Goal: Task Accomplishment & Management: Complete application form

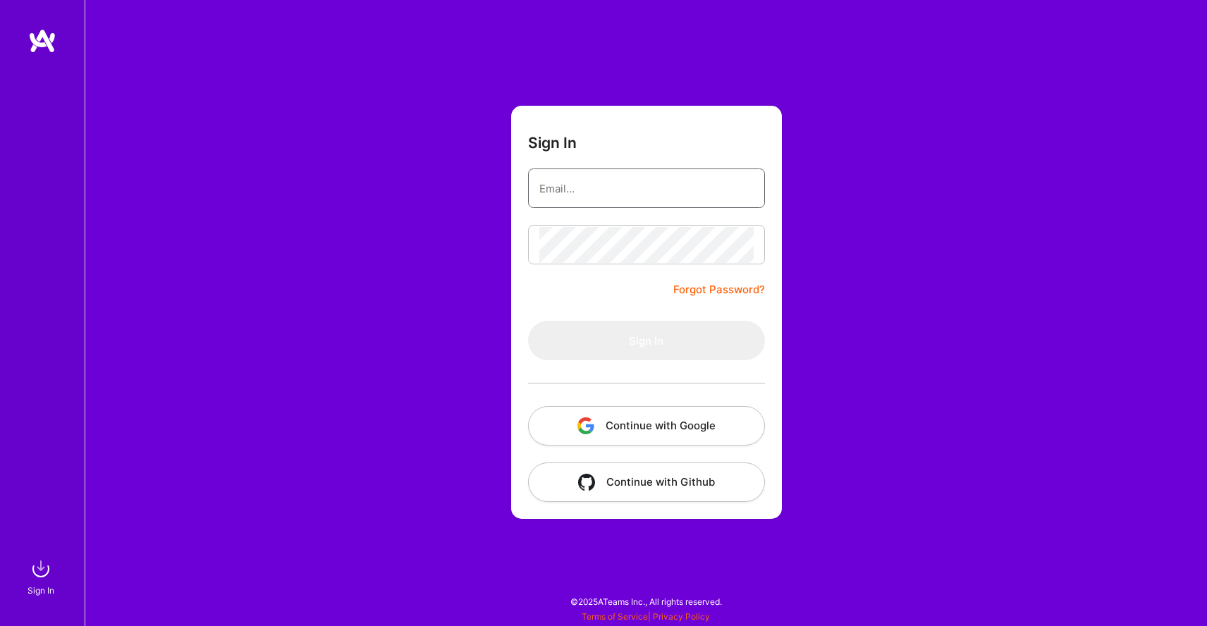
click at [570, 192] on input "email" at bounding box center [646, 189] width 214 height 36
type input "[EMAIL_ADDRESS][DOMAIN_NAME]"
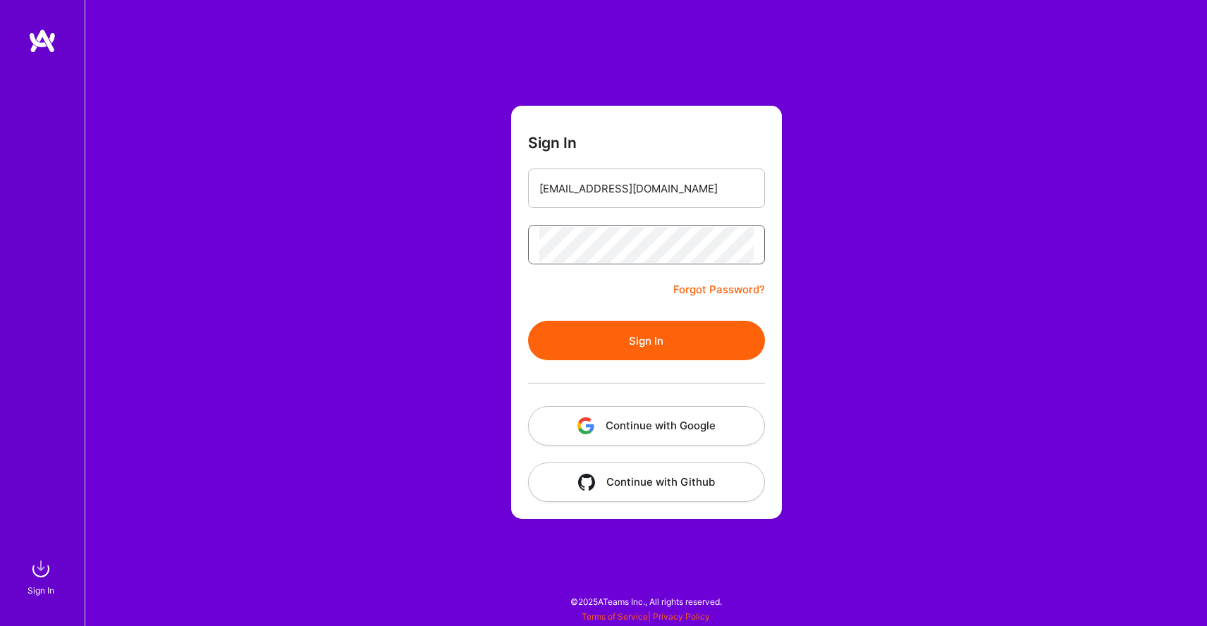
click at [528, 321] on button "Sign In" at bounding box center [646, 340] width 237 height 39
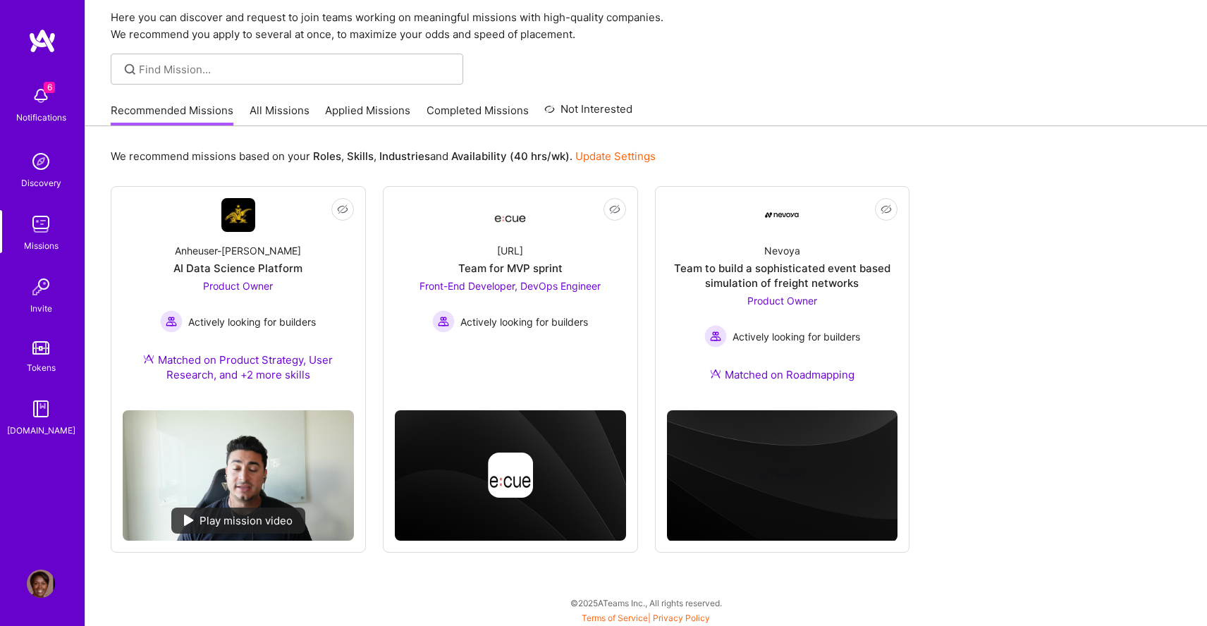
scroll to position [52, 0]
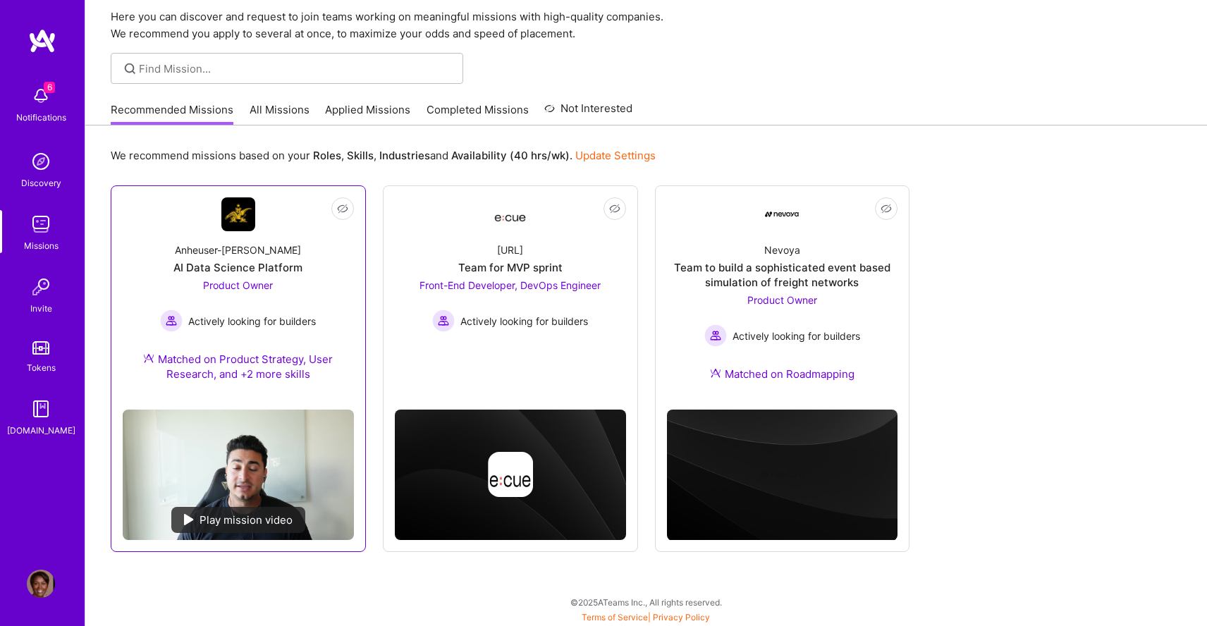
click at [248, 251] on div "Anheuser-[PERSON_NAME]" at bounding box center [238, 249] width 126 height 15
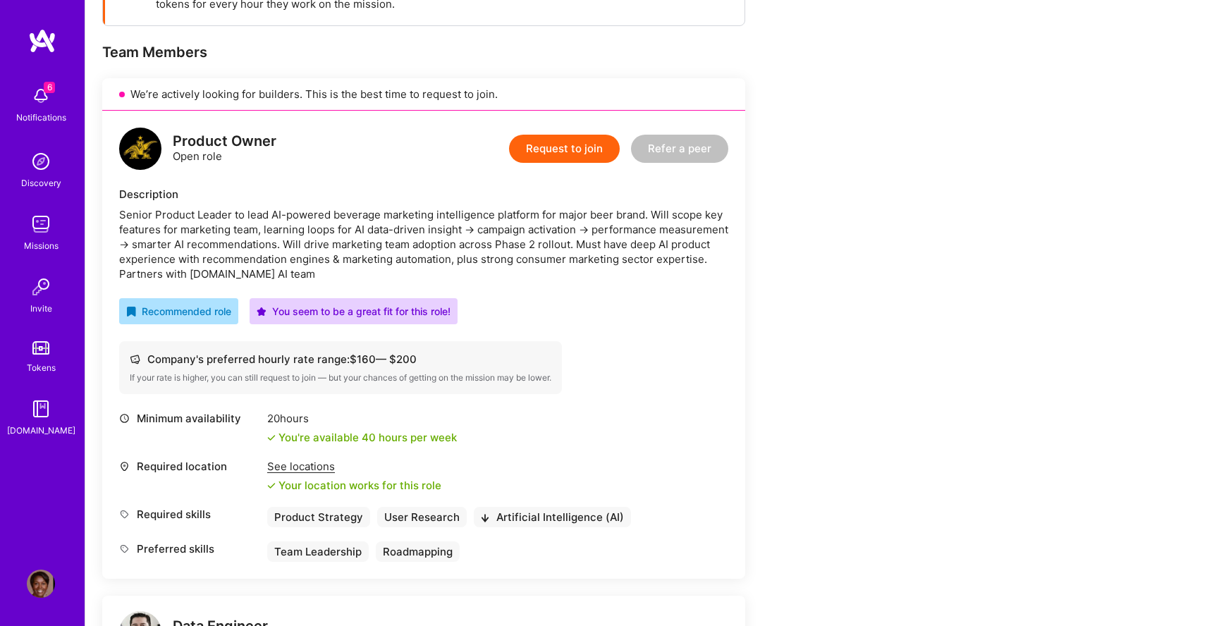
scroll to position [261, 0]
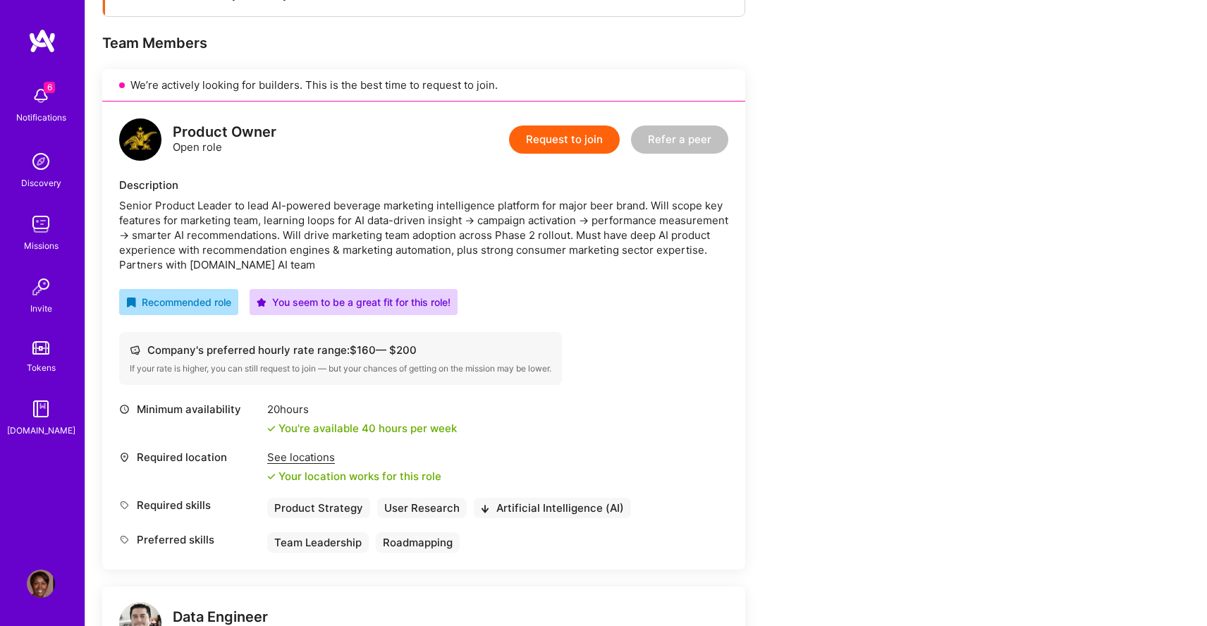
click at [560, 138] on button "Request to join" at bounding box center [564, 139] width 111 height 28
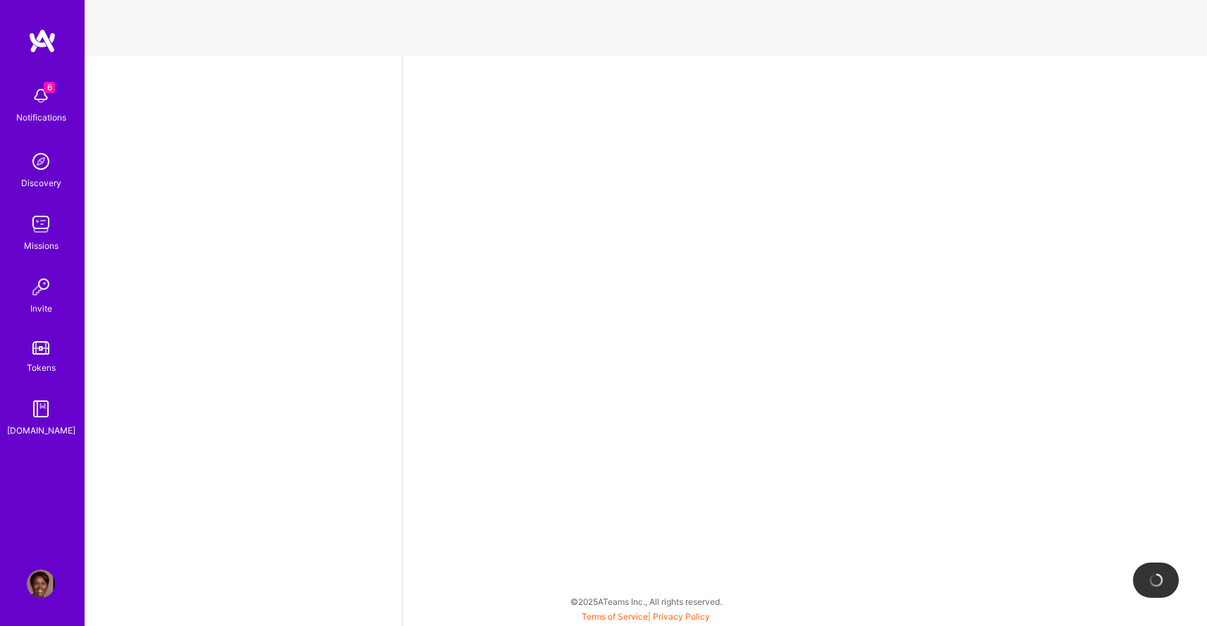
select select "US"
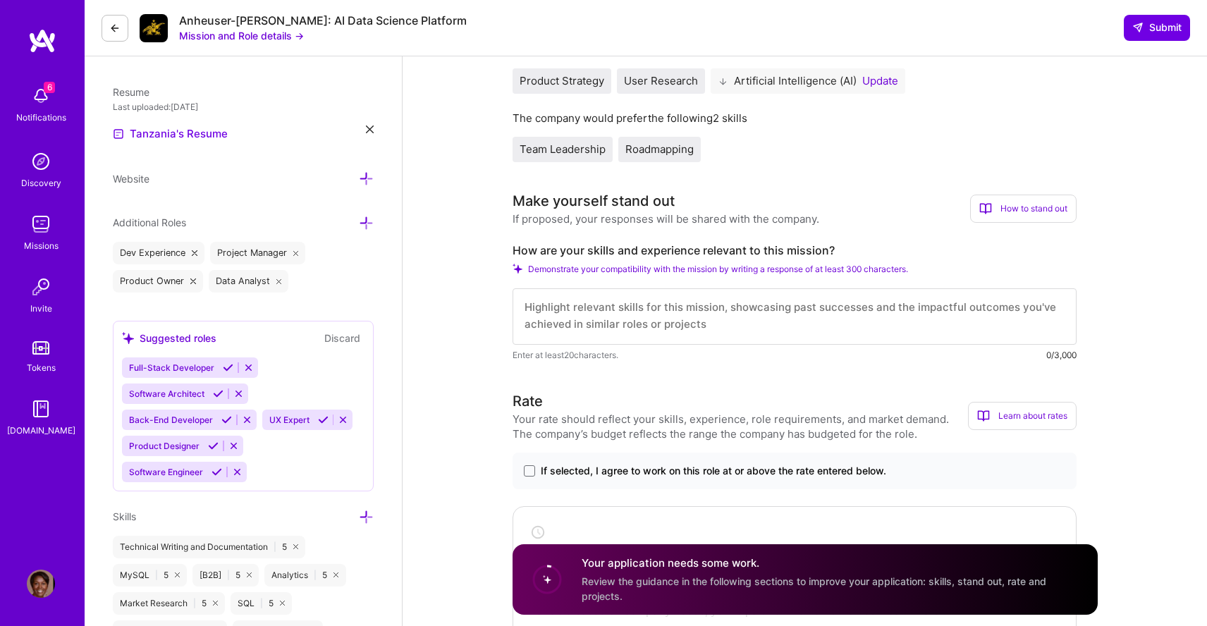
scroll to position [357, 0]
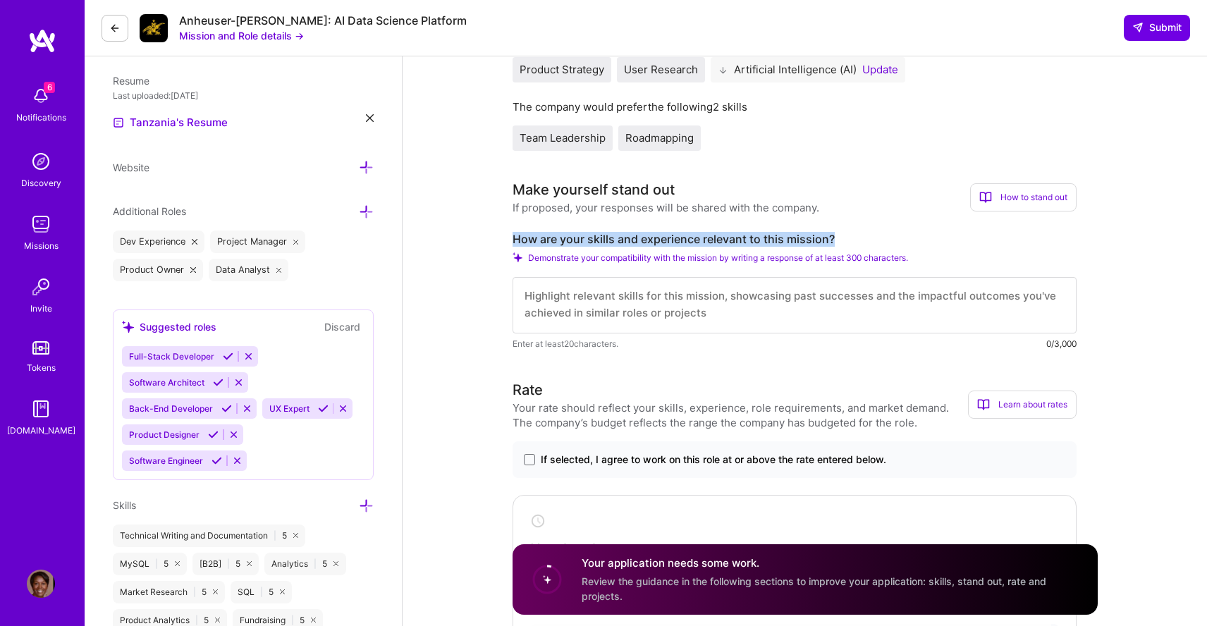
drag, startPoint x: 507, startPoint y: 235, endPoint x: 872, endPoint y: 233, distance: 365.1
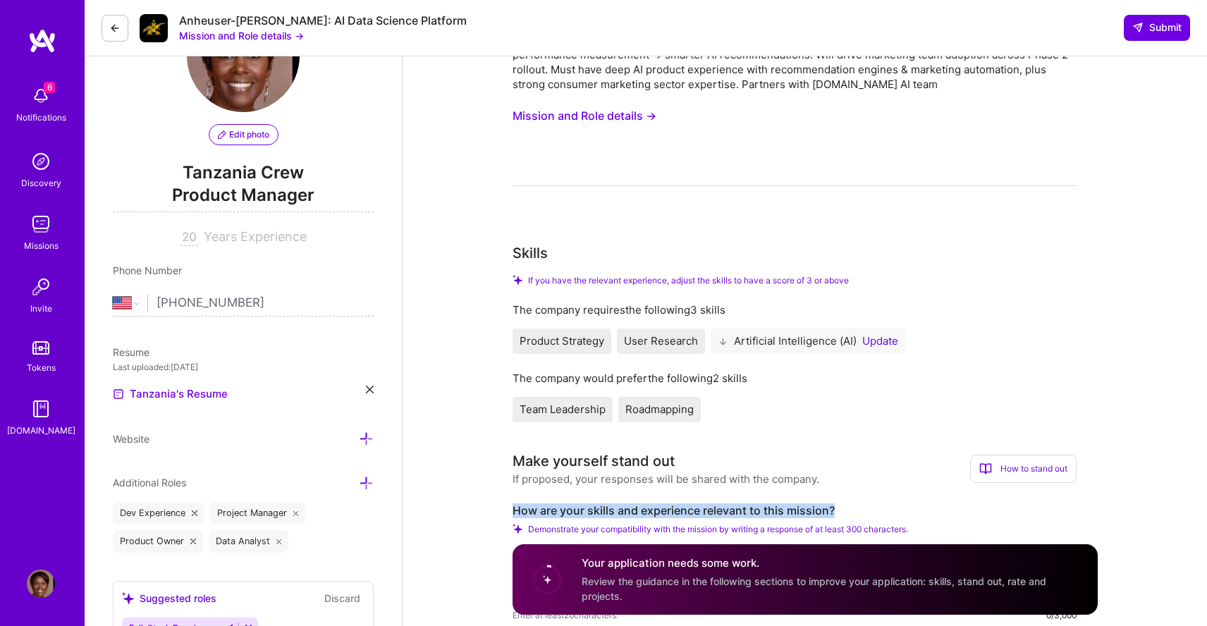
scroll to position [0, 0]
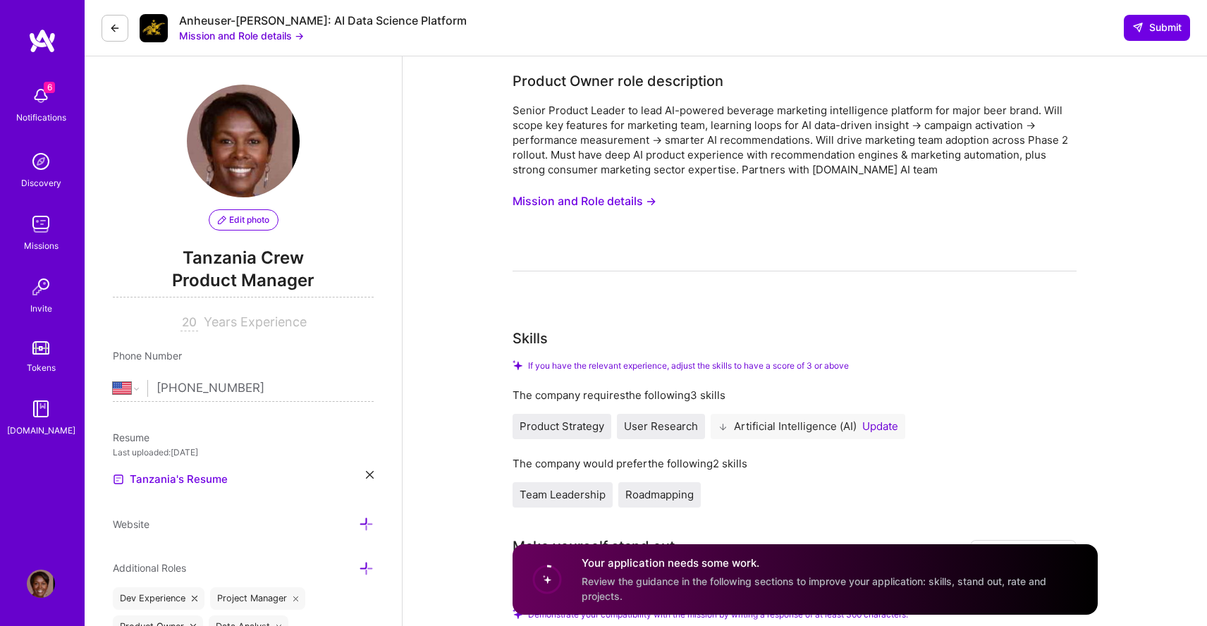
click at [589, 200] on button "Mission and Role details →" at bounding box center [584, 201] width 144 height 26
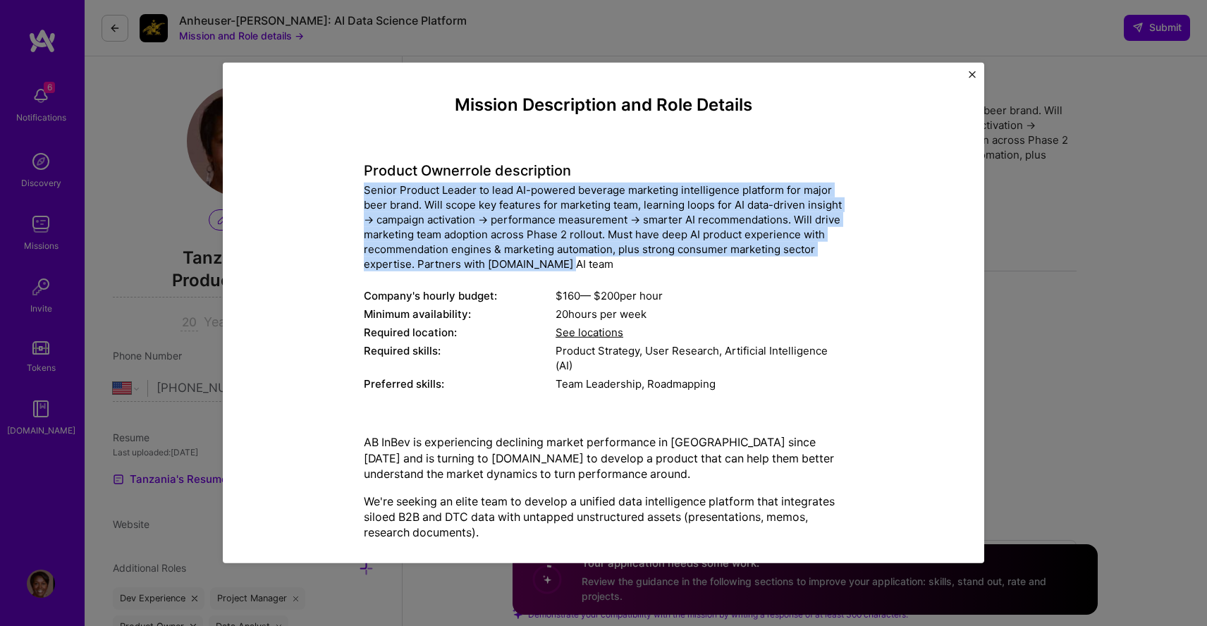
drag, startPoint x: 364, startPoint y: 190, endPoint x: 599, endPoint y: 264, distance: 246.1
click at [599, 264] on div "Senior Product Leader to lead AI-powered beverage marketing intelligence platfo…" at bounding box center [603, 227] width 479 height 89
copy div "Senior Product Leader to lead AI-powered beverage marketing intelligence platfo…"
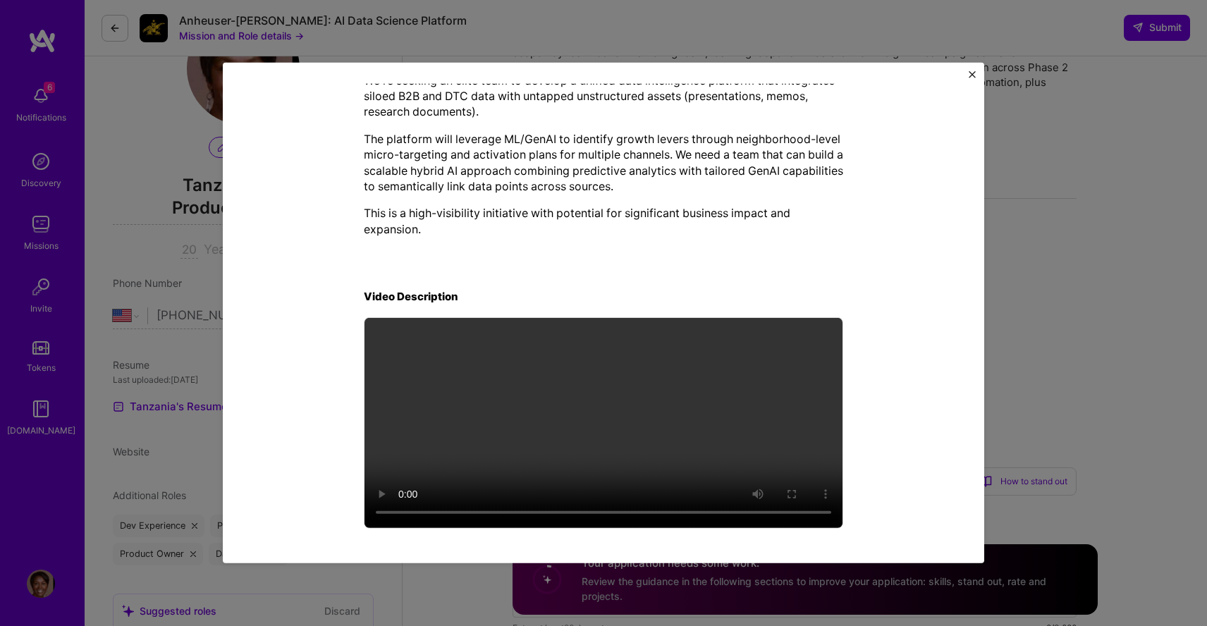
scroll to position [104, 0]
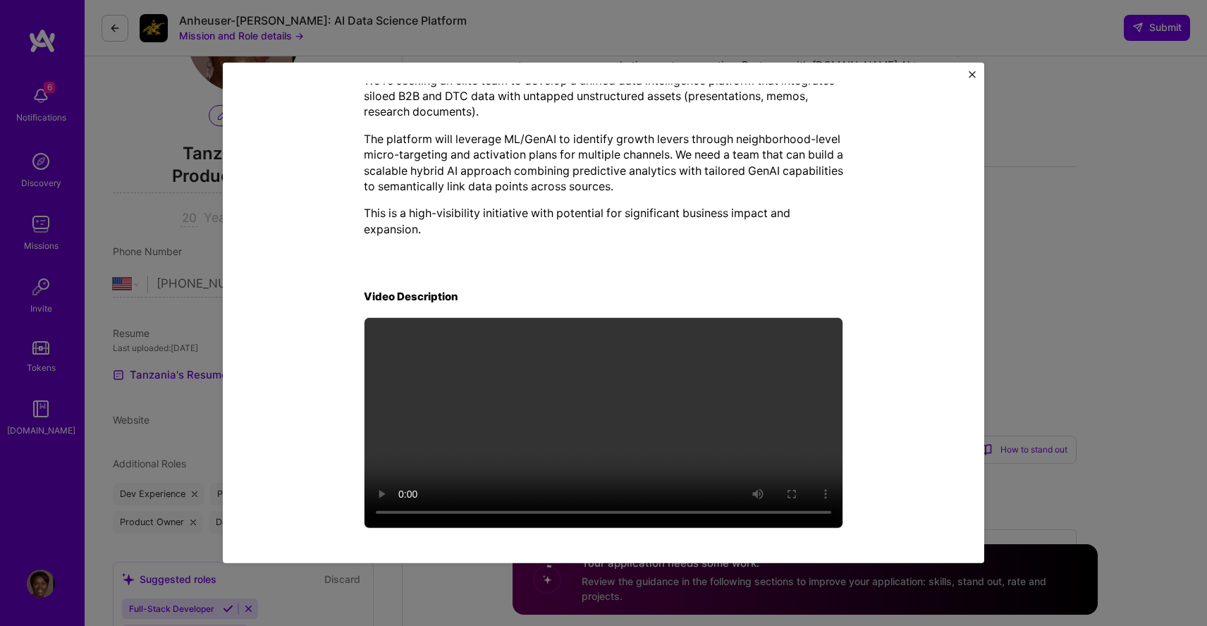
click at [965, 73] on div "Mission Description and Role Details Product Owner role description Senior Prod…" at bounding box center [603, 313] width 761 height 500
click at [972, 74] on img "Close" at bounding box center [971, 74] width 7 height 7
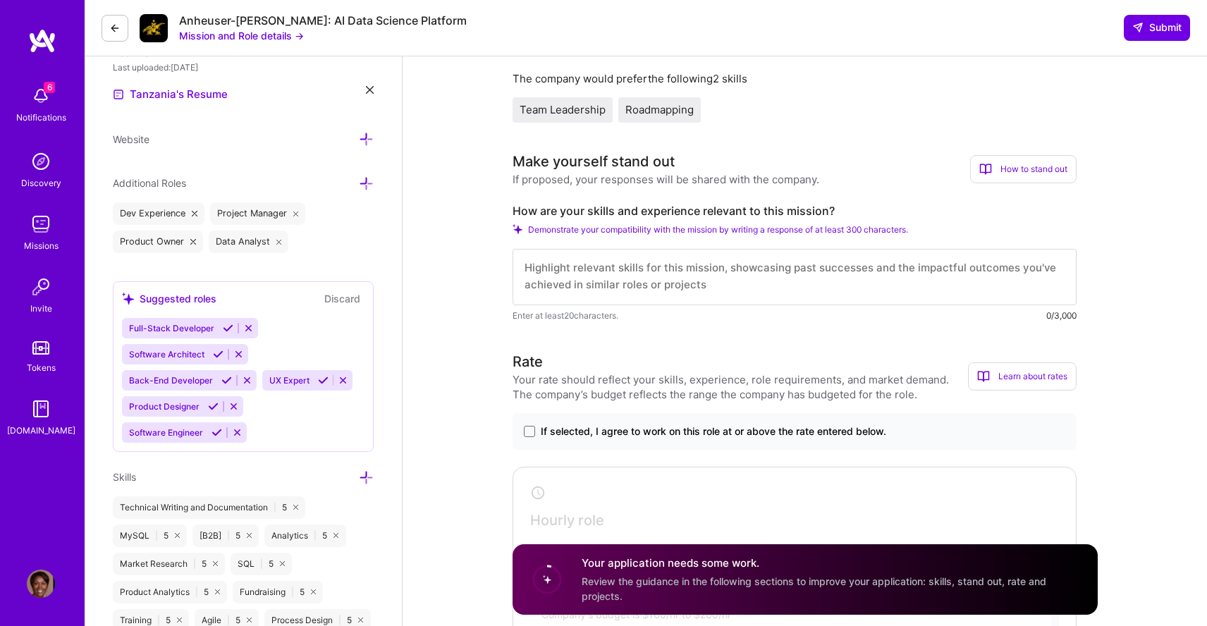
scroll to position [404, 0]
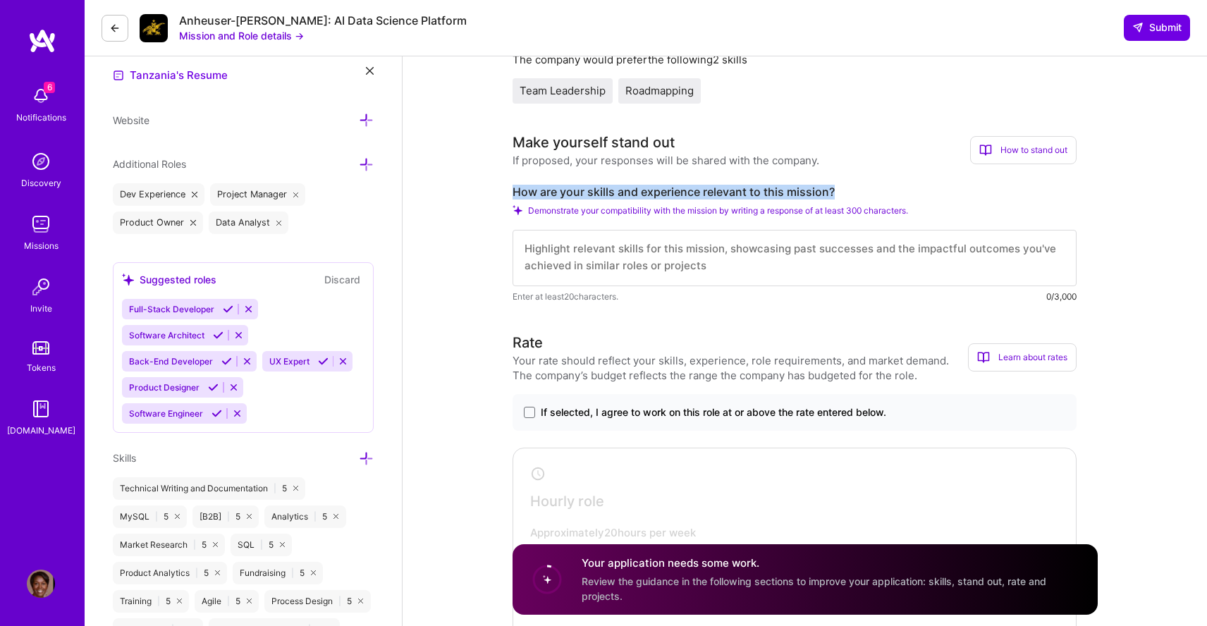
drag, startPoint x: 511, startPoint y: 189, endPoint x: 858, endPoint y: 194, distance: 347.5
copy label "How are your skills and experience relevant to this mission?"
click at [540, 249] on textarea at bounding box center [794, 258] width 564 height 56
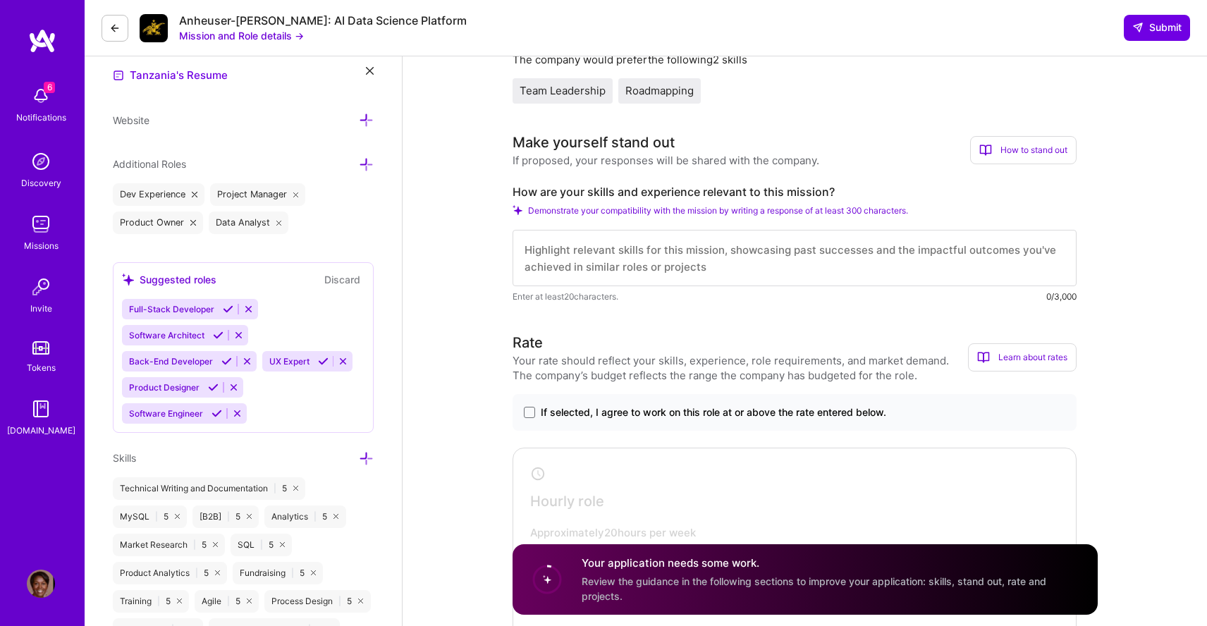
paste textarea "Lo ipsumdolor sitame consecte adip eli seddoei te incididu utl etdolor ma AL-en…"
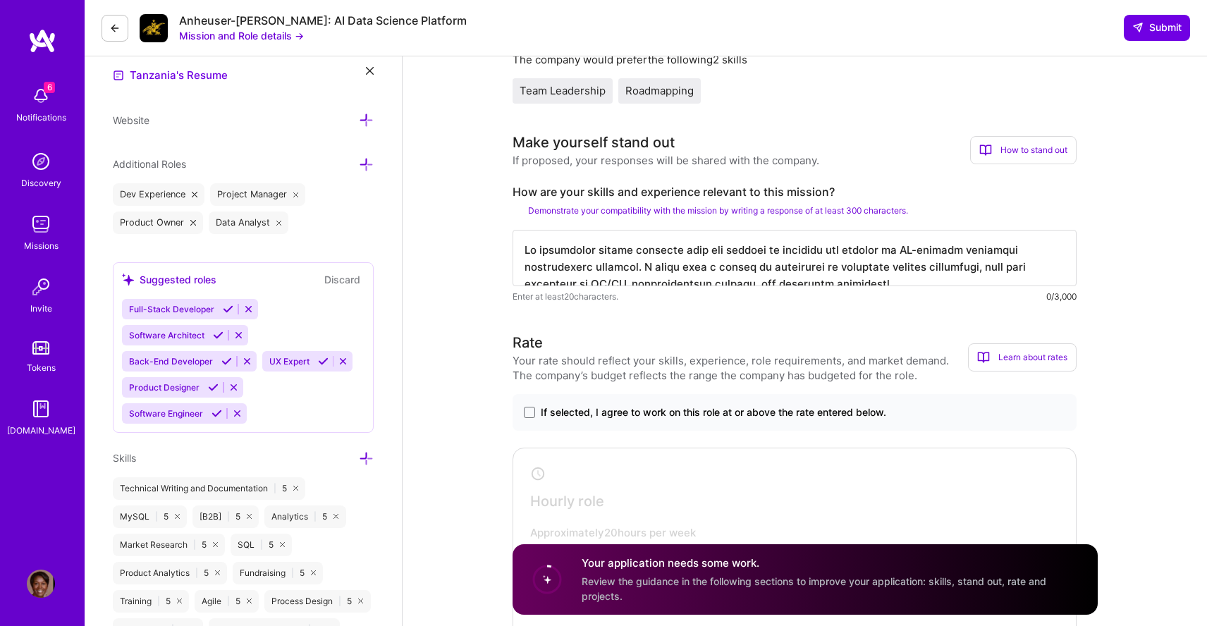
scroll to position [467, 0]
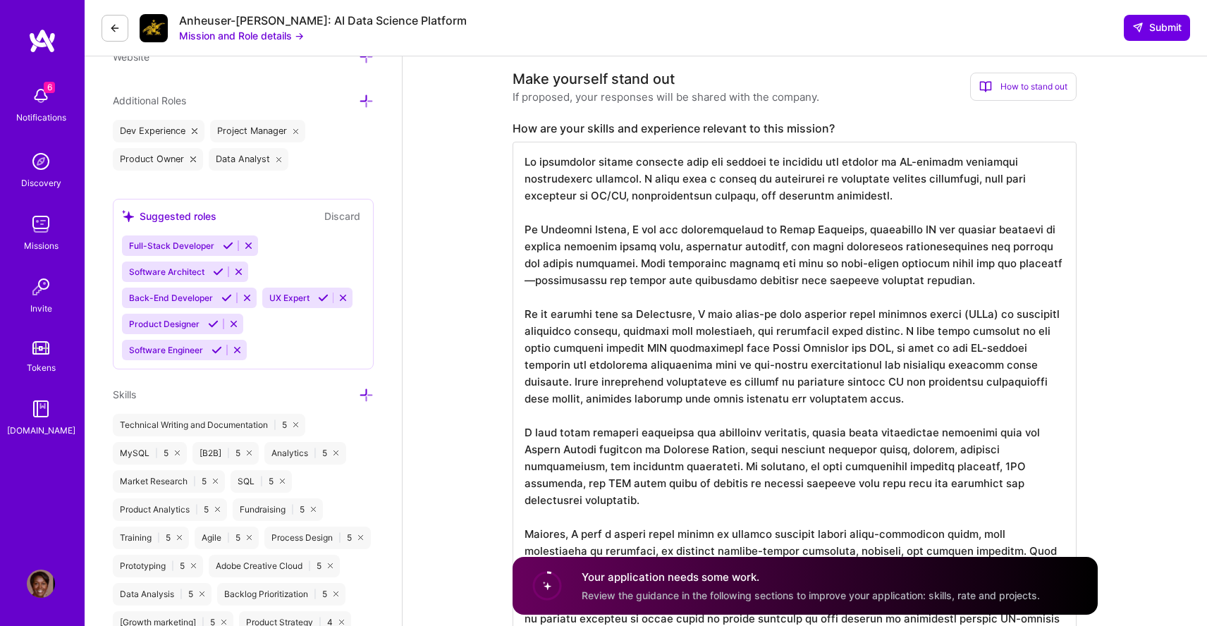
click at [889, 401] on textarea at bounding box center [794, 390] width 564 height 496
drag, startPoint x: 907, startPoint y: 331, endPoint x: 947, endPoint y: 398, distance: 77.1
click at [947, 398] on textarea at bounding box center [794, 390] width 564 height 496
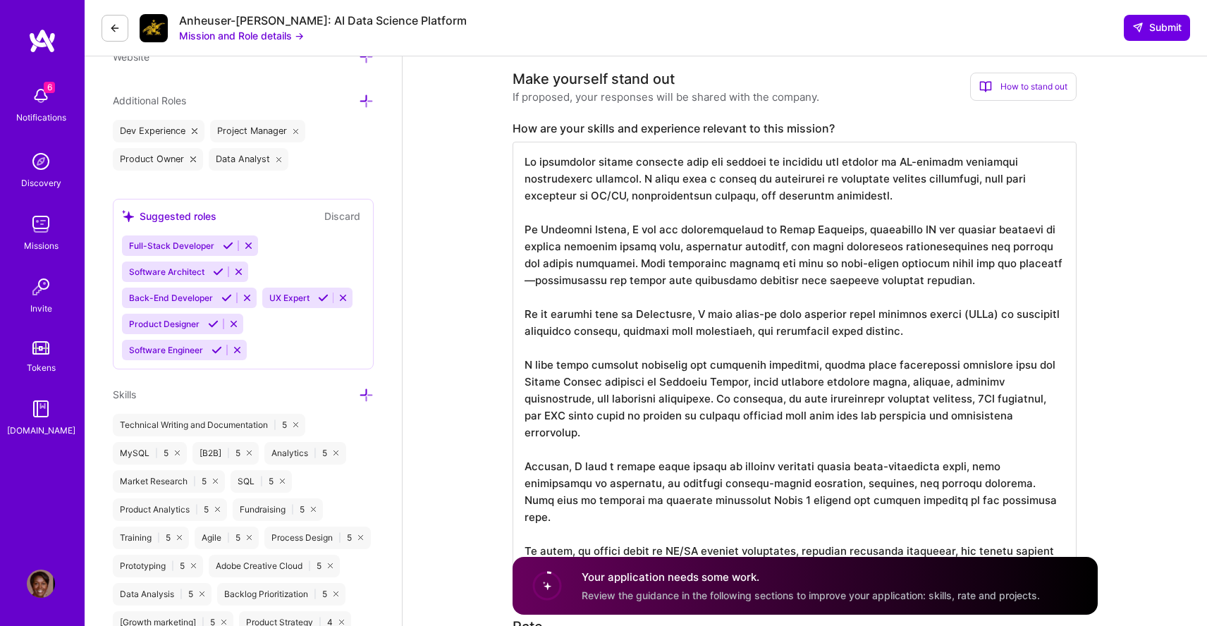
scroll to position [1, 0]
click at [937, 483] on textarea at bounding box center [794, 356] width 564 height 429
drag, startPoint x: 937, startPoint y: 483, endPoint x: 522, endPoint y: 451, distance: 417.1
click at [522, 451] on textarea at bounding box center [794, 356] width 564 height 429
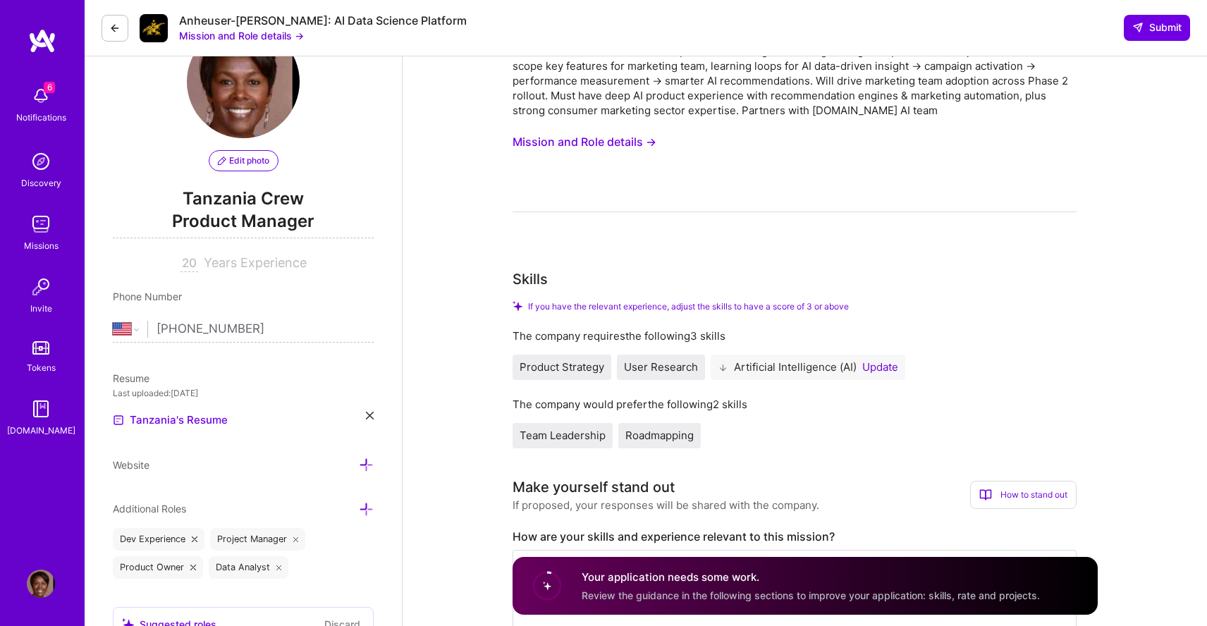
scroll to position [61, 0]
type textarea "Lo ipsumdolor sitame consecte adip eli seddoei te incididu utl etdolor ma AL-en…"
click at [550, 368] on span "Product Strategy" at bounding box center [561, 364] width 85 height 13
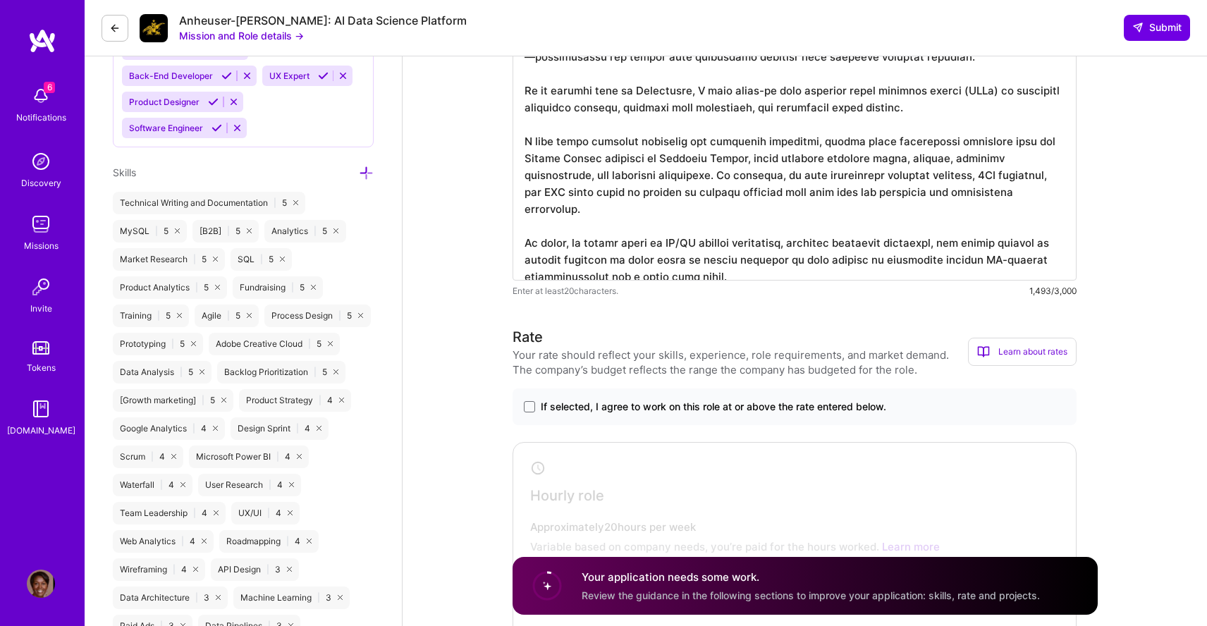
scroll to position [691, 0]
click at [531, 403] on span at bounding box center [529, 404] width 11 height 11
click at [0, 0] on input "If selected, I agree to work on this role at or above the rate entered below." at bounding box center [0, 0] width 0 height 0
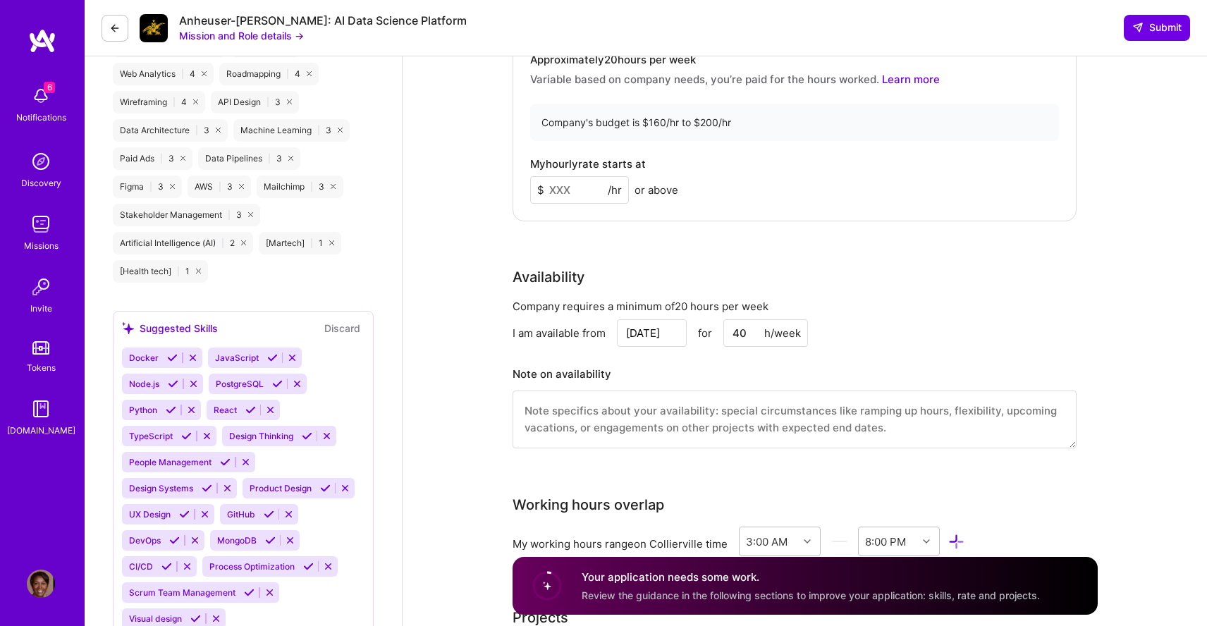
scroll to position [1152, 0]
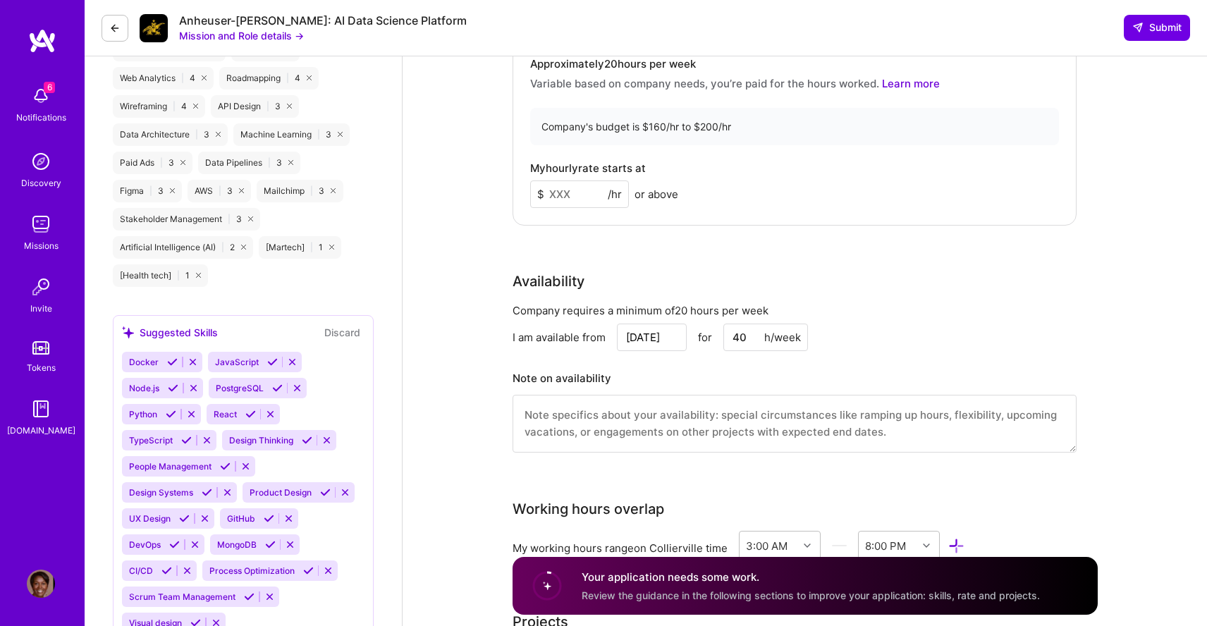
click at [561, 192] on input at bounding box center [579, 193] width 99 height 27
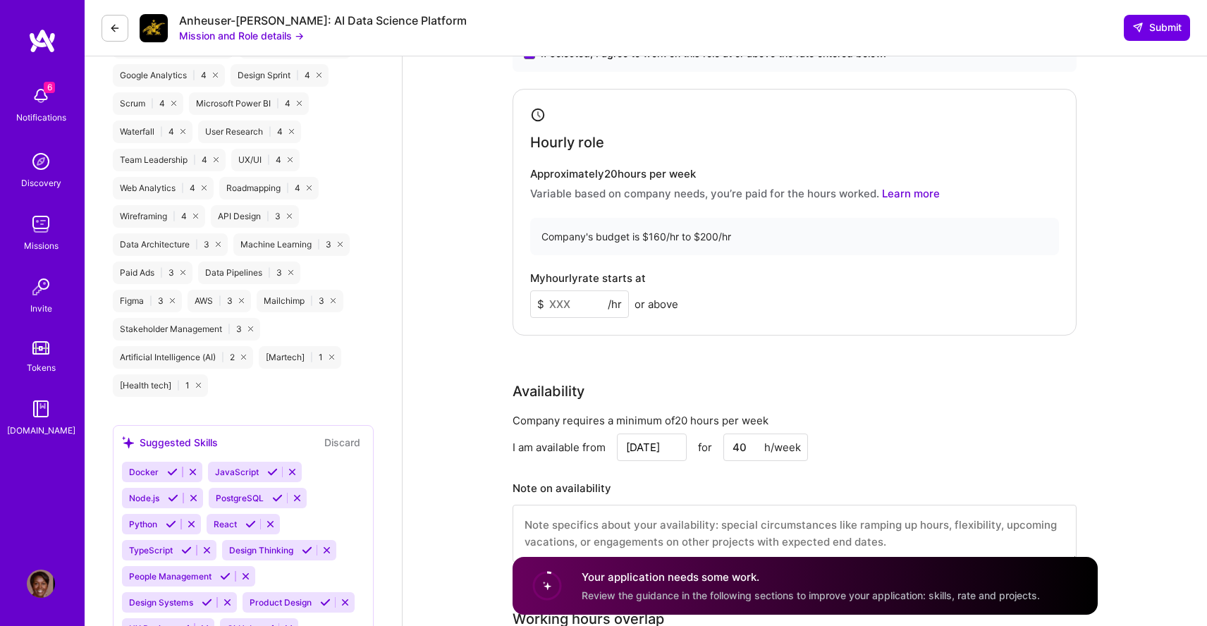
scroll to position [1023, 0]
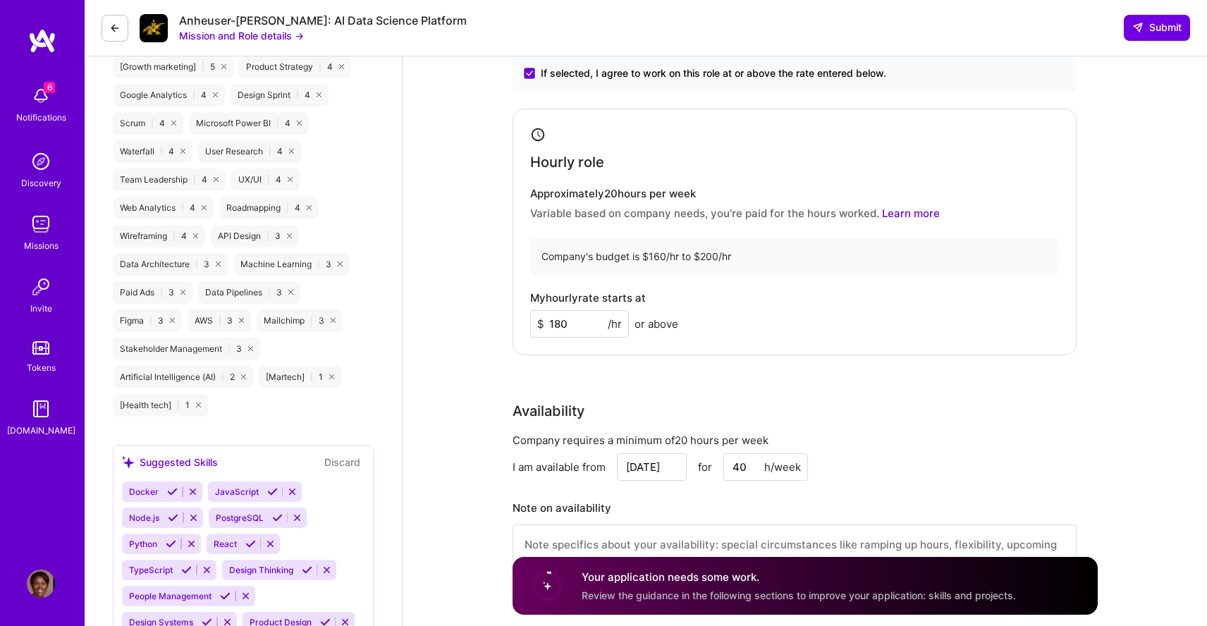
click at [565, 321] on input "180" at bounding box center [579, 323] width 99 height 27
type input "160"
click at [765, 337] on div "My hourly rate starts at $ 160 /hr or above" at bounding box center [794, 315] width 529 height 46
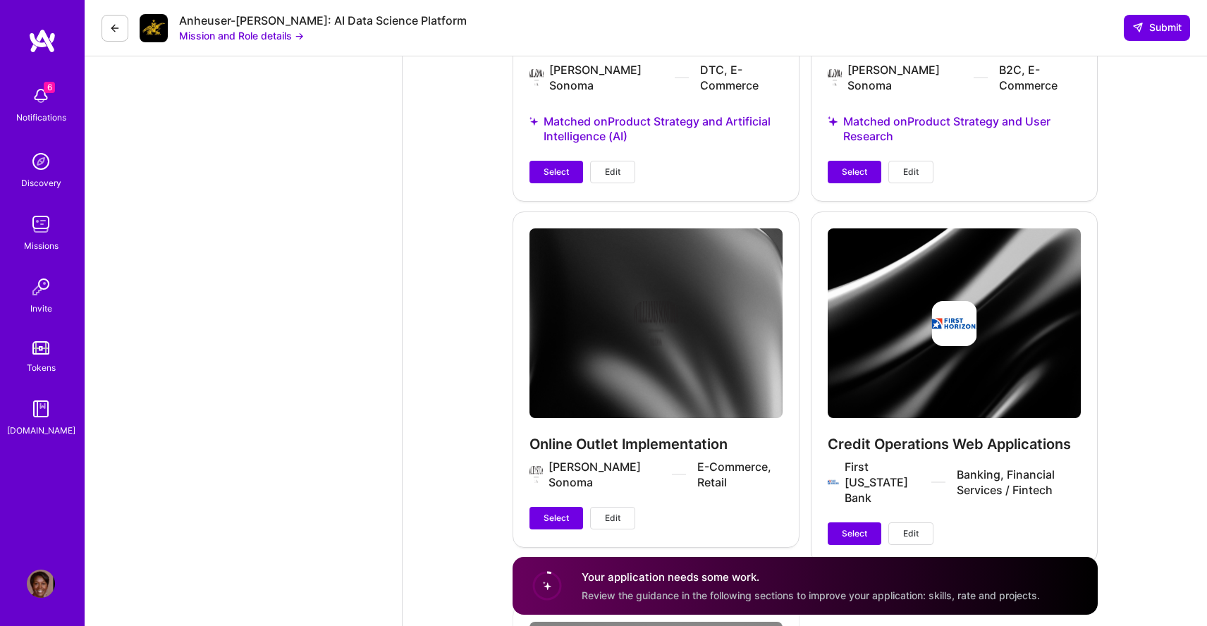
scroll to position [3249, 0]
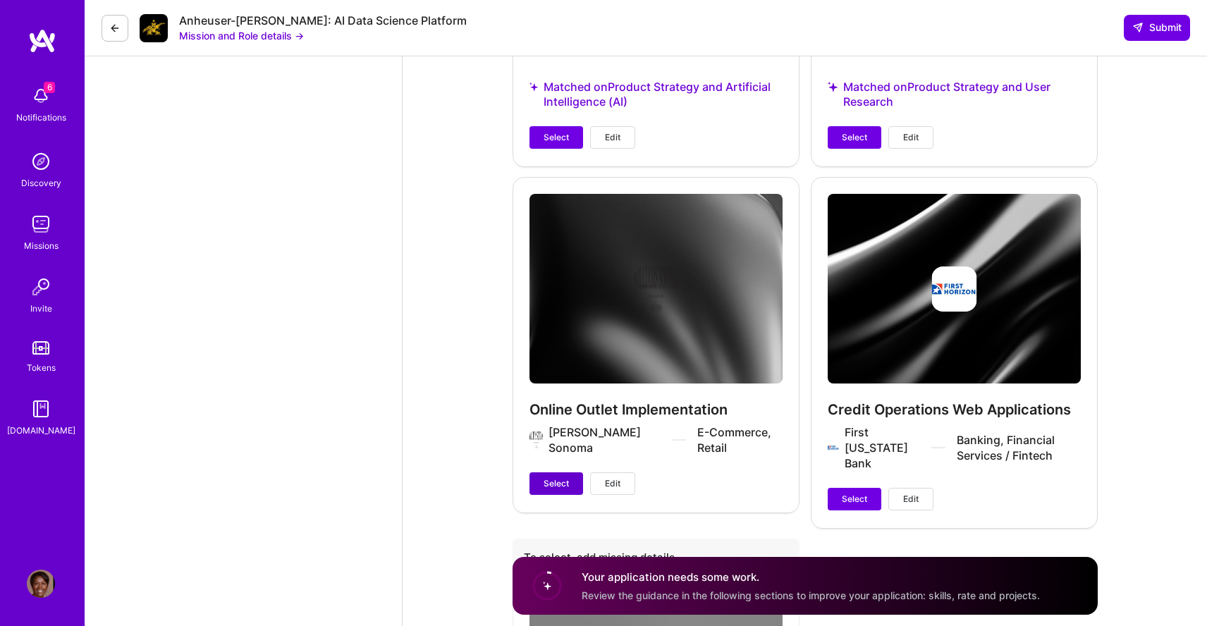
click at [558, 477] on span "Select" at bounding box center [555, 483] width 25 height 13
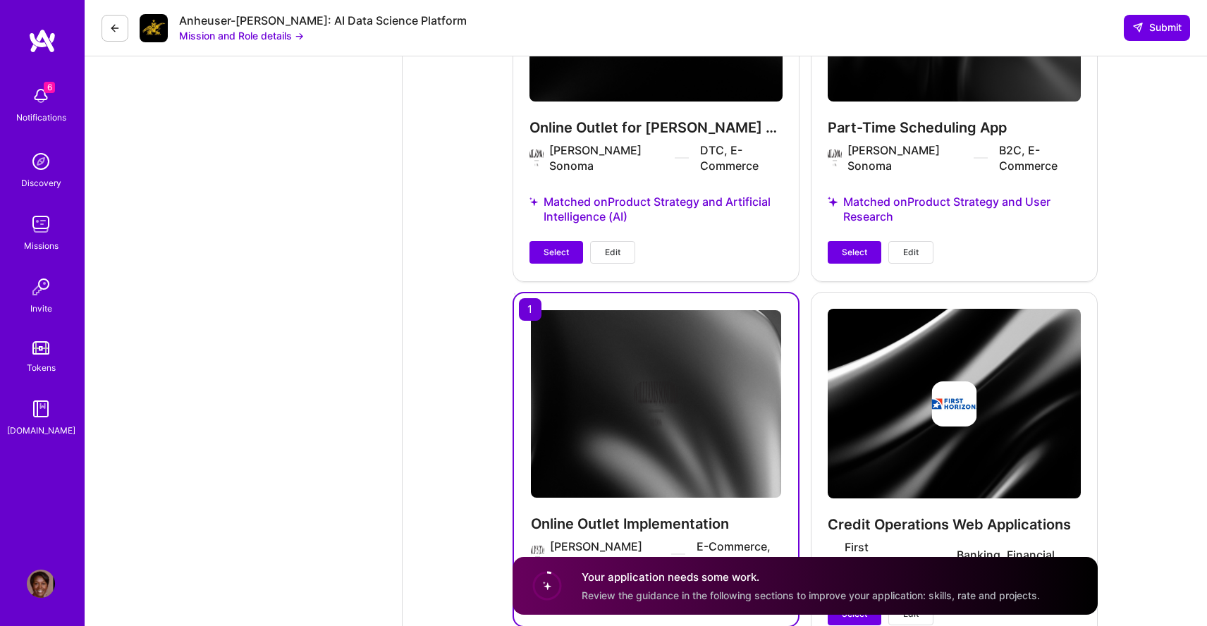
scroll to position [3090, 0]
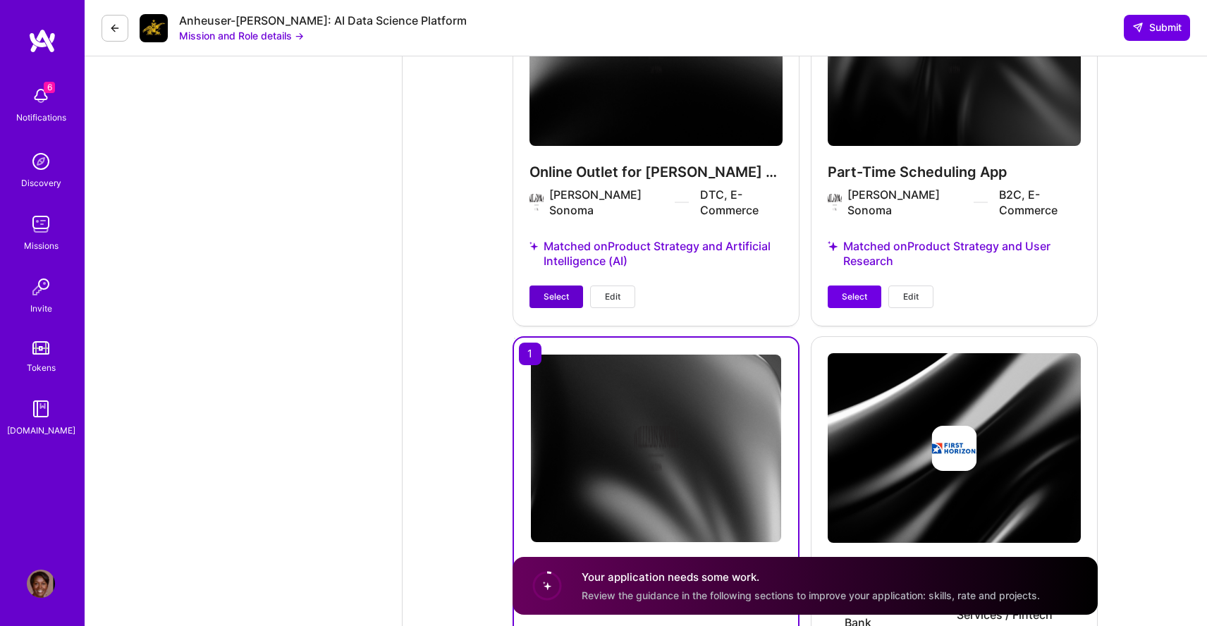
click at [555, 290] on span "Select" at bounding box center [555, 296] width 25 height 13
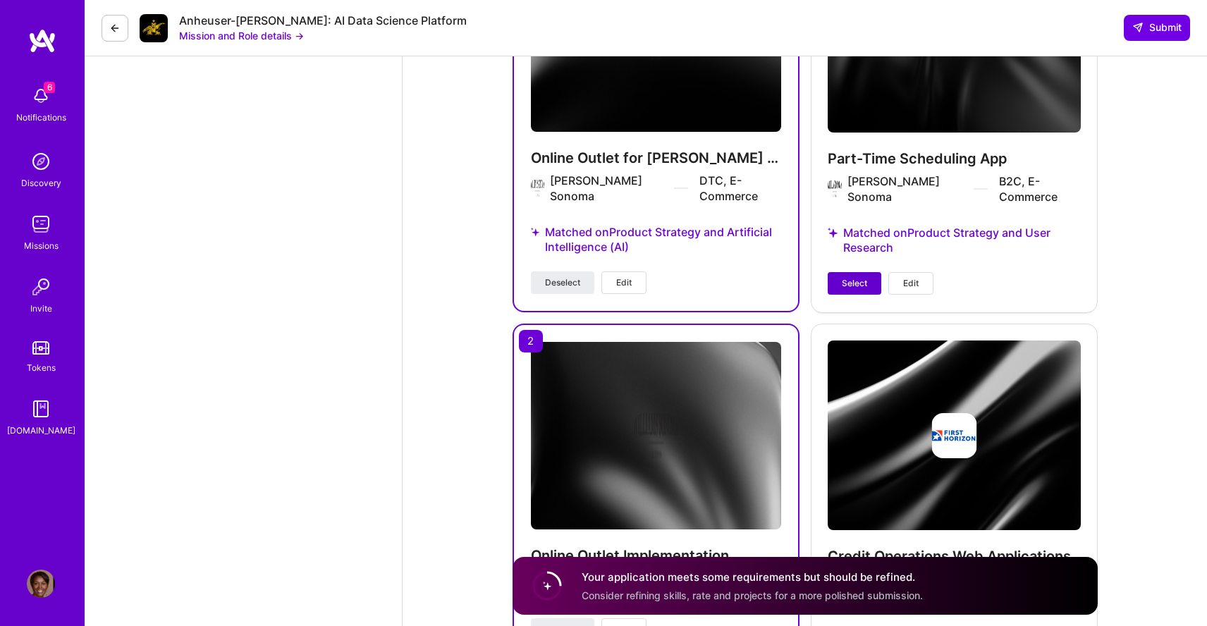
click at [854, 277] on span "Select" at bounding box center [854, 283] width 25 height 13
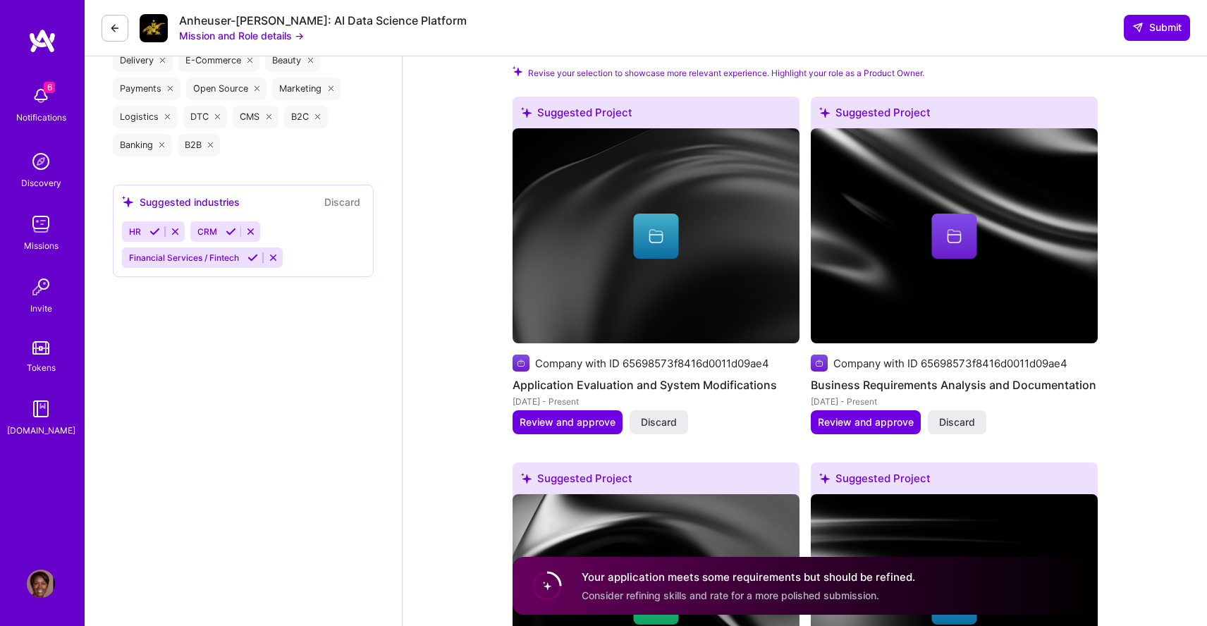
scroll to position [1786, 0]
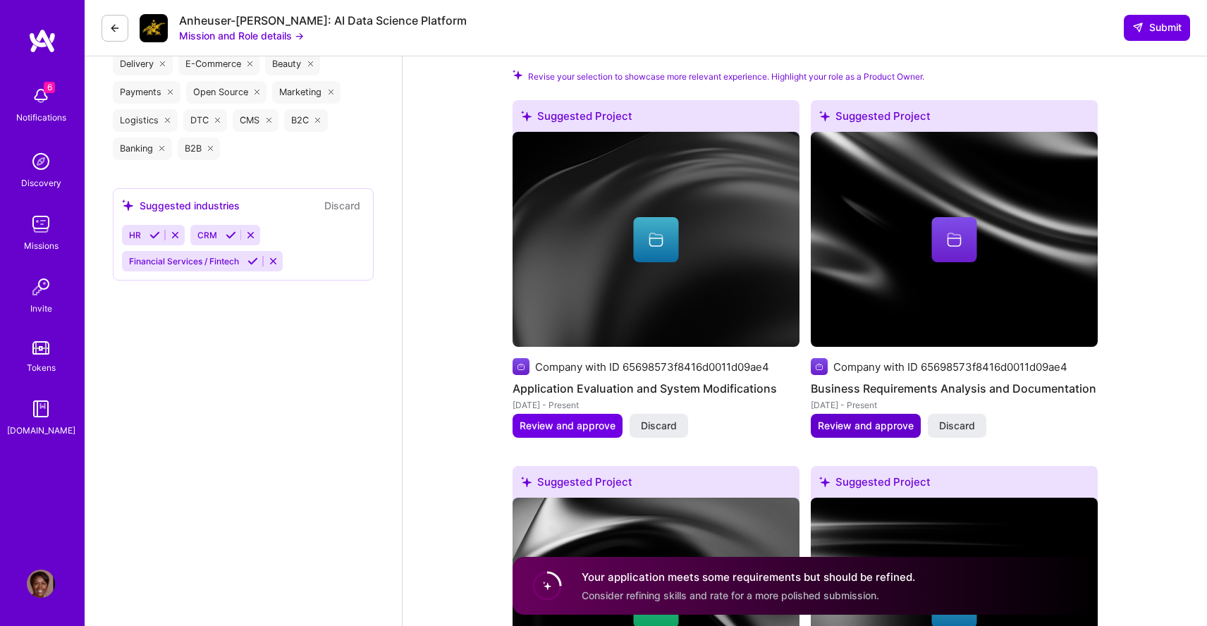
click at [842, 429] on span "Review and approve" at bounding box center [866, 426] width 96 height 14
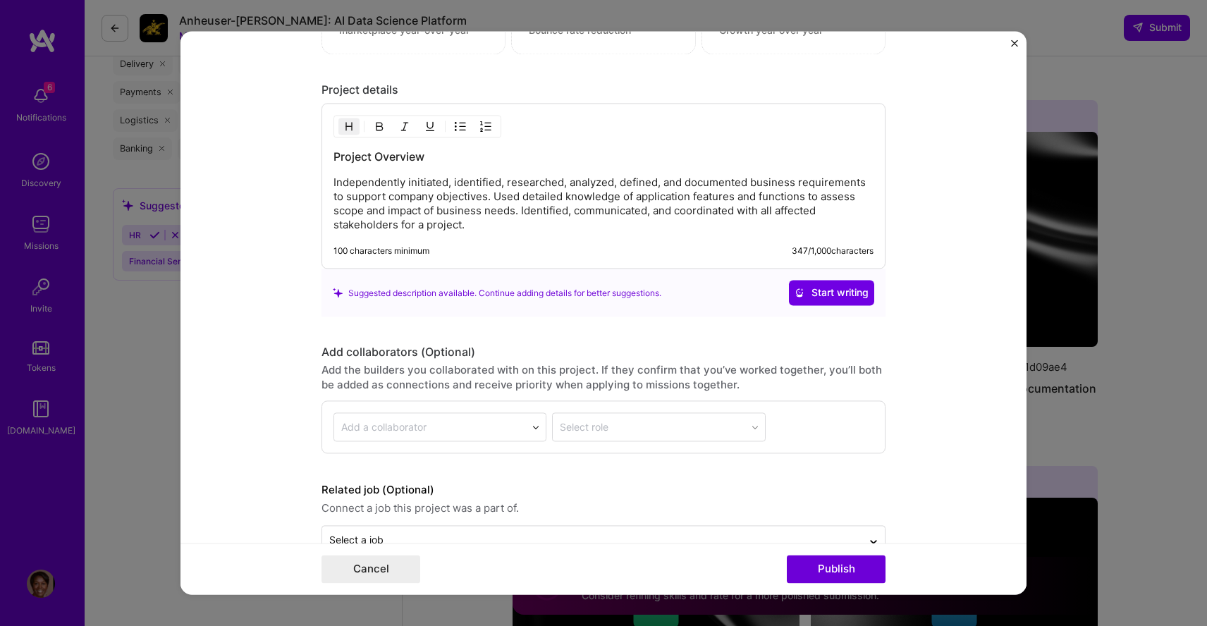
scroll to position [1454, 0]
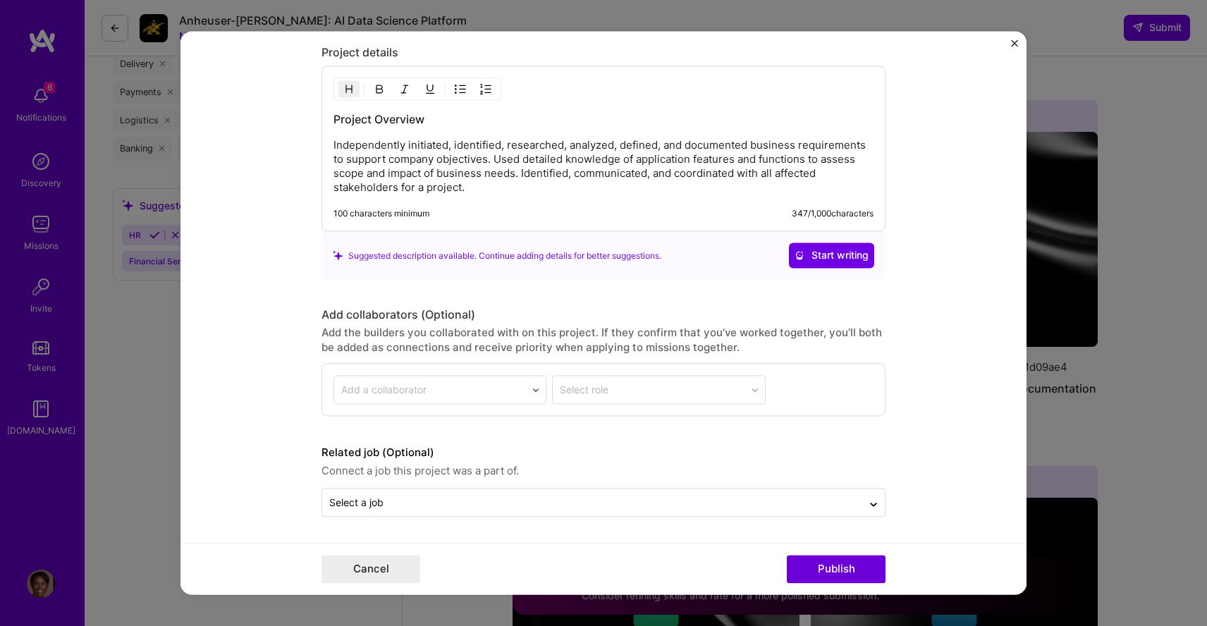
click at [1013, 41] on img "Close" at bounding box center [1014, 42] width 7 height 7
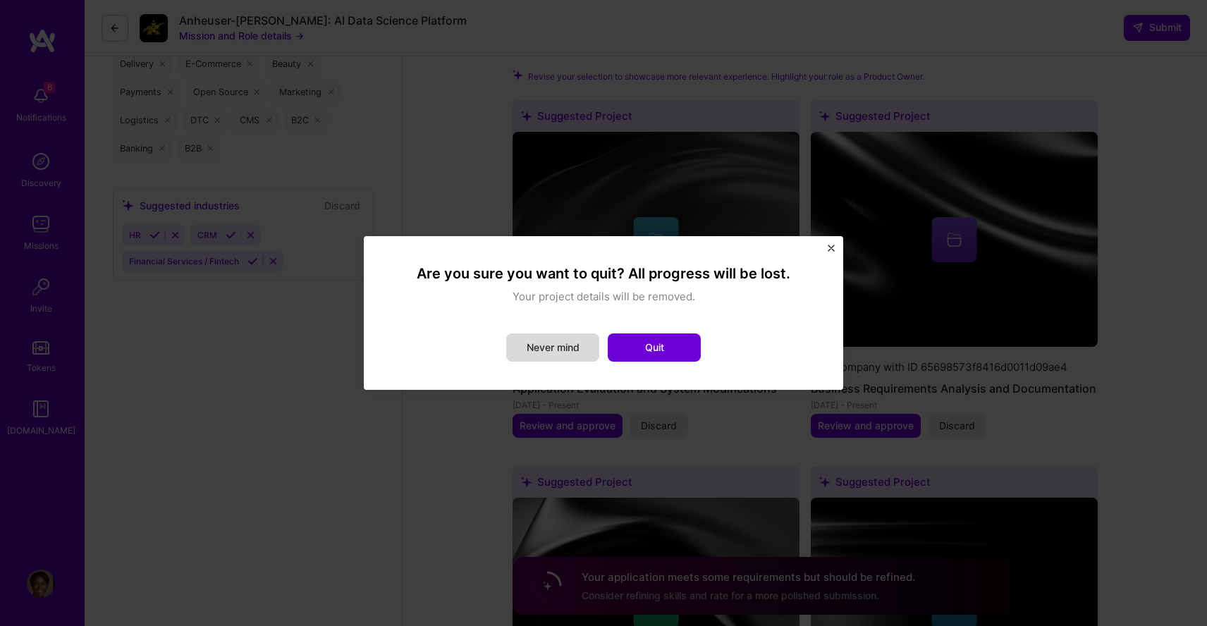
click at [584, 347] on button "Never mind" at bounding box center [552, 347] width 93 height 28
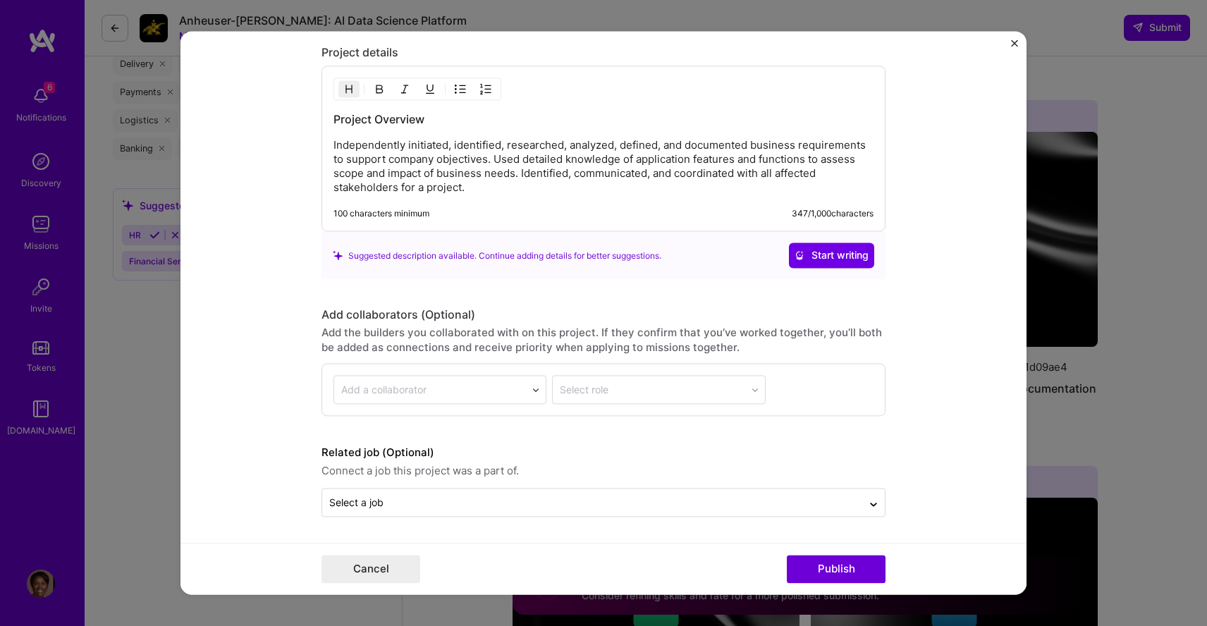
click at [1013, 40] on img "Close" at bounding box center [1014, 42] width 7 height 7
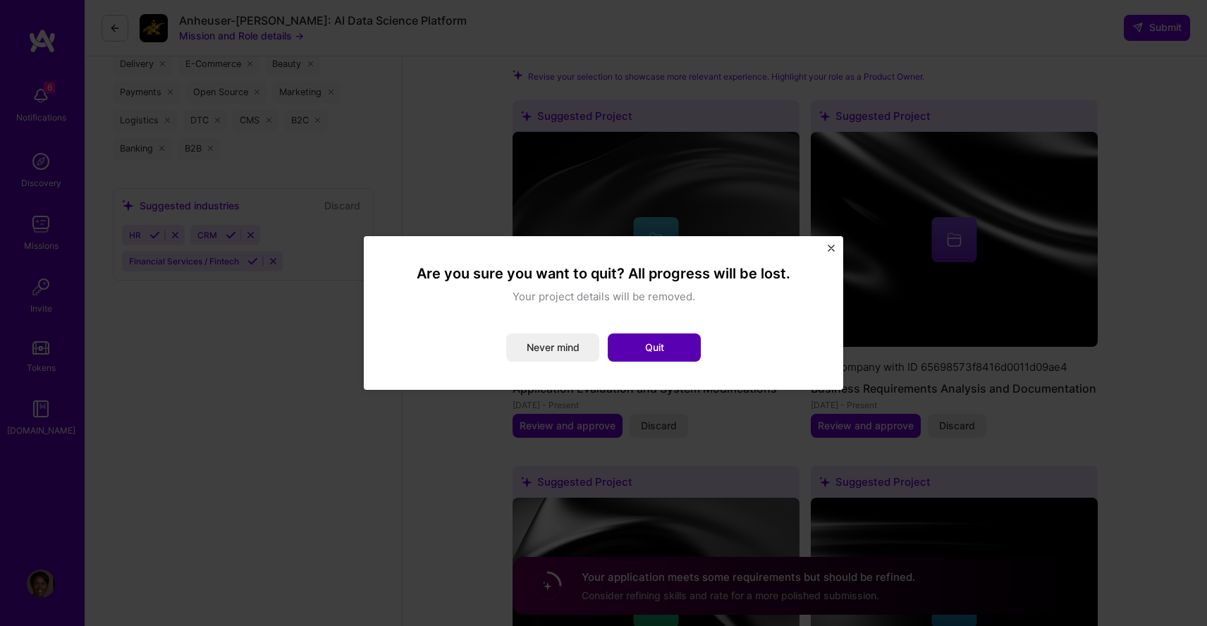
click at [648, 350] on button "Quit" at bounding box center [654, 347] width 93 height 28
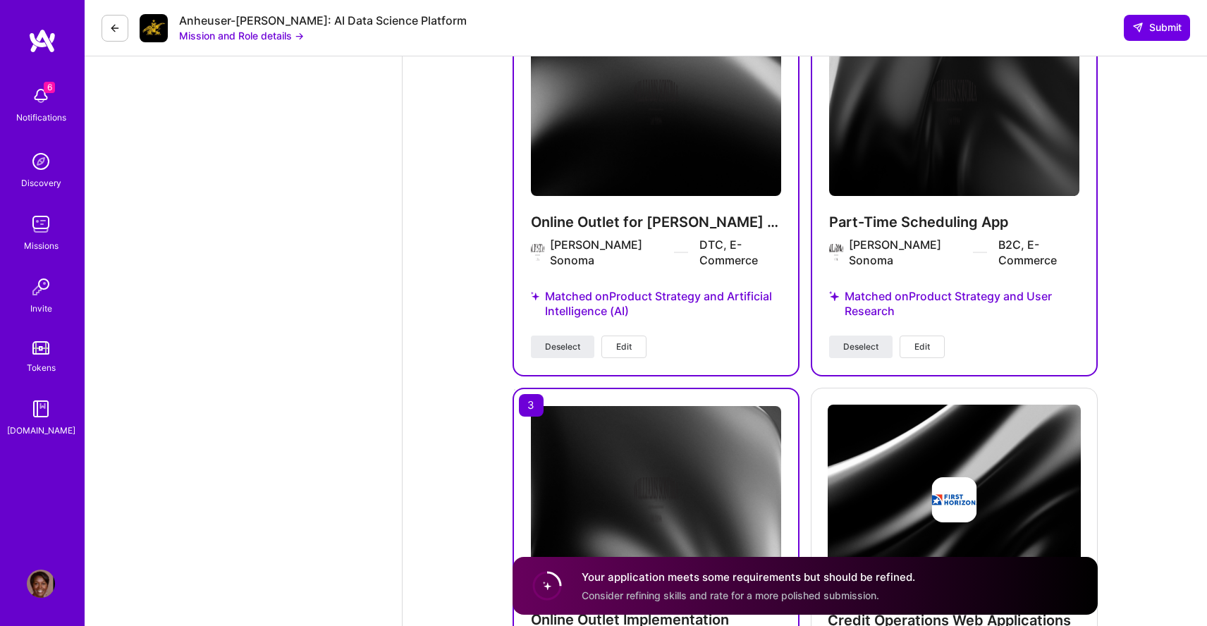
scroll to position [3031, 0]
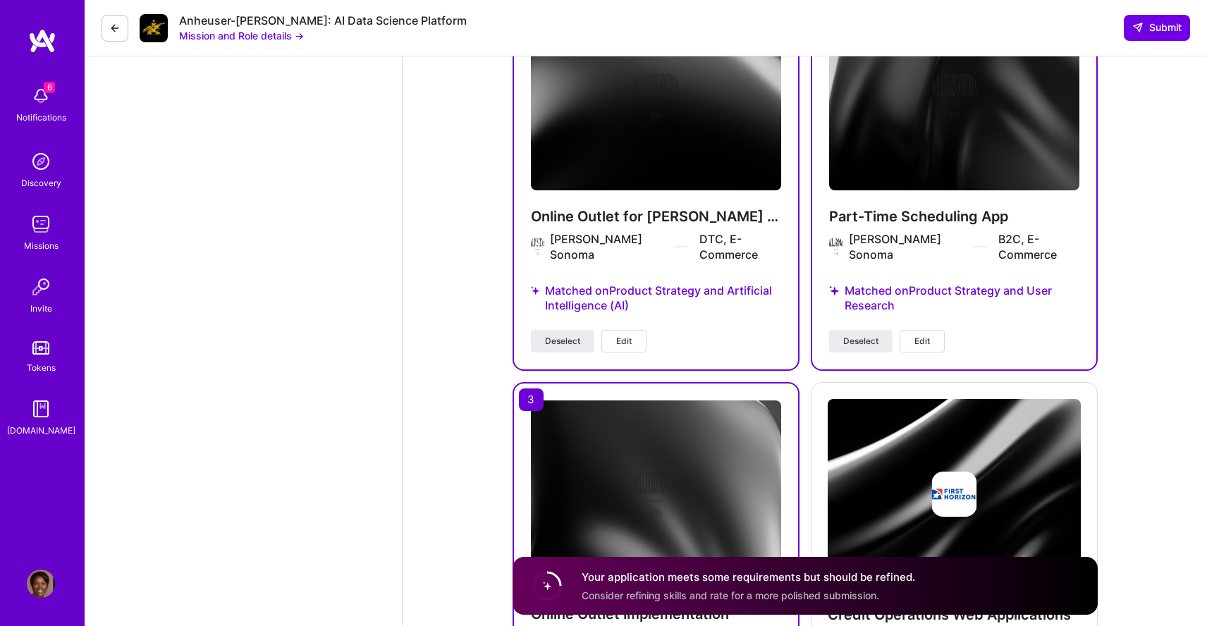
click at [643, 122] on img at bounding box center [656, 96] width 250 height 187
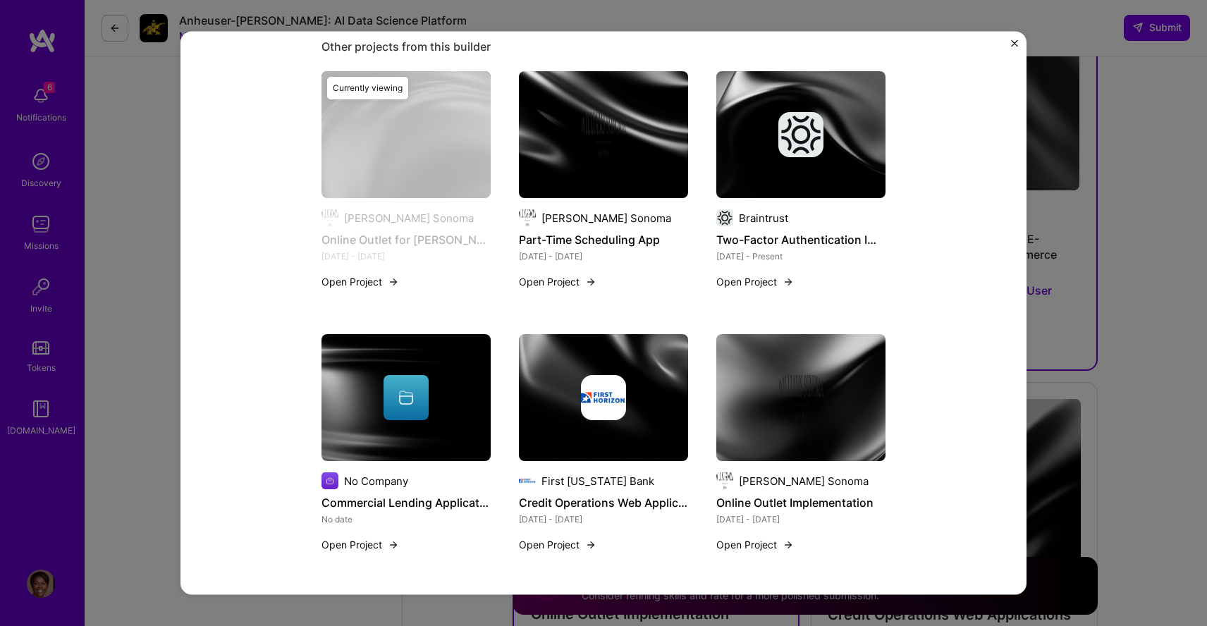
scroll to position [963, 0]
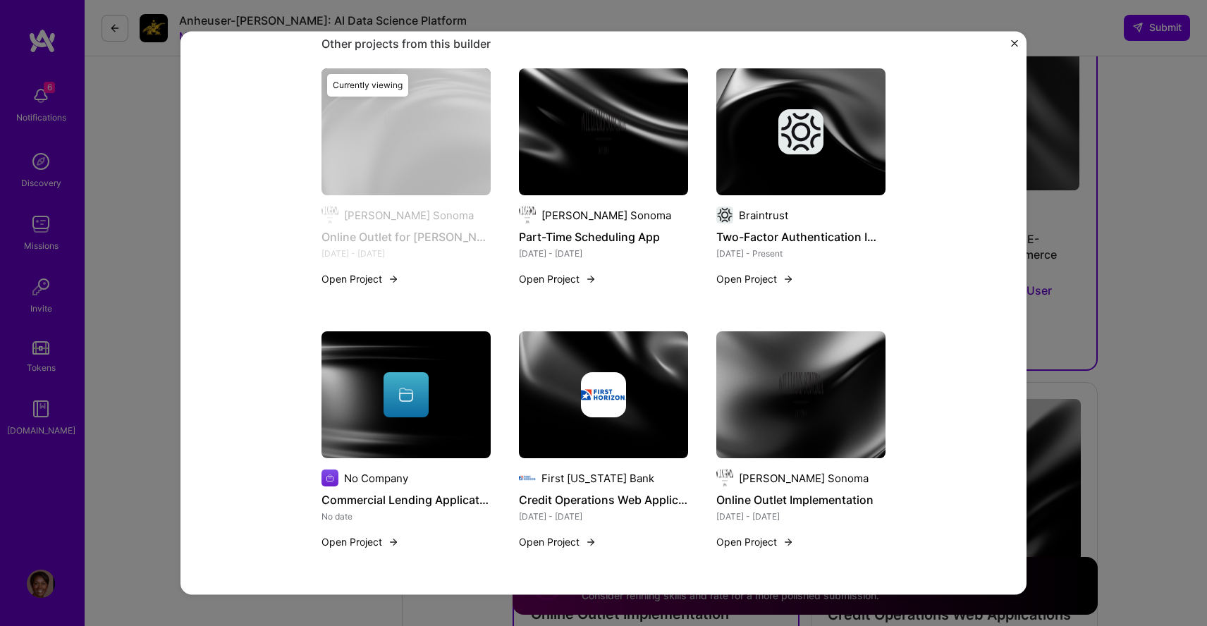
click at [1013, 40] on img "Close" at bounding box center [1014, 42] width 7 height 7
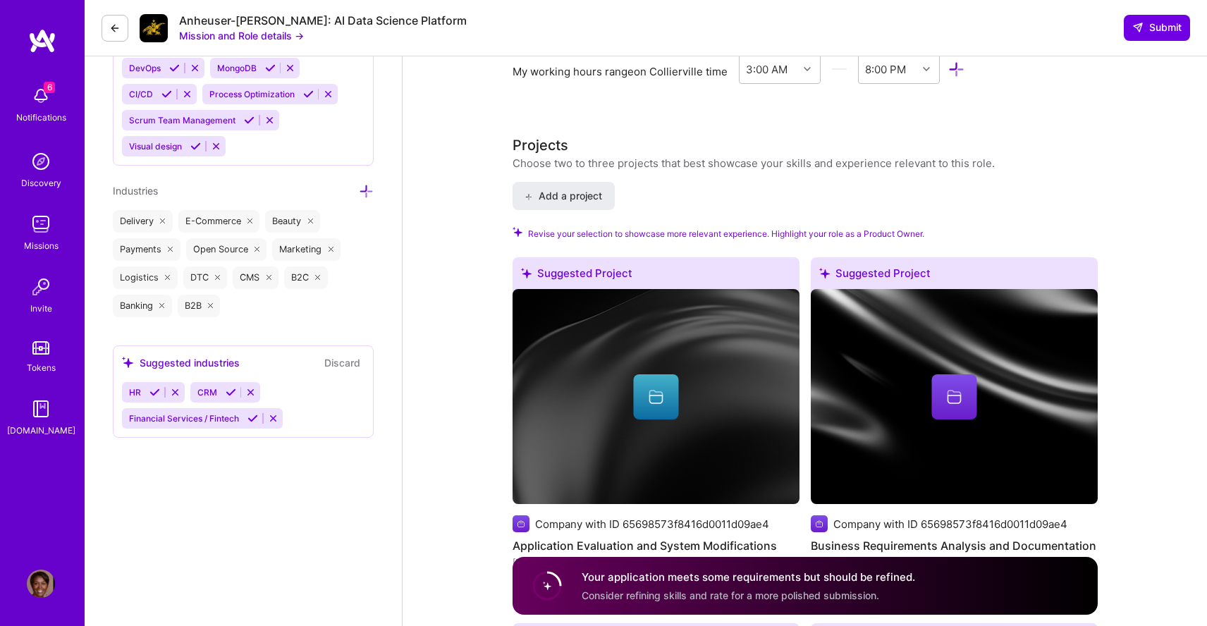
scroll to position [1544, 0]
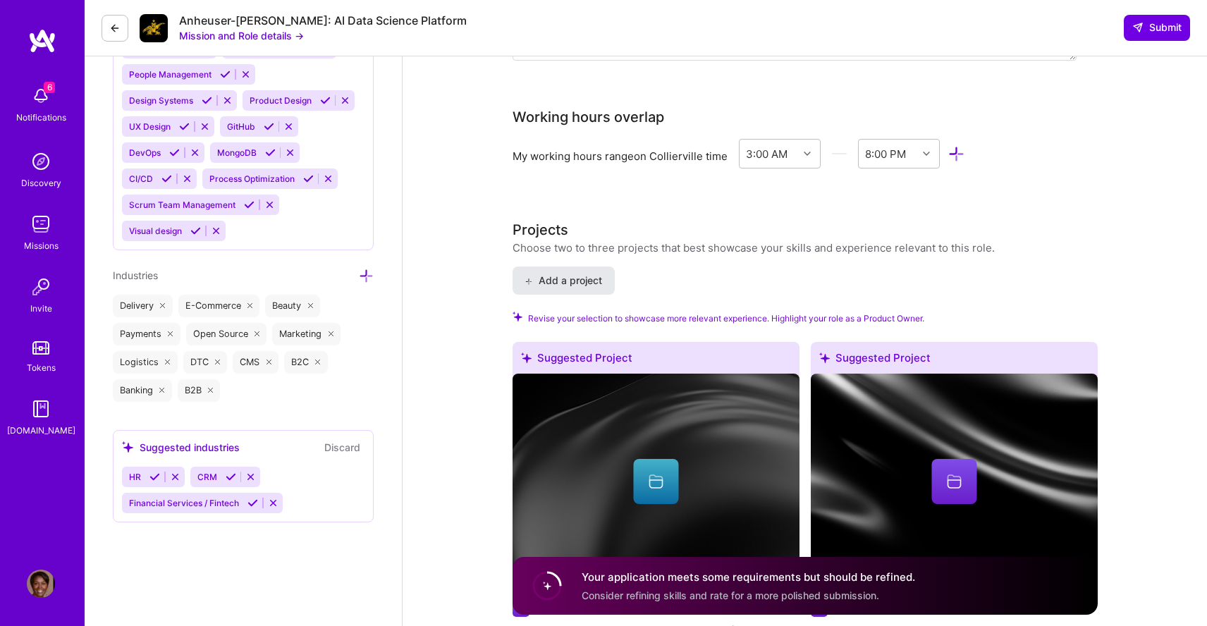
click at [568, 277] on span "Add a project" at bounding box center [562, 280] width 77 height 14
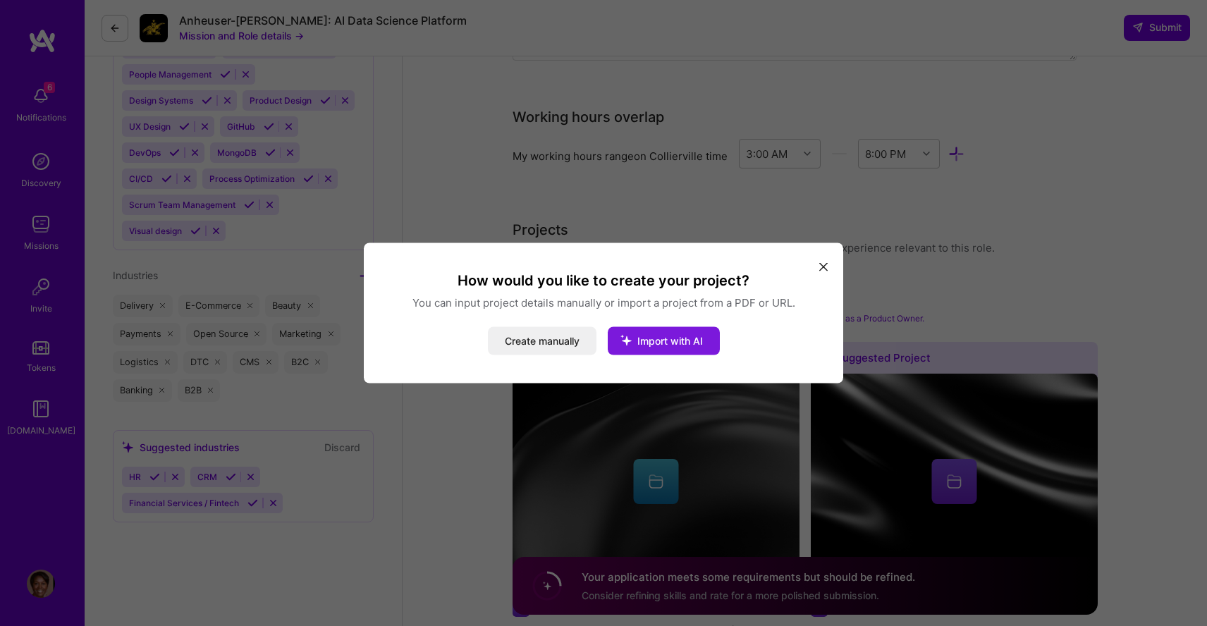
click at [660, 338] on span "Import with AI" at bounding box center [670, 341] width 66 height 12
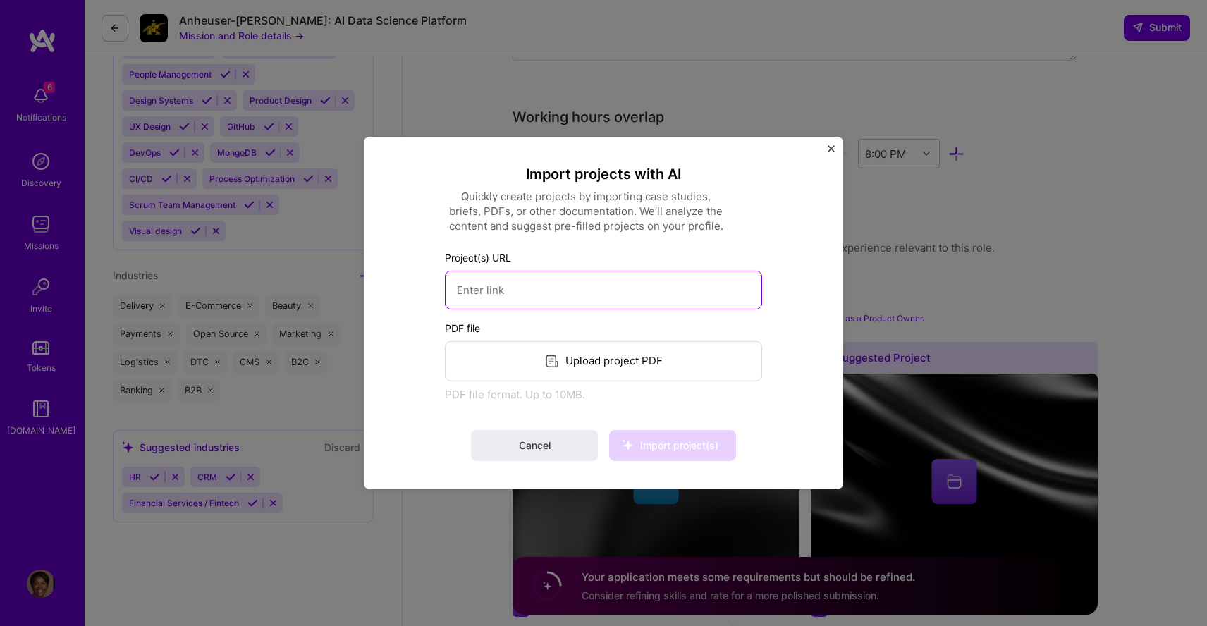
click at [538, 282] on input at bounding box center [603, 290] width 317 height 39
click at [570, 359] on div "Upload project PDF" at bounding box center [603, 361] width 317 height 40
click at [827, 144] on div "Import projects with AI Quickly create projects by importing case studies, brie…" at bounding box center [603, 313] width 479 height 352
click at [832, 147] on img "Close" at bounding box center [830, 148] width 7 height 7
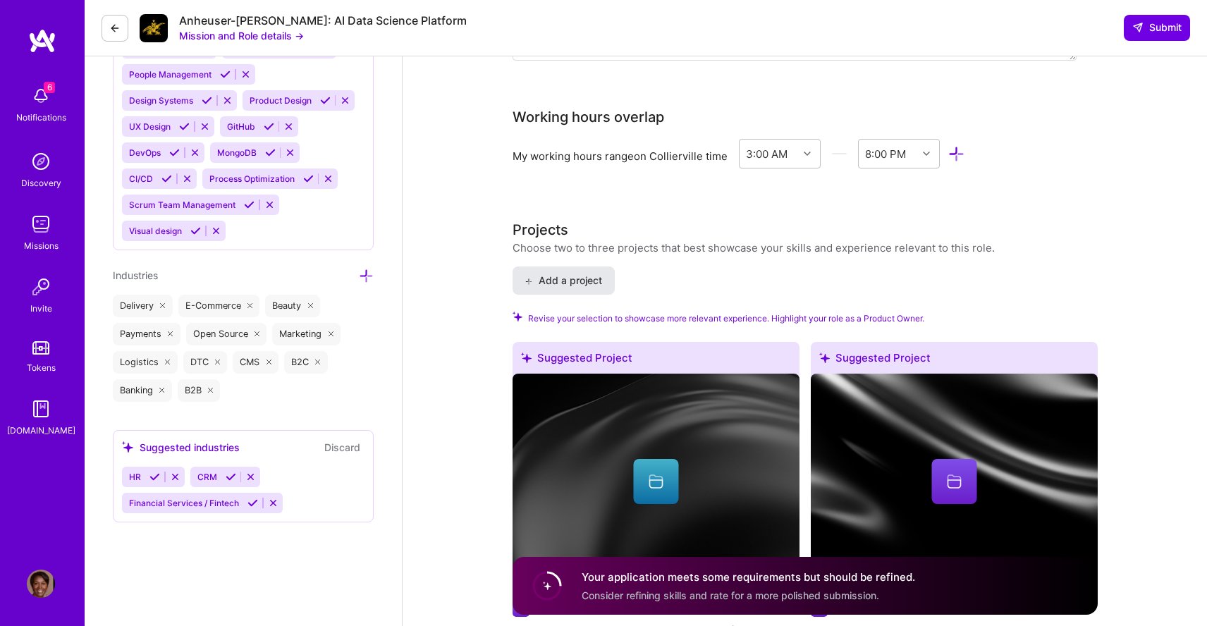
click at [580, 277] on span "Add a project" at bounding box center [562, 280] width 77 height 14
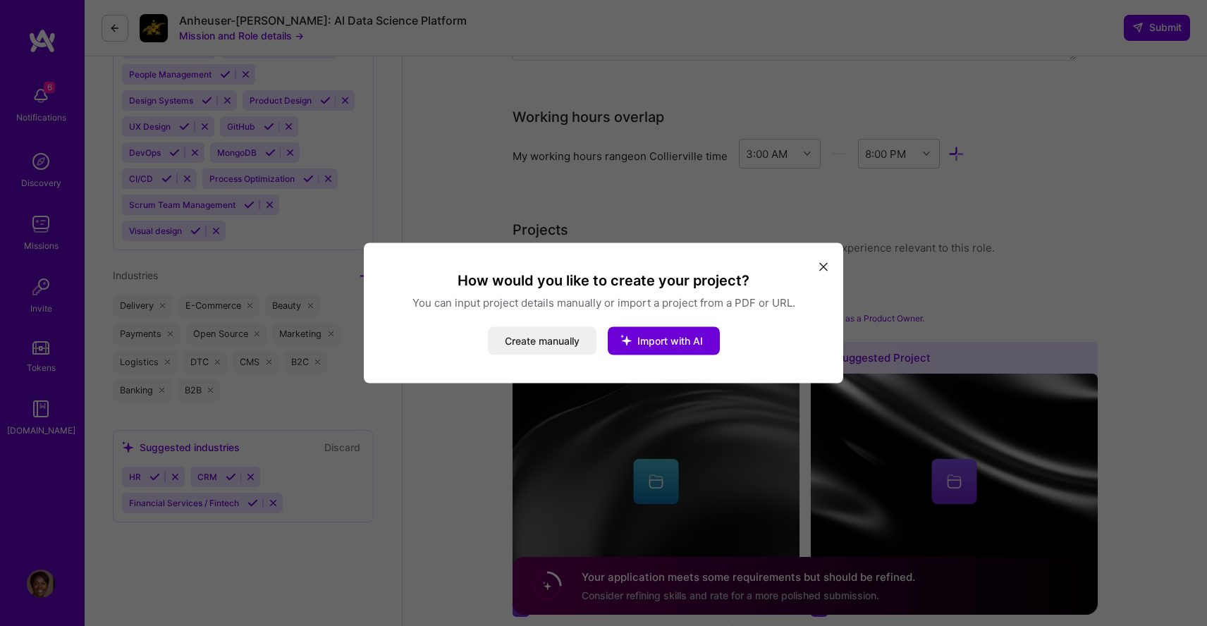
drag, startPoint x: 652, startPoint y: 341, endPoint x: 636, endPoint y: 294, distance: 49.7
click at [636, 294] on div "How would you like to create your project? You can input project details manual…" at bounding box center [603, 313] width 445 height 84
click at [534, 342] on button "Create manually" at bounding box center [542, 341] width 109 height 28
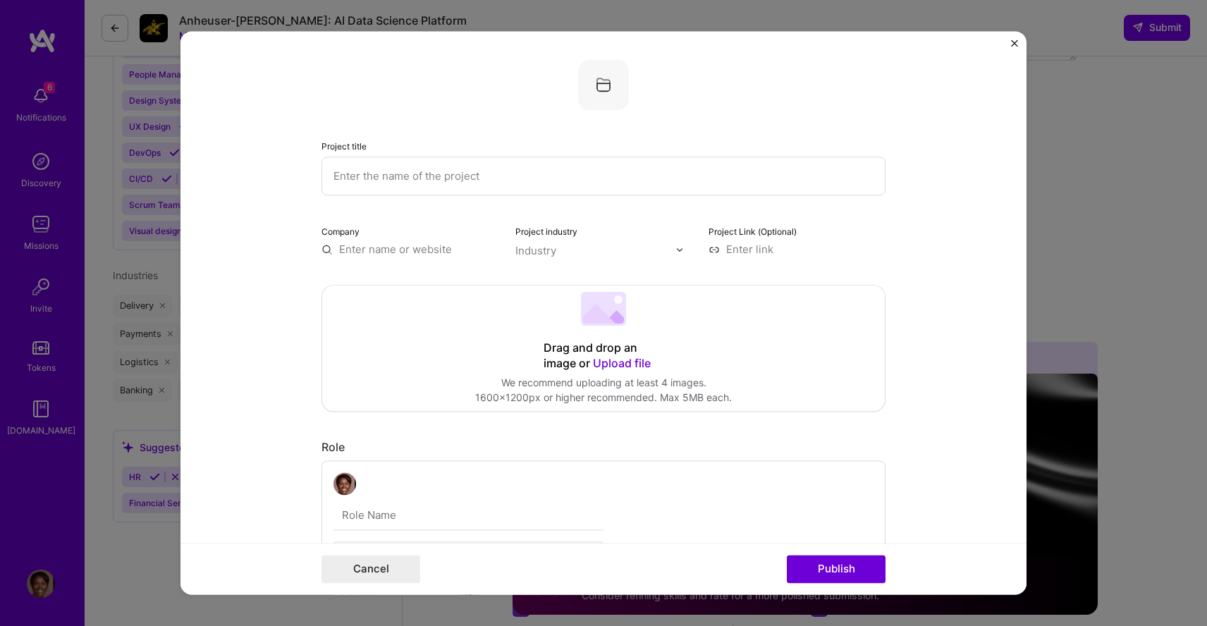
click at [391, 176] on input "text" at bounding box center [603, 175] width 564 height 39
type input "Smart Comment"
click at [409, 250] on input "text" at bounding box center [409, 249] width 177 height 15
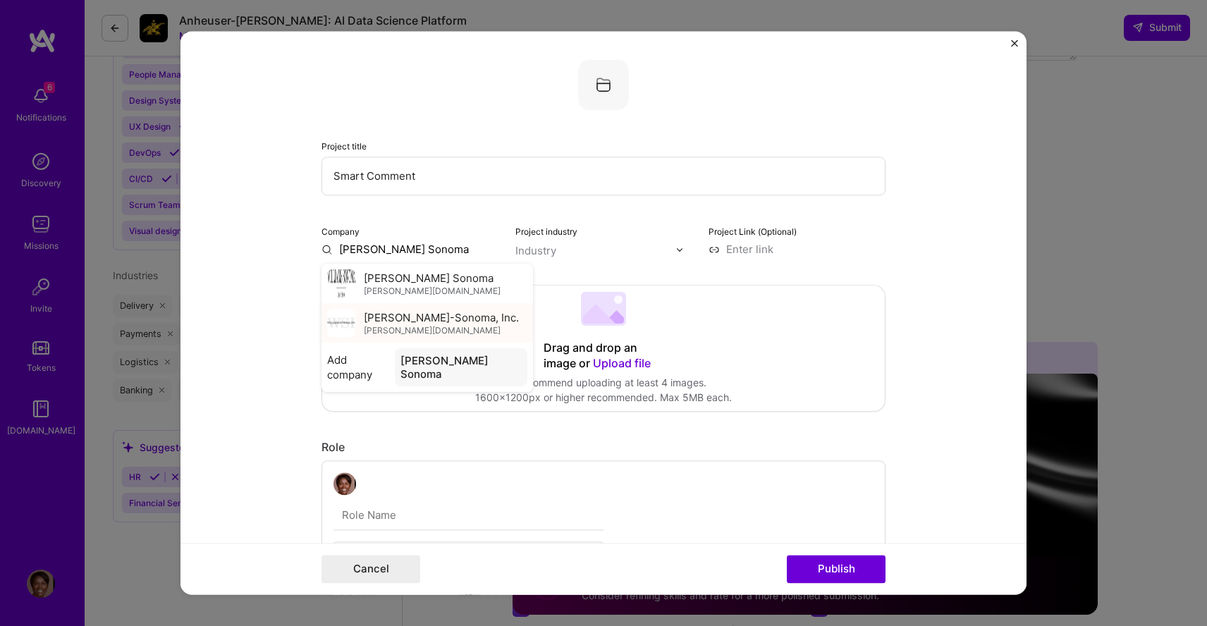
click at [415, 325] on span "[PERSON_NAME][DOMAIN_NAME]" at bounding box center [432, 330] width 137 height 11
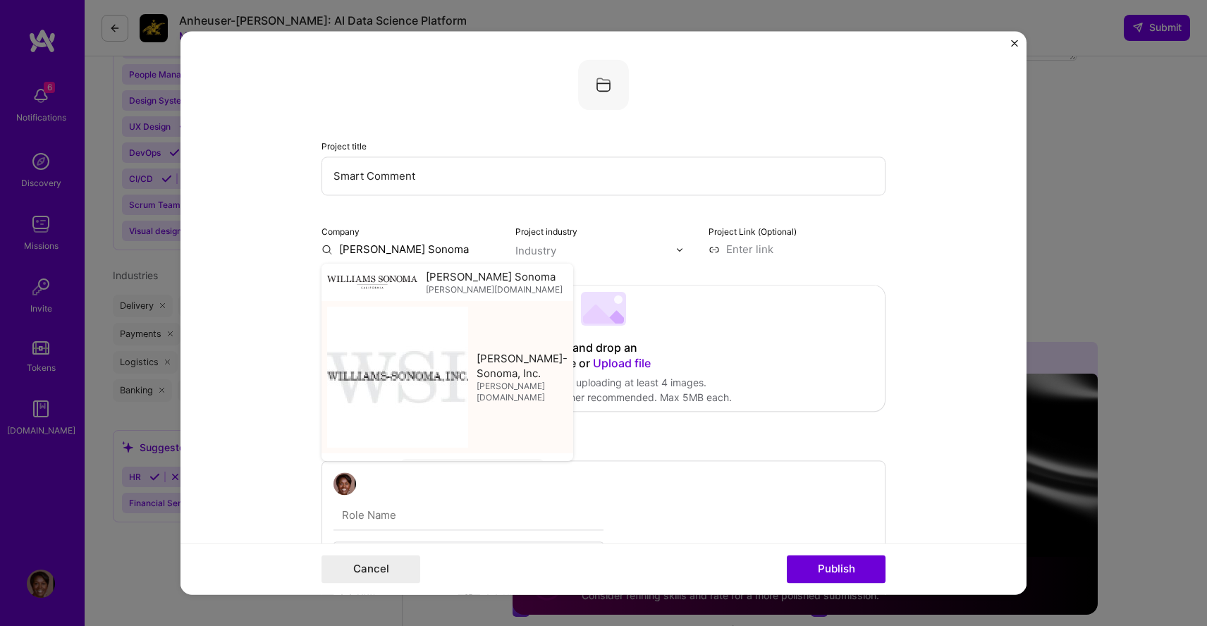
type input "[PERSON_NAME]-Sonoma, Inc."
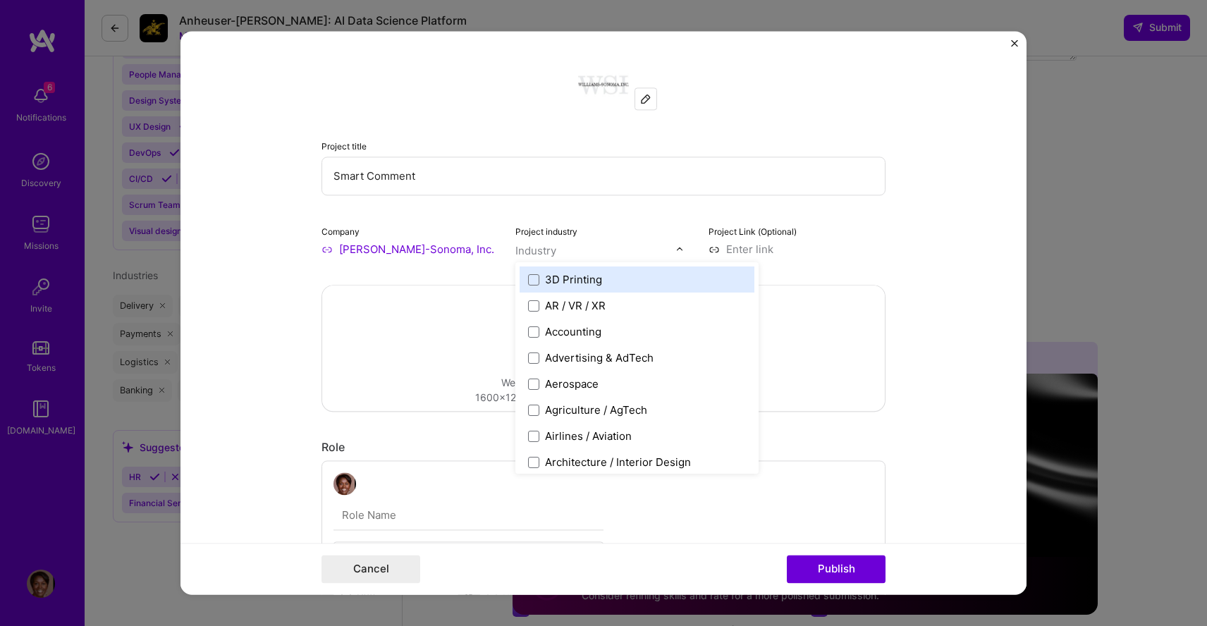
click at [677, 248] on img at bounding box center [679, 249] width 8 height 8
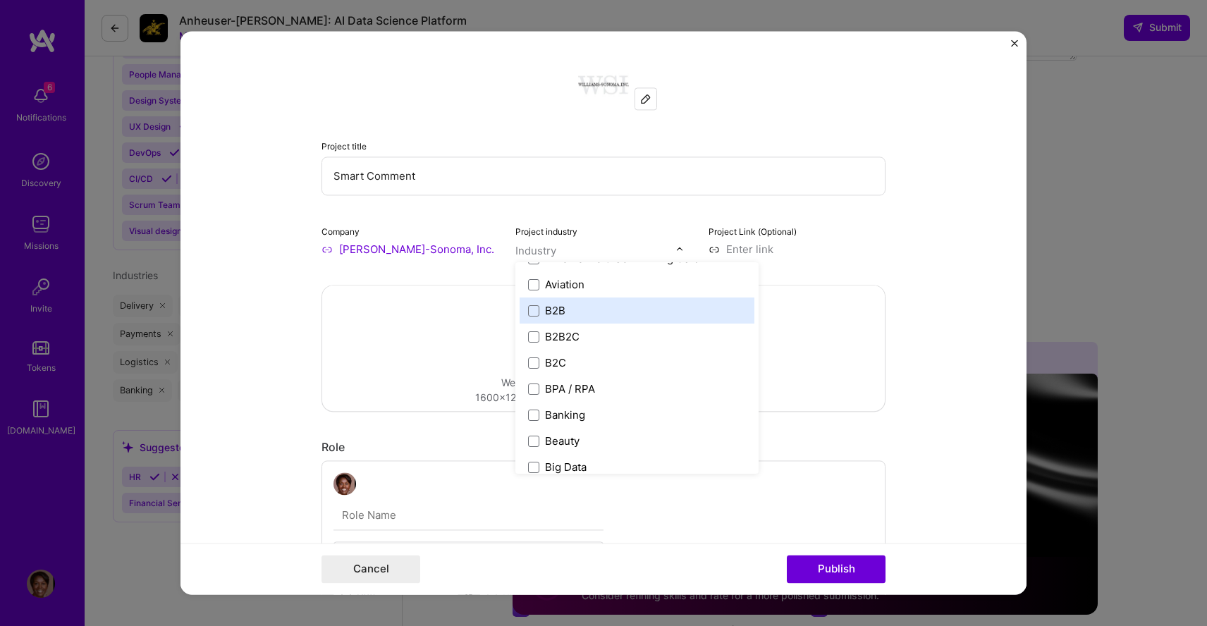
scroll to position [363, 0]
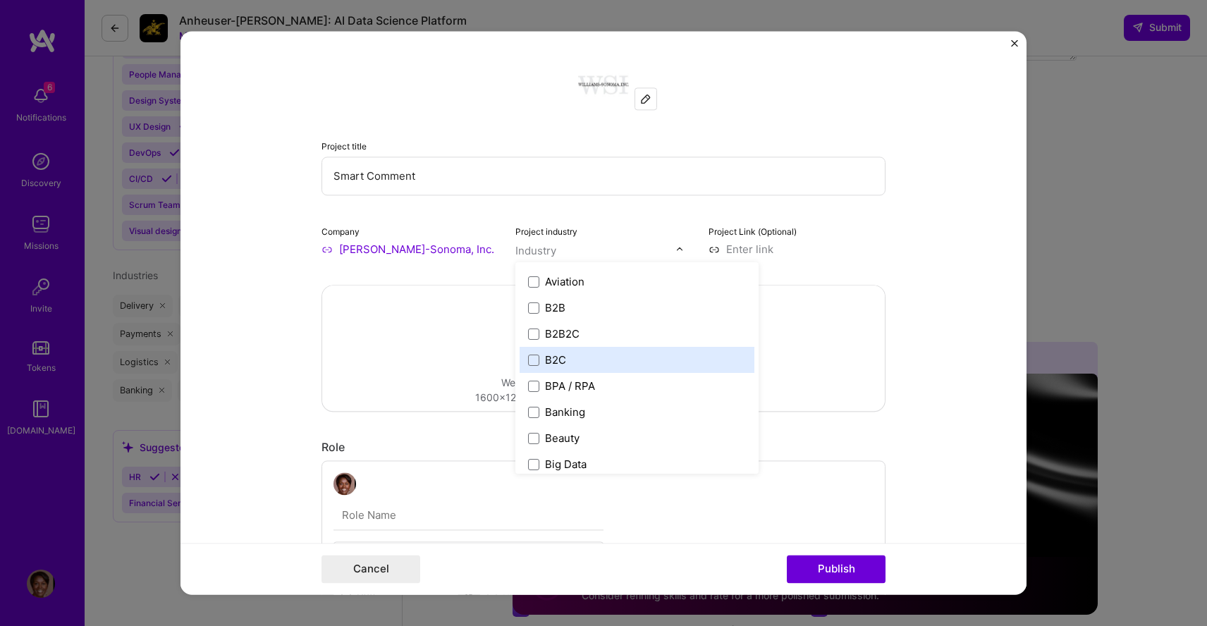
click at [603, 357] on label "B2C" at bounding box center [637, 359] width 218 height 15
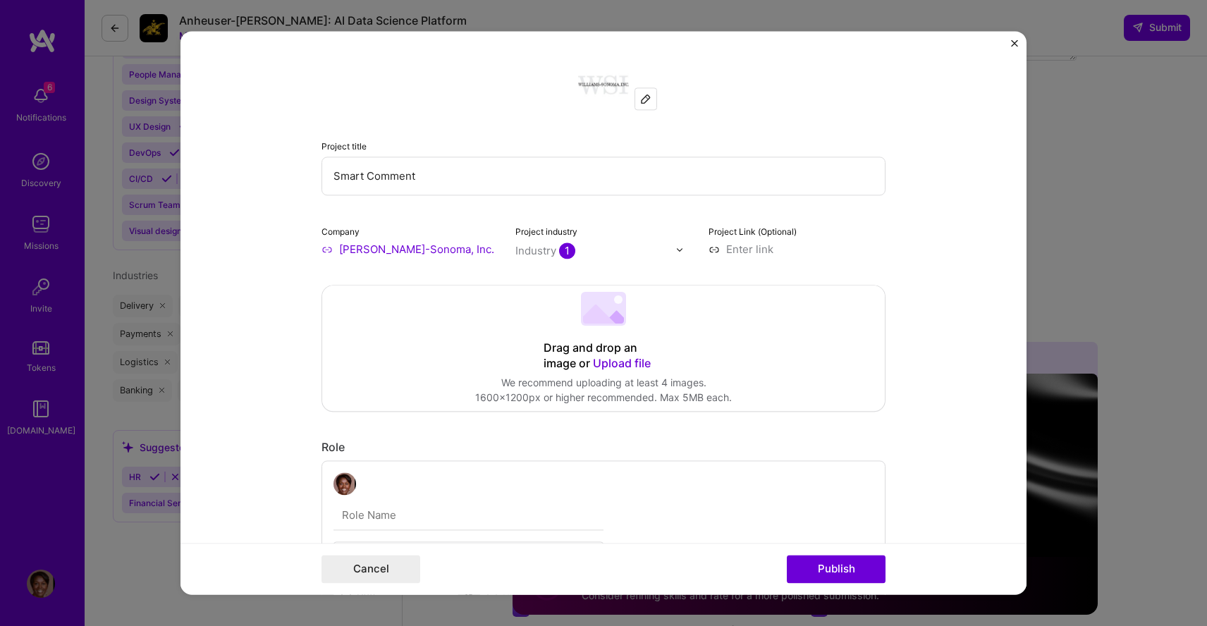
click at [627, 208] on div "Project title Smart Comment Company [PERSON_NAME]-Sonoma, Inc. Project industry…" at bounding box center [603, 157] width 564 height 197
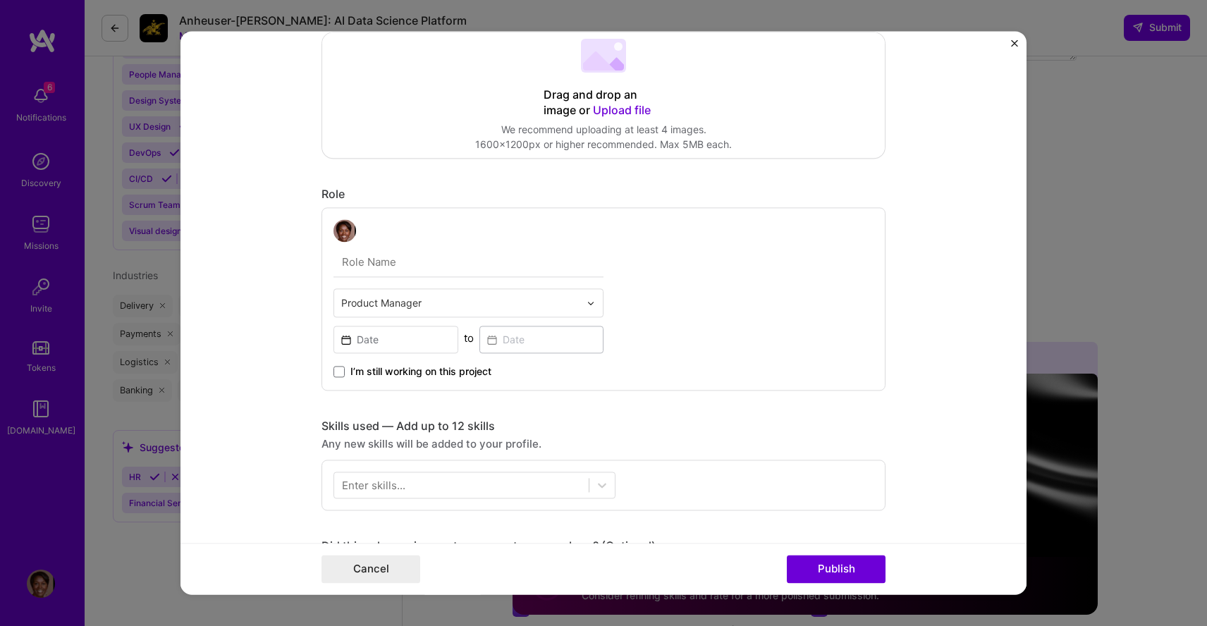
scroll to position [254, 0]
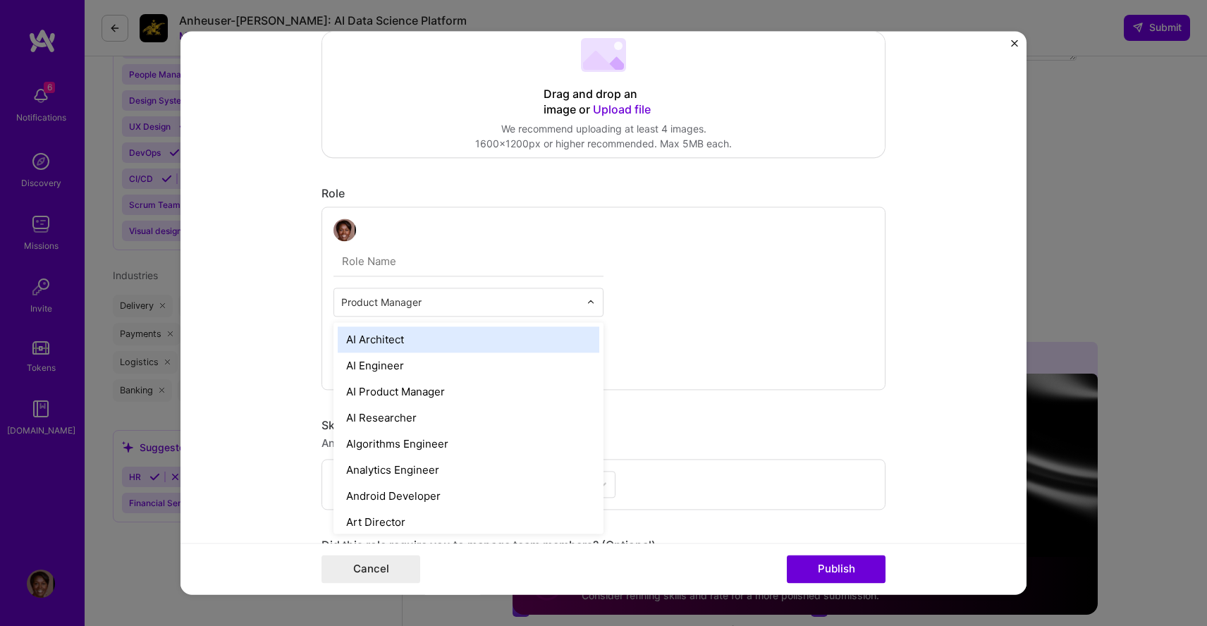
click at [341, 301] on input "text" at bounding box center [460, 302] width 238 height 15
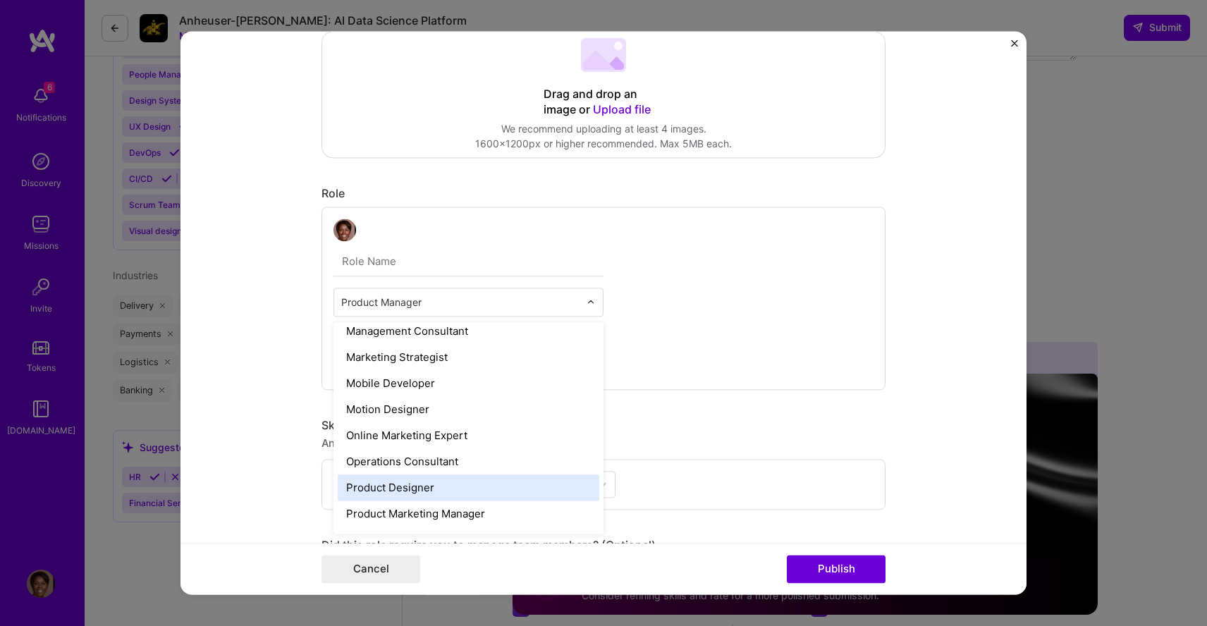
scroll to position [1124, 0]
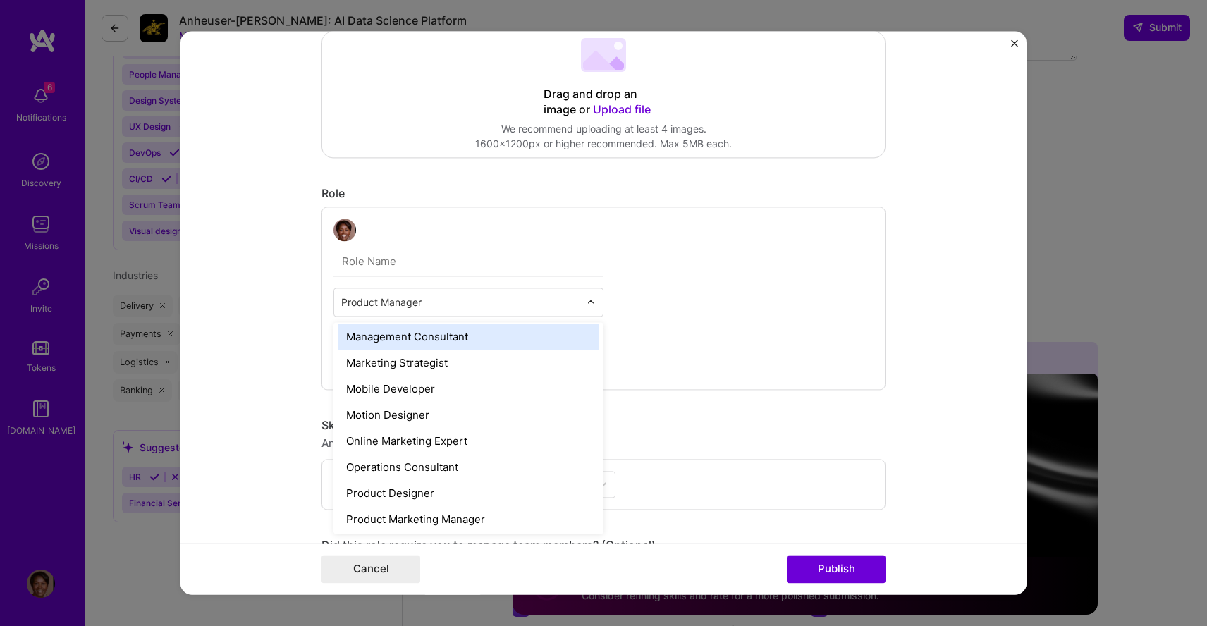
click at [949, 251] on form "Project title Smart Comment Company [PERSON_NAME]-Sonoma, Inc. Project industry…" at bounding box center [603, 312] width 846 height 563
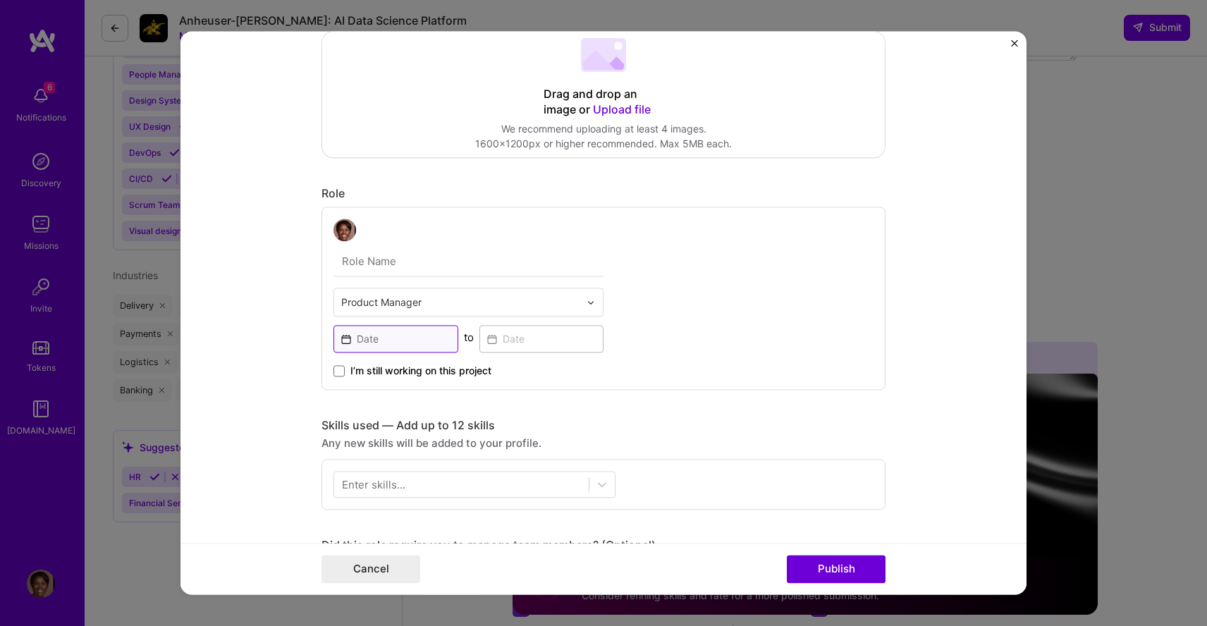
click at [360, 338] on input at bounding box center [395, 338] width 125 height 27
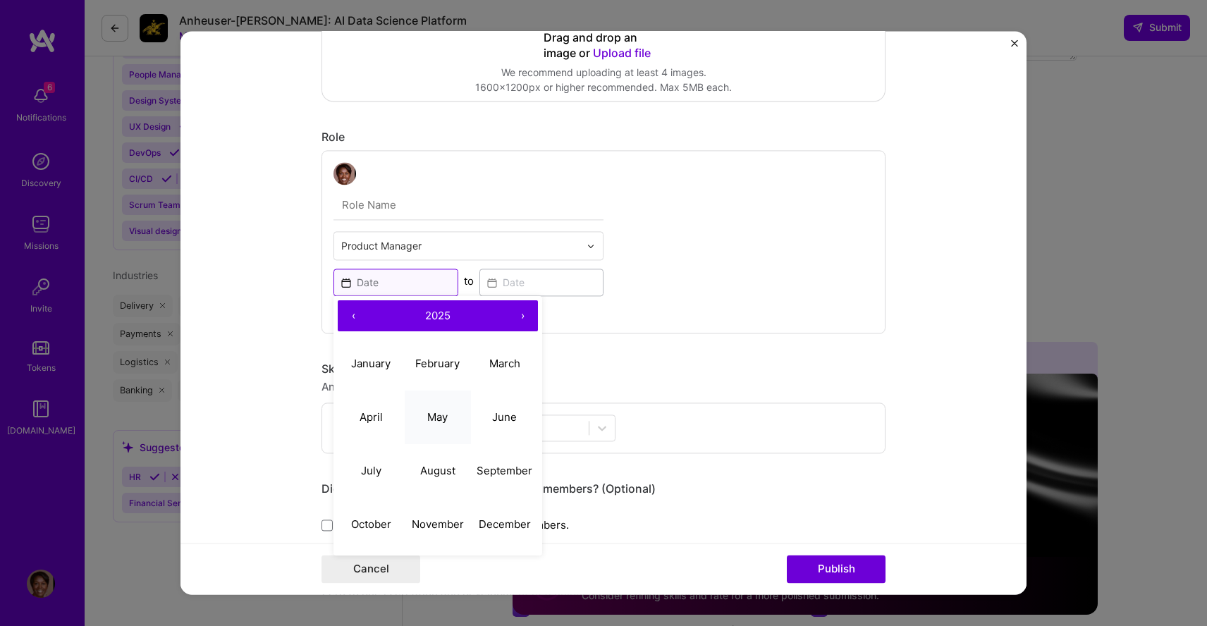
scroll to position [318, 0]
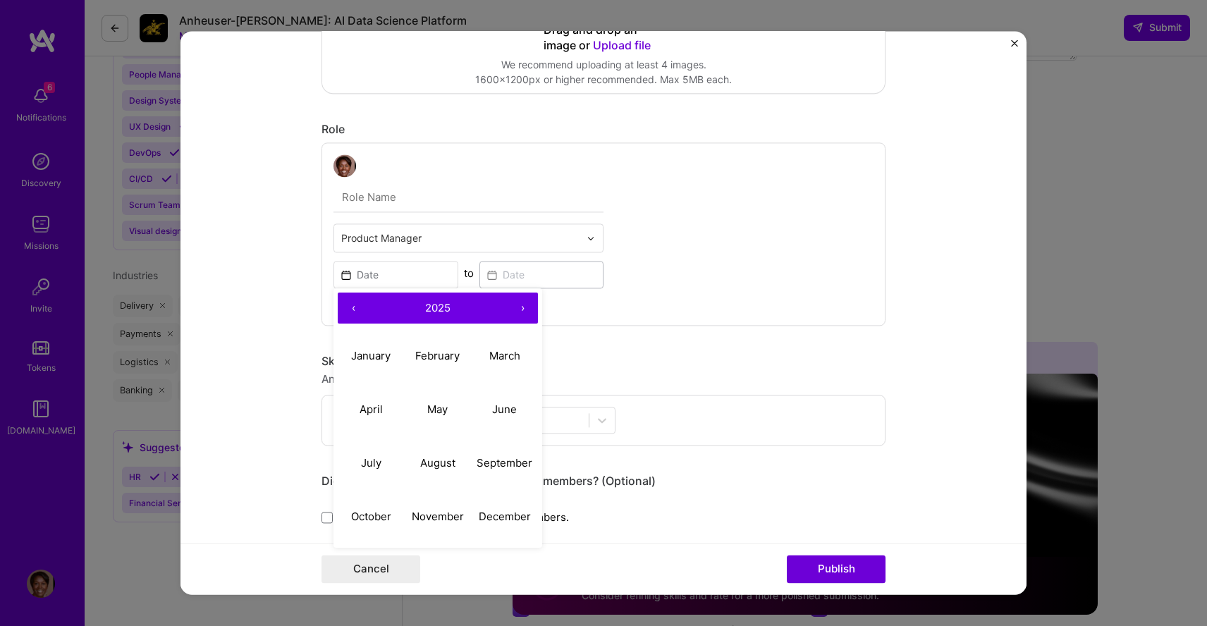
click at [355, 307] on button "‹" at bounding box center [353, 308] width 31 height 31
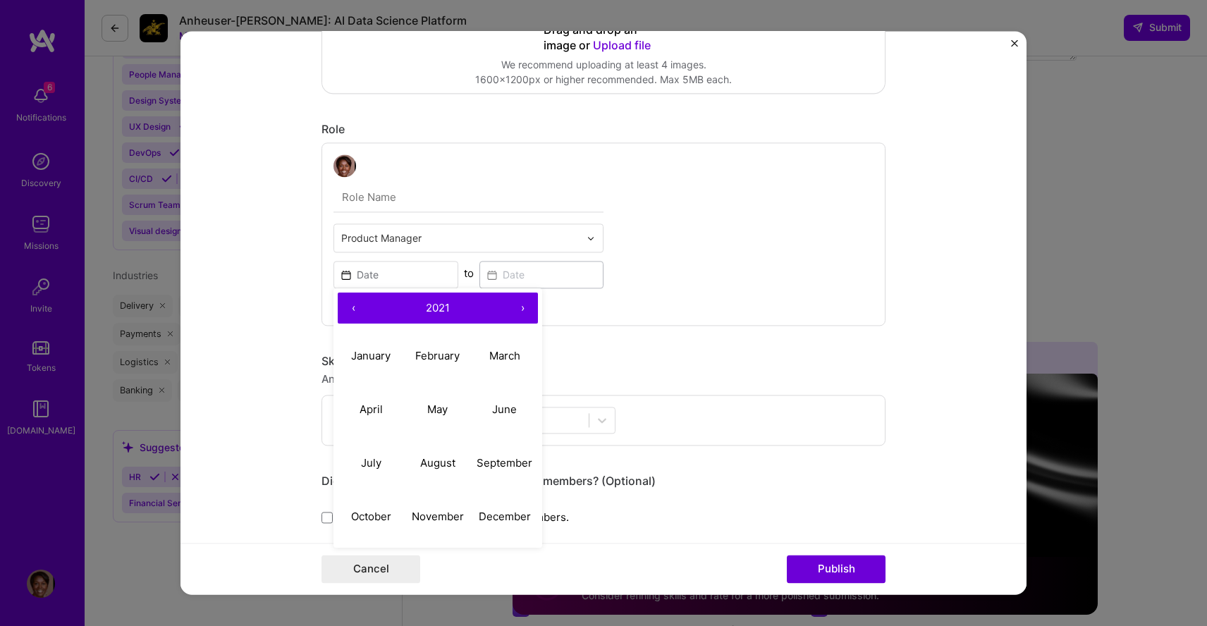
click at [355, 307] on button "‹" at bounding box center [353, 308] width 31 height 31
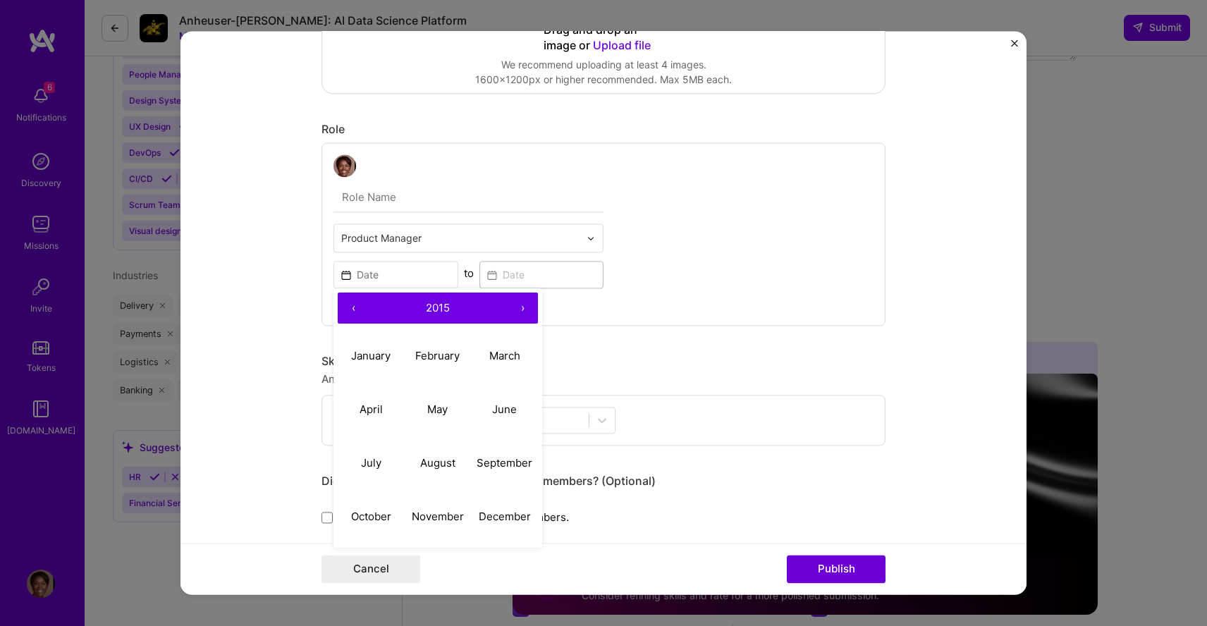
click at [527, 307] on button "›" at bounding box center [522, 308] width 31 height 31
click at [355, 306] on button "‹" at bounding box center [353, 308] width 31 height 31
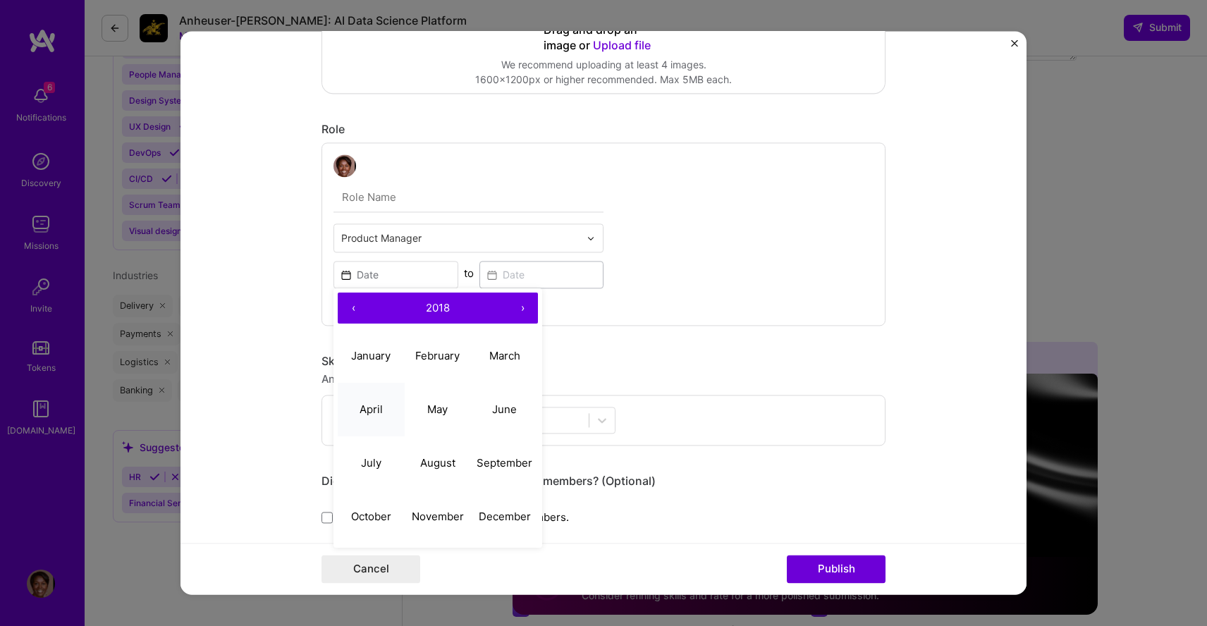
click at [371, 408] on abbr "April" at bounding box center [370, 408] width 23 height 13
type input "[DATE]"
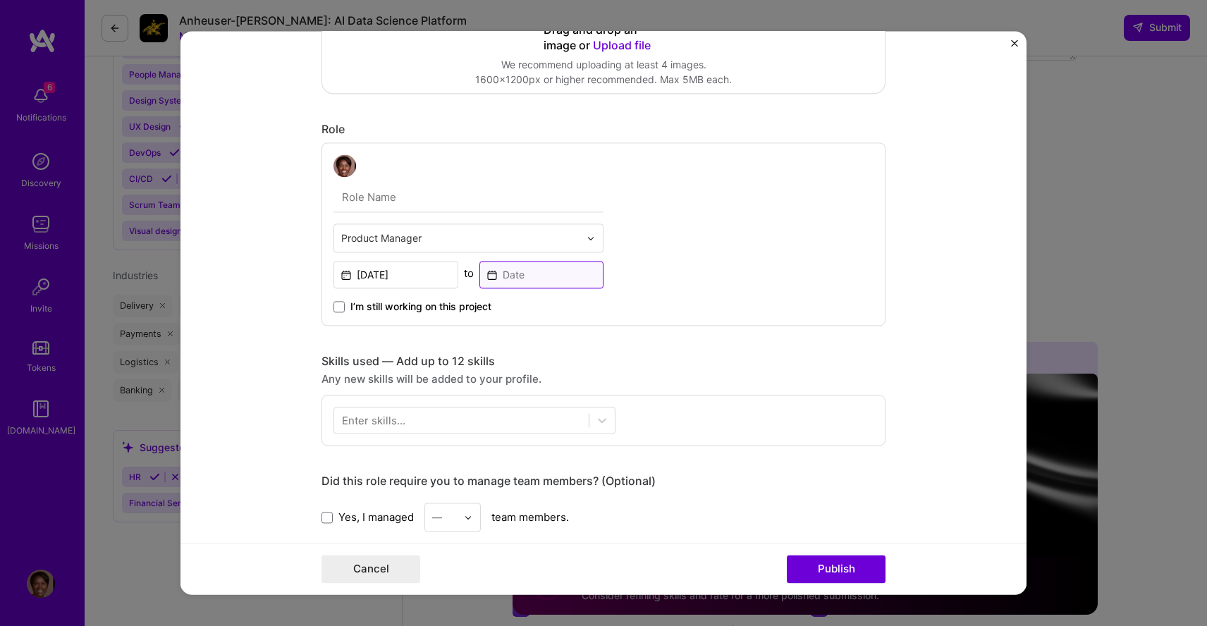
click at [506, 276] on input at bounding box center [541, 274] width 125 height 27
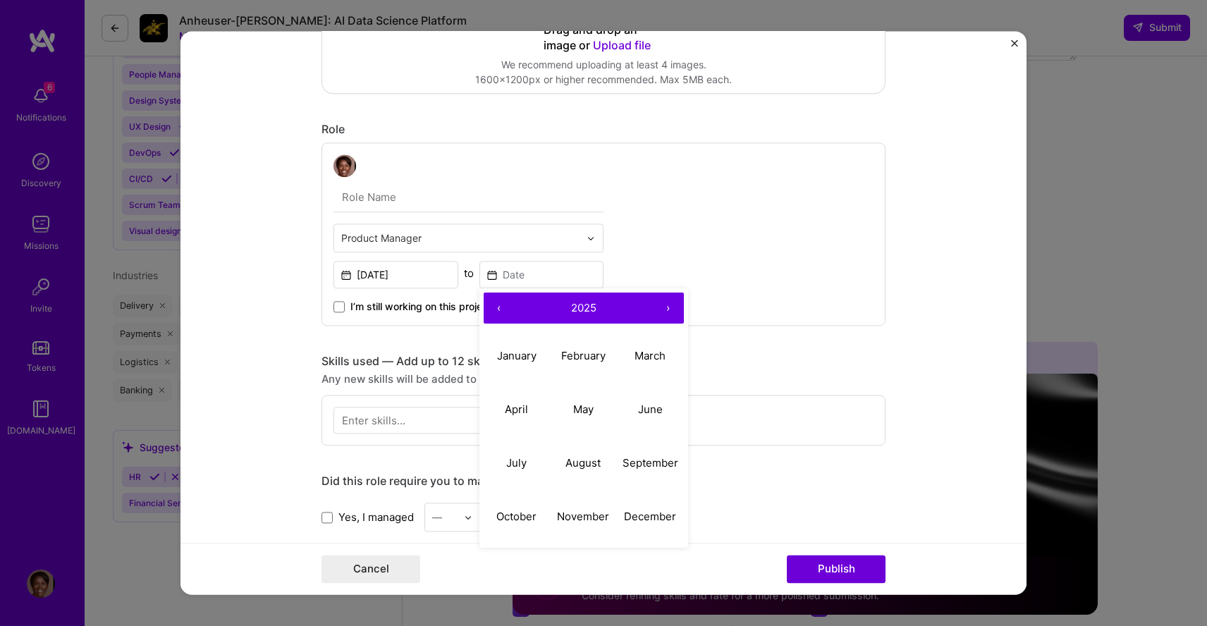
click at [500, 309] on button "‹" at bounding box center [499, 308] width 31 height 31
click at [528, 410] on button "April" at bounding box center [517, 410] width 67 height 54
type input "[DATE]"
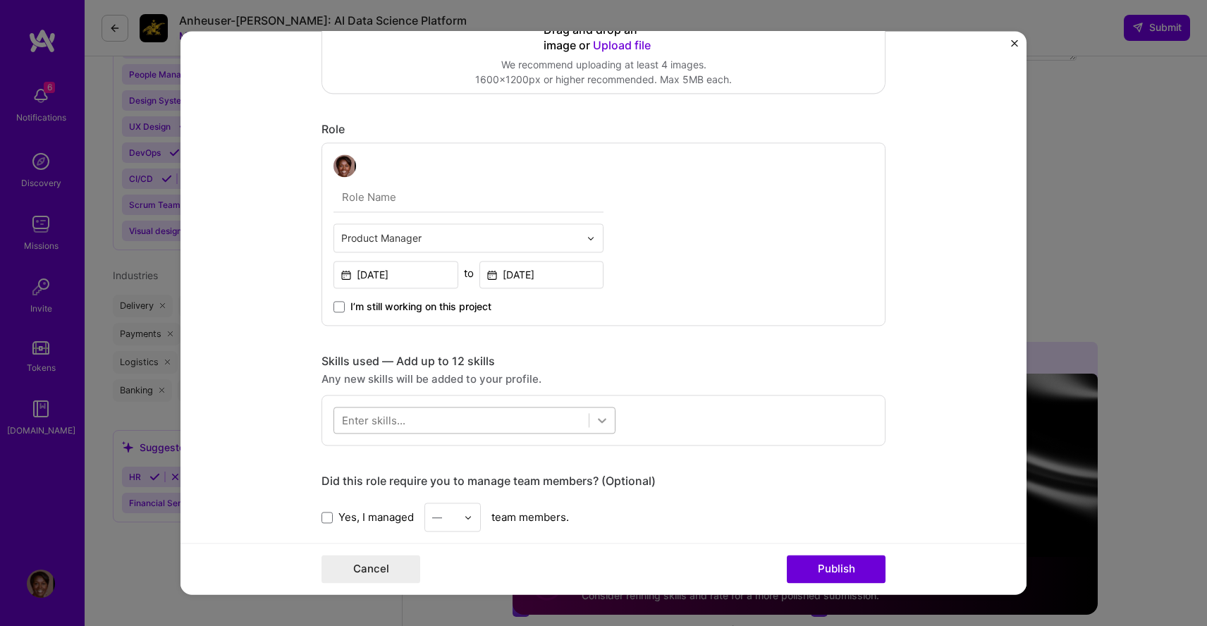
click at [606, 422] on icon at bounding box center [602, 420] width 14 height 14
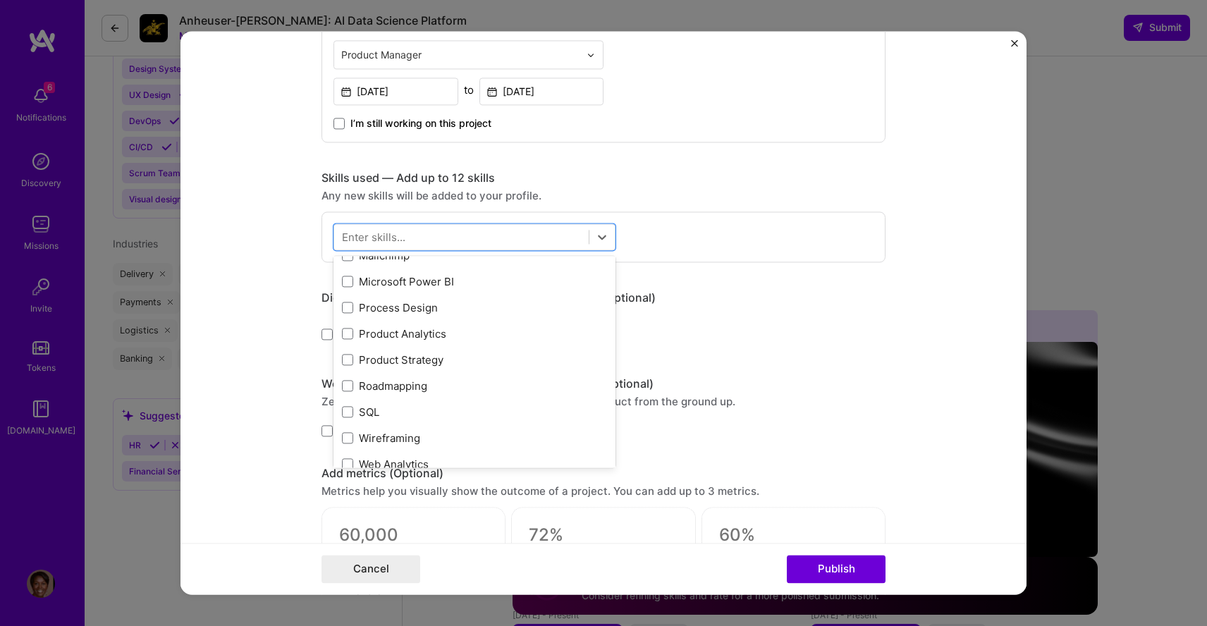
scroll to position [305, 0]
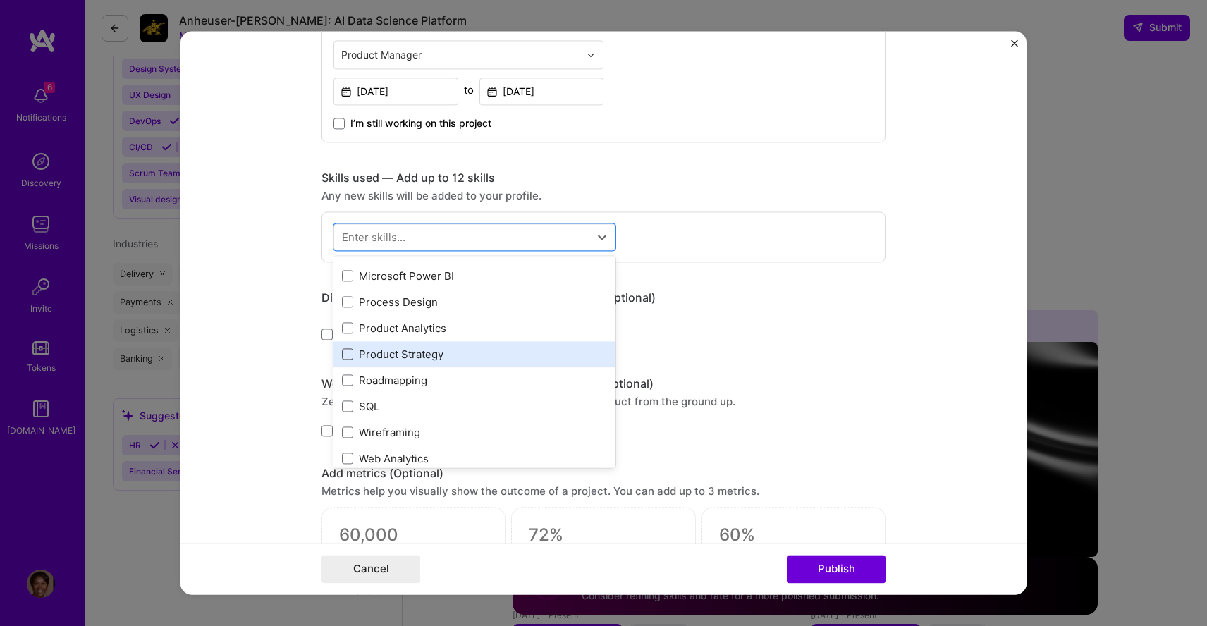
click at [349, 352] on span at bounding box center [347, 354] width 11 height 11
click at [0, 0] on input "checkbox" at bounding box center [0, 0] width 0 height 0
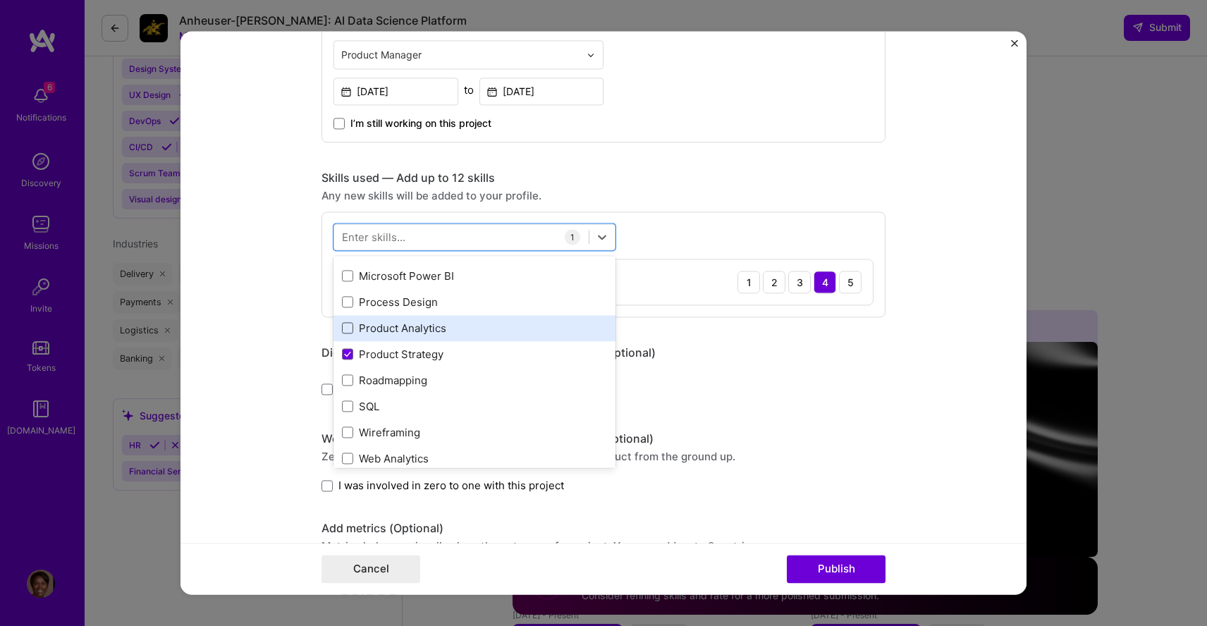
click at [349, 331] on span at bounding box center [347, 328] width 11 height 11
click at [0, 0] on input "checkbox" at bounding box center [0, 0] width 0 height 0
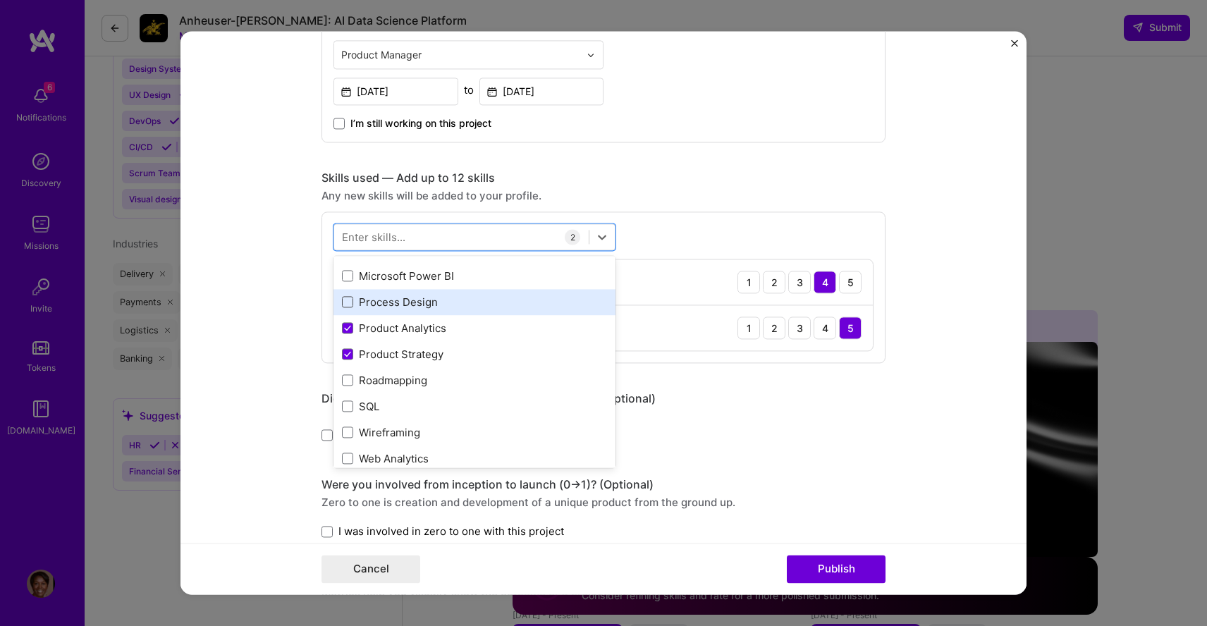
click at [348, 306] on span at bounding box center [347, 302] width 11 height 11
click at [0, 0] on input "checkbox" at bounding box center [0, 0] width 0 height 0
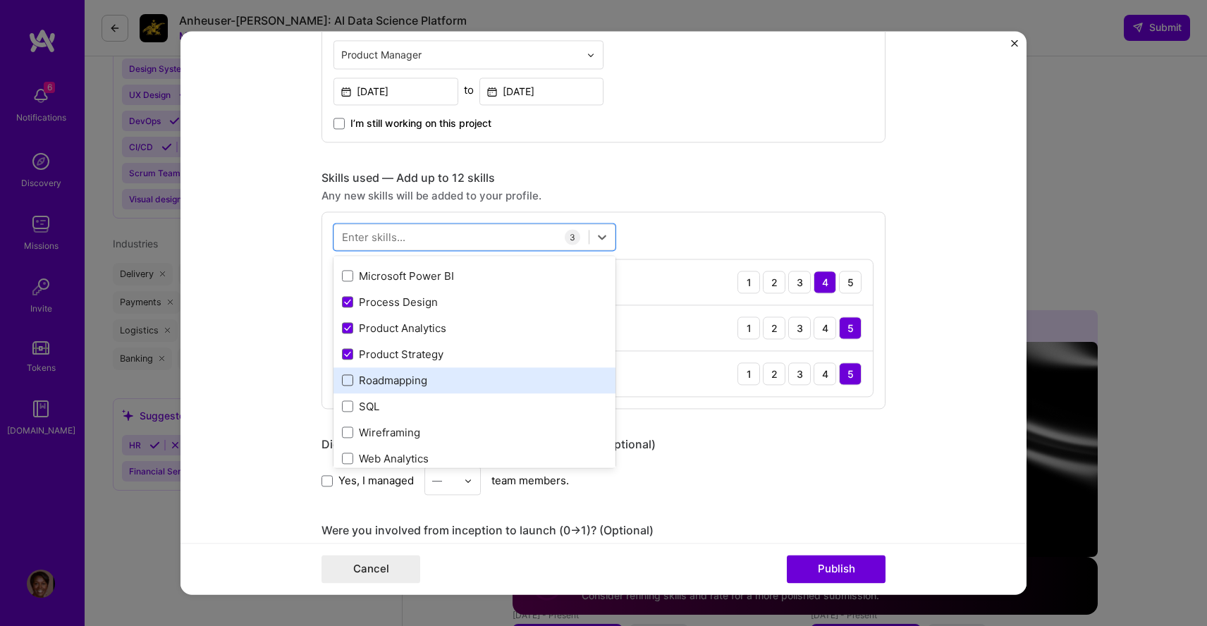
click at [348, 380] on span at bounding box center [347, 380] width 11 height 11
click at [0, 0] on input "checkbox" at bounding box center [0, 0] width 0 height 0
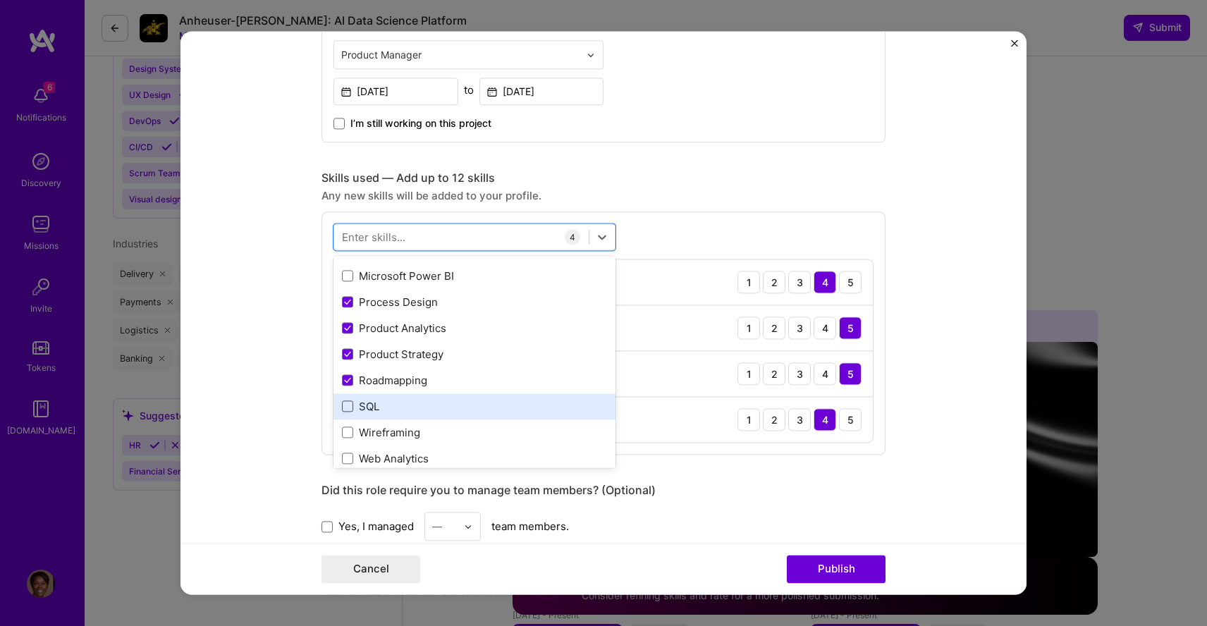
click at [350, 409] on span at bounding box center [347, 406] width 11 height 11
click at [0, 0] on input "checkbox" at bounding box center [0, 0] width 0 height 0
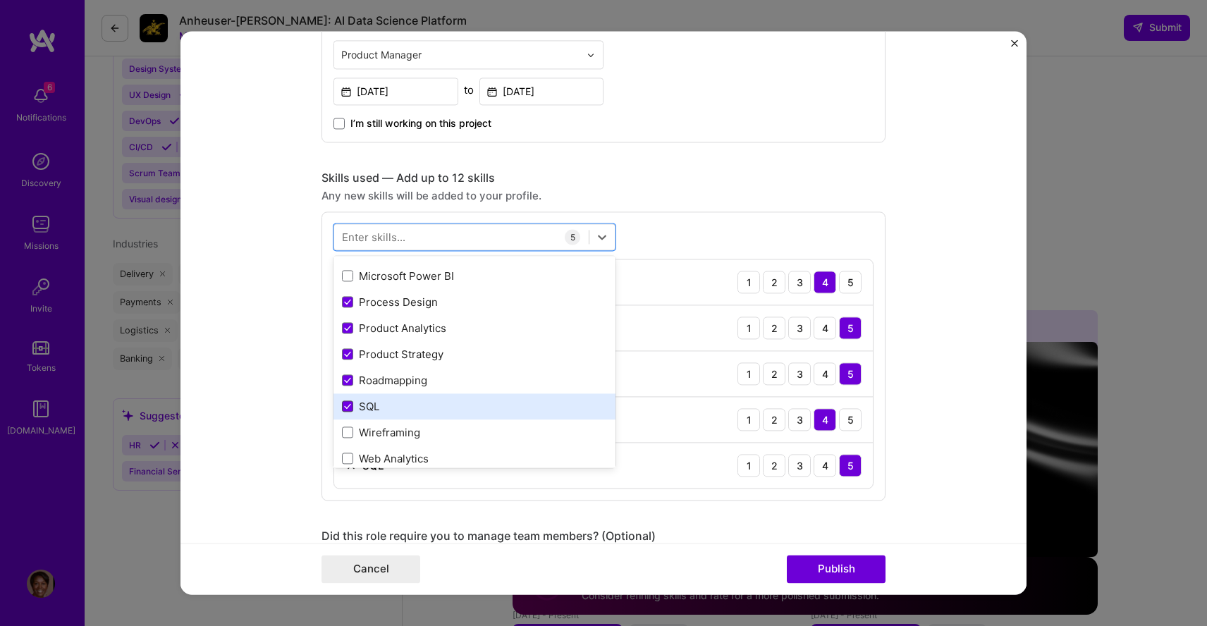
click at [350, 406] on icon at bounding box center [347, 407] width 7 height 6
click at [0, 0] on input "checkbox" at bounding box center [0, 0] width 0 height 0
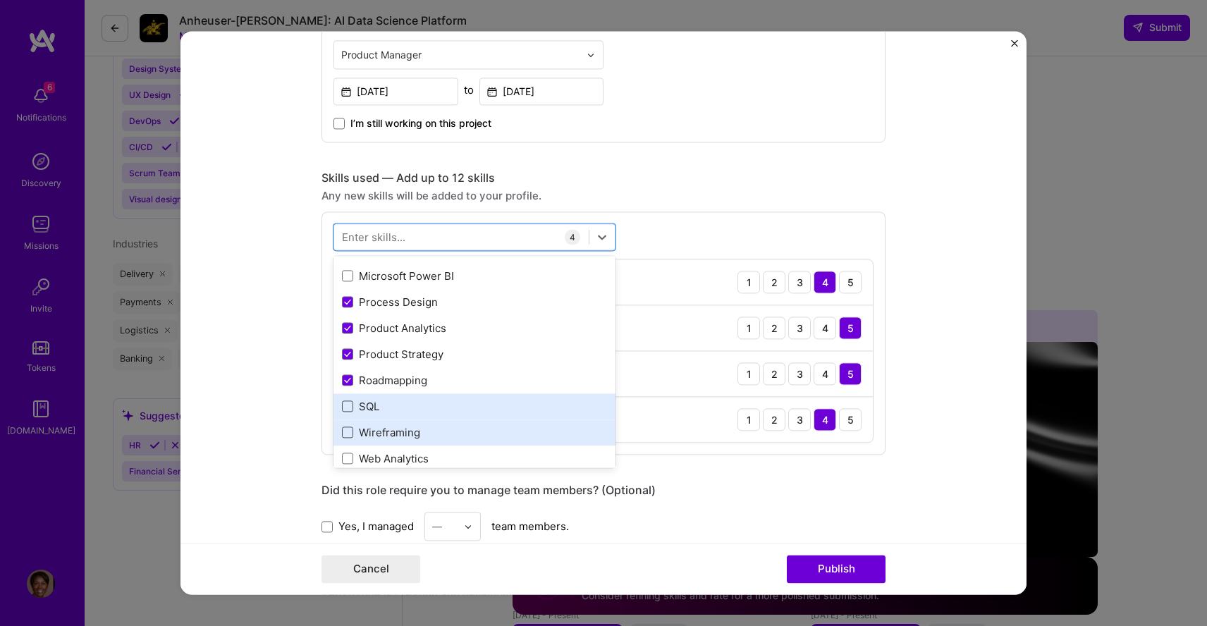
click at [348, 433] on span at bounding box center [347, 432] width 11 height 11
click at [0, 0] on input "checkbox" at bounding box center [0, 0] width 0 height 0
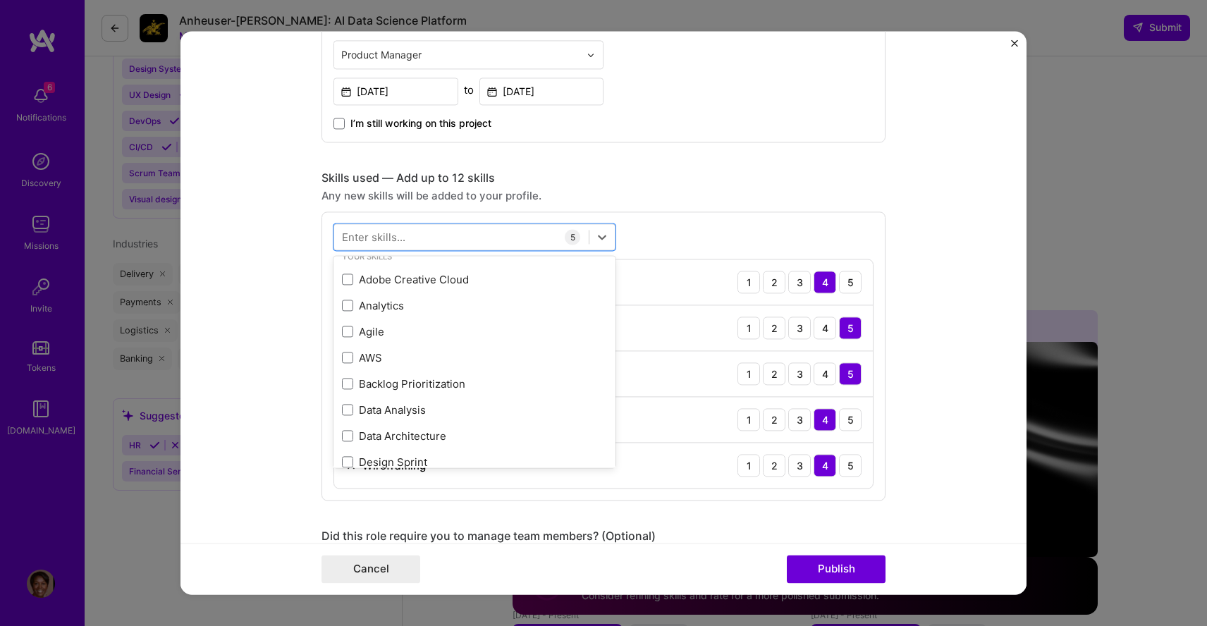
scroll to position [0, 0]
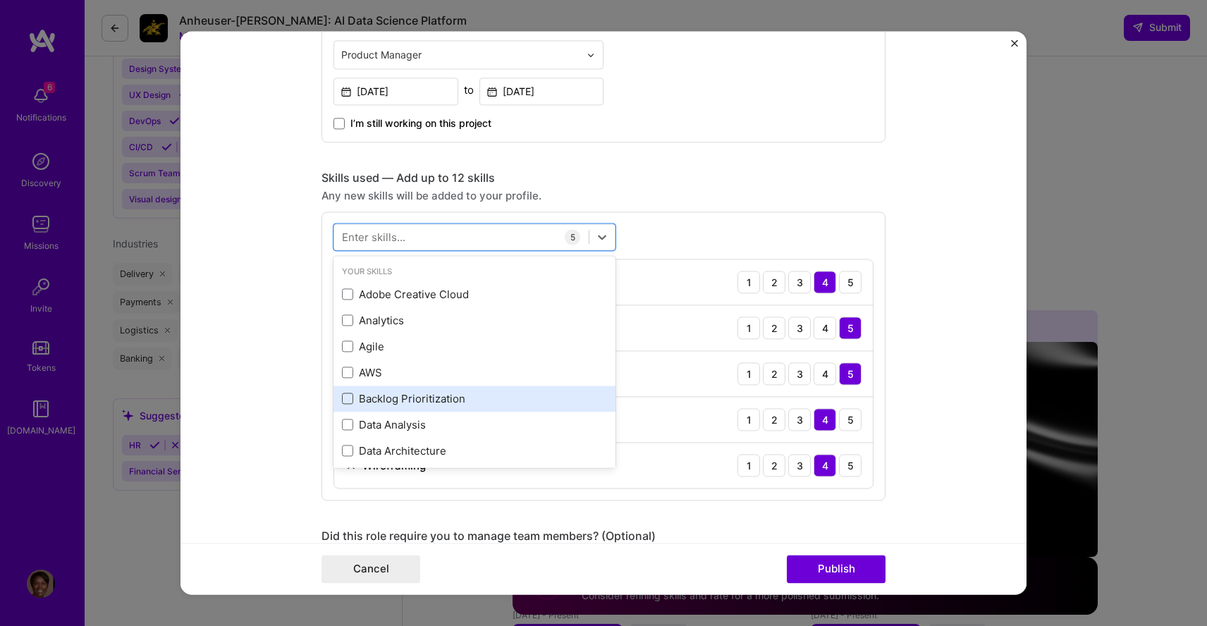
click at [347, 400] on span at bounding box center [347, 398] width 11 height 11
click at [0, 0] on input "checkbox" at bounding box center [0, 0] width 0 height 0
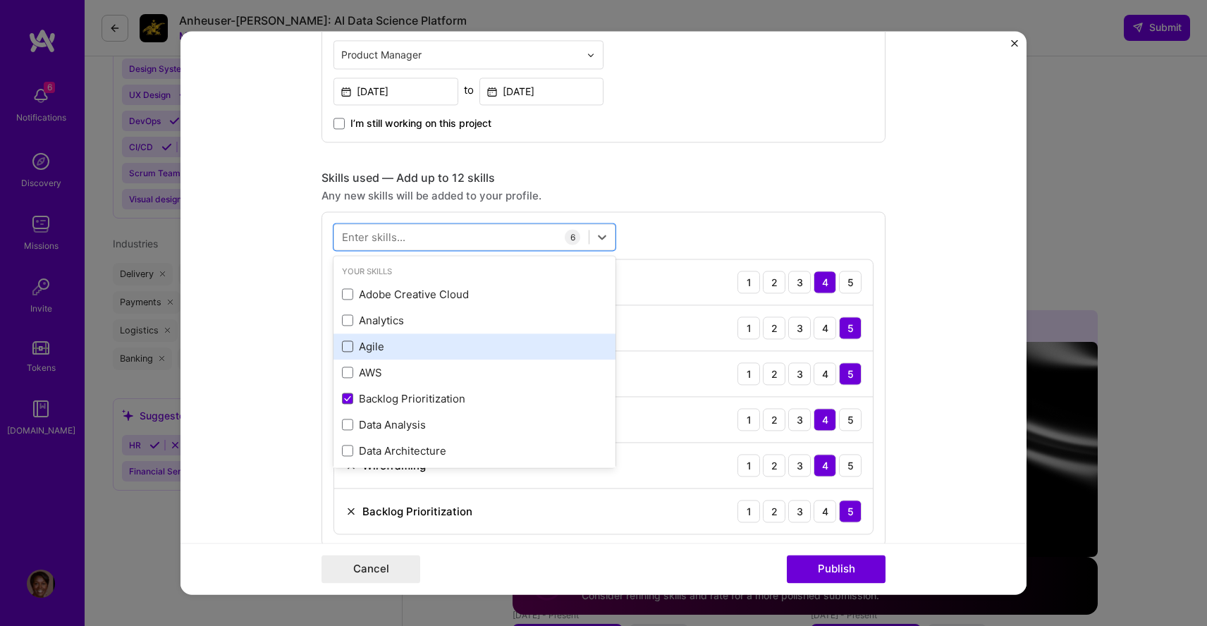
click at [345, 346] on span at bounding box center [347, 346] width 11 height 11
click at [0, 0] on input "checkbox" at bounding box center [0, 0] width 0 height 0
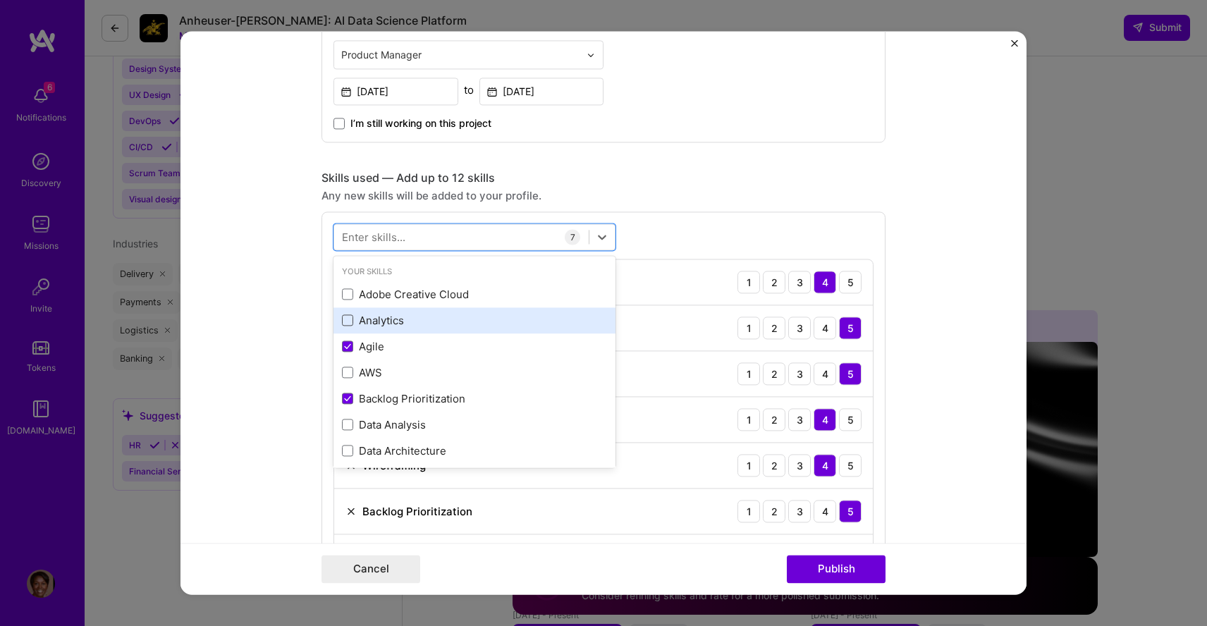
click at [350, 320] on span at bounding box center [347, 320] width 11 height 11
click at [0, 0] on input "checkbox" at bounding box center [0, 0] width 0 height 0
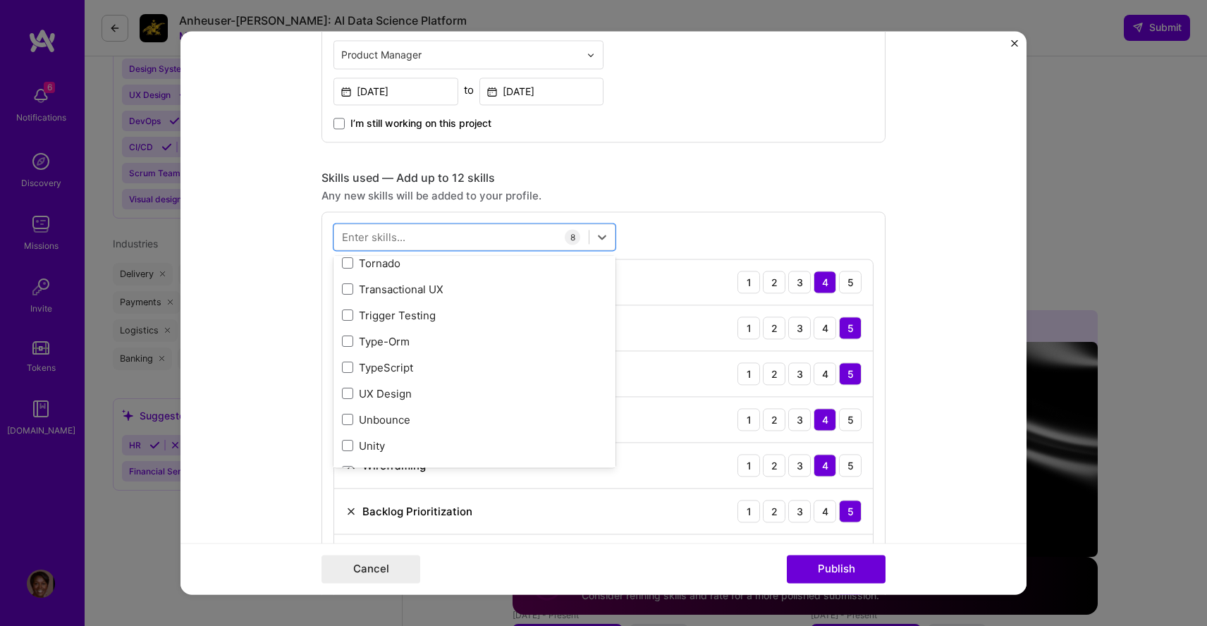
scroll to position [9065, 0]
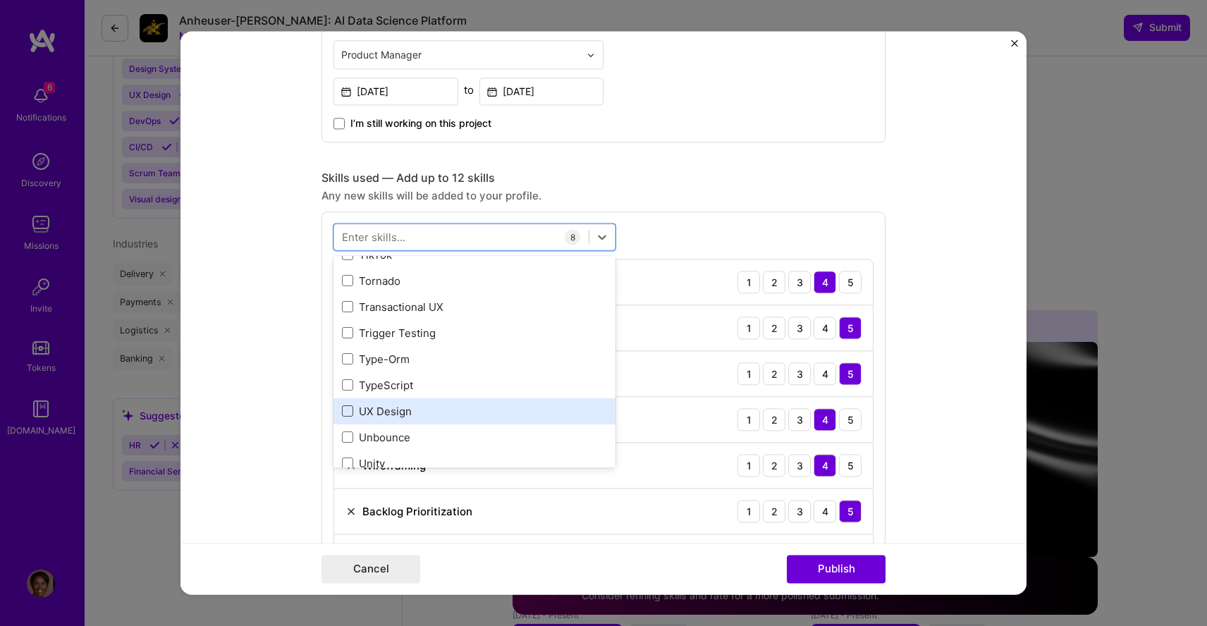
click at [346, 414] on span at bounding box center [347, 411] width 11 height 11
click at [0, 0] on input "checkbox" at bounding box center [0, 0] width 0 height 0
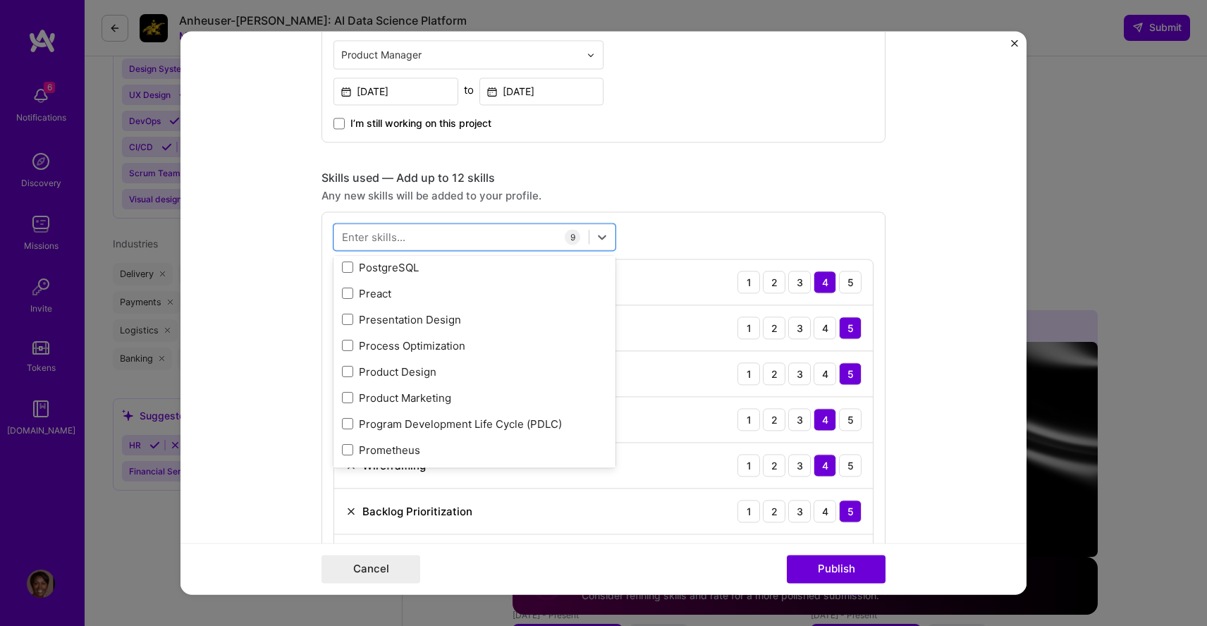
scroll to position [6895, 0]
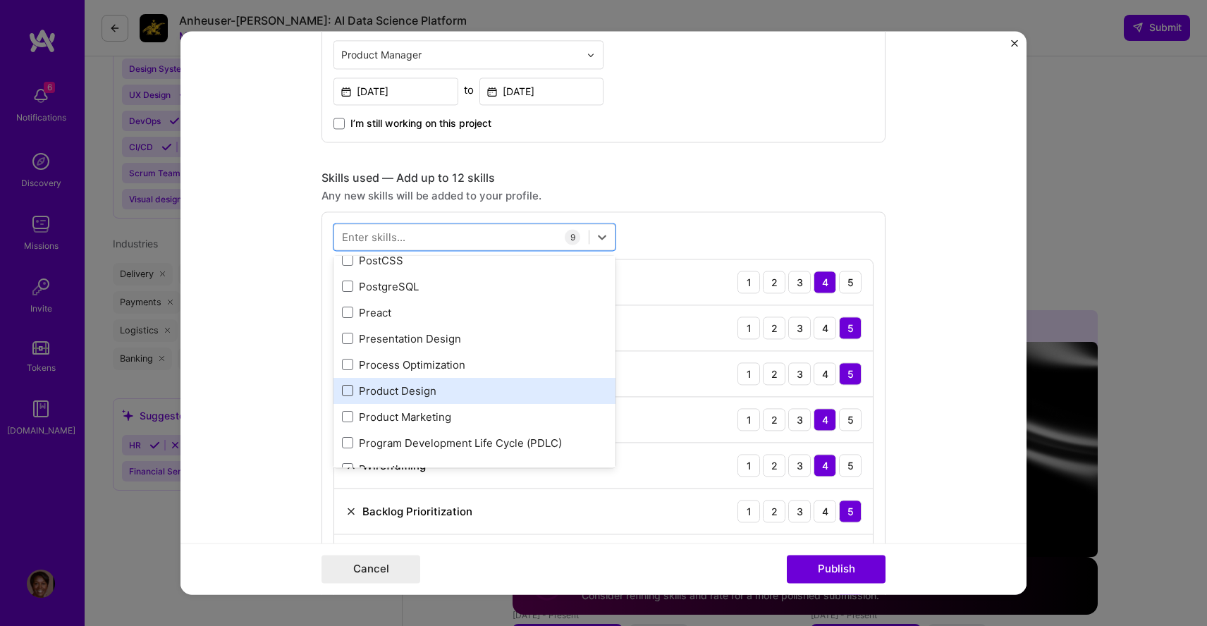
click at [347, 390] on span at bounding box center [347, 391] width 11 height 11
click at [0, 0] on input "checkbox" at bounding box center [0, 0] width 0 height 0
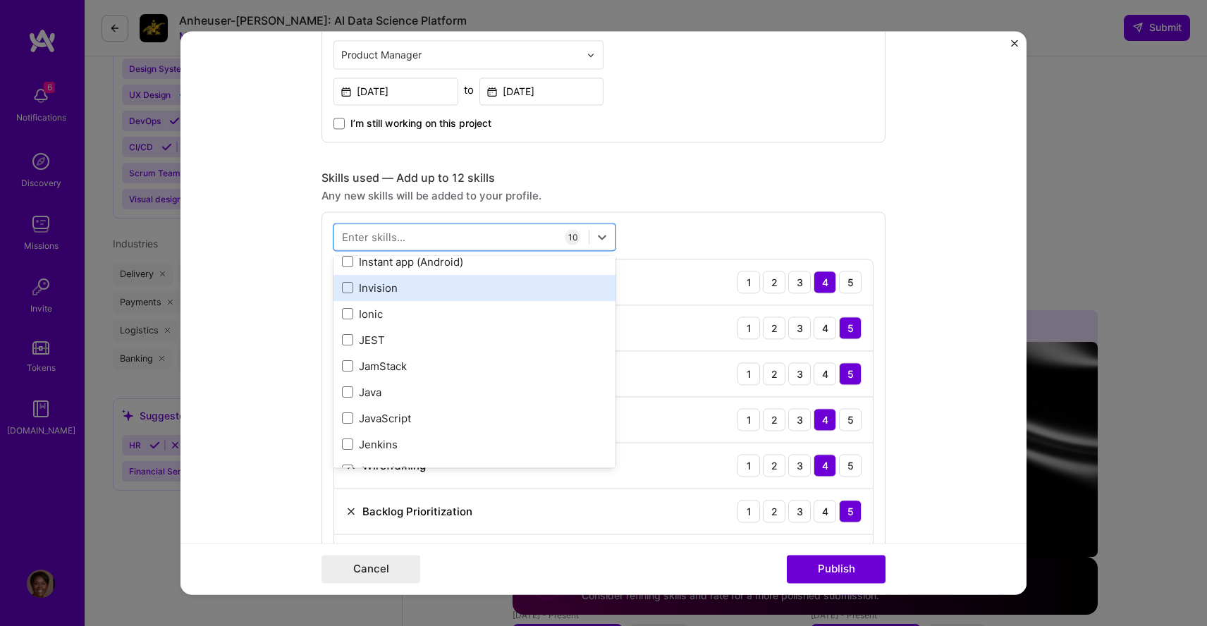
scroll to position [5106, 0]
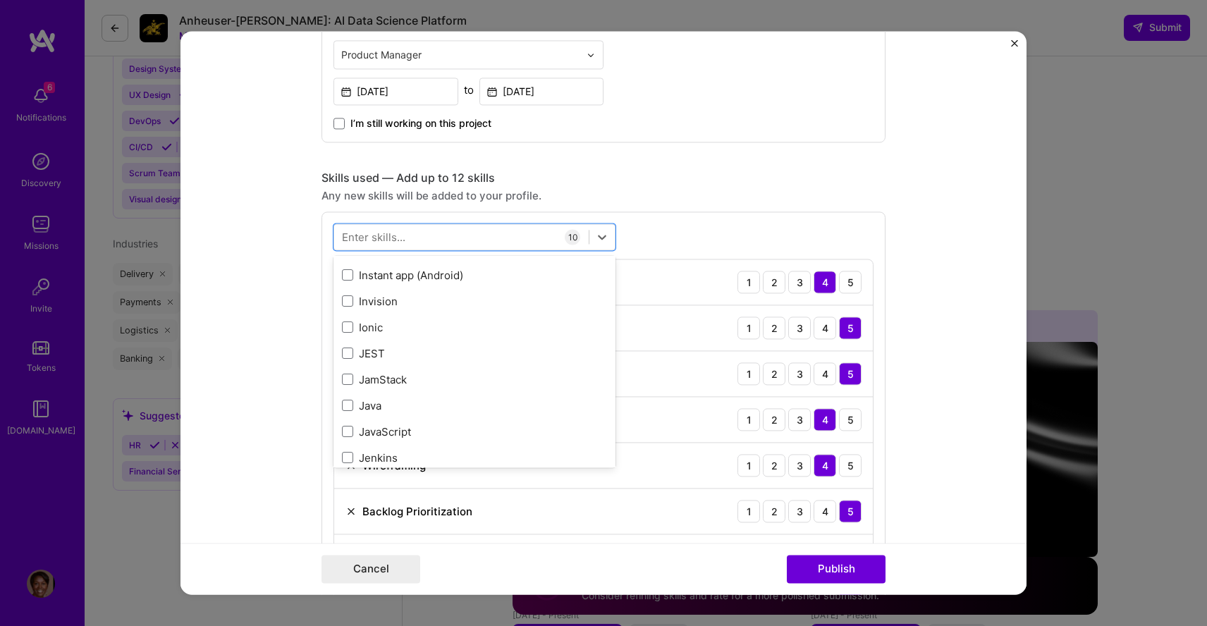
click at [365, 233] on div "Enter skills..." at bounding box center [373, 237] width 63 height 15
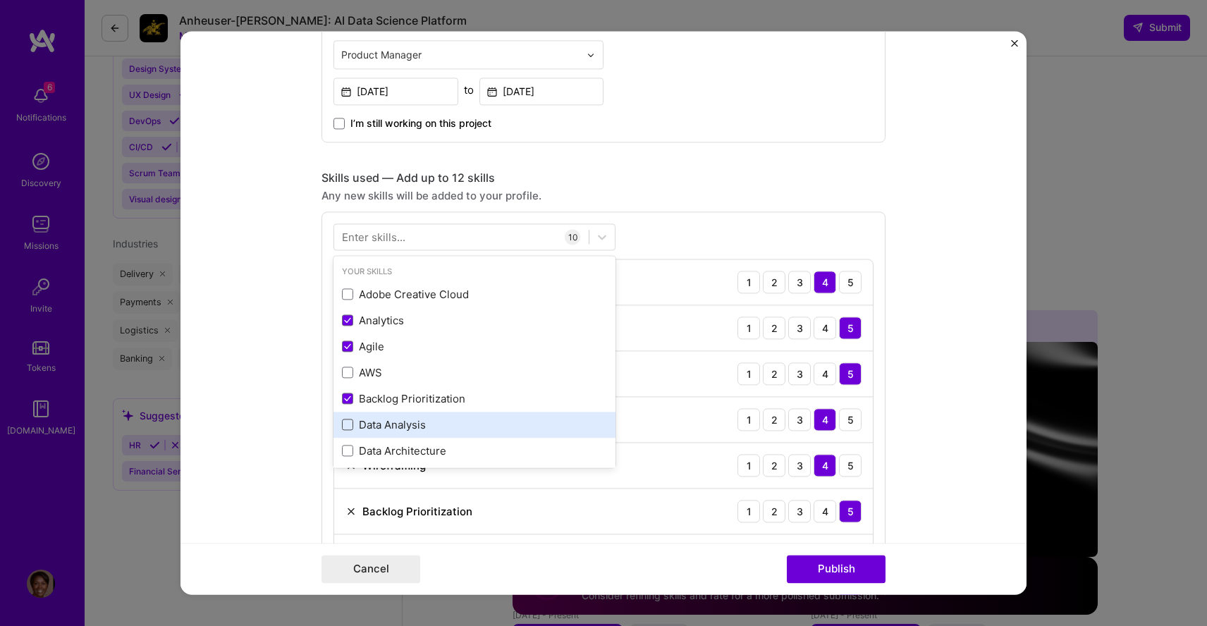
click at [350, 426] on span at bounding box center [347, 424] width 11 height 11
click at [0, 0] on input "checkbox" at bounding box center [0, 0] width 0 height 0
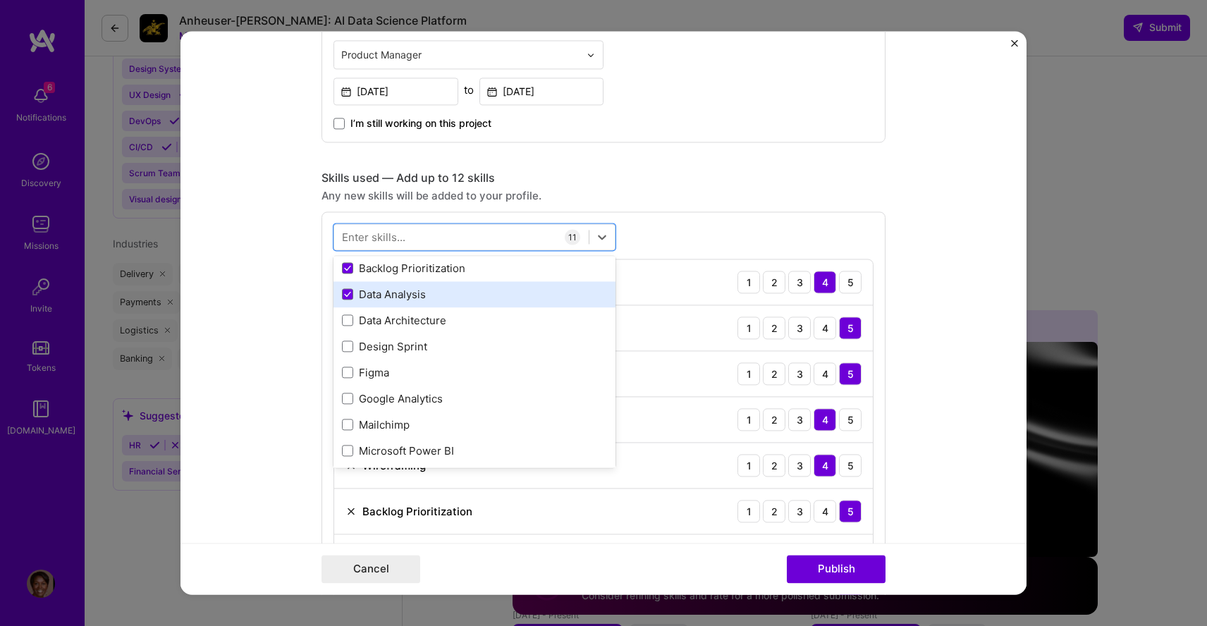
scroll to position [141, 0]
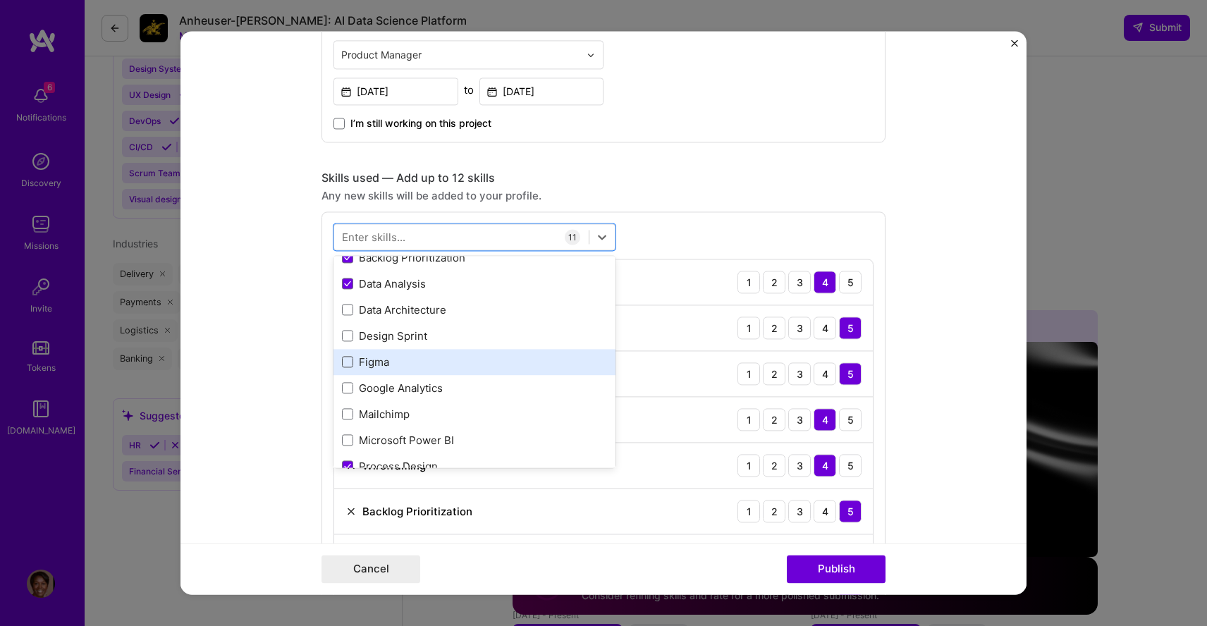
click at [346, 359] on span at bounding box center [347, 362] width 11 height 11
click at [0, 0] on input "checkbox" at bounding box center [0, 0] width 0 height 0
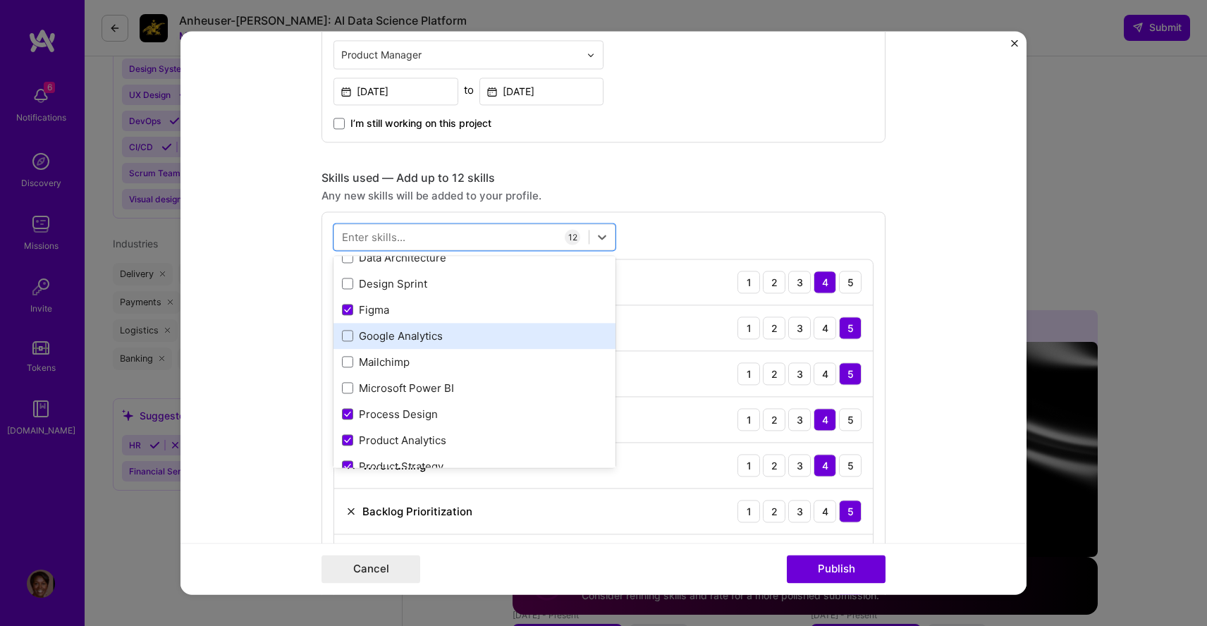
scroll to position [192, 0]
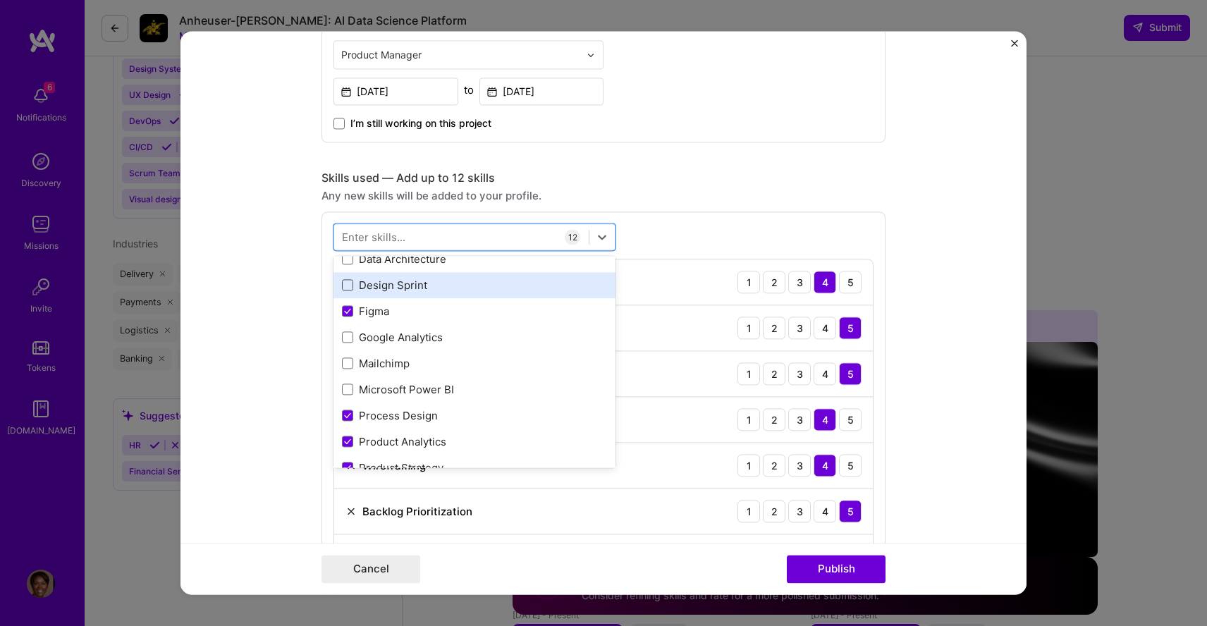
click at [347, 288] on span at bounding box center [347, 285] width 11 height 11
click at [0, 0] on input "checkbox" at bounding box center [0, 0] width 0 height 0
click at [348, 288] on icon at bounding box center [347, 286] width 7 height 6
click at [0, 0] on input "checkbox" at bounding box center [0, 0] width 0 height 0
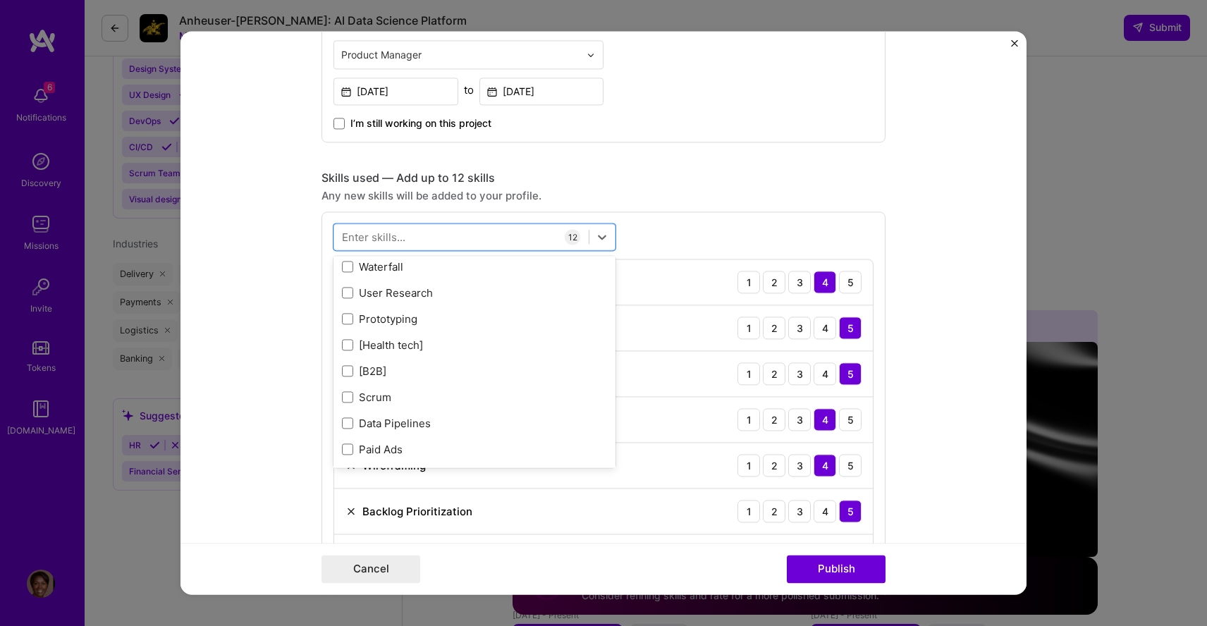
scroll to position [552, 0]
click at [702, 176] on div "Skills used — Add up to 12 skills" at bounding box center [603, 178] width 564 height 15
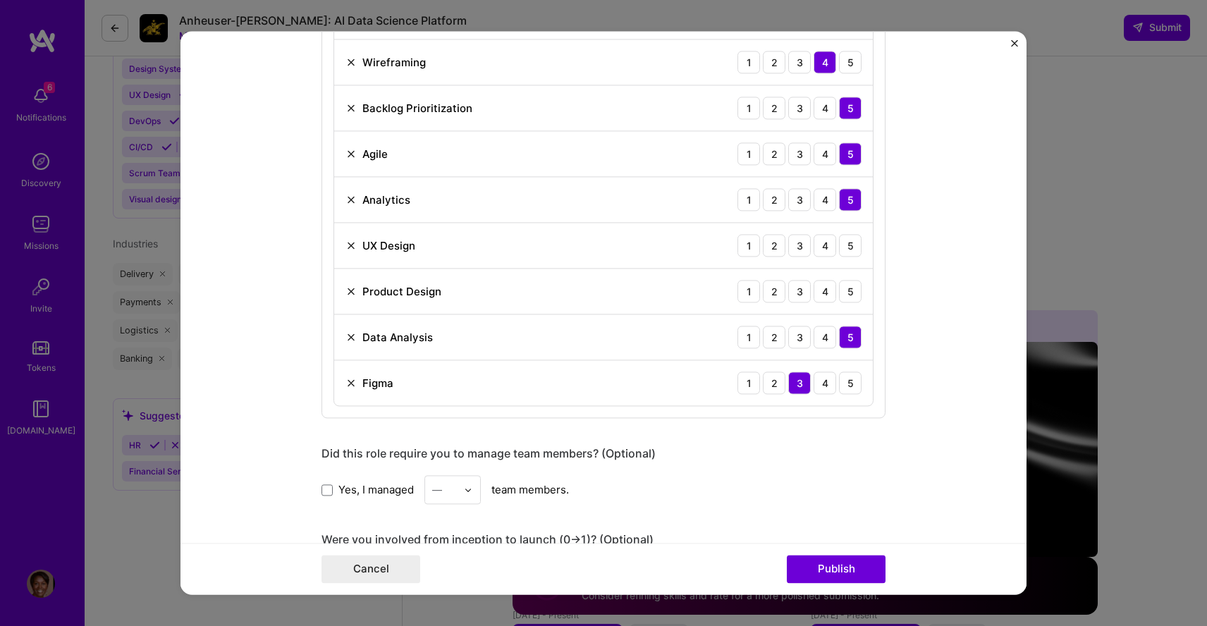
scroll to position [892, 0]
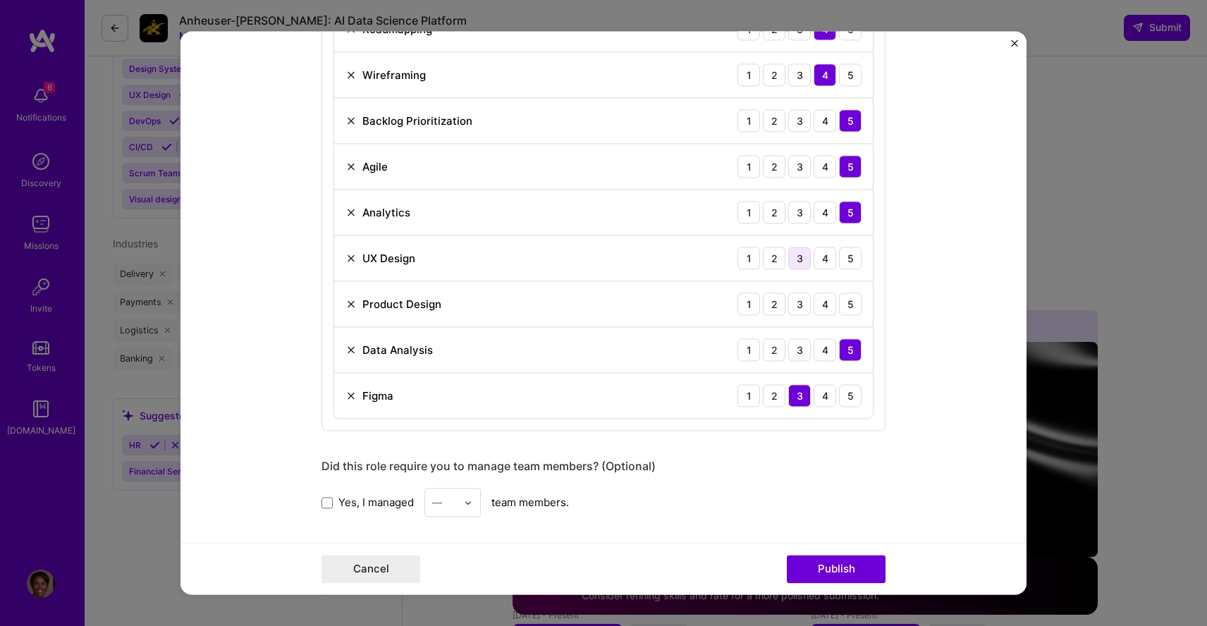
click at [799, 257] on div "3" at bounding box center [799, 258] width 23 height 23
click at [822, 303] on div "4" at bounding box center [824, 304] width 23 height 23
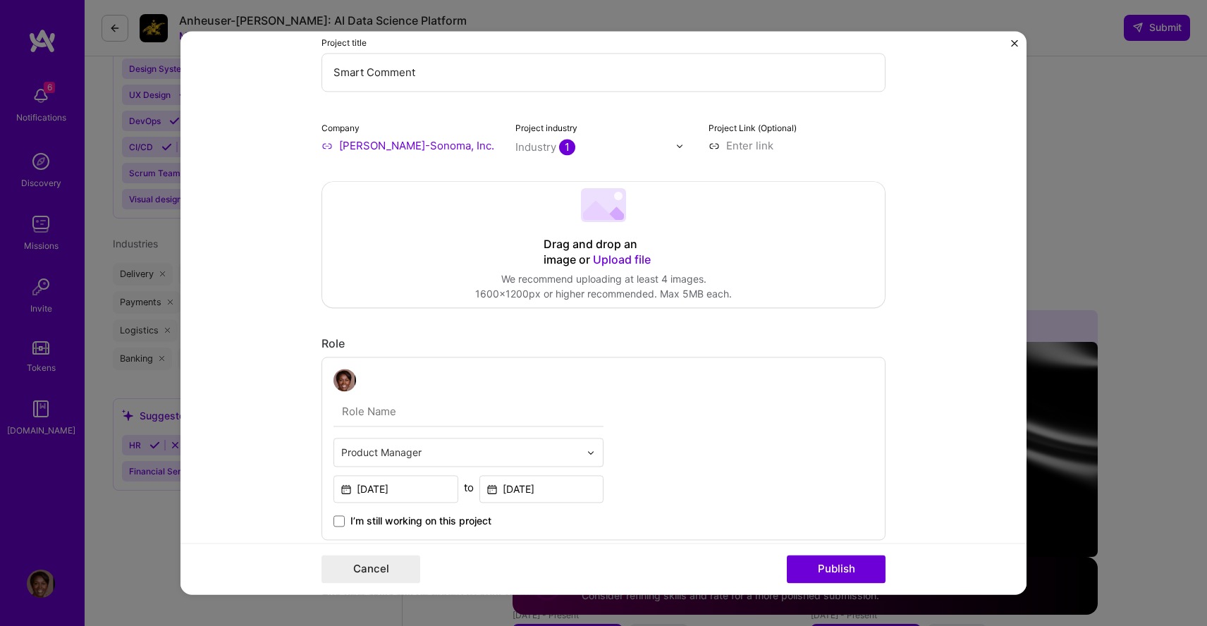
scroll to position [197, 0]
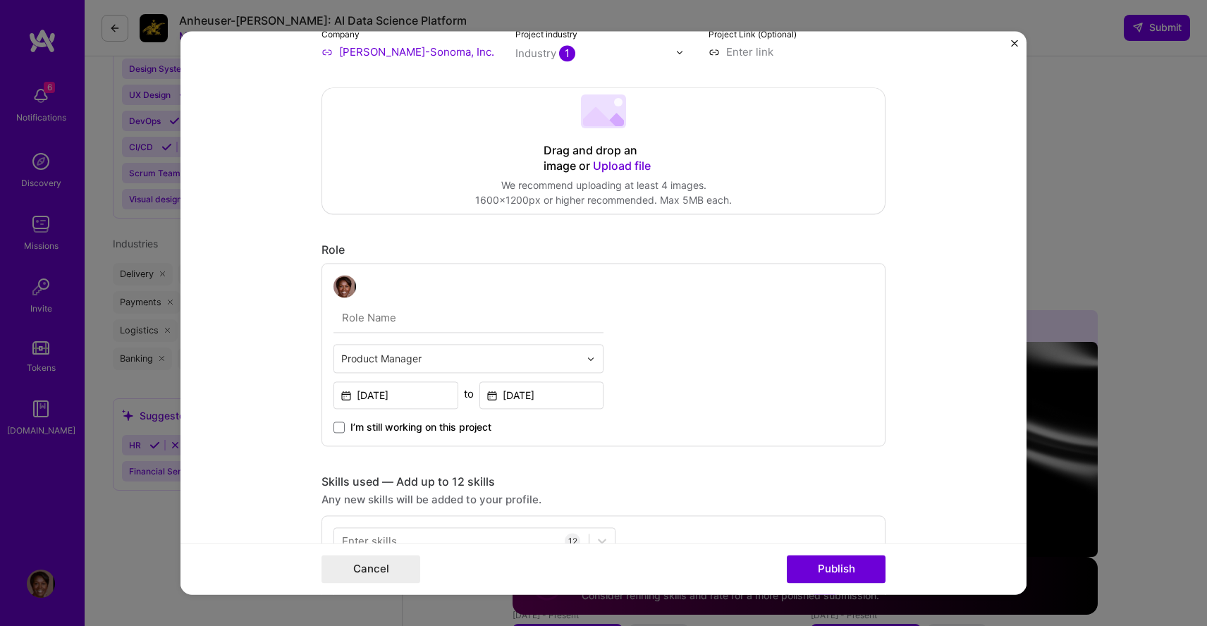
click at [431, 321] on input "text" at bounding box center [468, 318] width 270 height 30
type input "Group Product Manager"
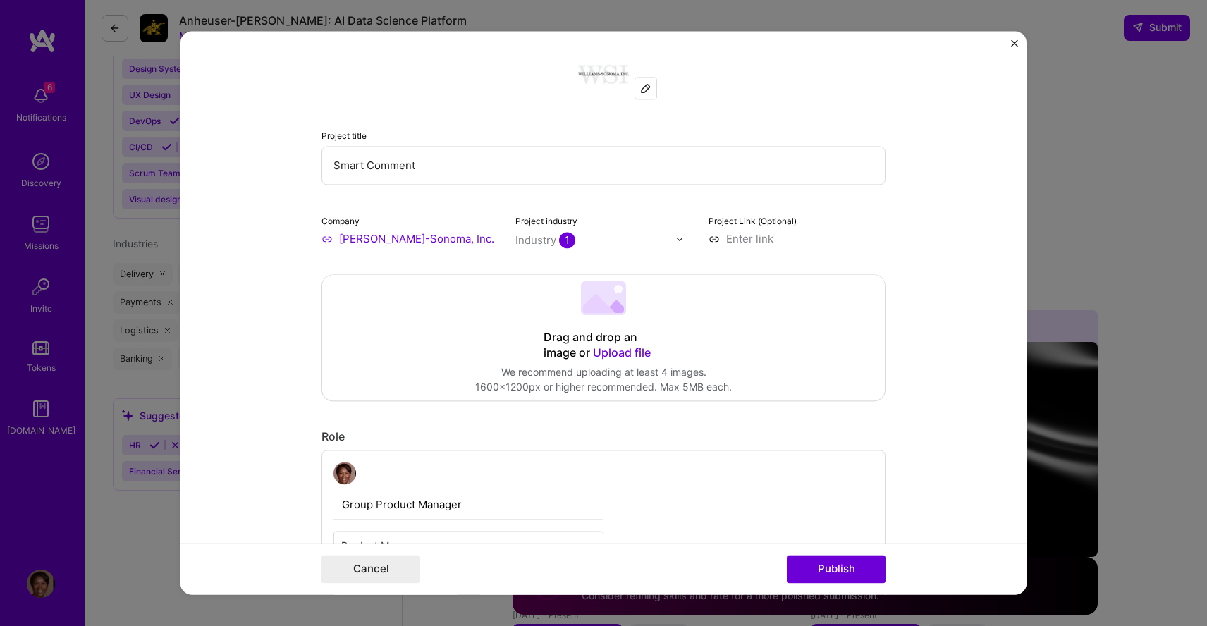
scroll to position [0, 0]
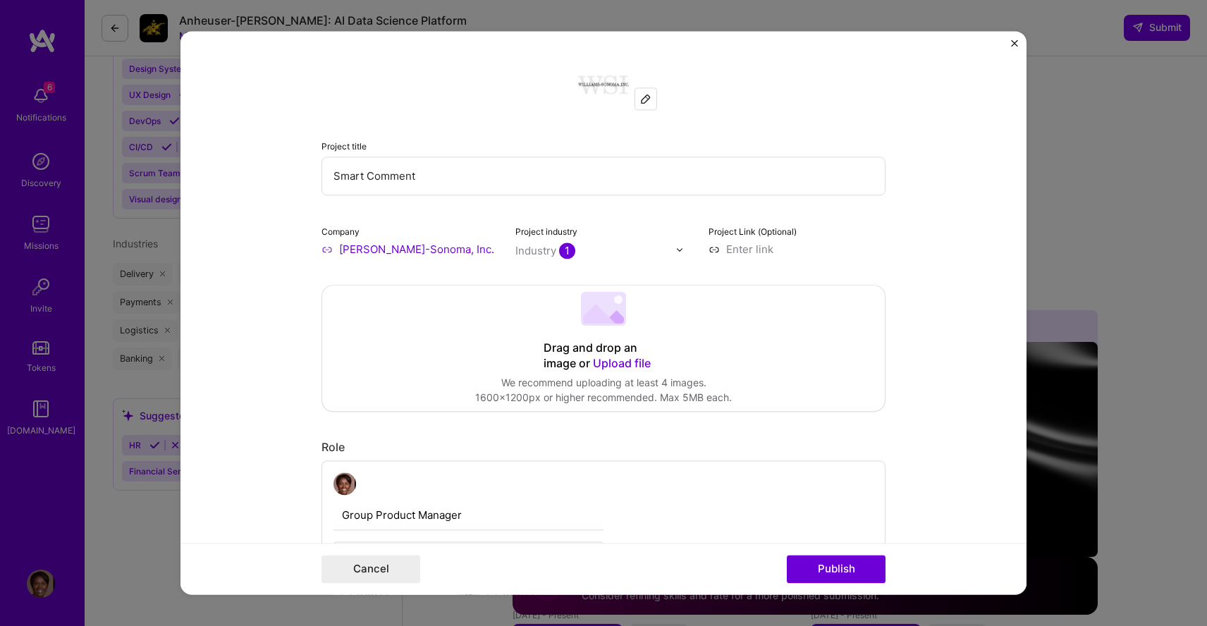
click at [434, 177] on input "Smart Comment" at bounding box center [603, 175] width 564 height 39
type input "Smart Comments"
click at [498, 320] on div "Drag and drop an image or Upload file Upload file We recommend uploading at lea…" at bounding box center [603, 347] width 562 height 125
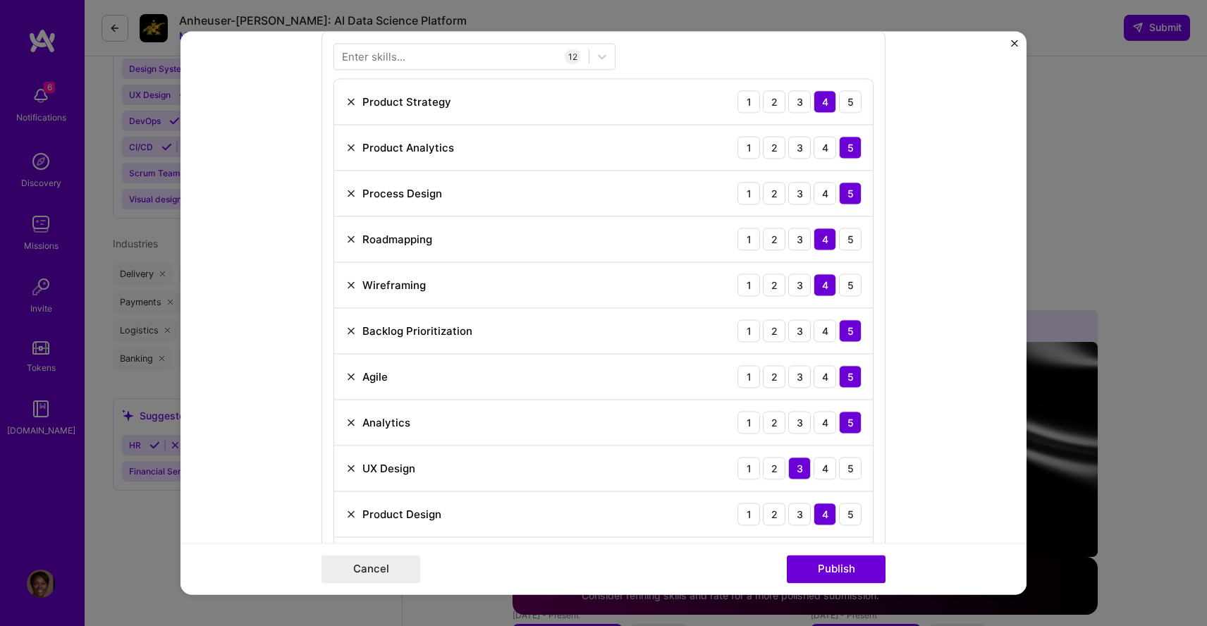
scroll to position [695, 0]
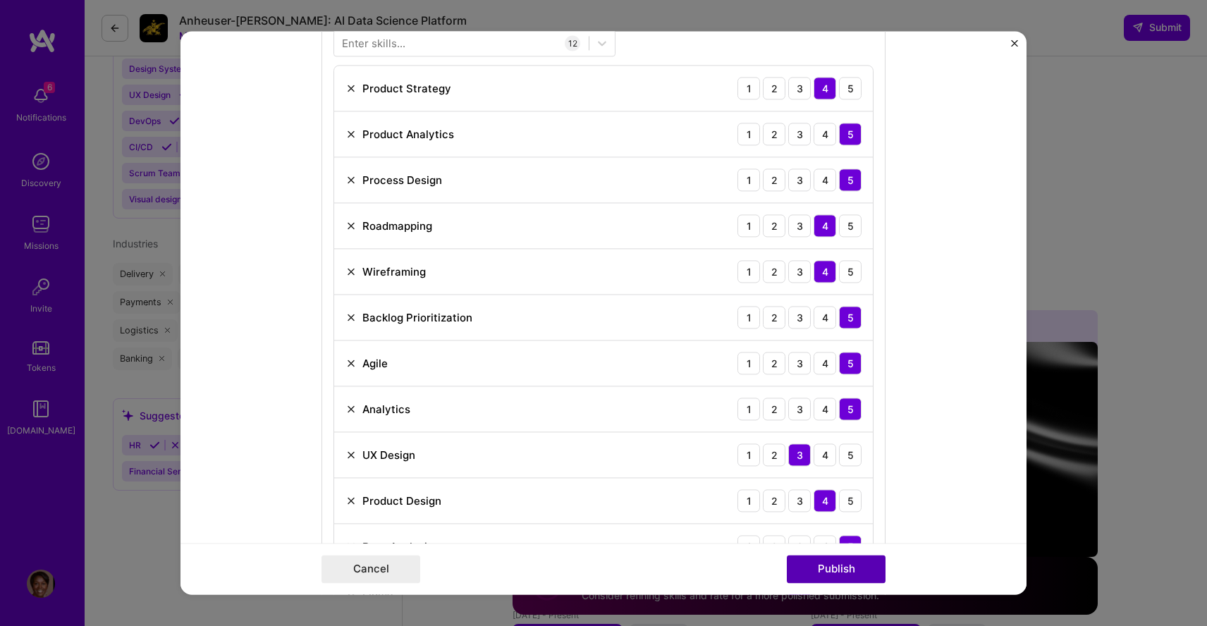
click at [839, 567] on button "Publish" at bounding box center [836, 569] width 99 height 28
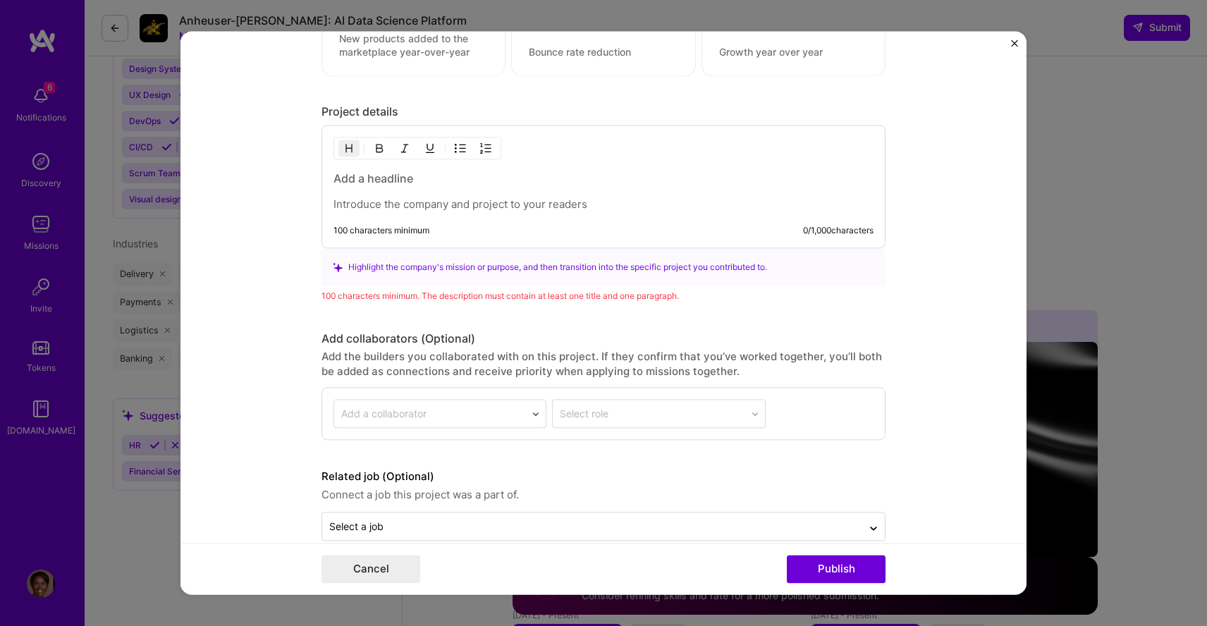
scroll to position [1630, 0]
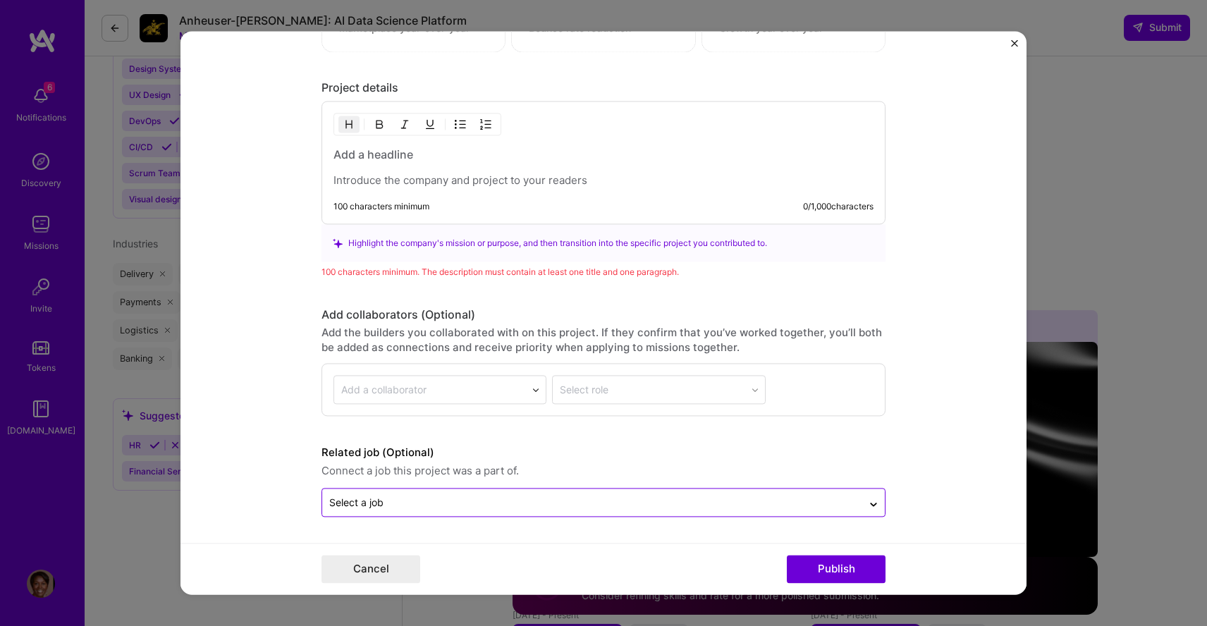
click at [484, 506] on input "text" at bounding box center [592, 502] width 526 height 15
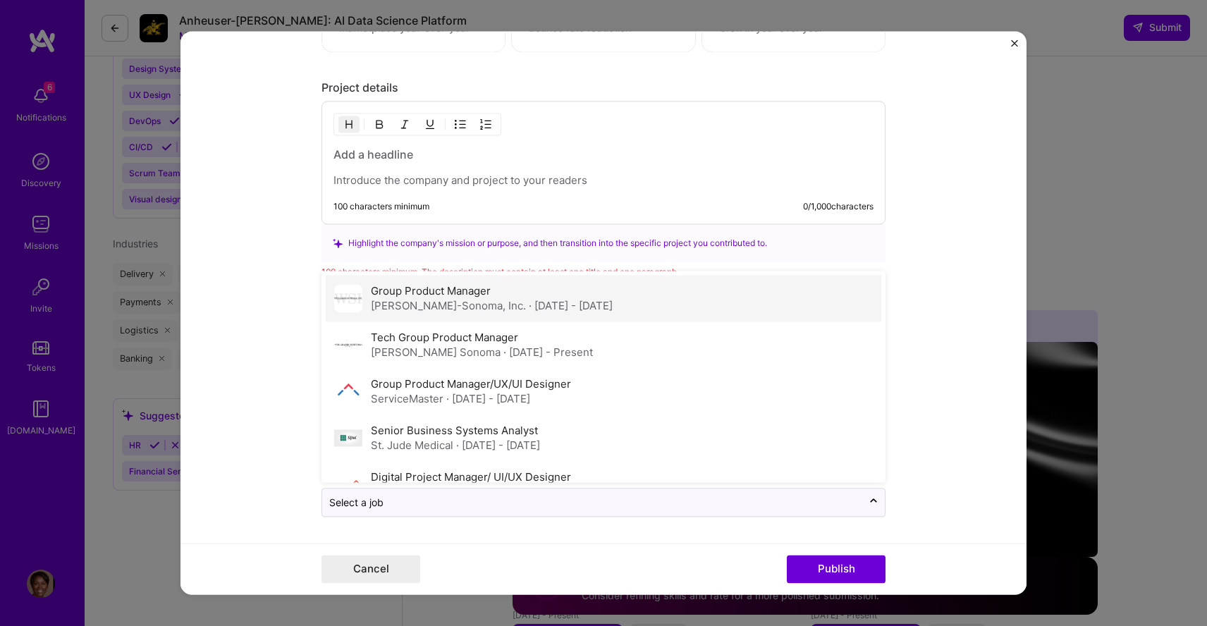
click at [444, 304] on div "[PERSON_NAME]-Sonoma, Inc. · [DATE] - [DATE]" at bounding box center [492, 306] width 242 height 15
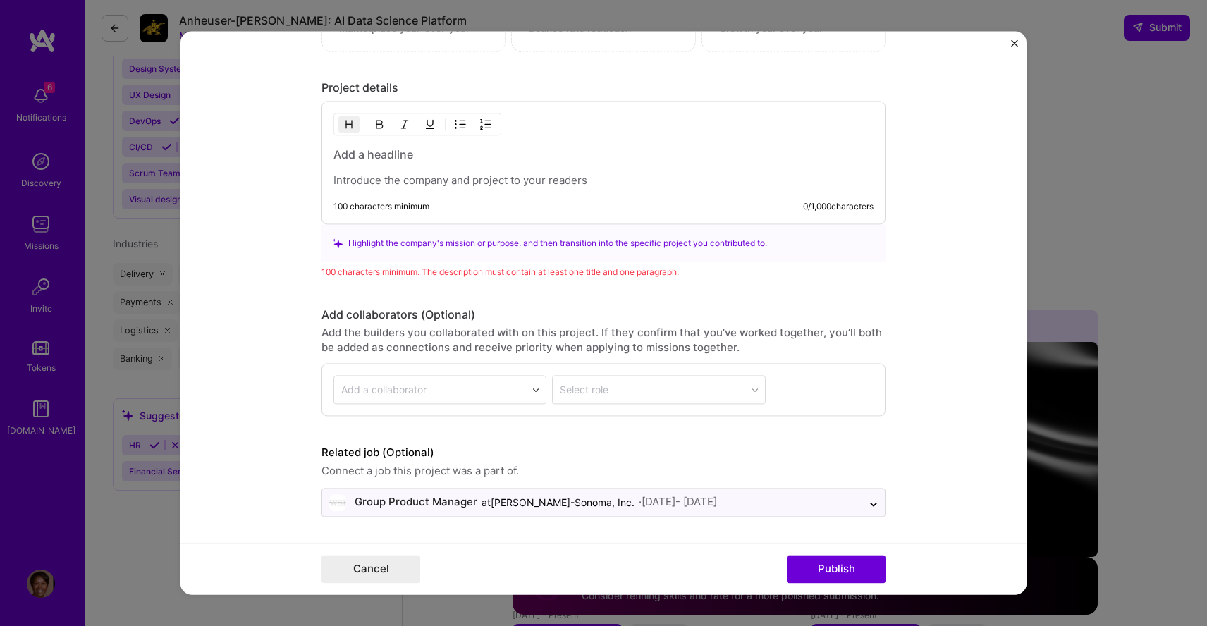
click at [487, 245] on div "Highlight the company's mission or purpose, and then transition into the specif…" at bounding box center [603, 243] width 541 height 15
click at [371, 183] on p at bounding box center [603, 181] width 540 height 14
click at [366, 153] on h3 at bounding box center [603, 155] width 540 height 16
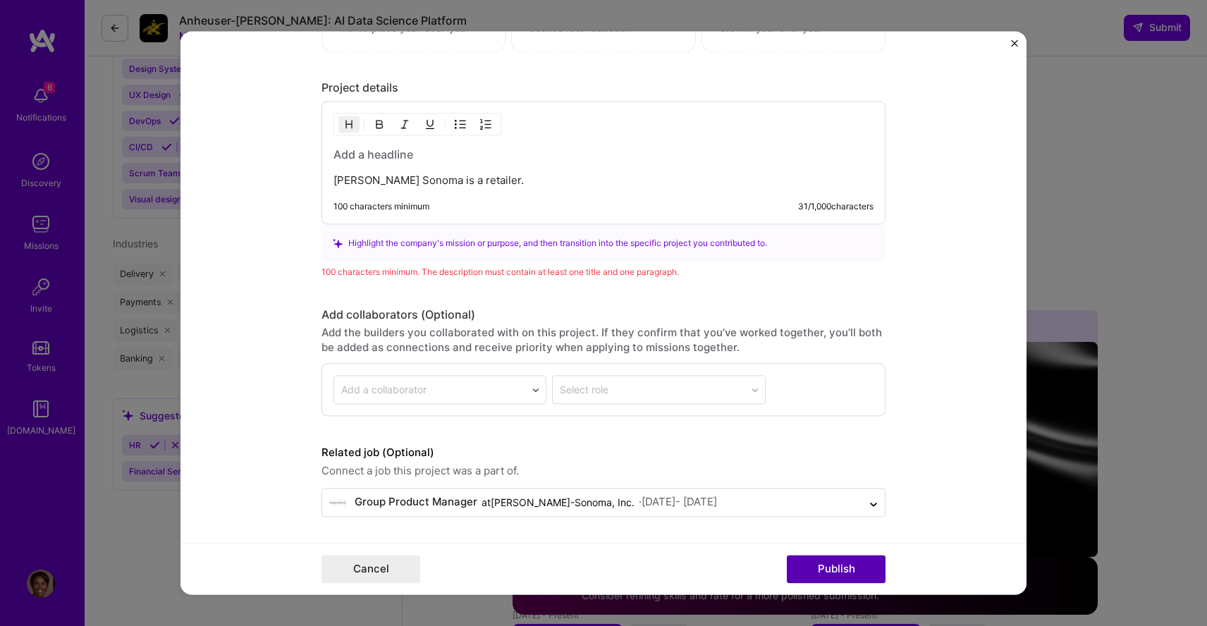
click at [832, 570] on button "Publish" at bounding box center [836, 569] width 99 height 28
click at [838, 565] on button "Publish" at bounding box center [836, 569] width 99 height 28
click at [493, 188] on div "[PERSON_NAME] Sonoma is a retailer. 100 characters minimum 31 / 1,000 characters" at bounding box center [603, 162] width 564 height 123
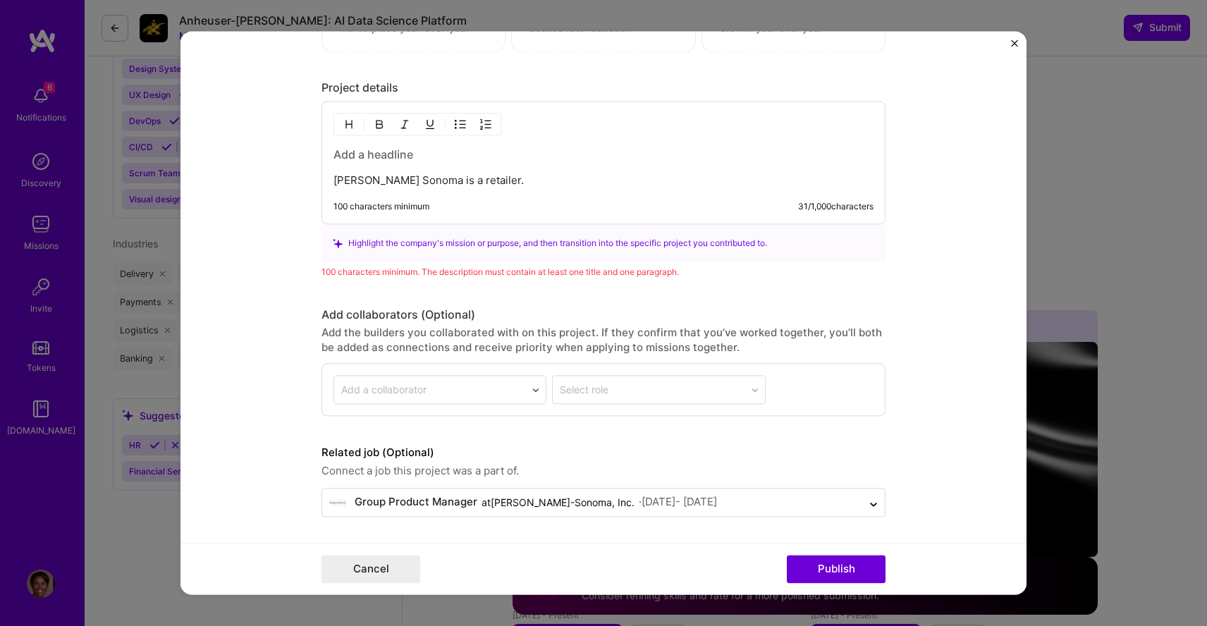
click at [495, 183] on p "[PERSON_NAME] Sonoma is a retailer." at bounding box center [603, 181] width 540 height 14
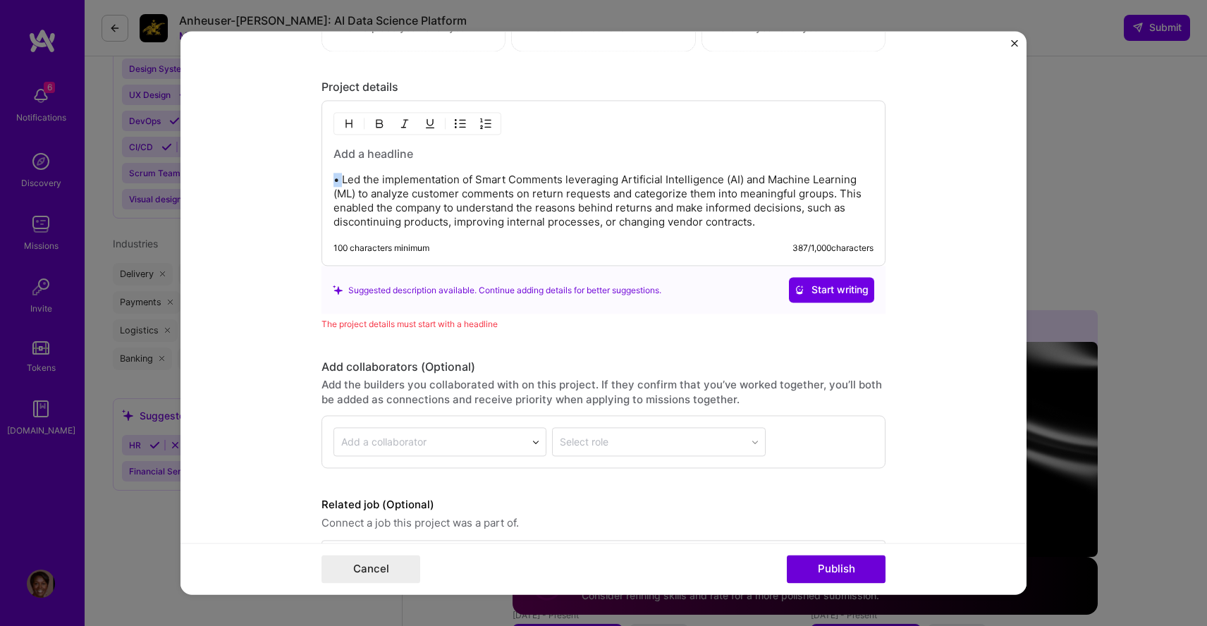
drag, startPoint x: 343, startPoint y: 178, endPoint x: 315, endPoint y: 178, distance: 27.5
click at [315, 178] on form "Project title Smart Comments Company [PERSON_NAME]-Sonoma, Inc. Project industr…" at bounding box center [603, 312] width 846 height 563
click at [364, 157] on h3 at bounding box center [603, 155] width 540 height 16
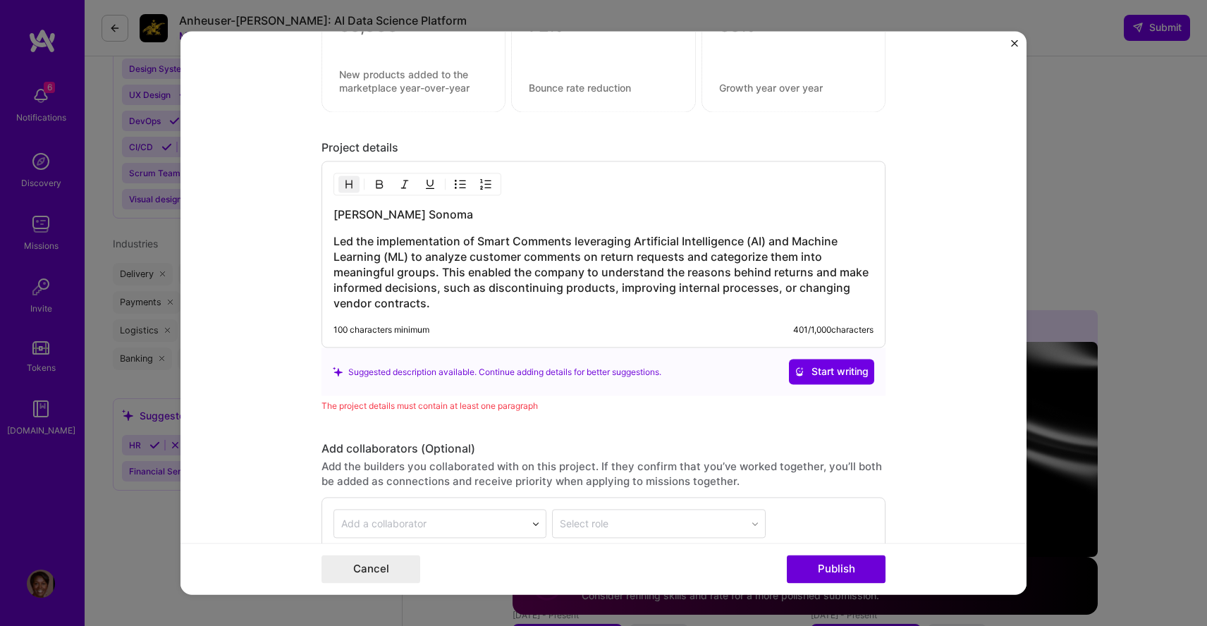
scroll to position [1555, 0]
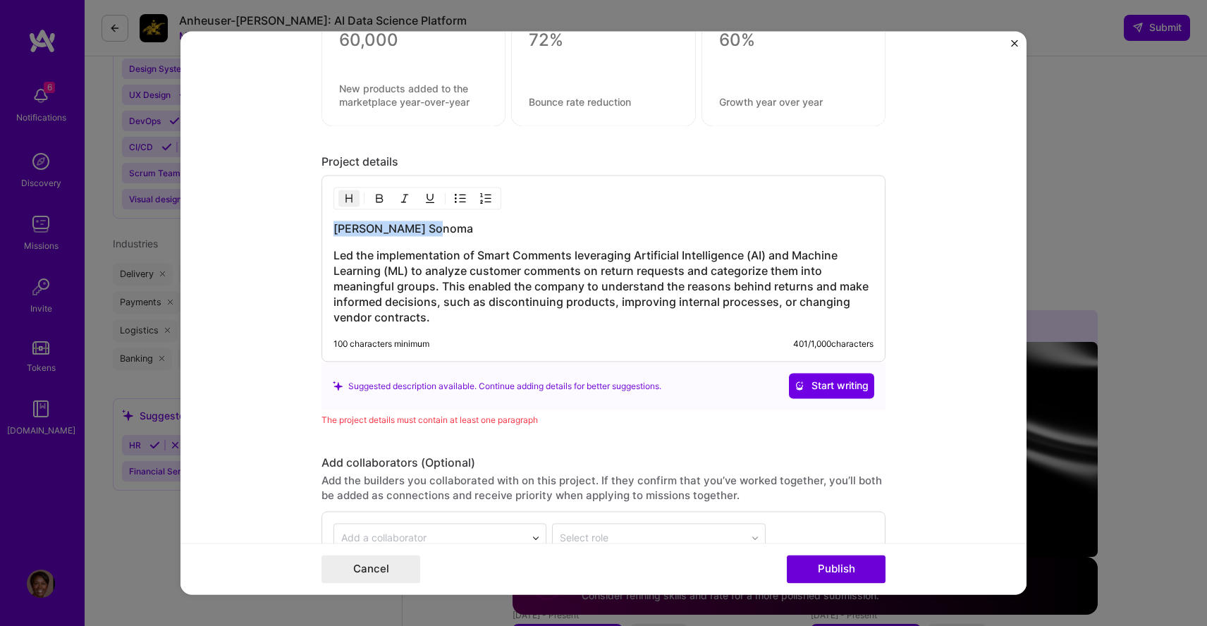
drag, startPoint x: 443, startPoint y: 235, endPoint x: 312, endPoint y: 230, distance: 131.2
click at [312, 230] on form "Project title Smart Comments Company [PERSON_NAME]-Sonoma, Inc. Project industr…" at bounding box center [603, 312] width 846 height 563
click at [333, 257] on h3 "Led the implementation of Smart Comments leveraging Artificial Intelligence (AI…" at bounding box center [603, 287] width 540 height 78
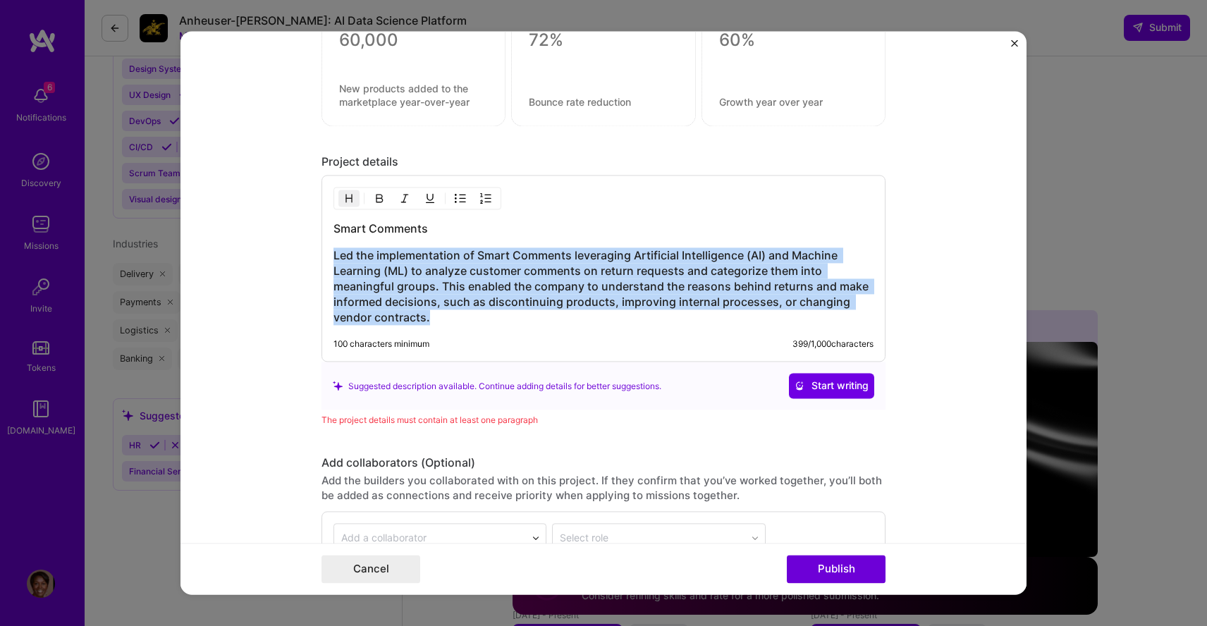
drag, startPoint x: 441, startPoint y: 321, endPoint x: 331, endPoint y: 255, distance: 128.0
click at [331, 255] on div "Smart Comments Led the implementation of Smart Comments leveraging Artificial I…" at bounding box center [603, 269] width 564 height 187
click at [426, 323] on h3 "Led the implementation of Smart Comments leveraging Artificial Intelligence (AI…" at bounding box center [603, 287] width 540 height 78
drag, startPoint x: 441, startPoint y: 321, endPoint x: 317, endPoint y: 259, distance: 138.1
click at [317, 259] on form "Project title Smart Comments Company [PERSON_NAME]-Sonoma, Inc. Project industr…" at bounding box center [603, 312] width 846 height 563
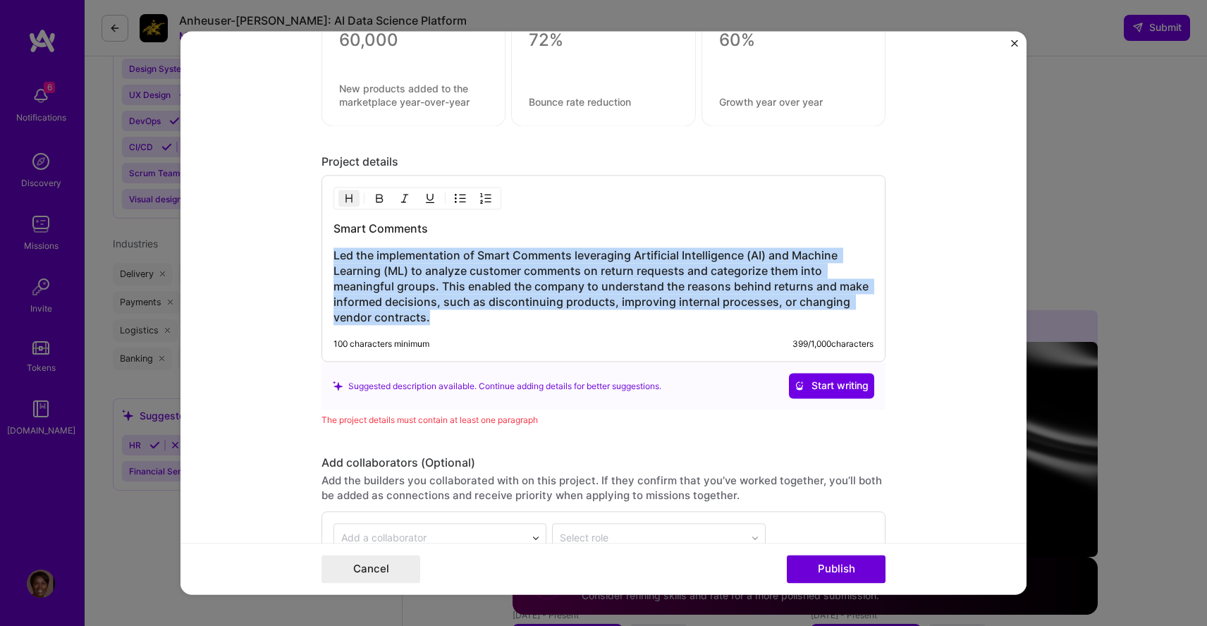
copy h3 "Led the implementation of Smart Comments leveraging Artificial Intelligence (AI…"
click at [438, 324] on h3 "Led the implementation of Smart Comments leveraging Artificial Intelligence (AI…" at bounding box center [603, 287] width 540 height 78
drag, startPoint x: 441, startPoint y: 322, endPoint x: 312, endPoint y: 214, distance: 167.6
click at [312, 214] on form "Project title Smart Comments Company [PERSON_NAME]-Sonoma, Inc. Project industr…" at bounding box center [603, 312] width 846 height 563
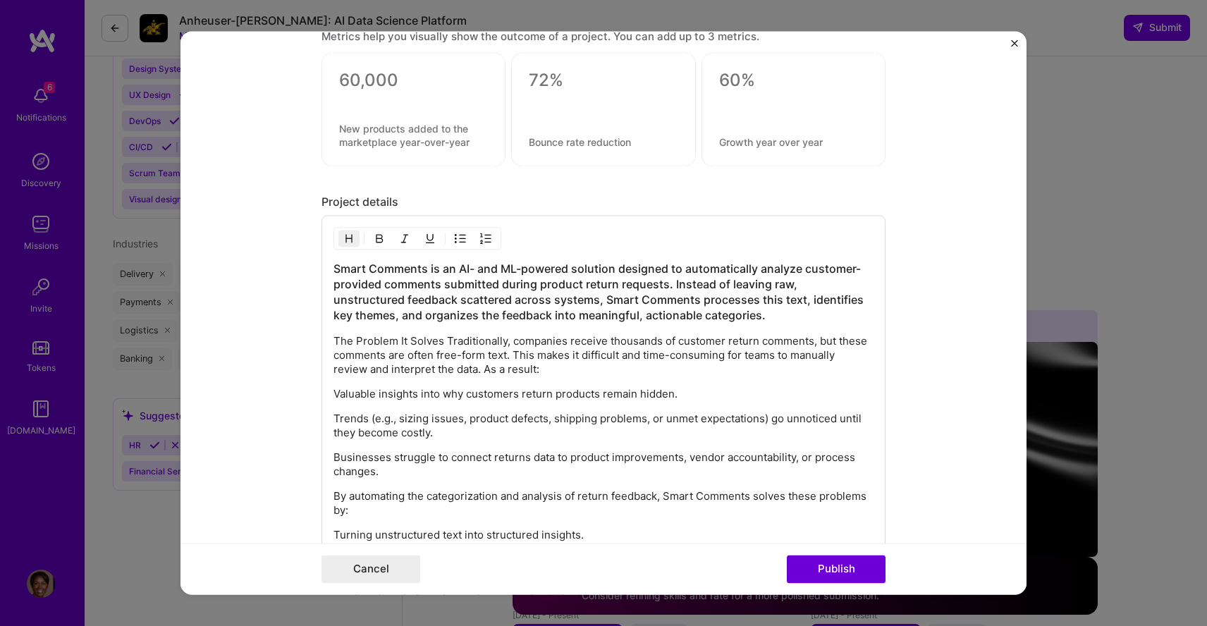
scroll to position [1506, 0]
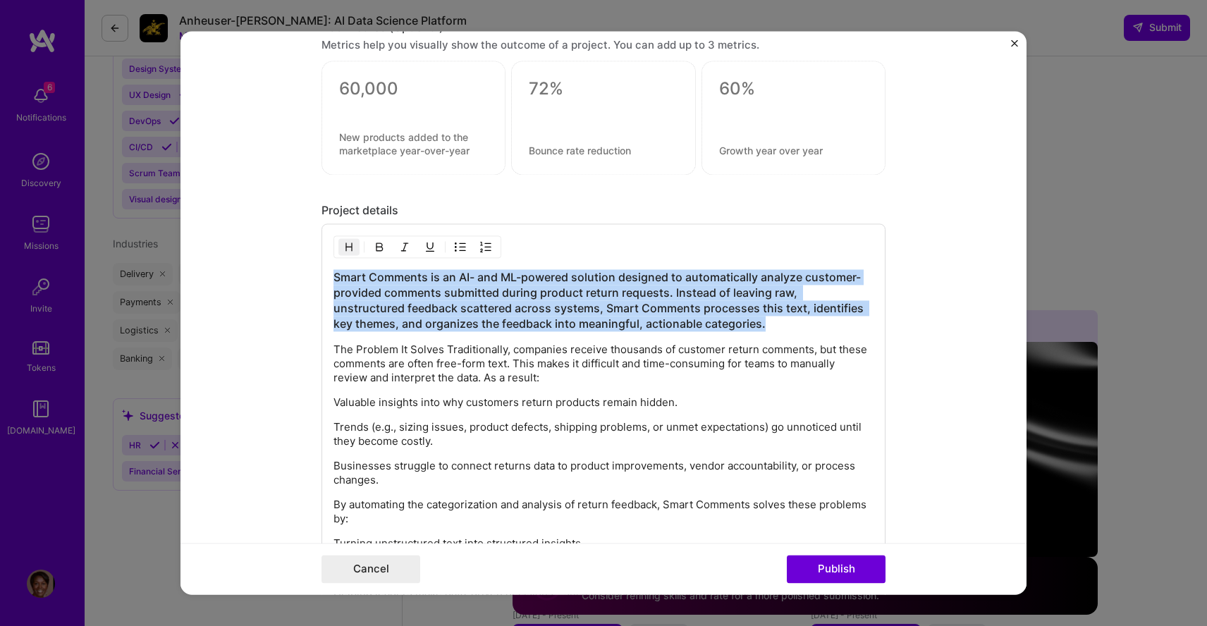
drag, startPoint x: 712, startPoint y: 330, endPoint x: 316, endPoint y: 273, distance: 400.2
click at [316, 273] on form "Project title Smart Comments Company [PERSON_NAME]-Sonoma, Inc. Project industr…" at bounding box center [603, 312] width 846 height 563
click at [350, 245] on img "button" at bounding box center [348, 247] width 11 height 11
drag, startPoint x: 702, startPoint y: 328, endPoint x: 308, endPoint y: 268, distance: 398.6
click at [308, 268] on form "Project title Smart Comments Company [PERSON_NAME]-Sonoma, Inc. Project industr…" at bounding box center [603, 312] width 846 height 563
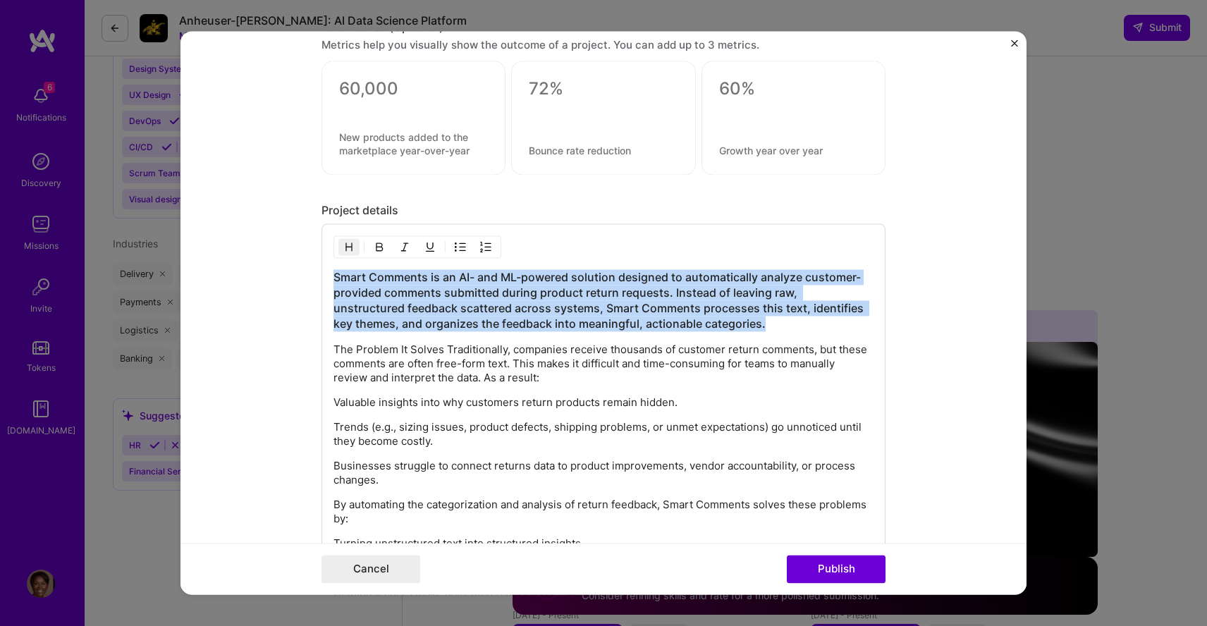
click at [383, 245] on img "button" at bounding box center [379, 247] width 11 height 11
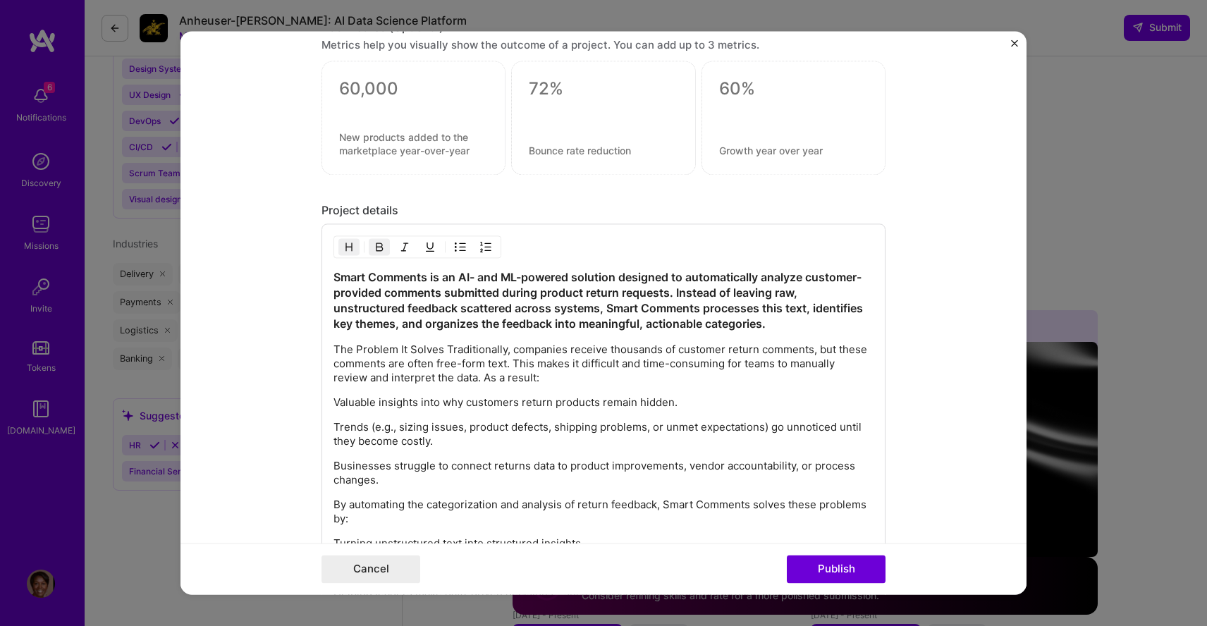
click at [383, 245] on img "button" at bounding box center [379, 247] width 11 height 11
click at [434, 404] on p "Valuable insights into why customers return products remain hidden." at bounding box center [603, 403] width 540 height 14
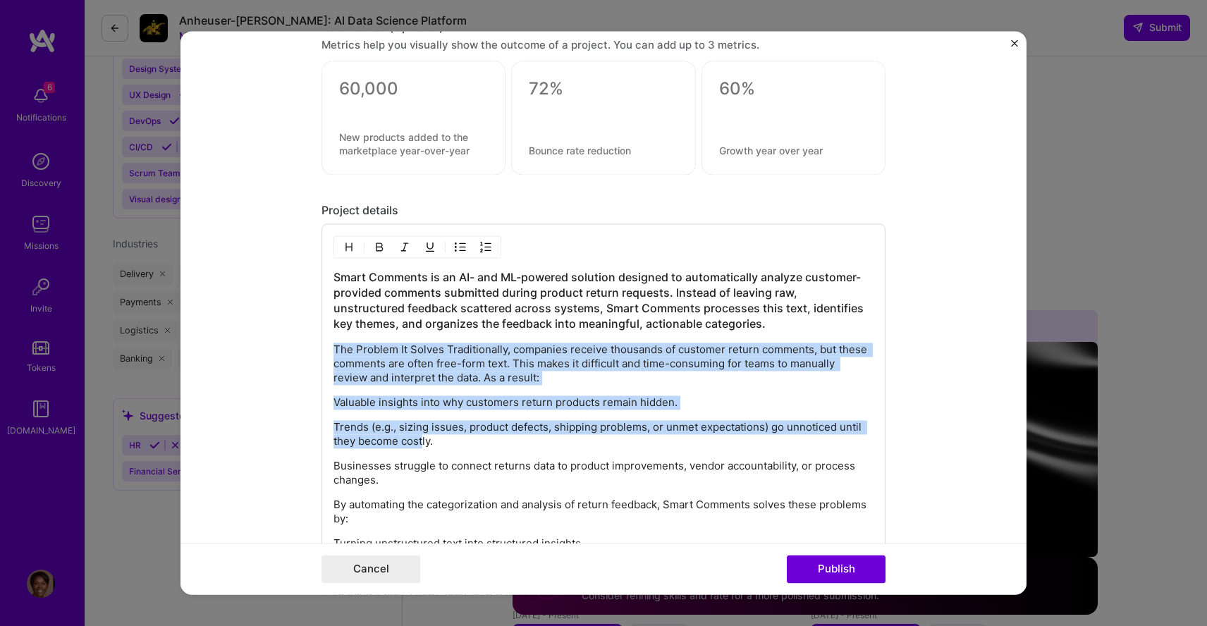
drag, startPoint x: 333, startPoint y: 347, endPoint x: 422, endPoint y: 441, distance: 129.1
click at [422, 441] on div "Smart Comments is an AI- and ML-powered solution designed to automatically anal…" at bounding box center [603, 442] width 540 height 345
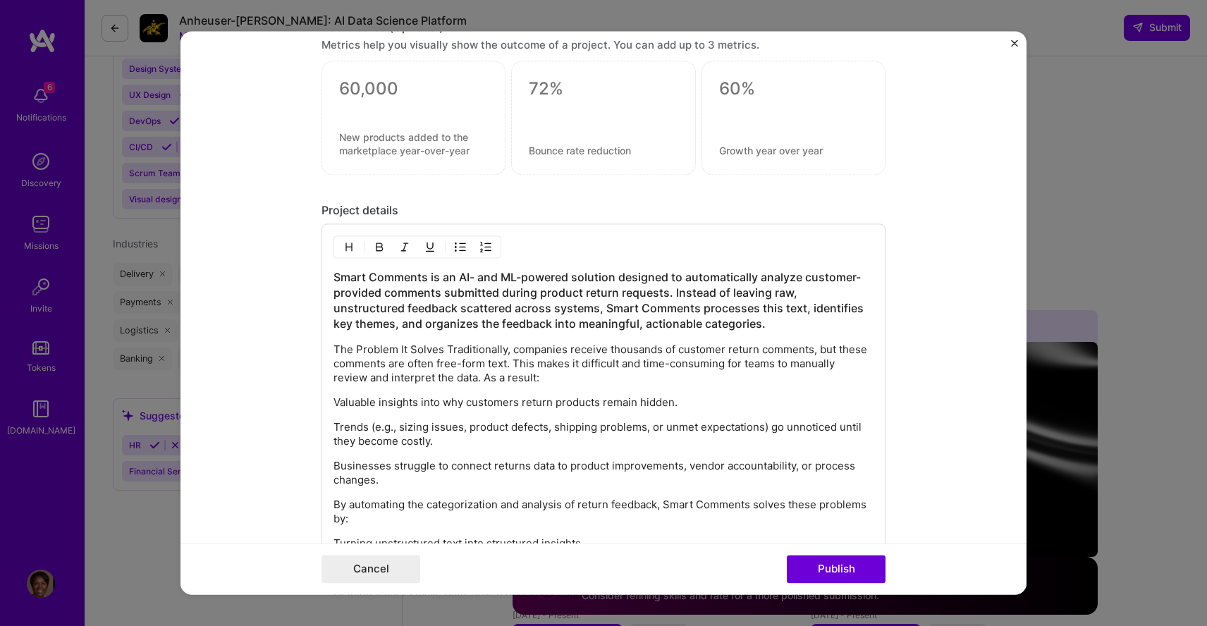
click at [422, 441] on p "Trends (e.g., sizing issues, product defects, shipping problems, or unmet expec…" at bounding box center [603, 435] width 540 height 28
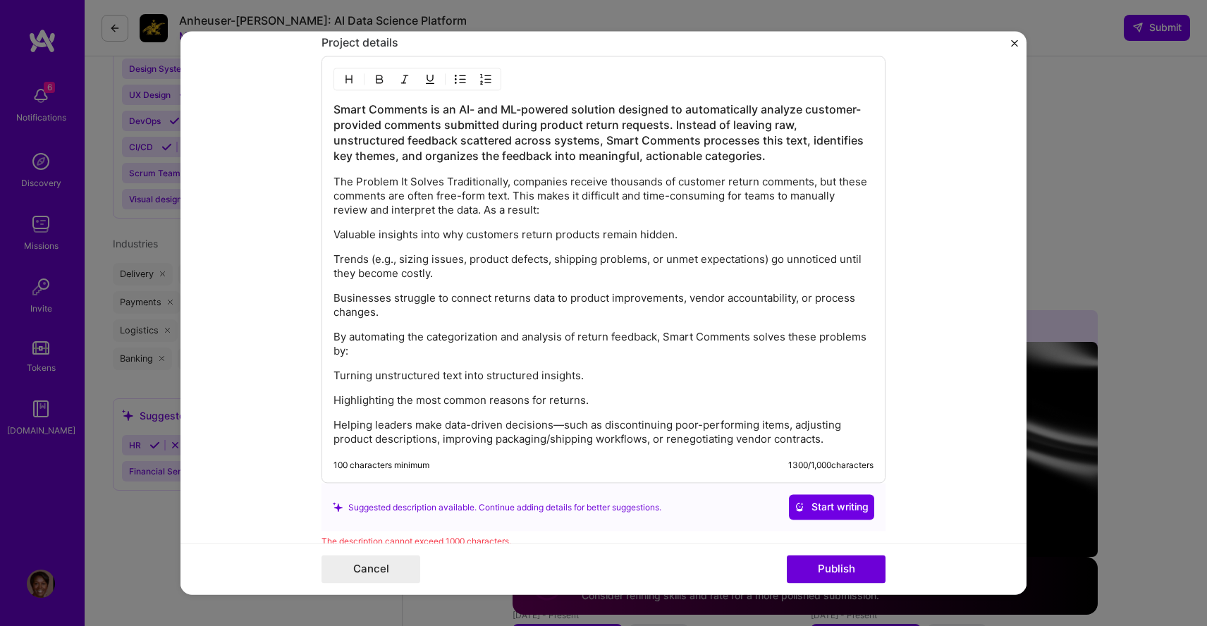
scroll to position [1676, 0]
click at [445, 177] on p "The Problem It Solves Traditionally, companies receive thousands of customer re…" at bounding box center [603, 194] width 540 height 42
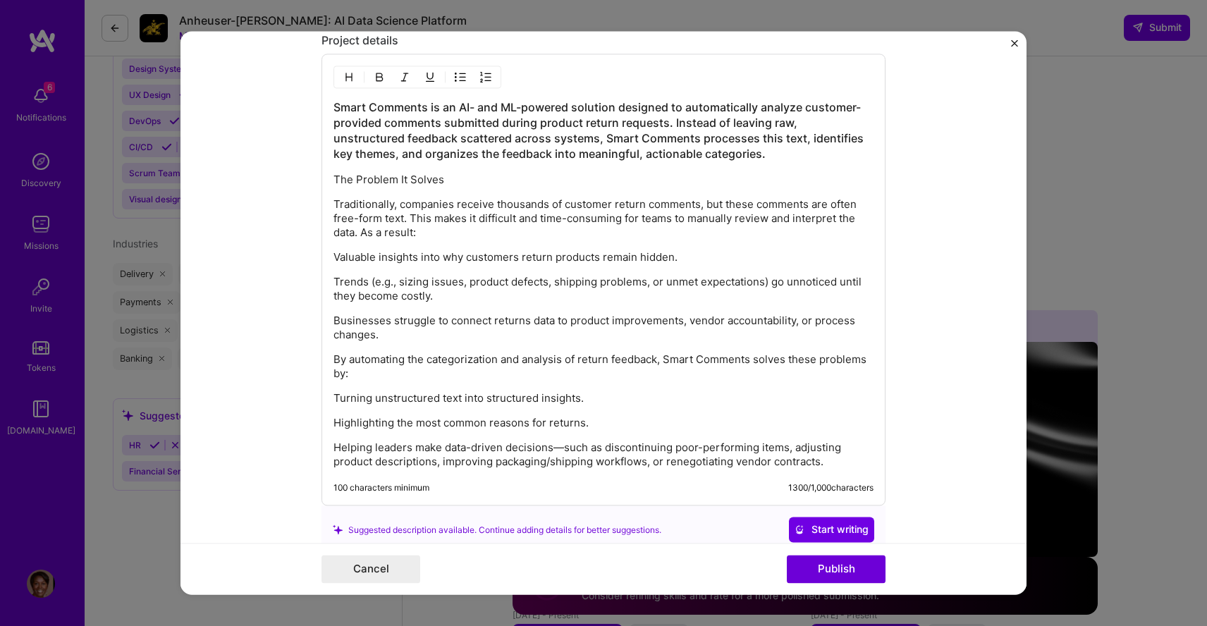
click at [450, 177] on p "The Problem It Solves" at bounding box center [603, 180] width 540 height 14
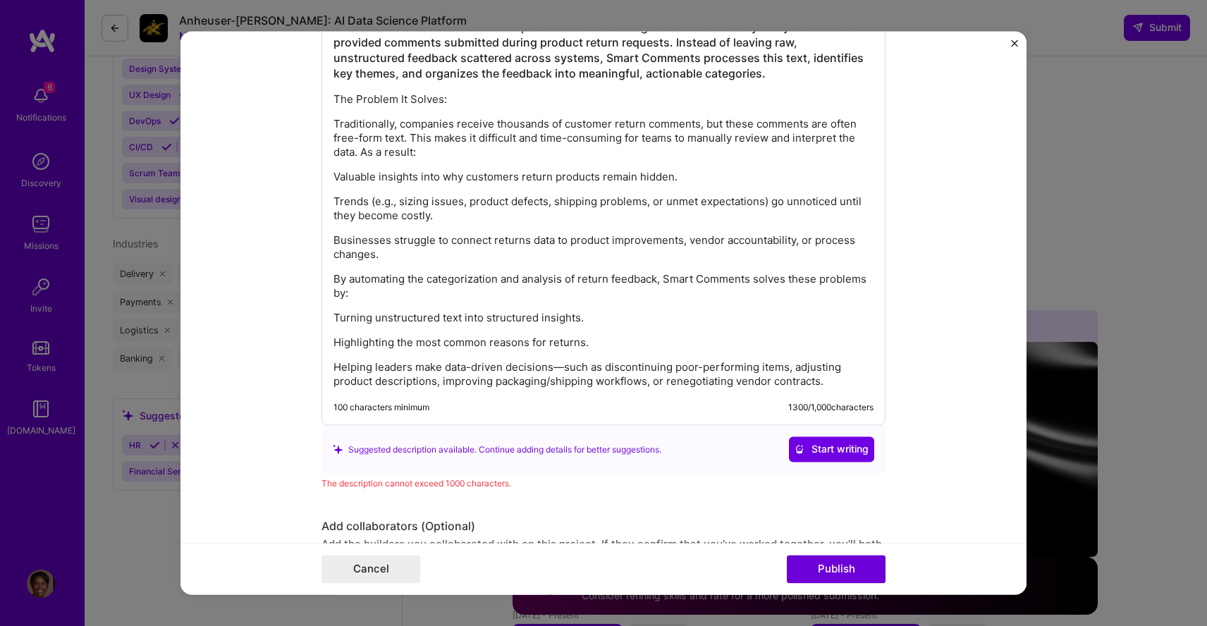
scroll to position [1771, 0]
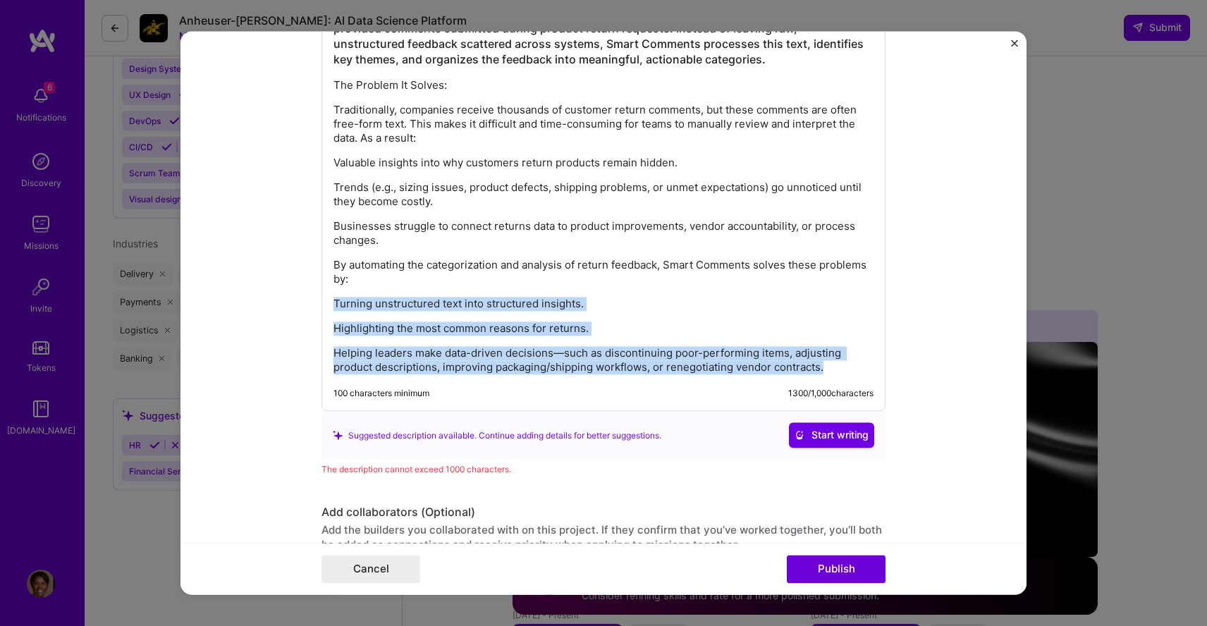
drag, startPoint x: 333, startPoint y: 304, endPoint x: 846, endPoint y: 374, distance: 517.2
click at [846, 374] on div "Smart Comments is an AI- and ML-powered solution designed to automatically anal…" at bounding box center [603, 190] width 540 height 369
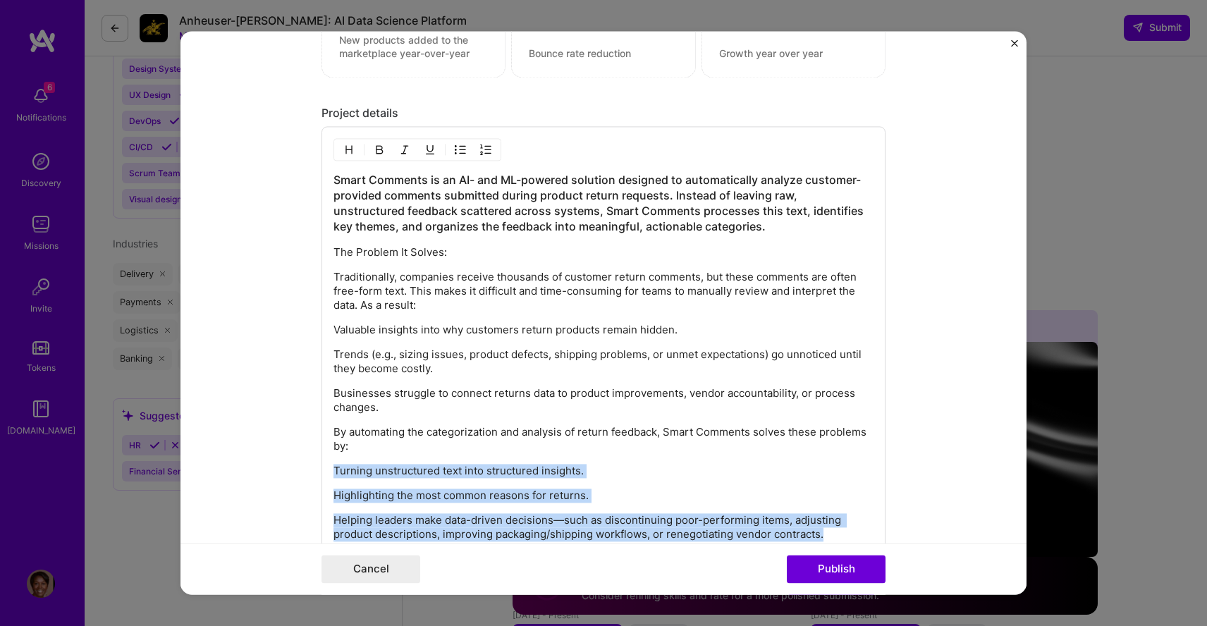
scroll to position [1556, 0]
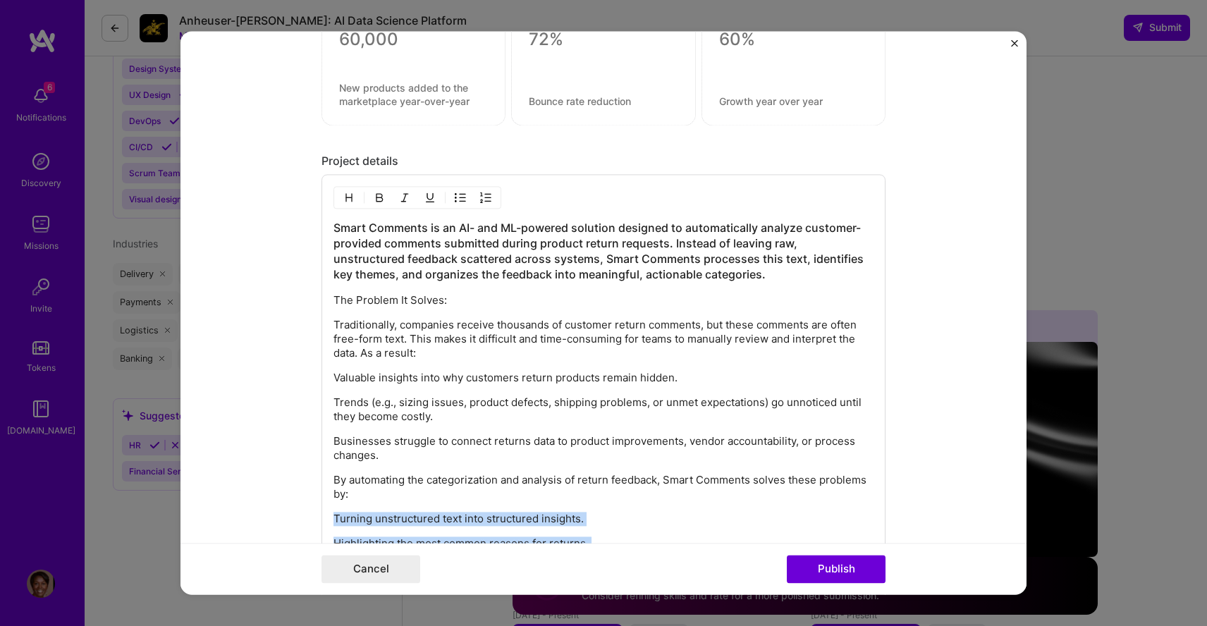
click at [457, 197] on img "button" at bounding box center [460, 197] width 11 height 11
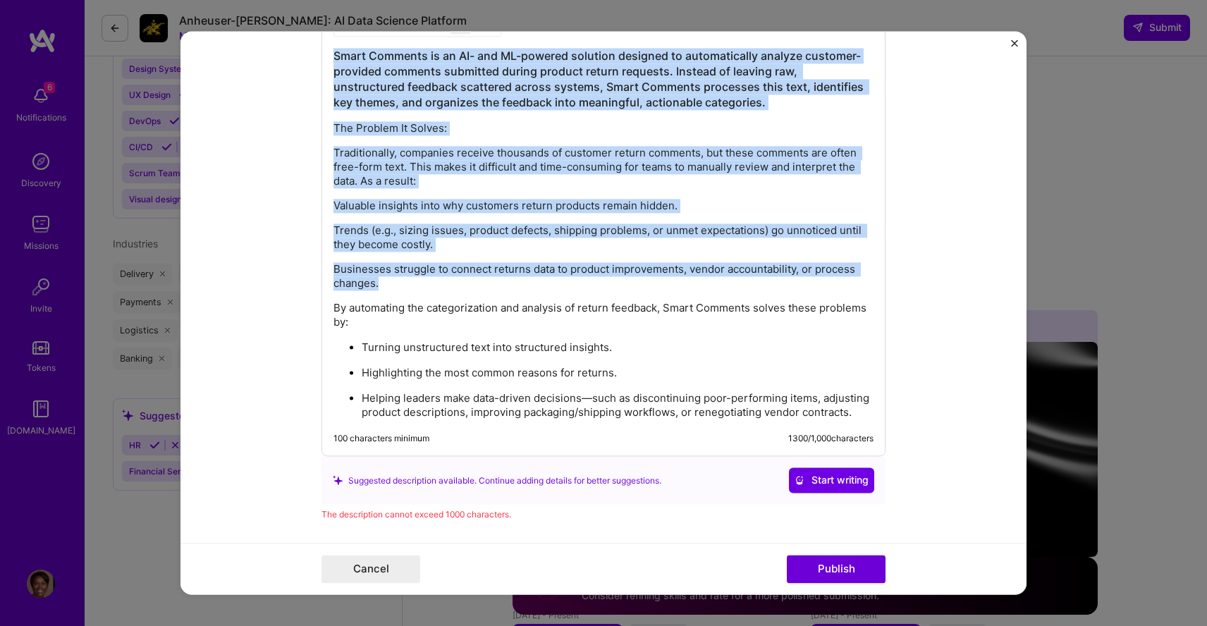
scroll to position [1751, 0]
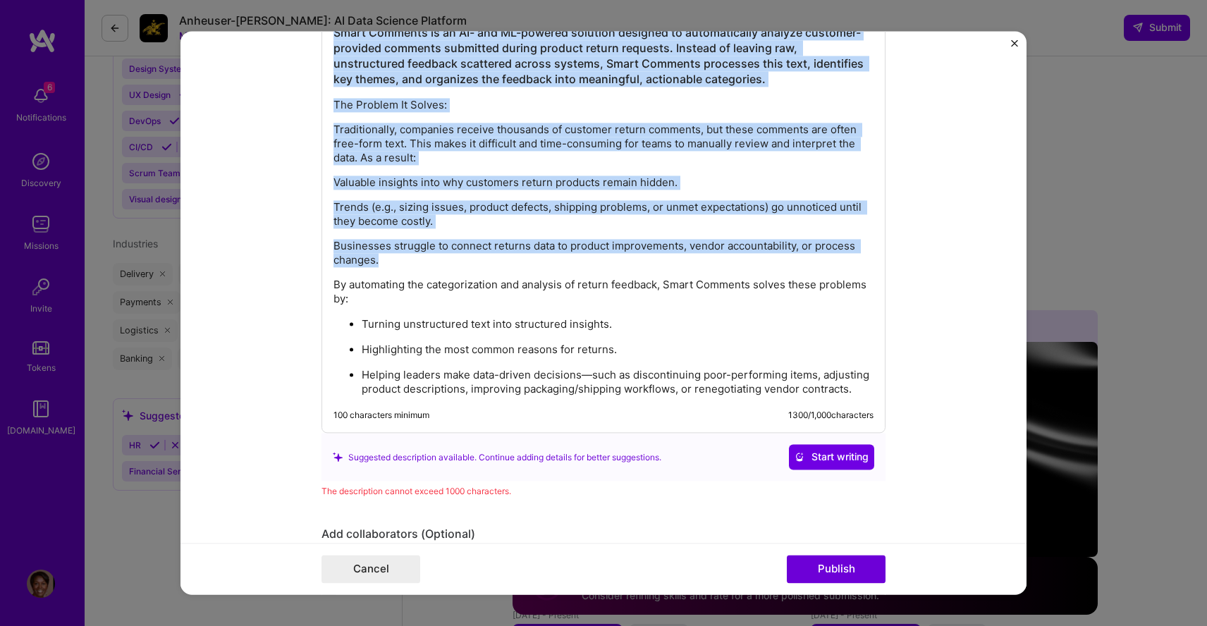
click at [669, 347] on p "Highlighting the most common reasons for returns." at bounding box center [618, 350] width 512 height 14
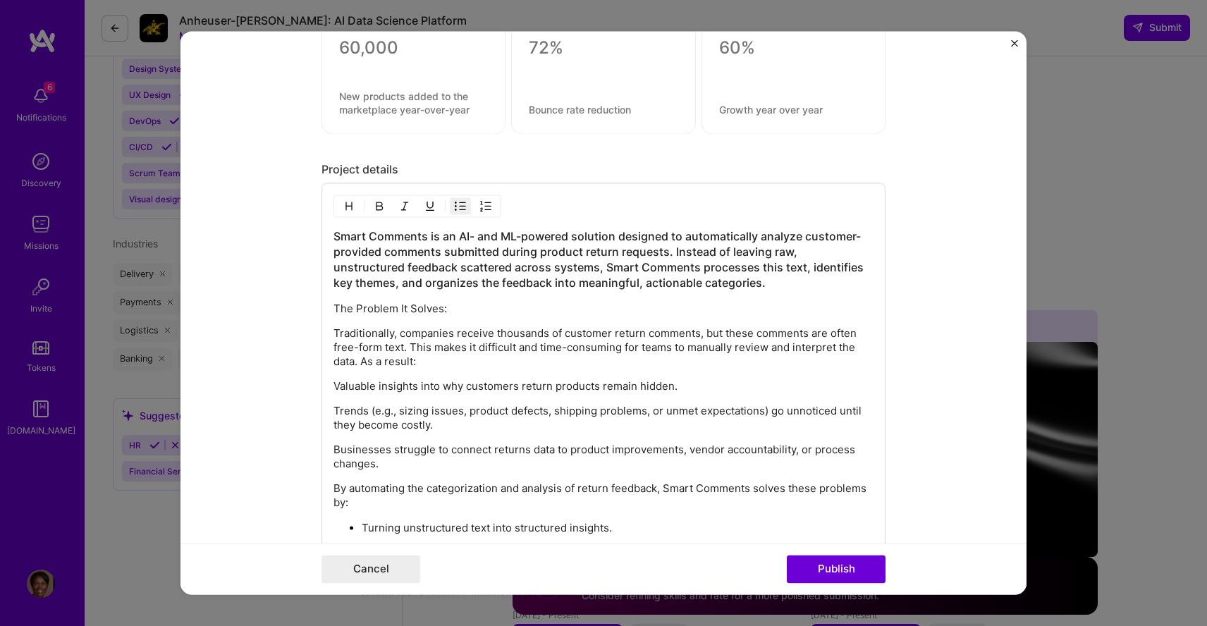
scroll to position [1529, 0]
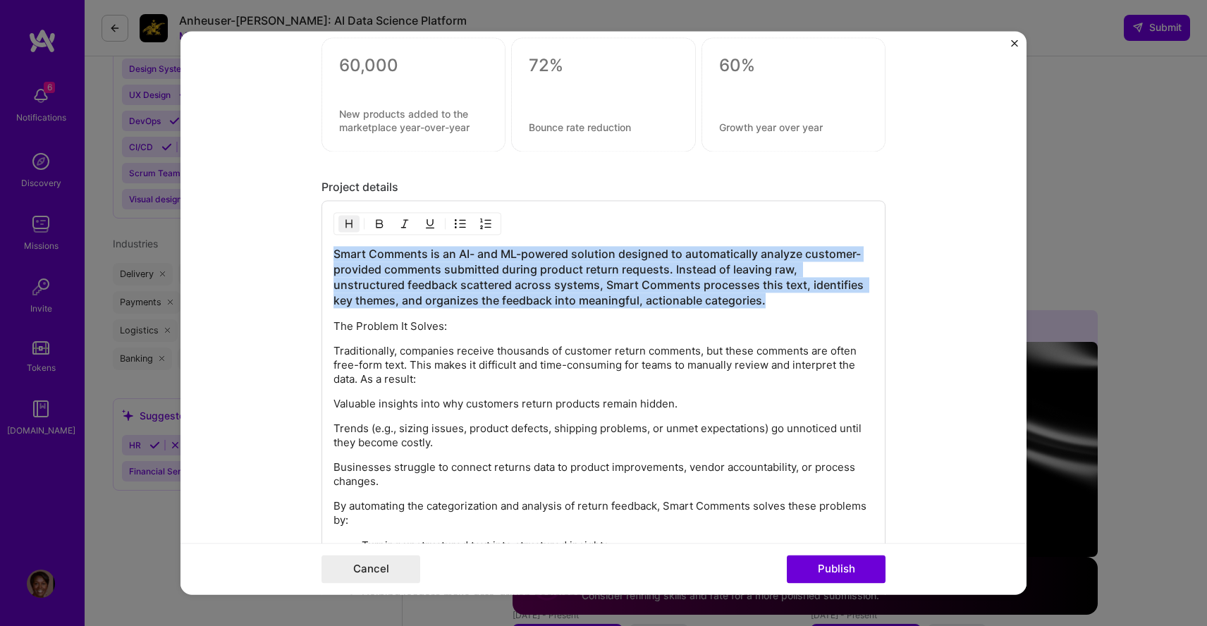
drag, startPoint x: 708, startPoint y: 299, endPoint x: 308, endPoint y: 252, distance: 403.1
click at [308, 252] on form "Project title Smart Comments Company [PERSON_NAME]-Sonoma, Inc. Project industr…" at bounding box center [603, 312] width 846 height 563
click at [486, 223] on img "button" at bounding box center [485, 223] width 11 height 11
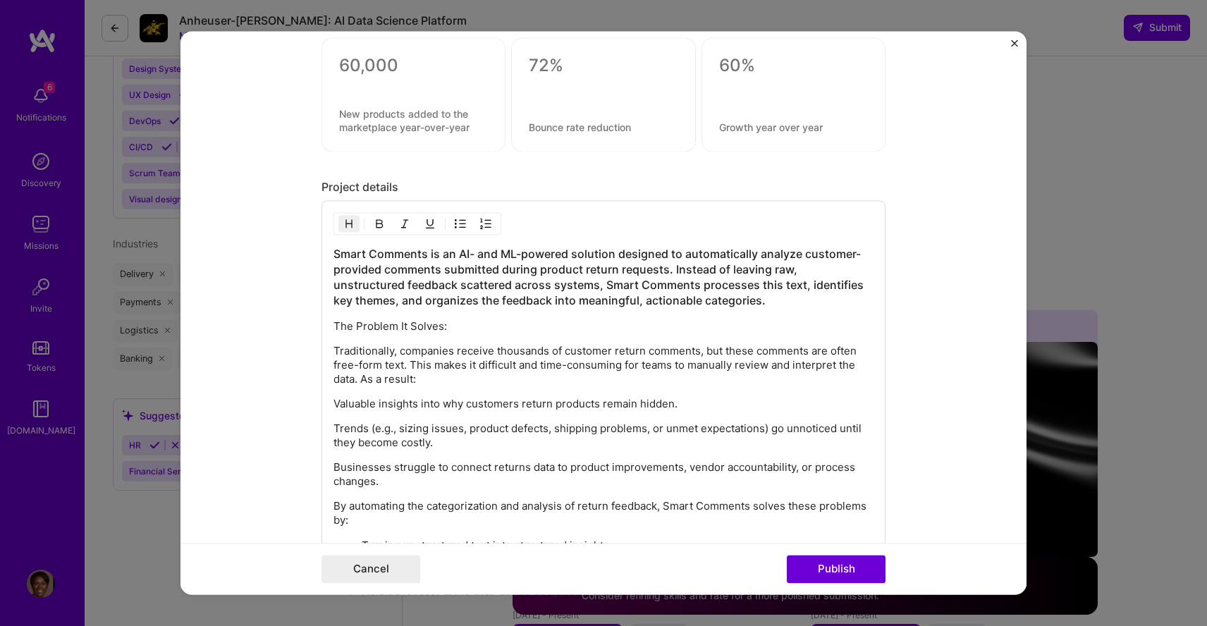
click at [486, 223] on img "button" at bounding box center [485, 223] width 11 height 11
click at [423, 268] on h3 "Smart Comments is an AI- and ML-powered solution designed to automatically anal…" at bounding box center [603, 278] width 540 height 62
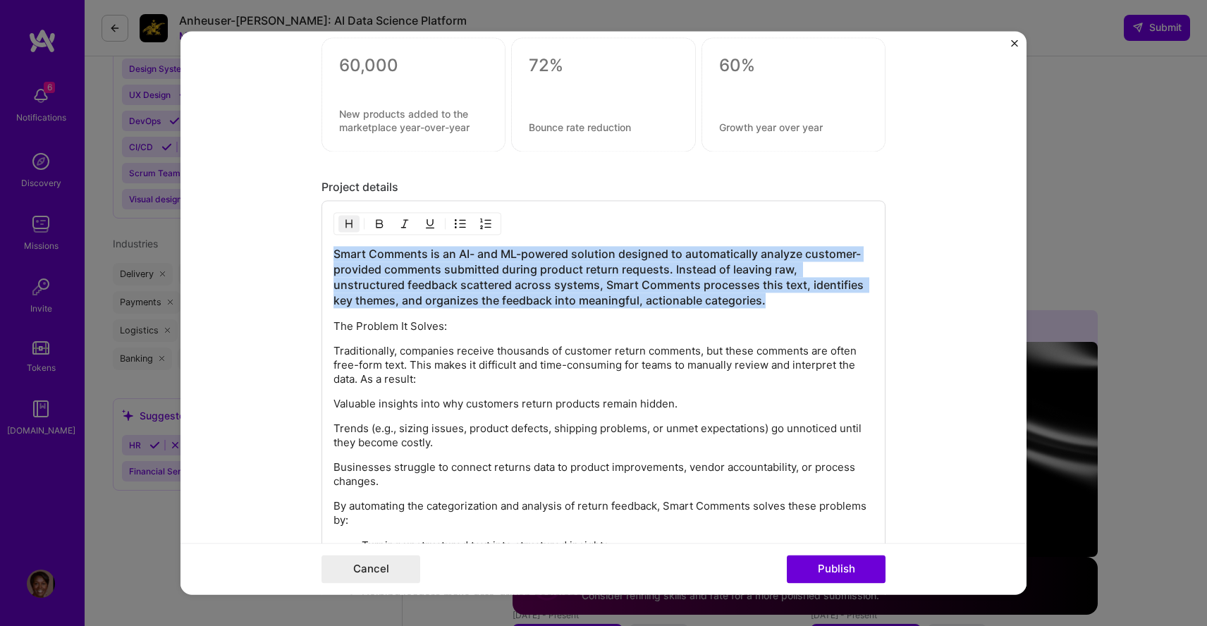
click at [423, 268] on h3 "Smart Comments is an AI- and ML-powered solution designed to automatically anal…" at bounding box center [603, 278] width 540 height 62
click at [345, 225] on img "button" at bounding box center [348, 223] width 11 height 11
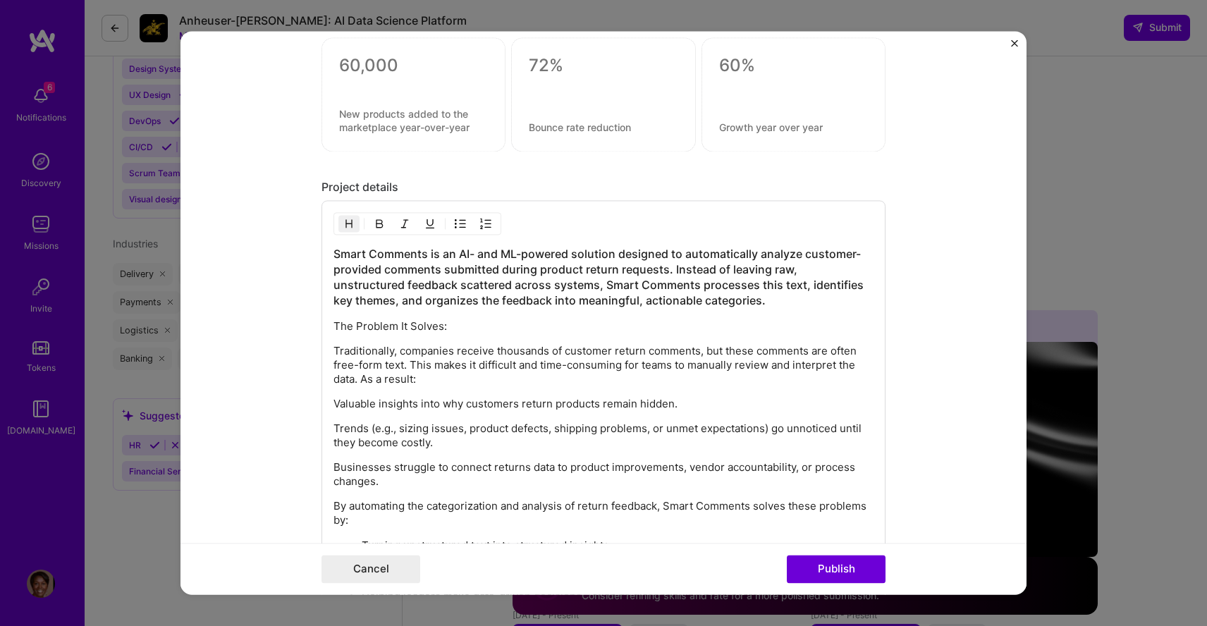
click at [350, 222] on img "button" at bounding box center [348, 223] width 11 height 11
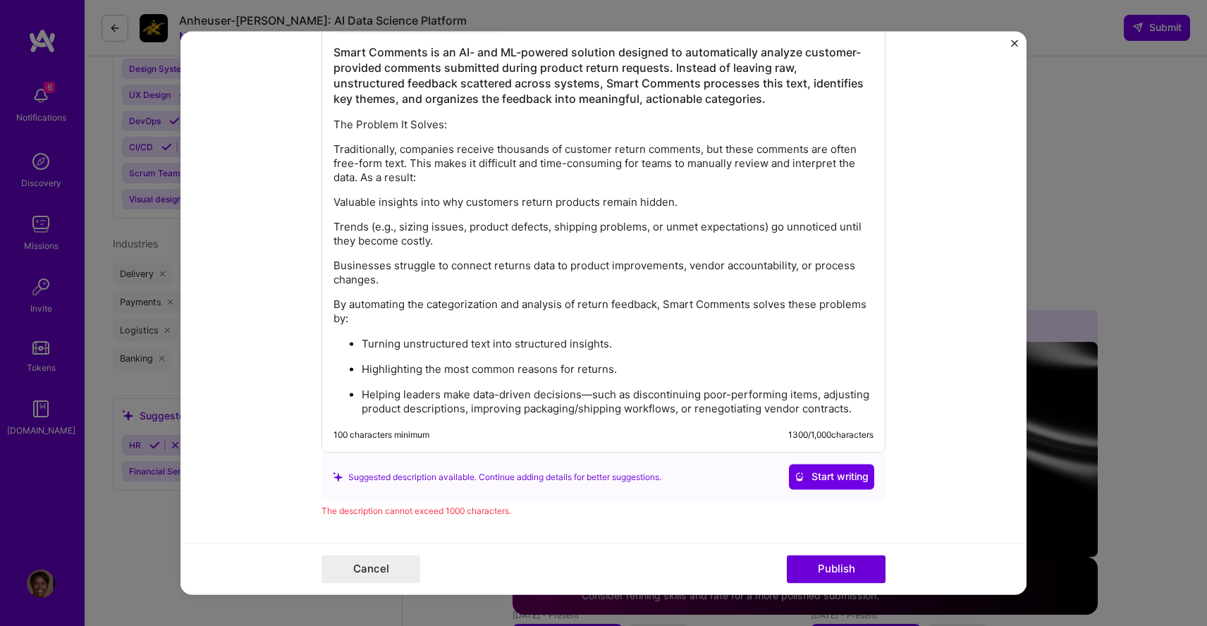
scroll to position [1970, 0]
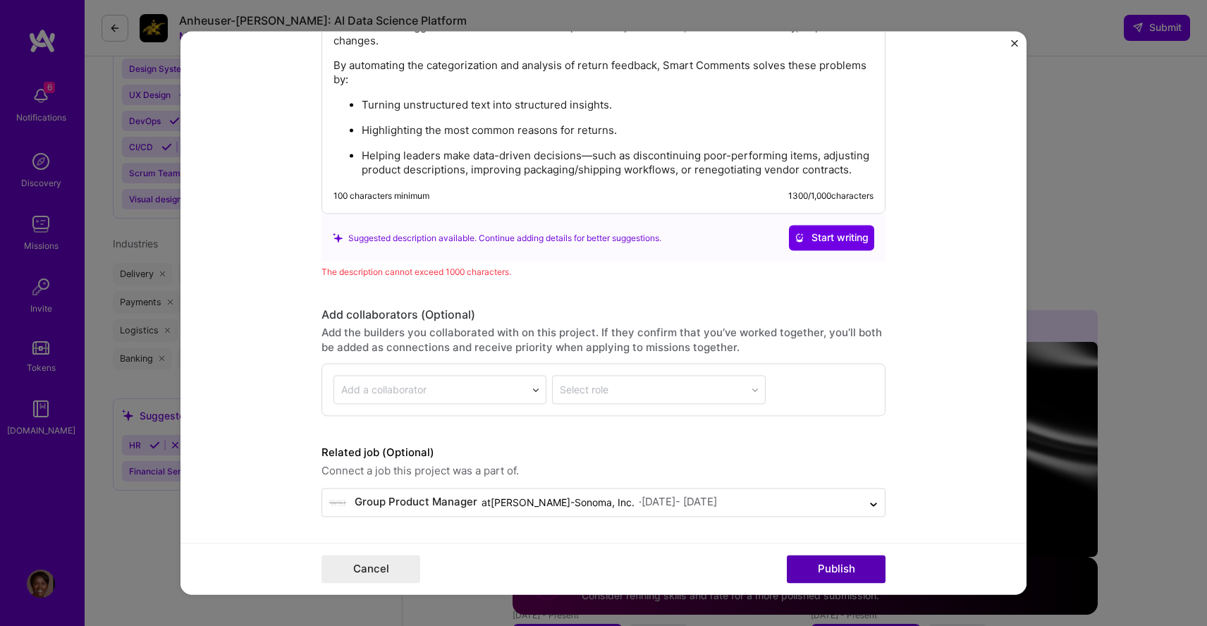
click at [827, 567] on button "Publish" at bounding box center [836, 569] width 99 height 28
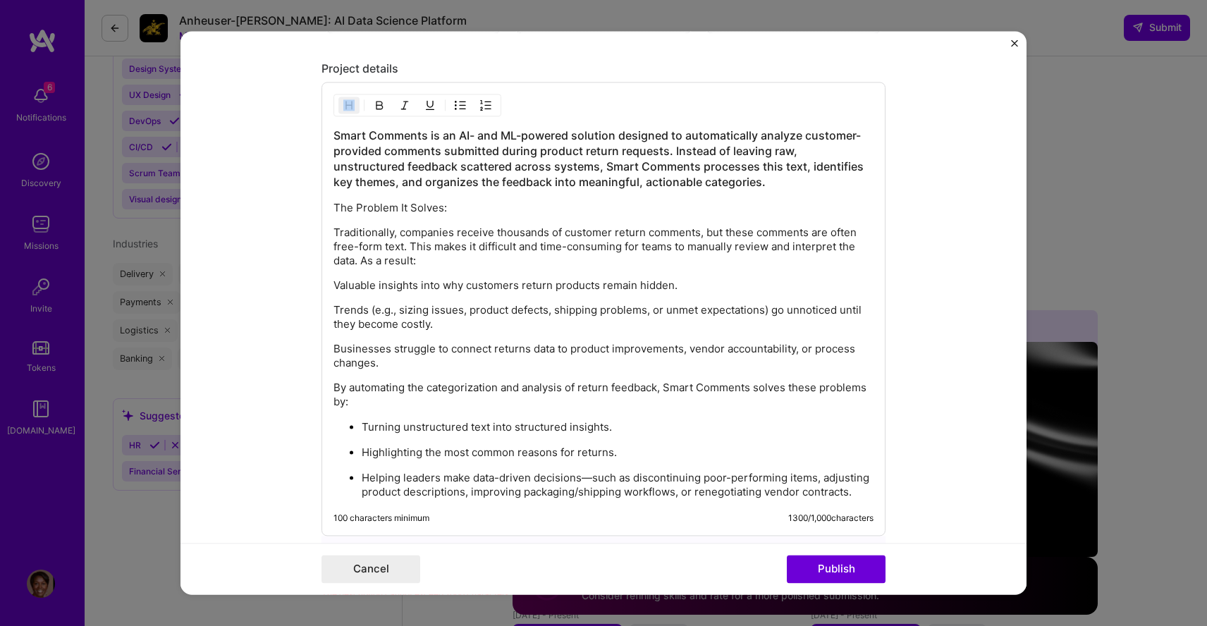
scroll to position [1671, 0]
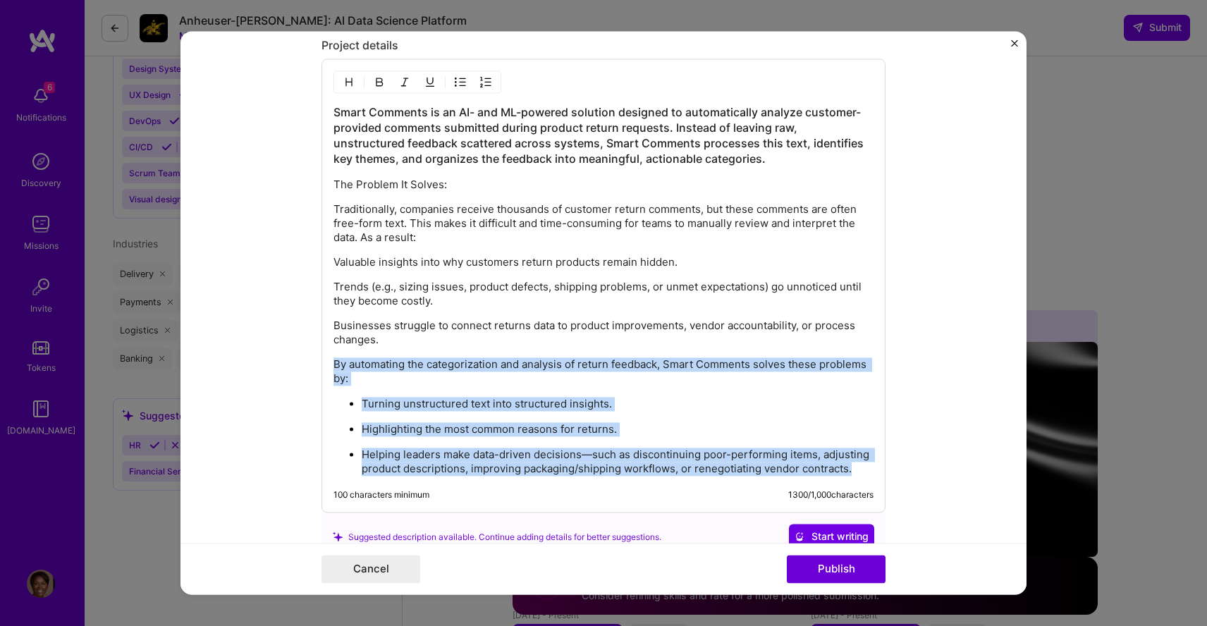
drag, startPoint x: 335, startPoint y: 364, endPoint x: 484, endPoint y: 524, distance: 218.4
click at [484, 524] on div "Project details Smart Comments is an AI- and ML-powered solution designed to au…" at bounding box center [603, 309] width 564 height 540
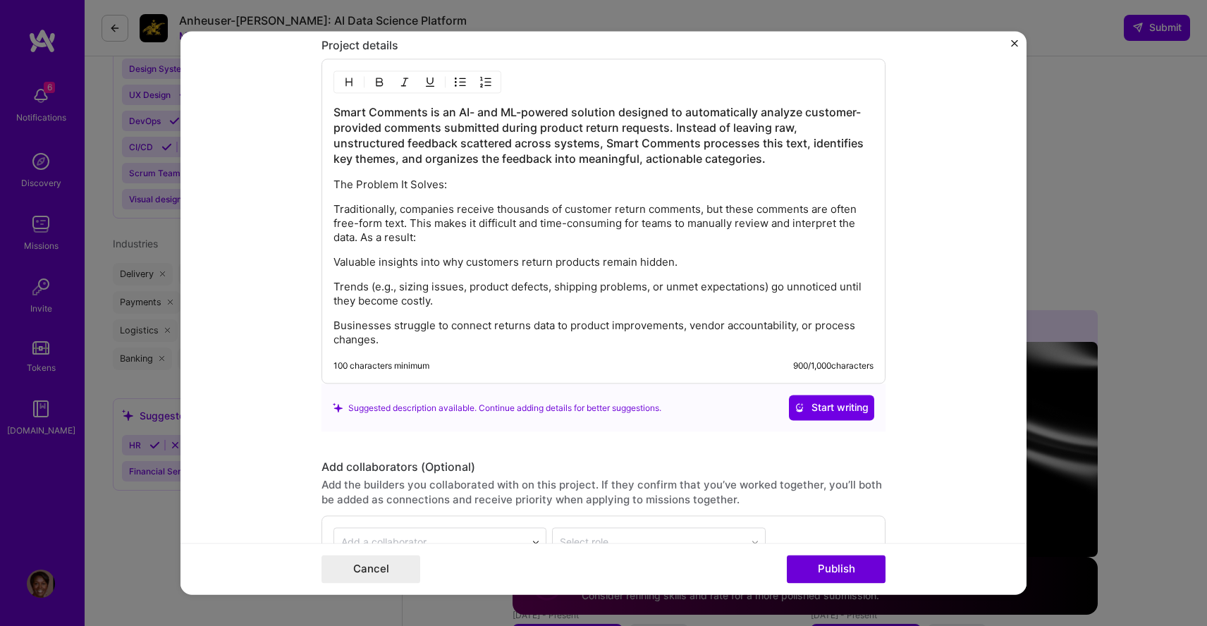
click at [426, 84] on img "button" at bounding box center [429, 82] width 11 height 11
click at [834, 570] on button "Publish" at bounding box center [836, 569] width 99 height 28
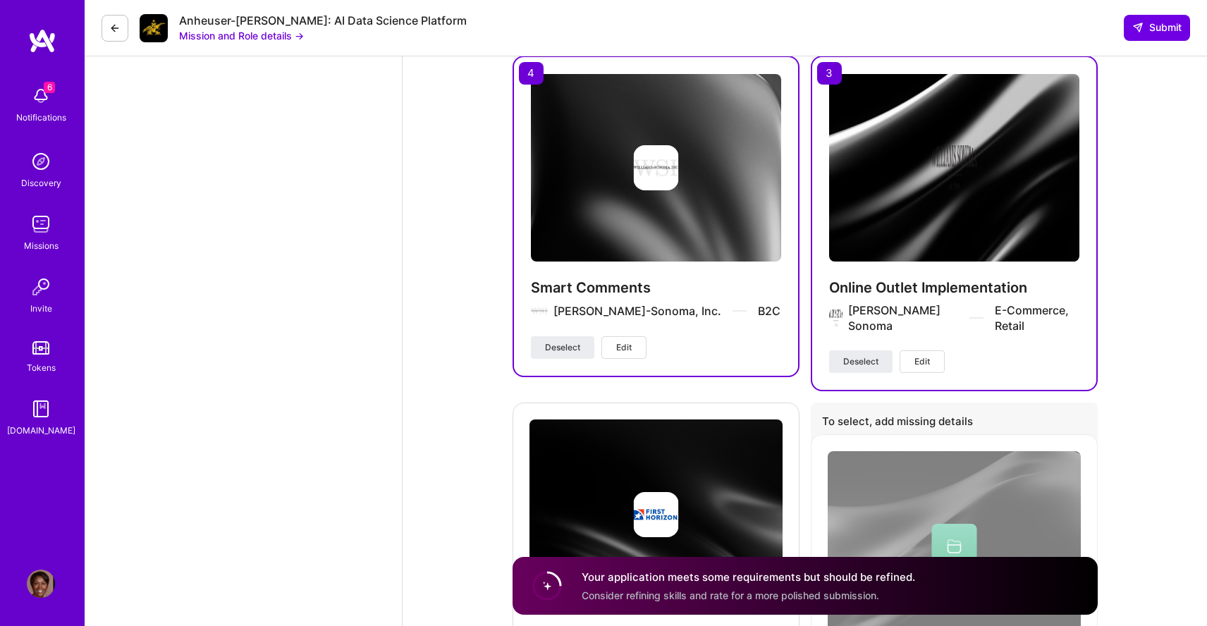
scroll to position [3344, 0]
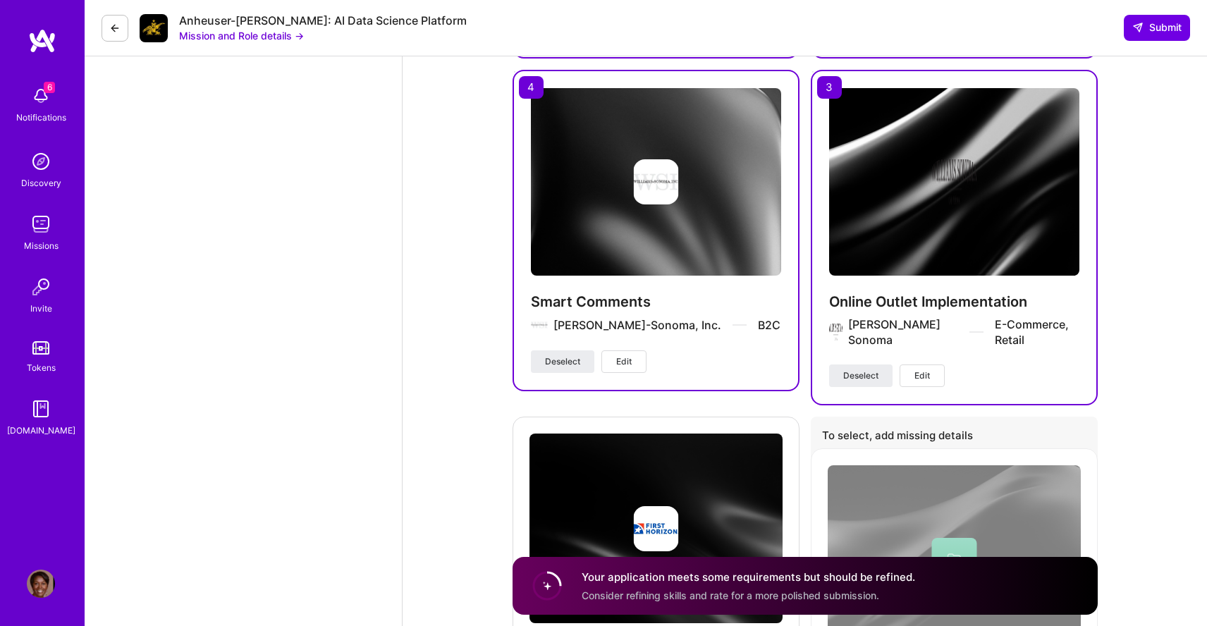
click at [636, 350] on button "Edit" at bounding box center [623, 361] width 45 height 23
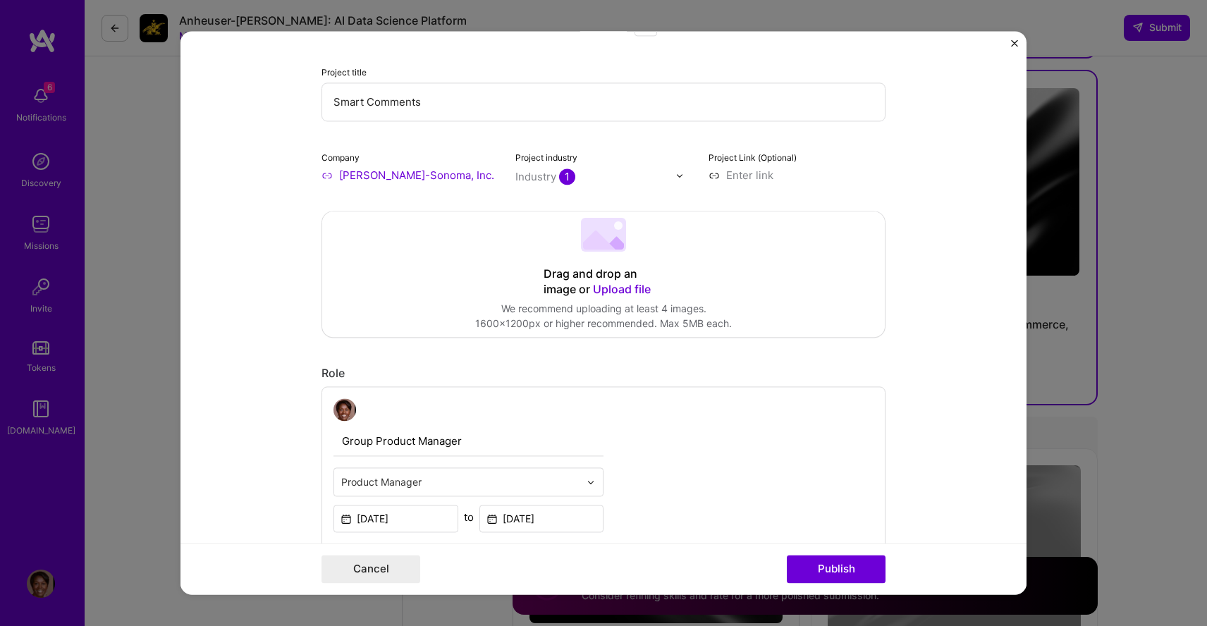
scroll to position [81, 0]
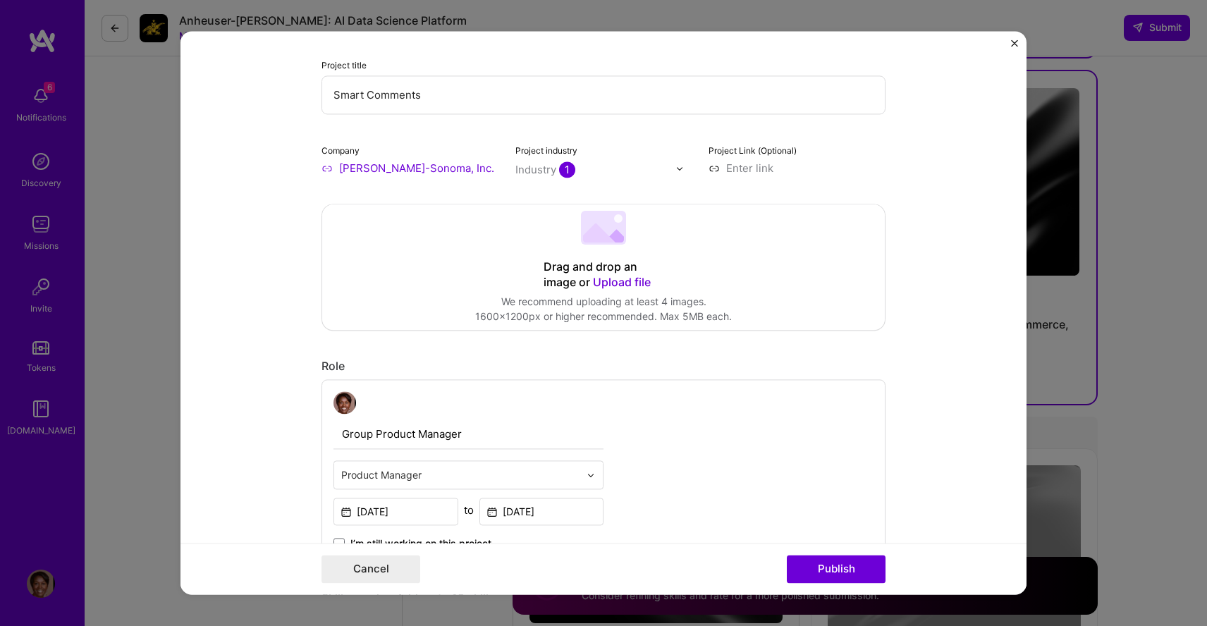
click at [567, 165] on span "1" at bounding box center [567, 169] width 16 height 16
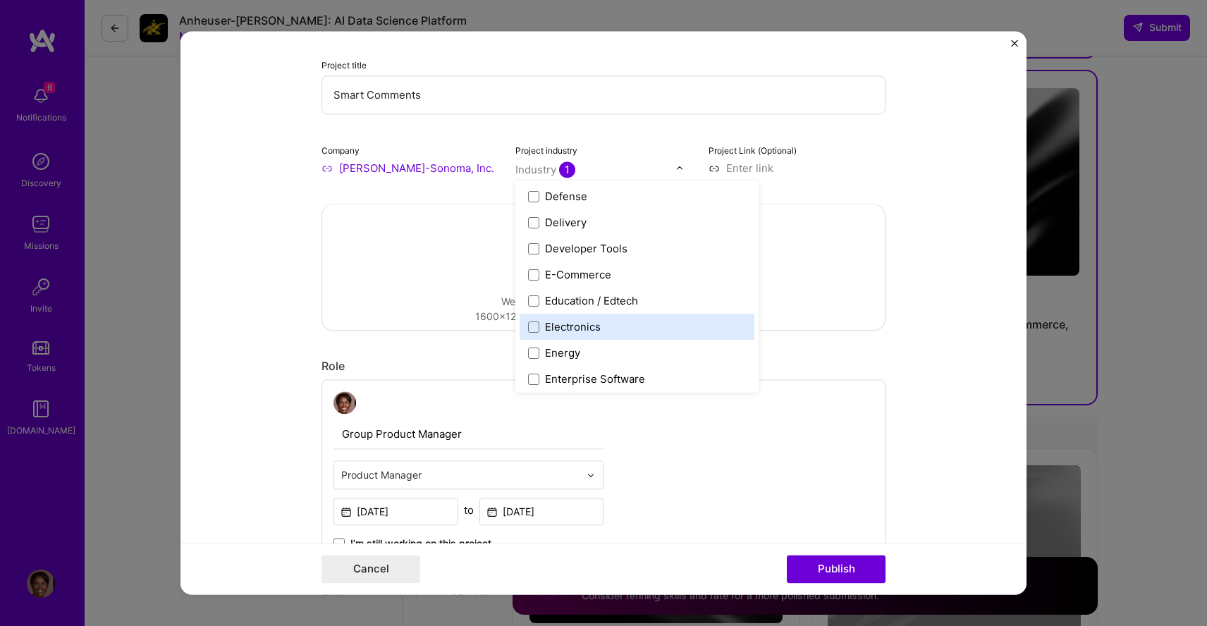
scroll to position [1171, 0]
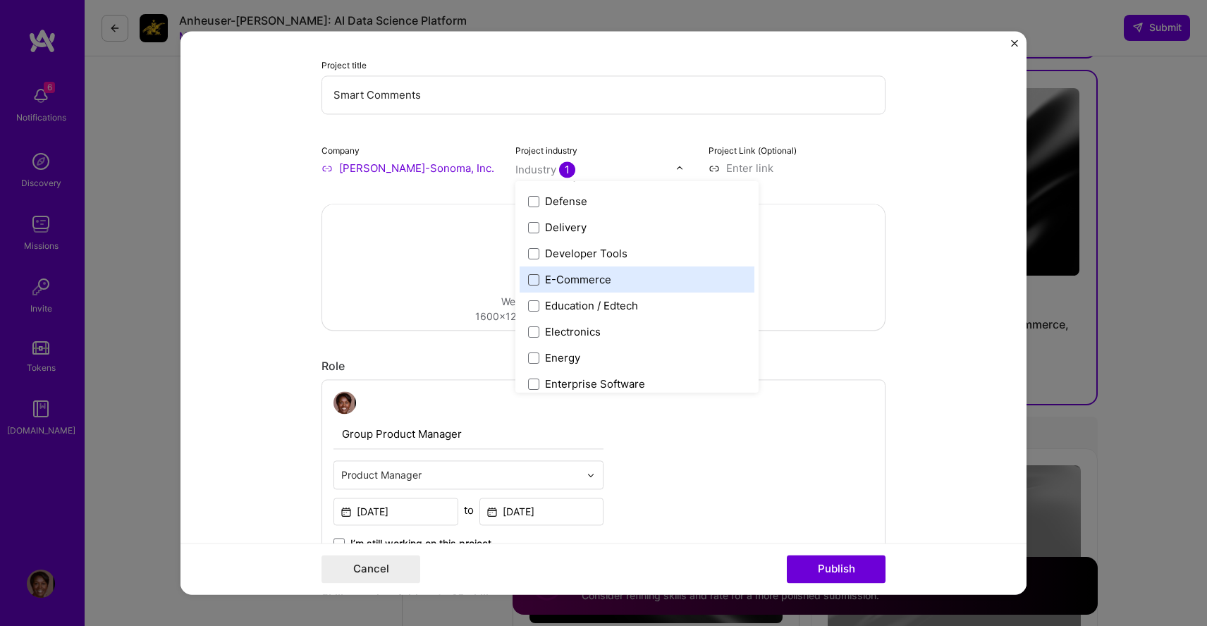
click at [532, 280] on span at bounding box center [533, 279] width 11 height 11
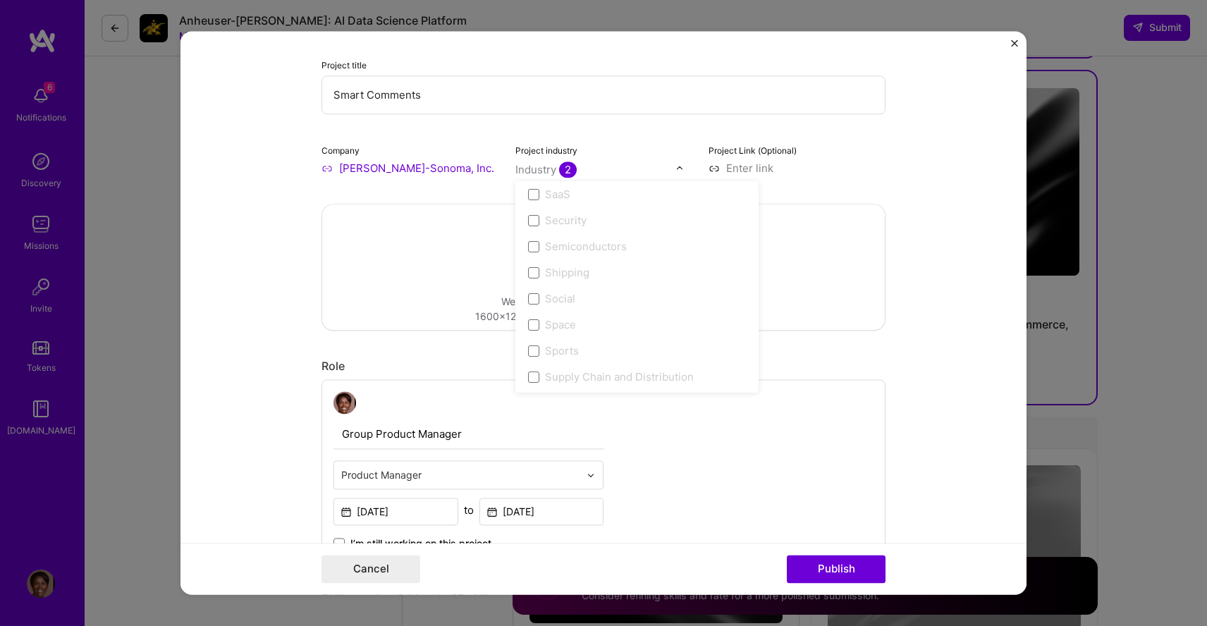
scroll to position [2926, 0]
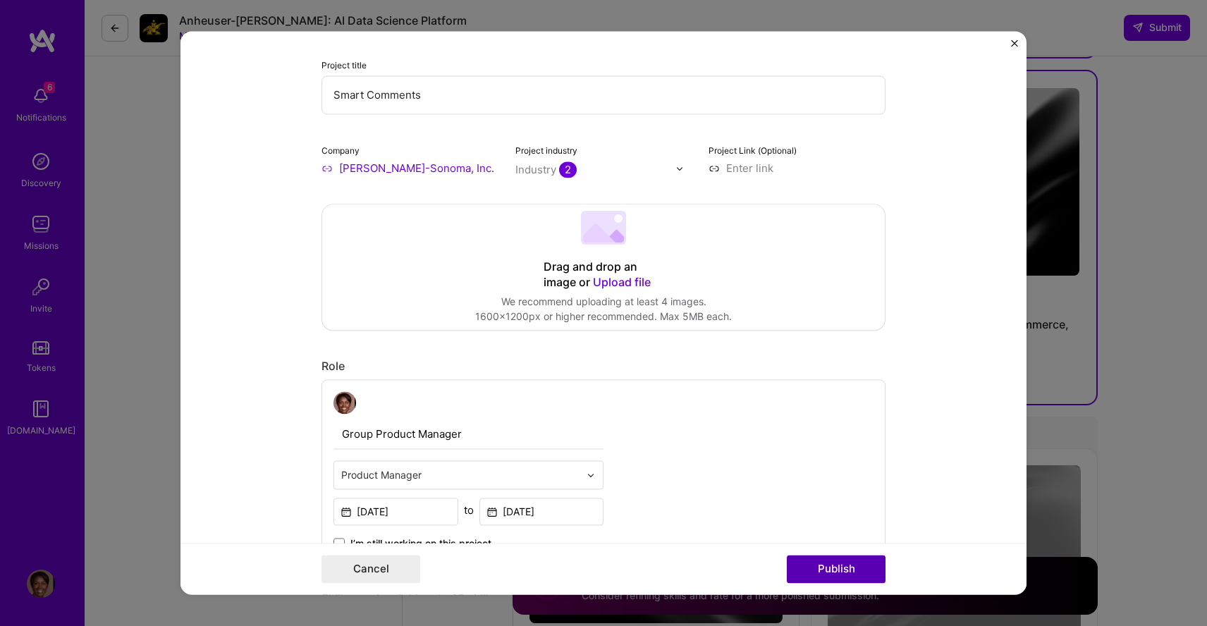
click at [829, 568] on button "Publish" at bounding box center [836, 569] width 99 height 28
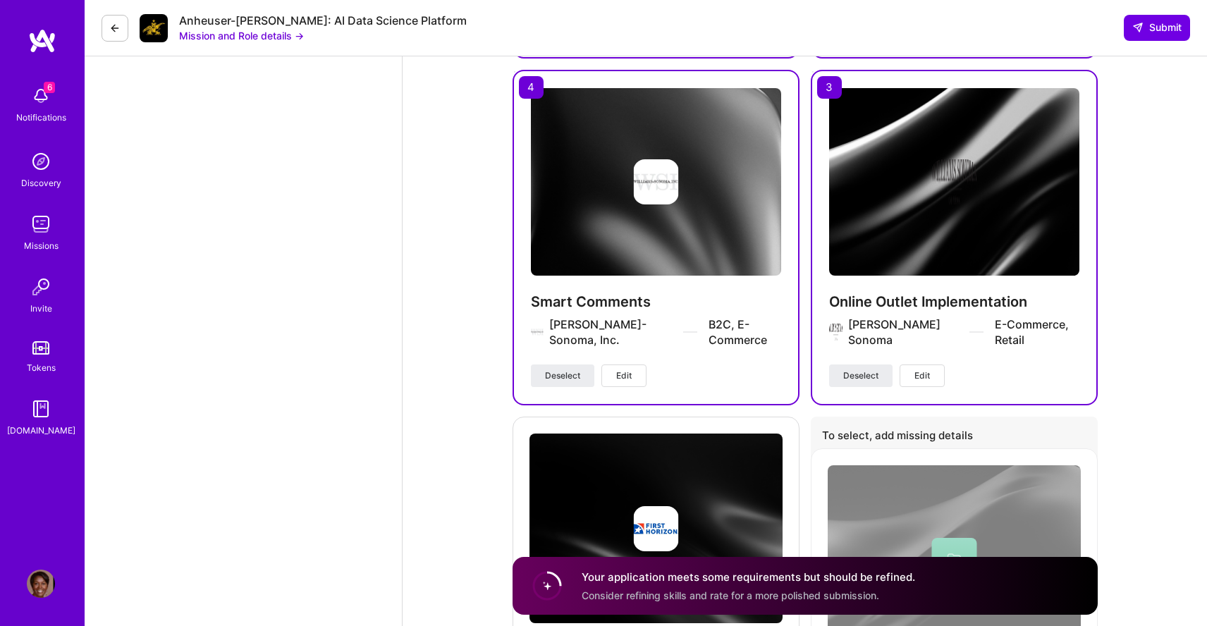
click at [628, 369] on span "Edit" at bounding box center [624, 375] width 16 height 13
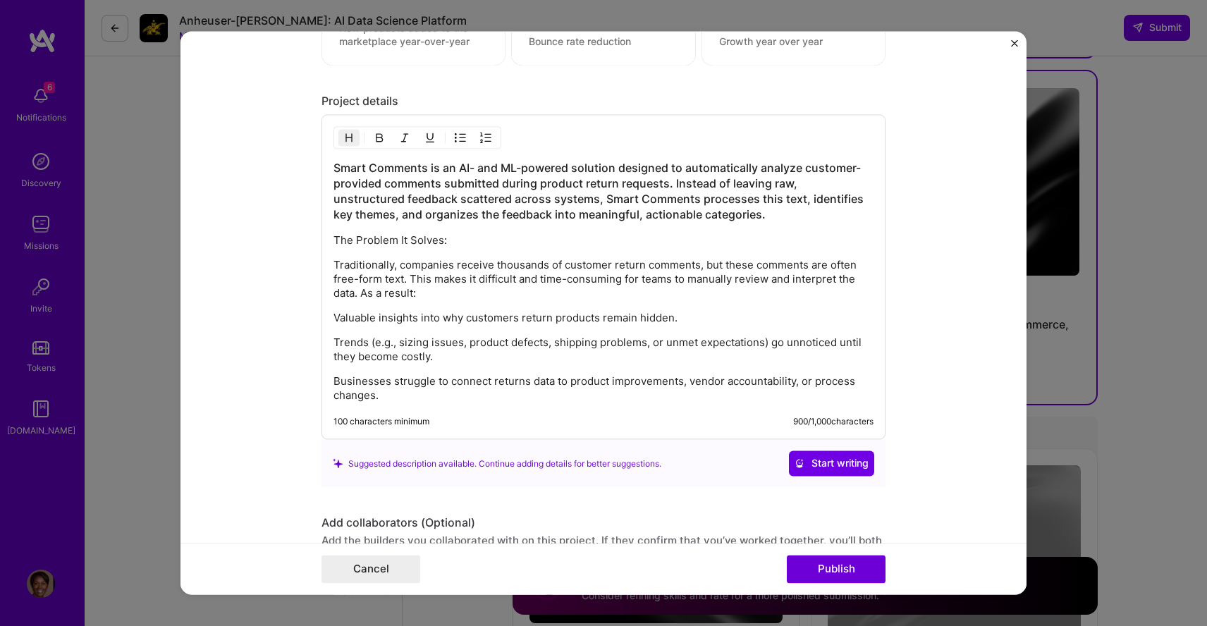
scroll to position [1613, 0]
click at [1010, 42] on form "Project title Smart Comments Company [PERSON_NAME]-Sonoma, Inc. Project industr…" at bounding box center [603, 312] width 846 height 563
click at [1015, 39] on img "Close" at bounding box center [1014, 42] width 7 height 7
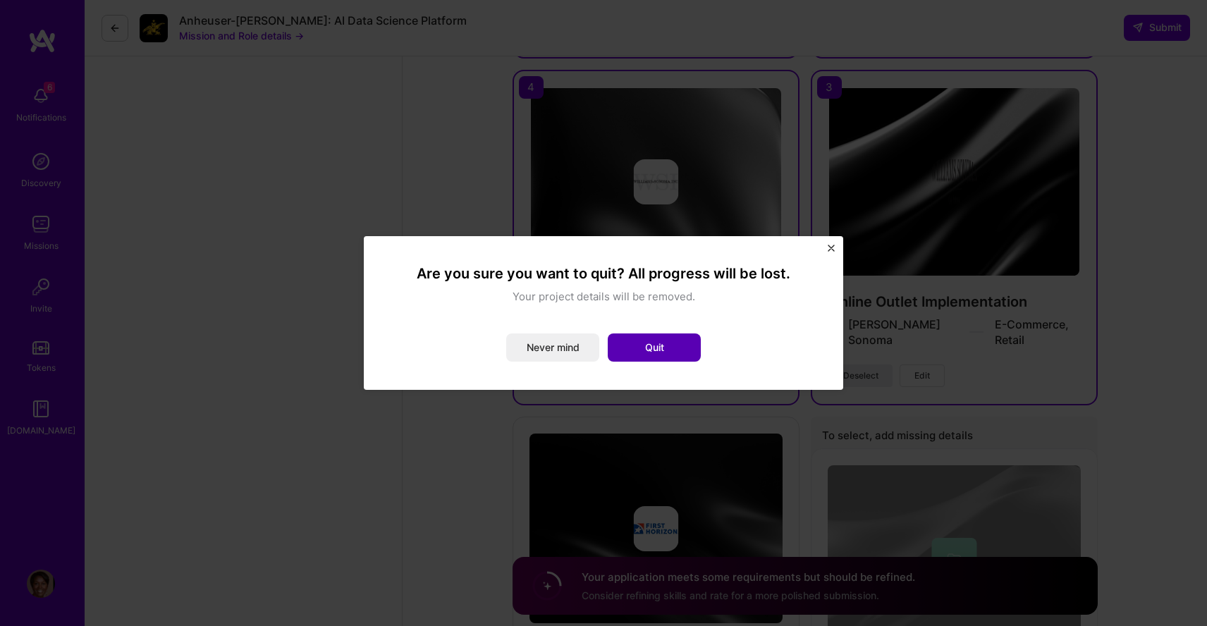
click at [639, 347] on button "Quit" at bounding box center [654, 347] width 93 height 28
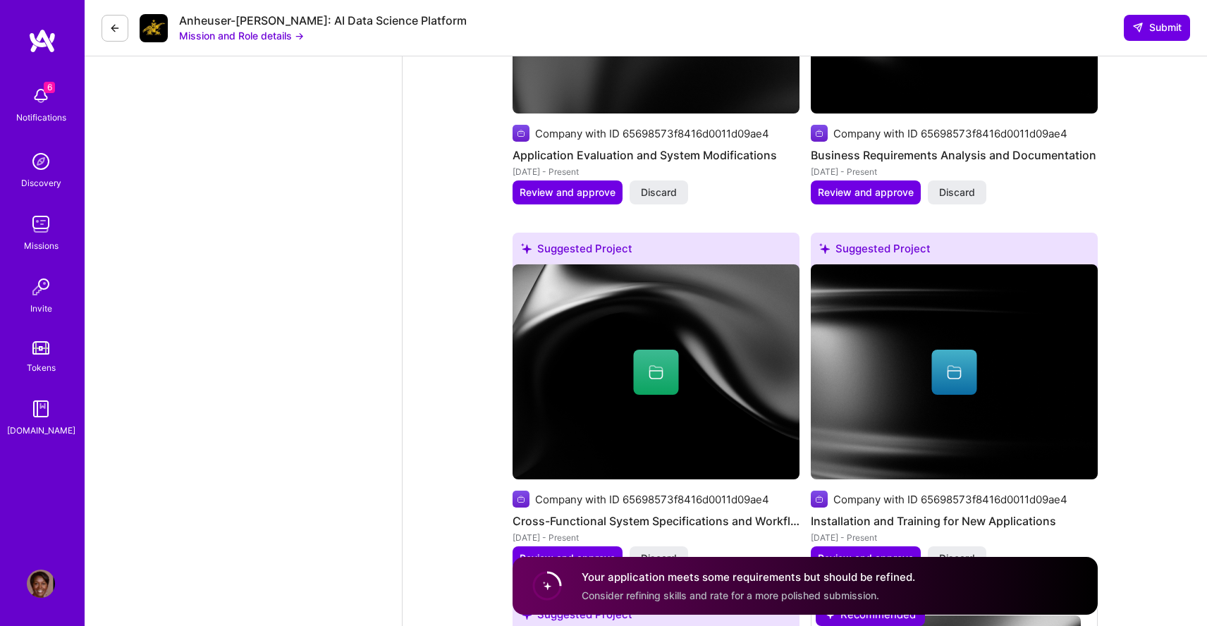
scroll to position [1854, 0]
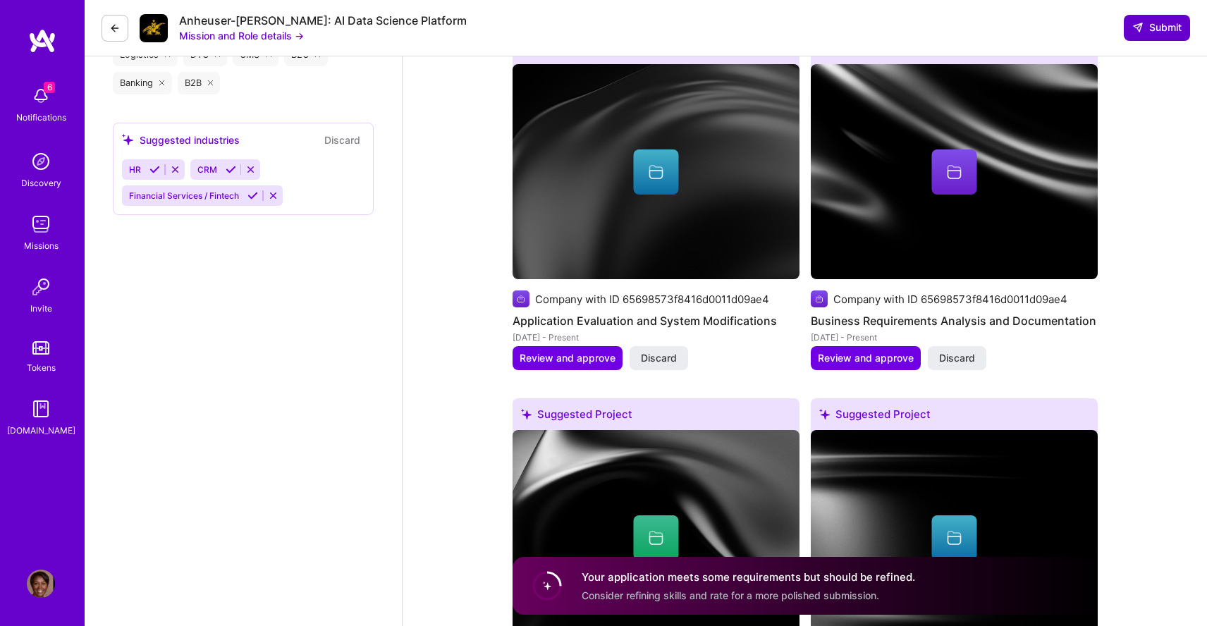
click at [1166, 28] on span "Submit" at bounding box center [1156, 27] width 49 height 14
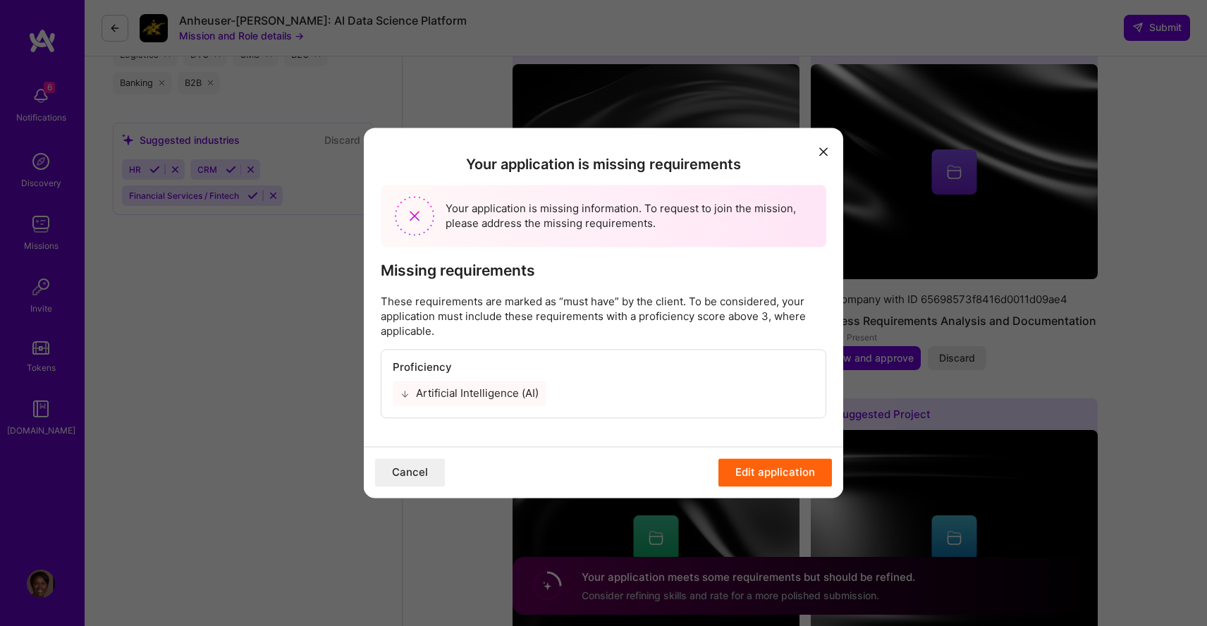
click at [467, 393] on div "Artificial Intelligence (AI)" at bounding box center [469, 393] width 153 height 25
click at [742, 468] on button "Edit application" at bounding box center [774, 473] width 113 height 28
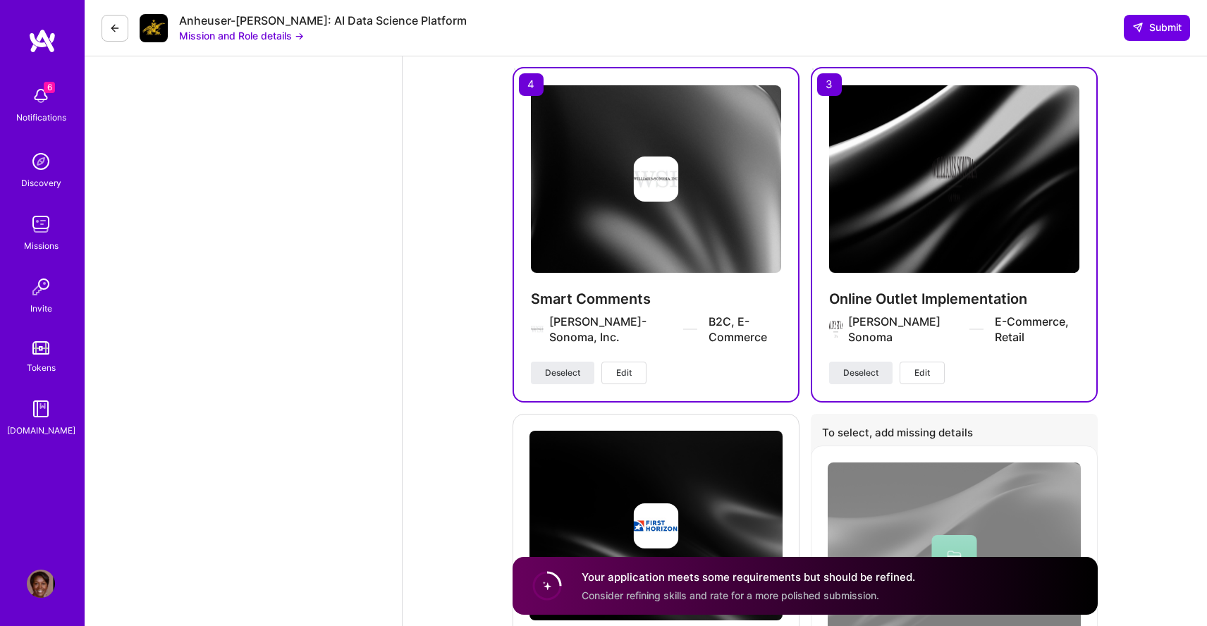
scroll to position [3332, 0]
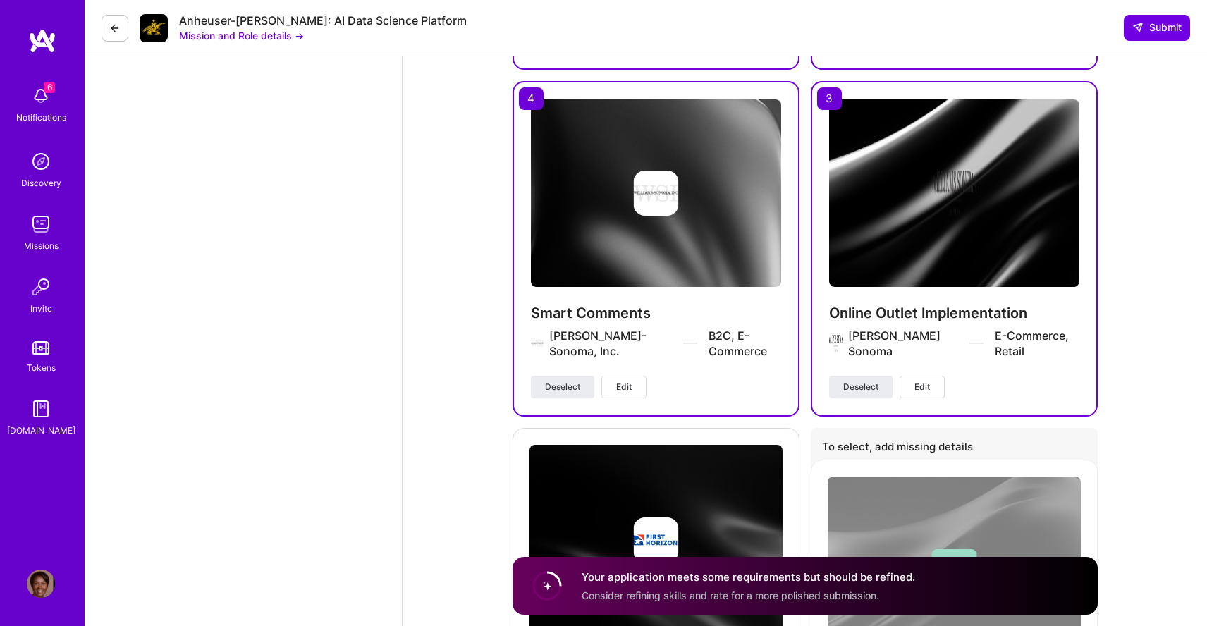
click at [622, 381] on span "Edit" at bounding box center [624, 387] width 16 height 13
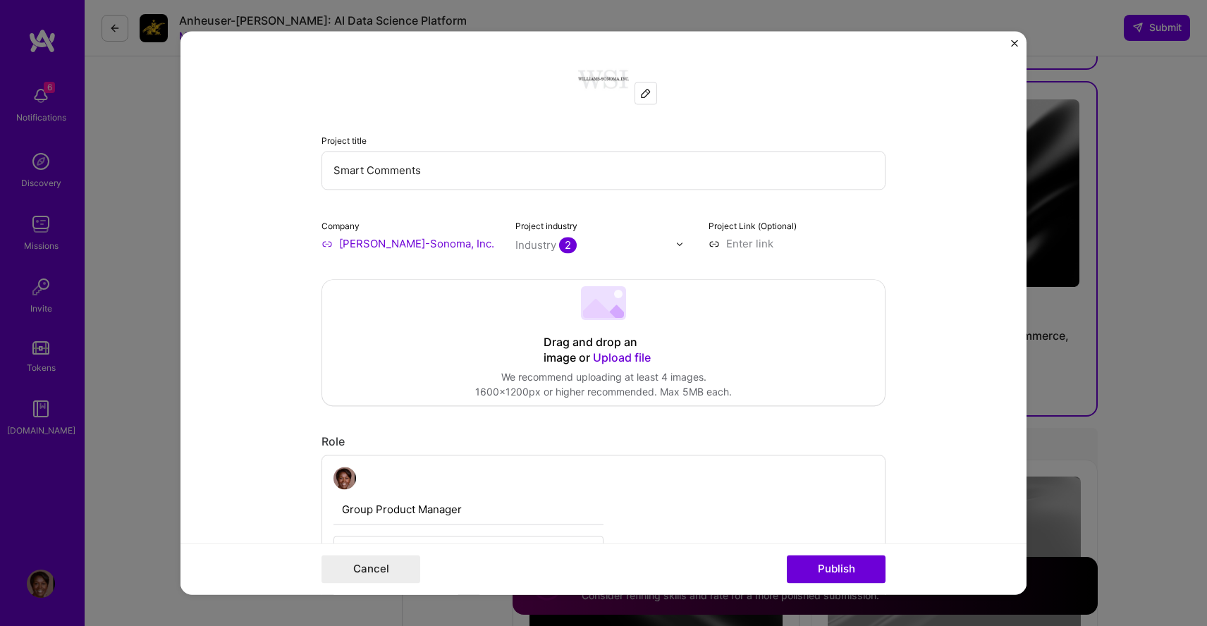
scroll to position [0, 0]
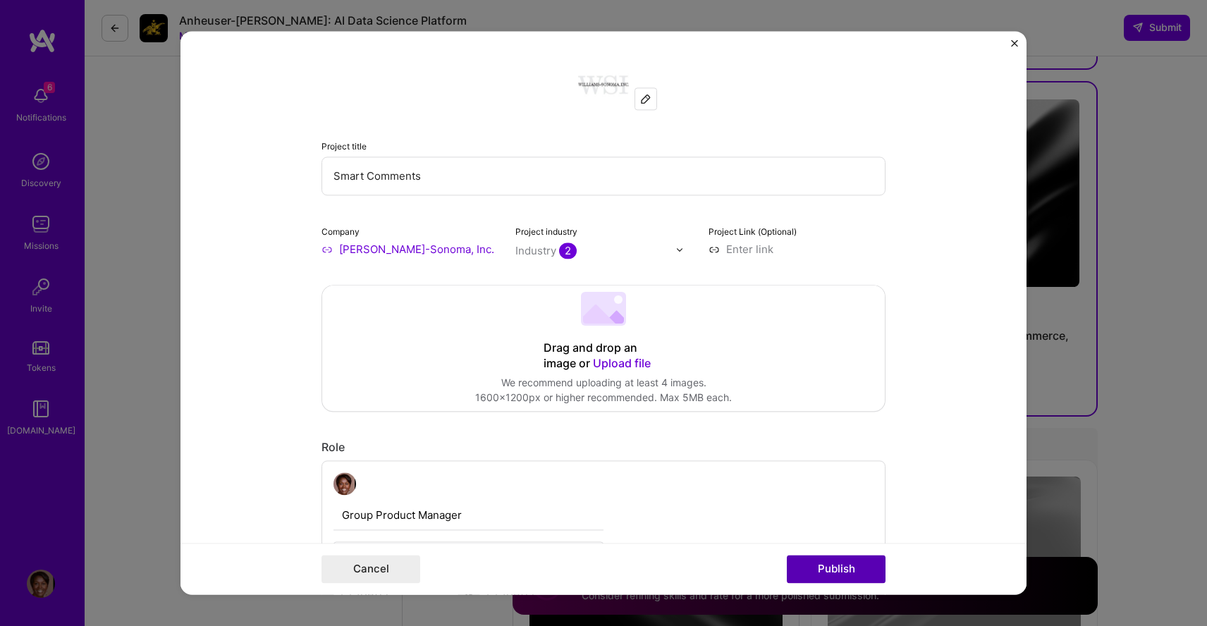
click at [838, 574] on button "Publish" at bounding box center [836, 569] width 99 height 28
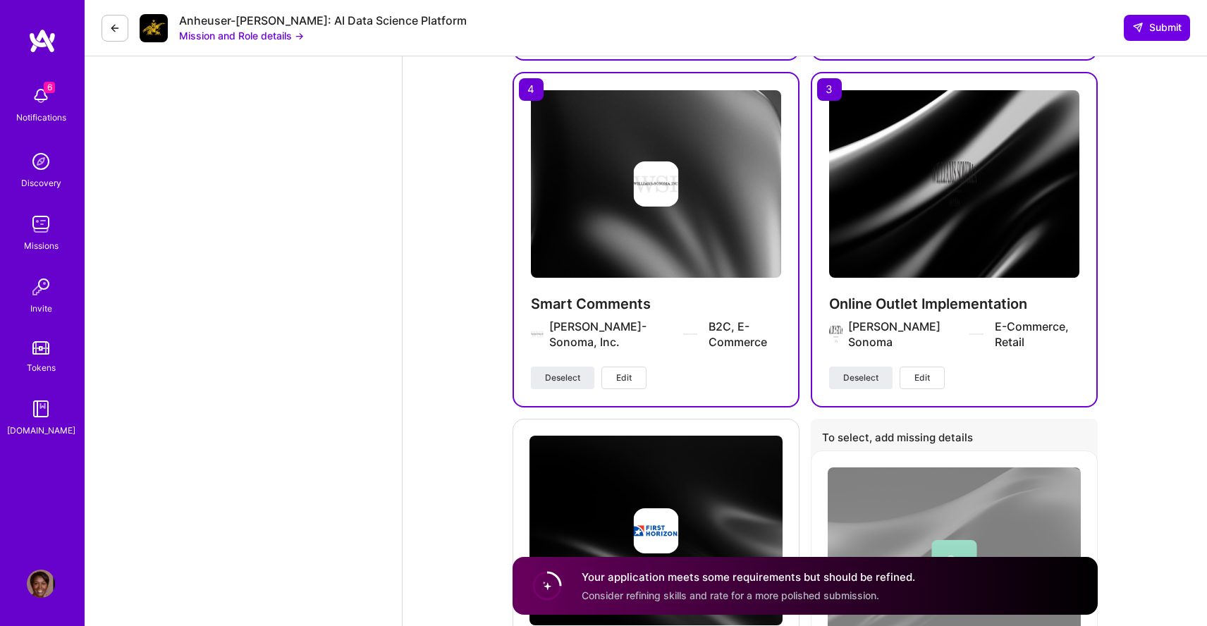
scroll to position [3572, 0]
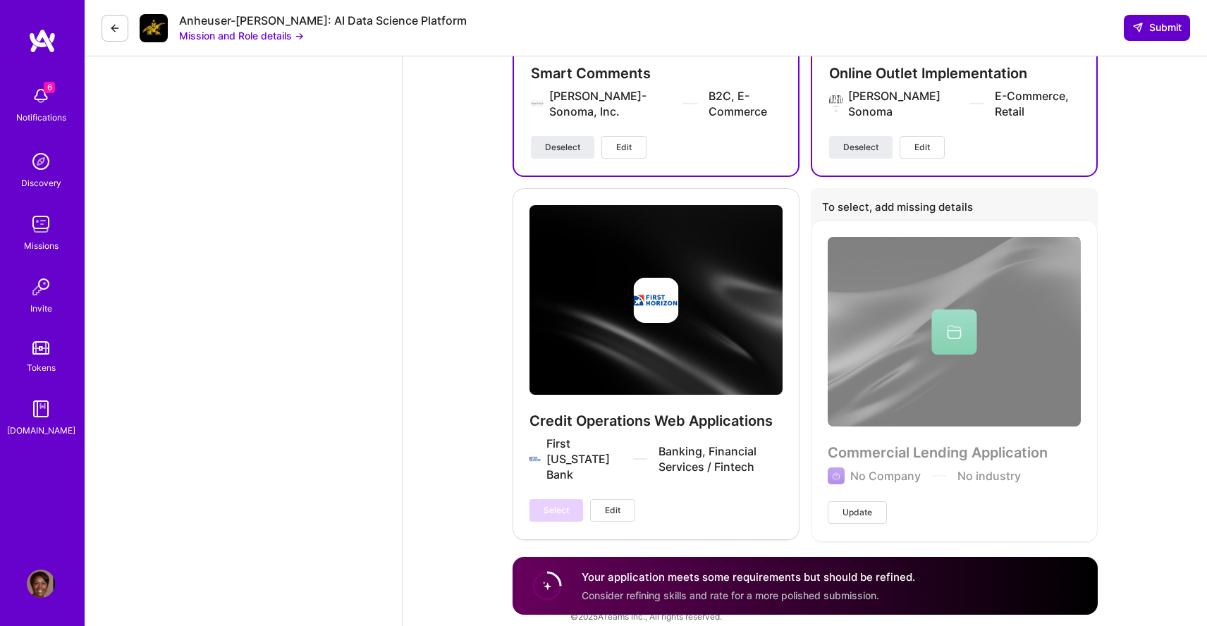
click at [1146, 25] on span "Submit" at bounding box center [1156, 27] width 49 height 14
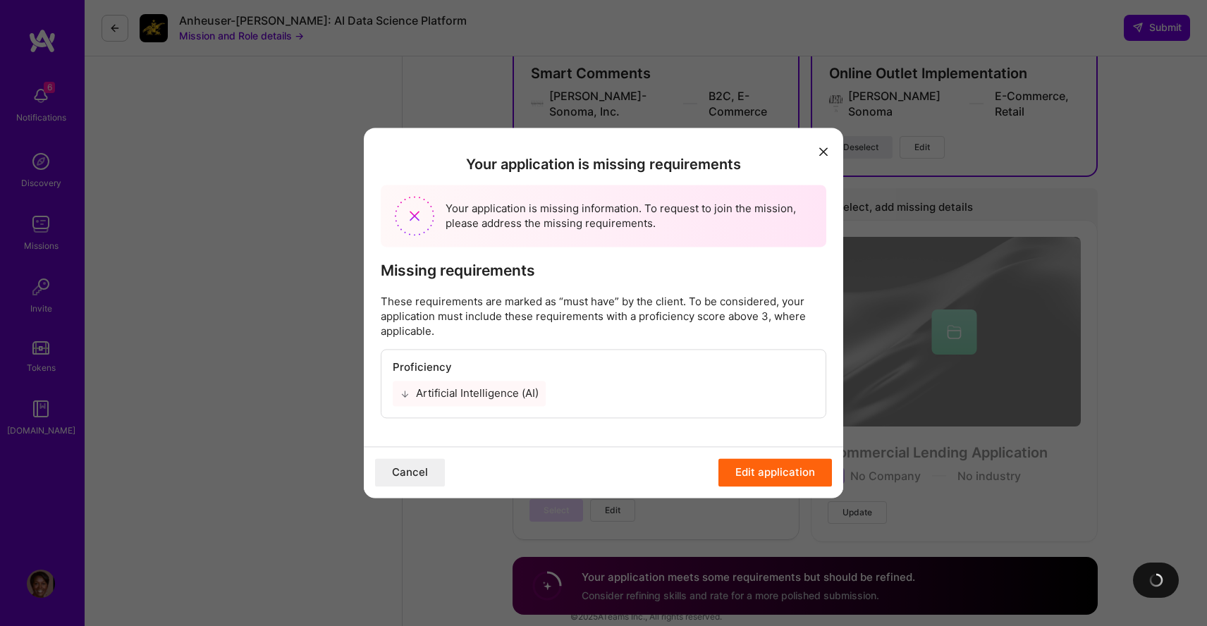
click at [518, 402] on div "Artificial Intelligence (AI)" at bounding box center [469, 393] width 153 height 25
click at [483, 389] on div "Artificial Intelligence (AI)" at bounding box center [469, 393] width 153 height 25
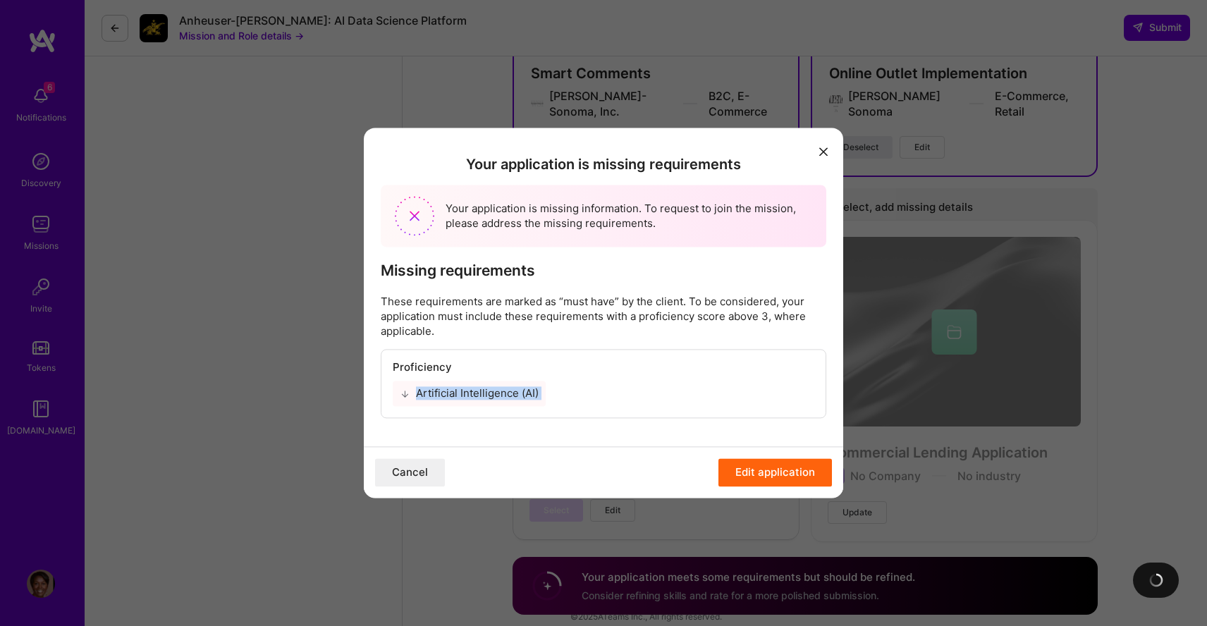
click at [483, 389] on div "Artificial Intelligence (AI)" at bounding box center [469, 393] width 153 height 25
click at [758, 474] on button "Edit application" at bounding box center [774, 473] width 113 height 28
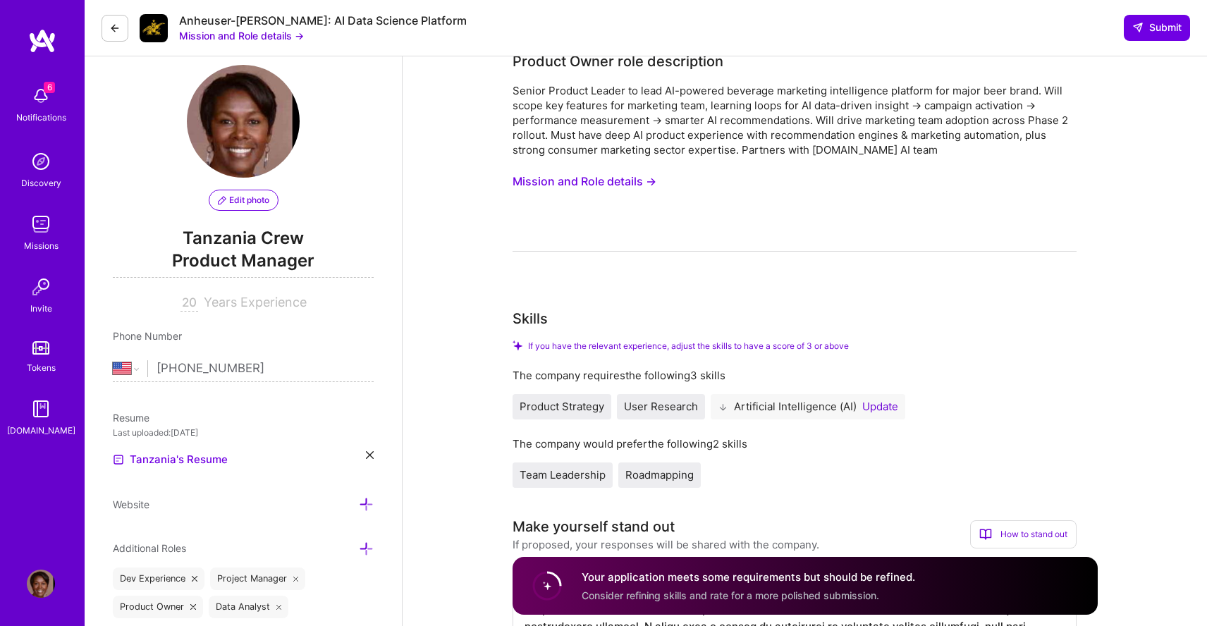
scroll to position [0, 0]
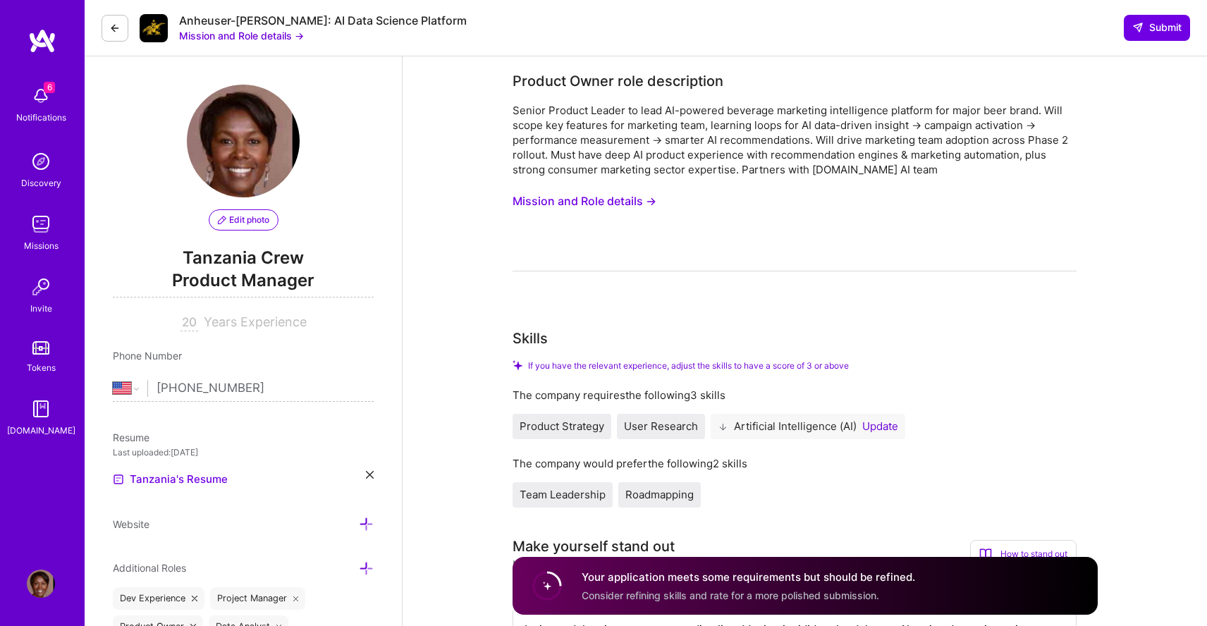
click at [643, 200] on button "Mission and Role details →" at bounding box center [584, 201] width 144 height 26
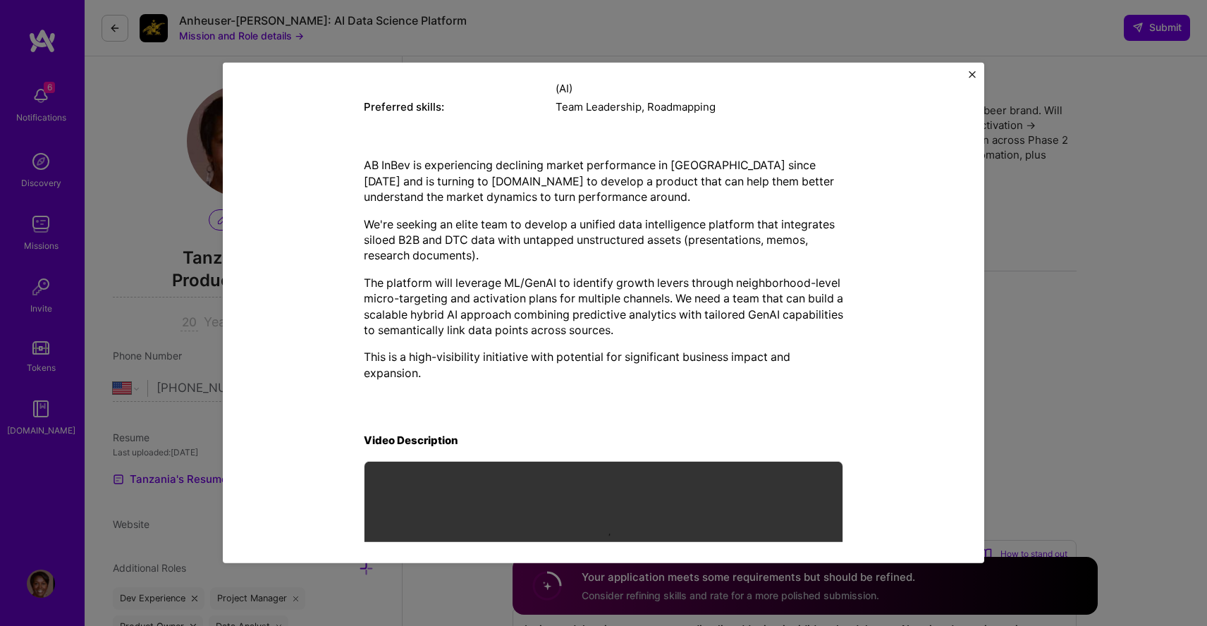
scroll to position [421, 0]
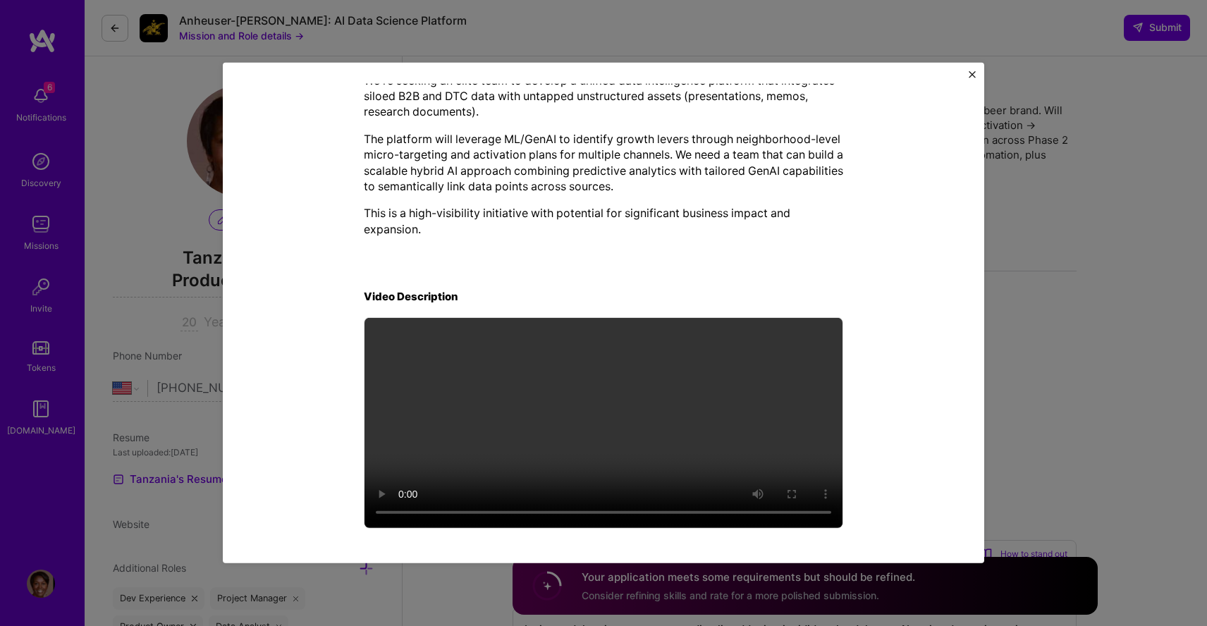
click at [973, 70] on div "Mission Description and Role Details Product Owner role description Senior Prod…" at bounding box center [603, 313] width 761 height 500
click at [971, 71] on img "Close" at bounding box center [971, 74] width 7 height 7
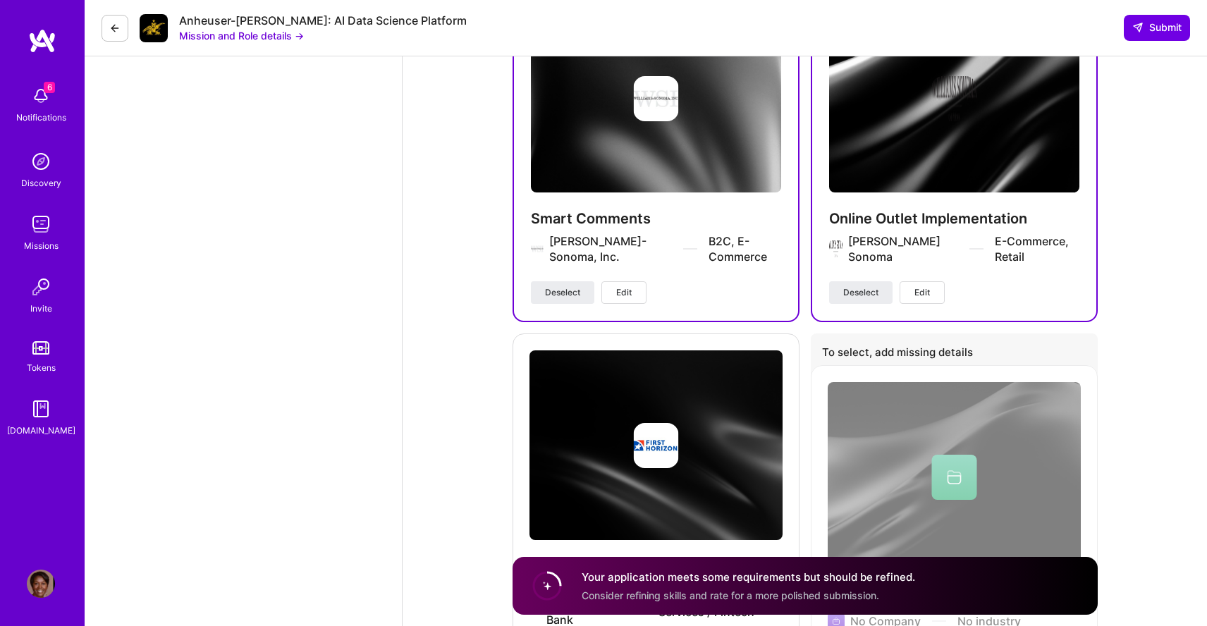
scroll to position [3572, 0]
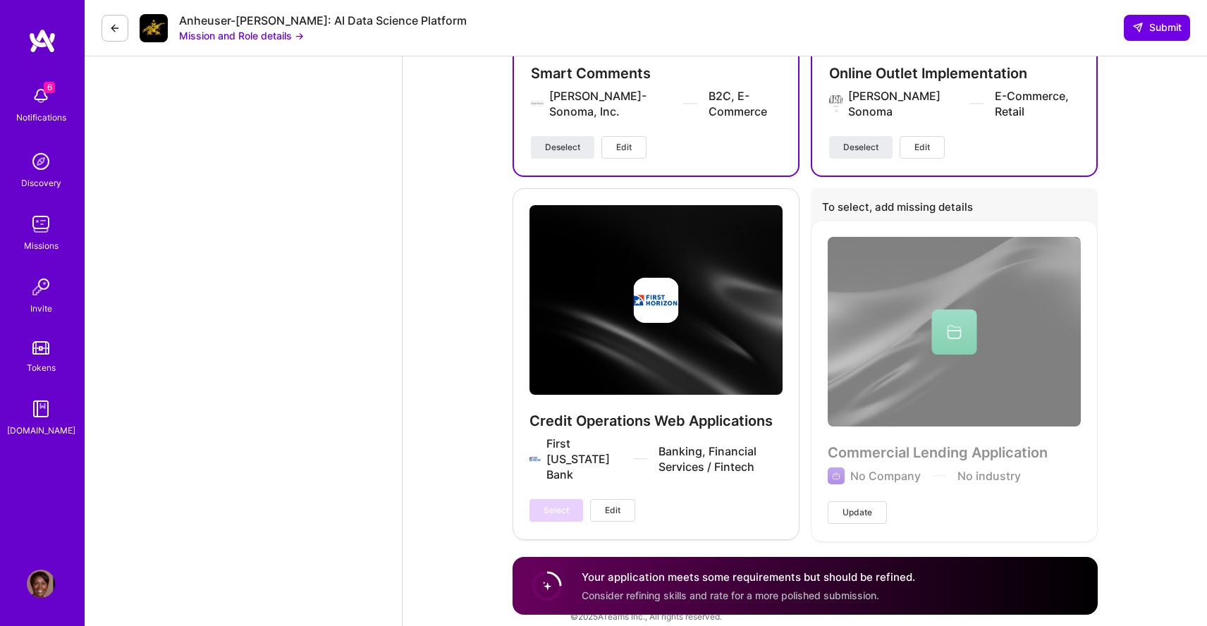
click at [768, 581] on div "Your application meets some requirements but should be refined. Consider refini…" at bounding box center [747, 586] width 333 height 32
click at [719, 579] on h4 "Your application meets some requirements but should be refined." at bounding box center [747, 577] width 333 height 15
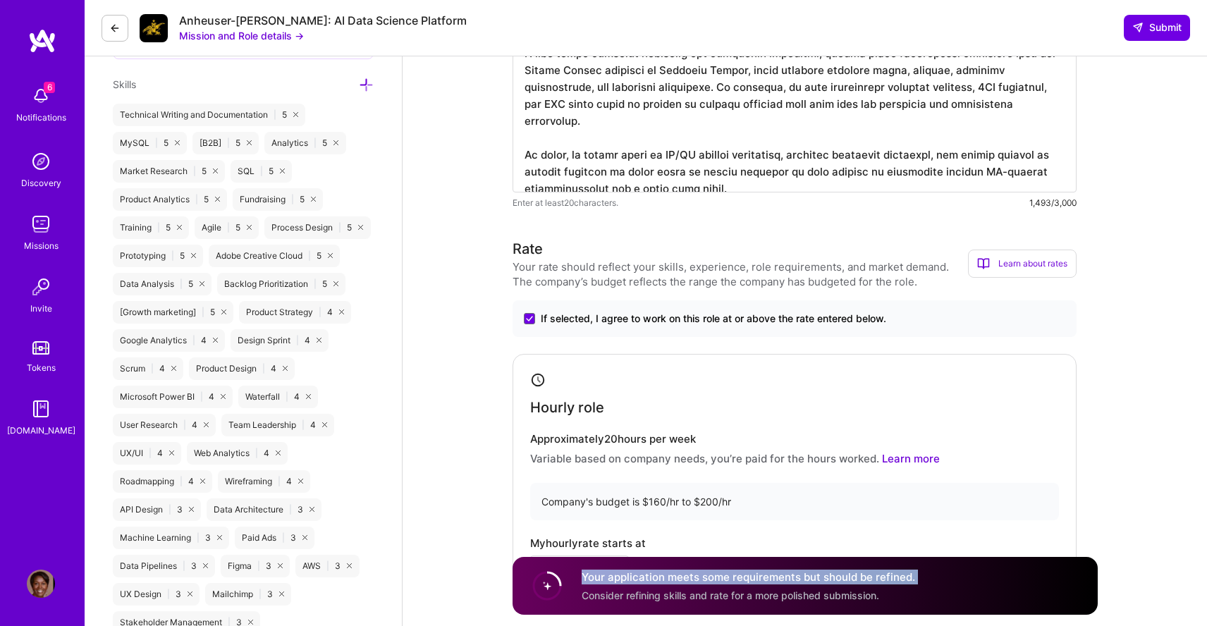
scroll to position [774, 0]
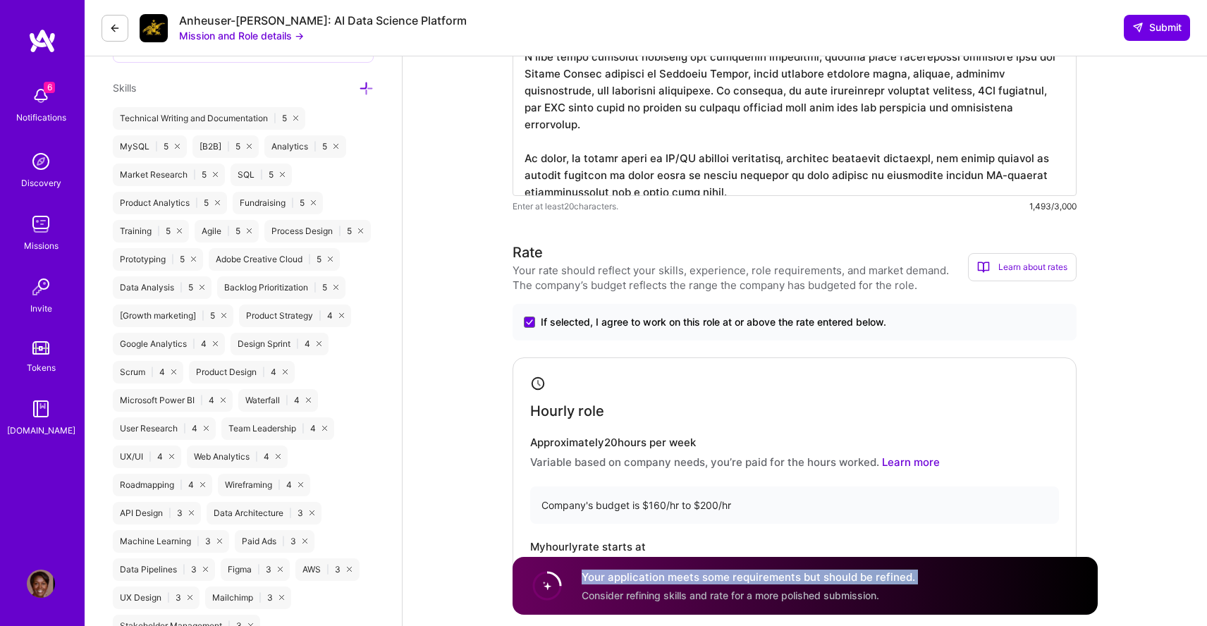
click at [620, 581] on h4 "Your application meets some requirements but should be refined." at bounding box center [747, 577] width 333 height 15
click at [1150, 33] on span "Submit" at bounding box center [1156, 27] width 49 height 14
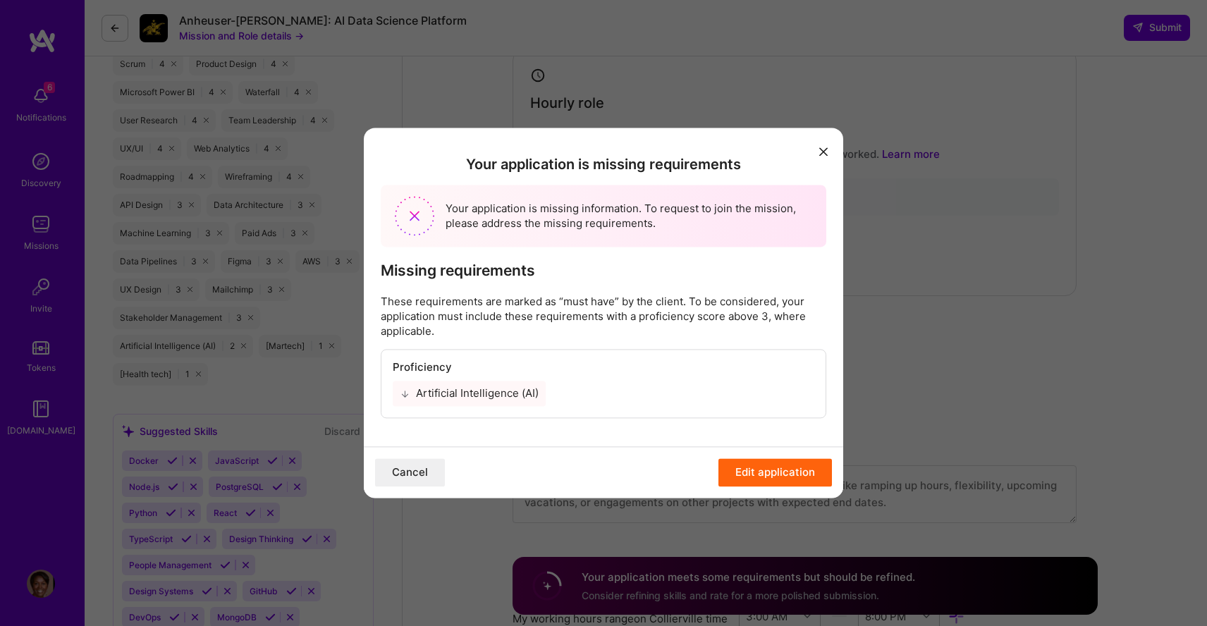
scroll to position [1071, 0]
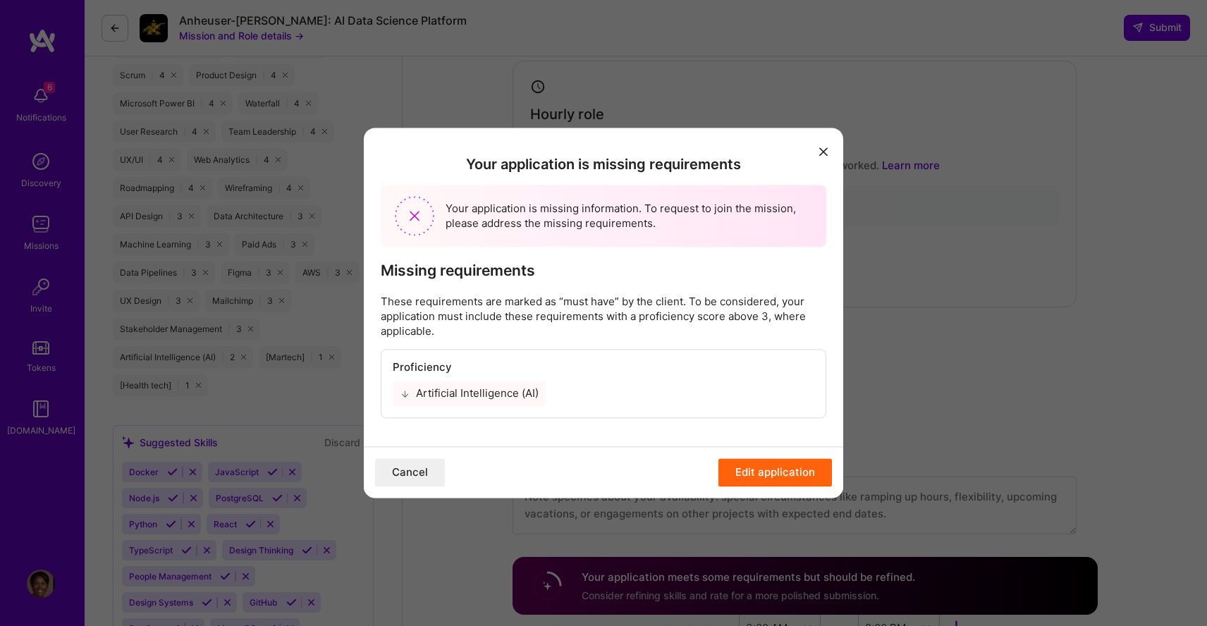
click at [751, 478] on button "Edit application" at bounding box center [774, 473] width 113 height 28
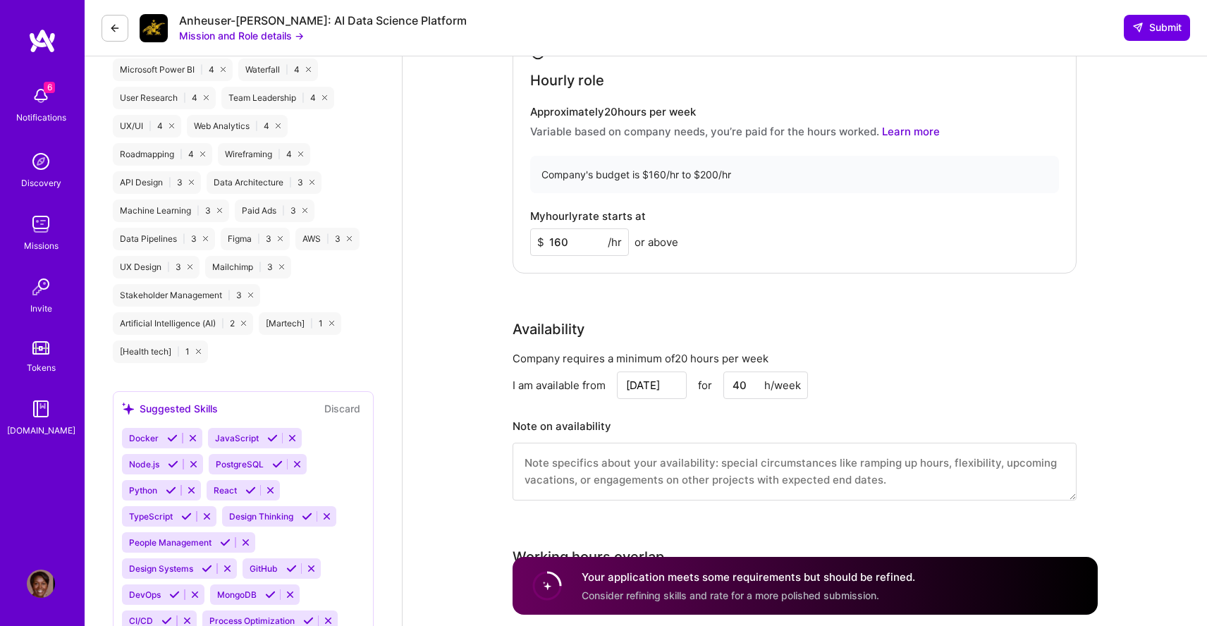
scroll to position [1103, 0]
click at [192, 326] on div "Artificial Intelligence (AI) | 2" at bounding box center [183, 325] width 140 height 23
click at [228, 326] on div "Artificial Intelligence (AI) | 2" at bounding box center [183, 325] width 140 height 23
click at [202, 321] on div "Artificial Intelligence (AI) | 2" at bounding box center [183, 325] width 140 height 23
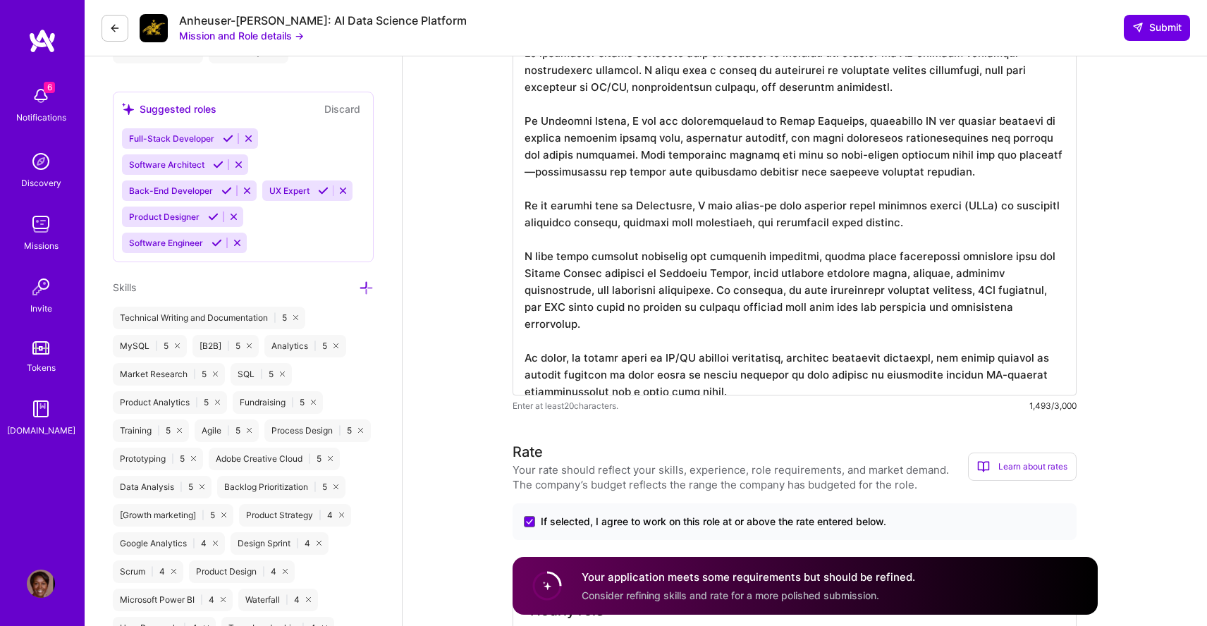
scroll to position [565, 0]
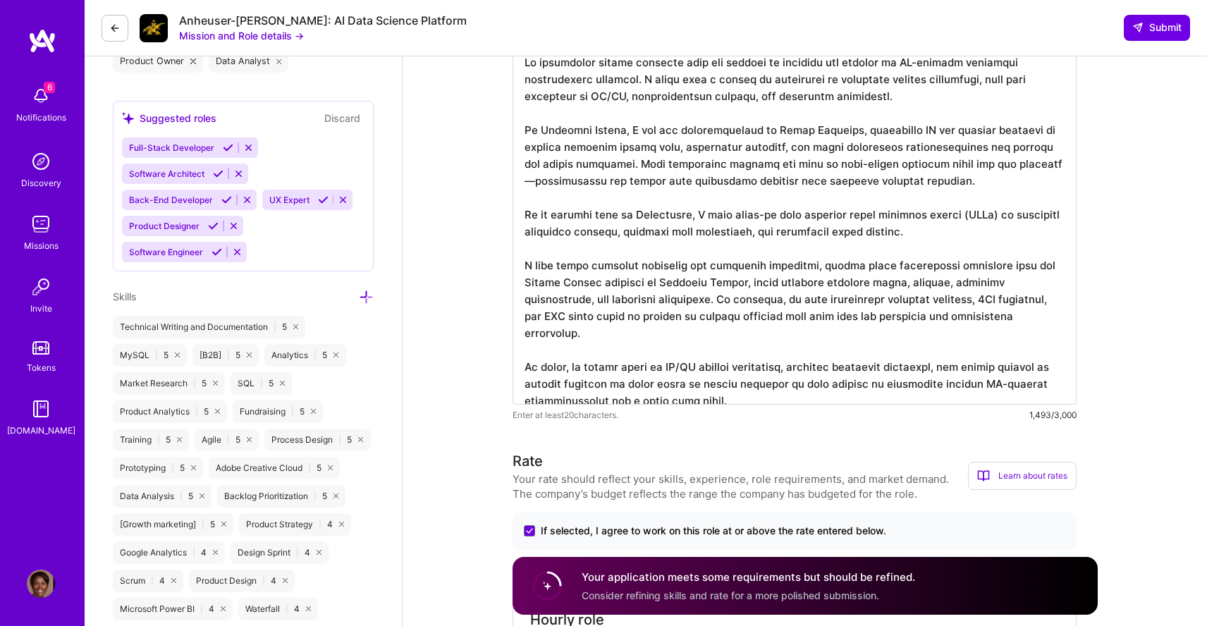
click at [365, 293] on icon at bounding box center [366, 297] width 15 height 15
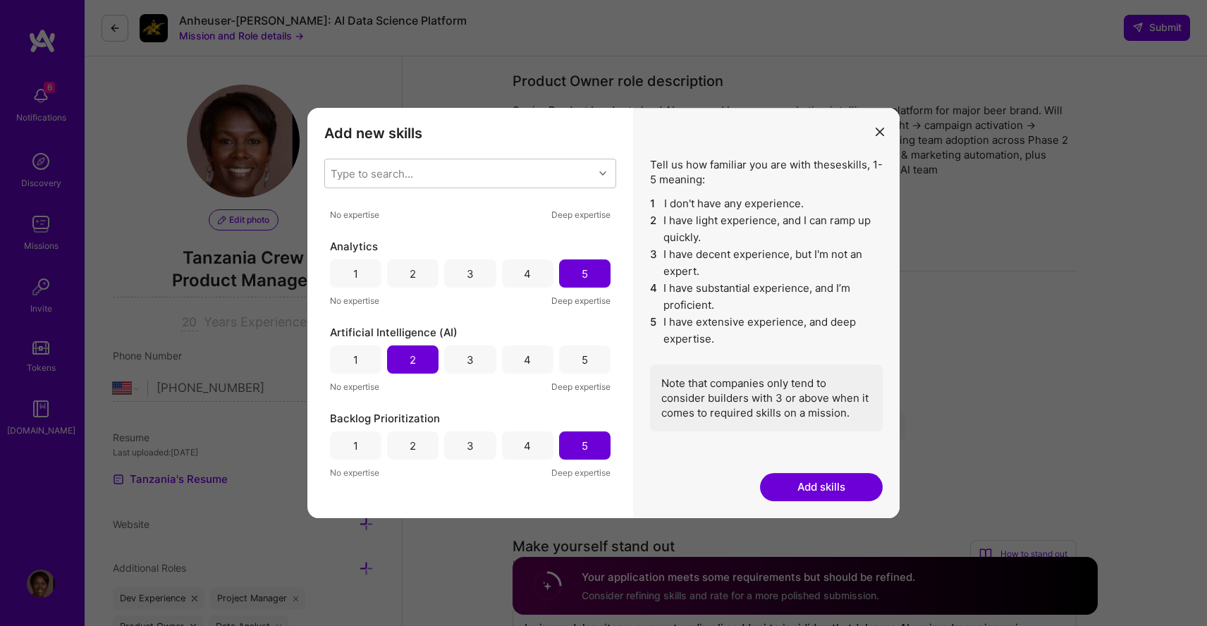
scroll to position [319, 0]
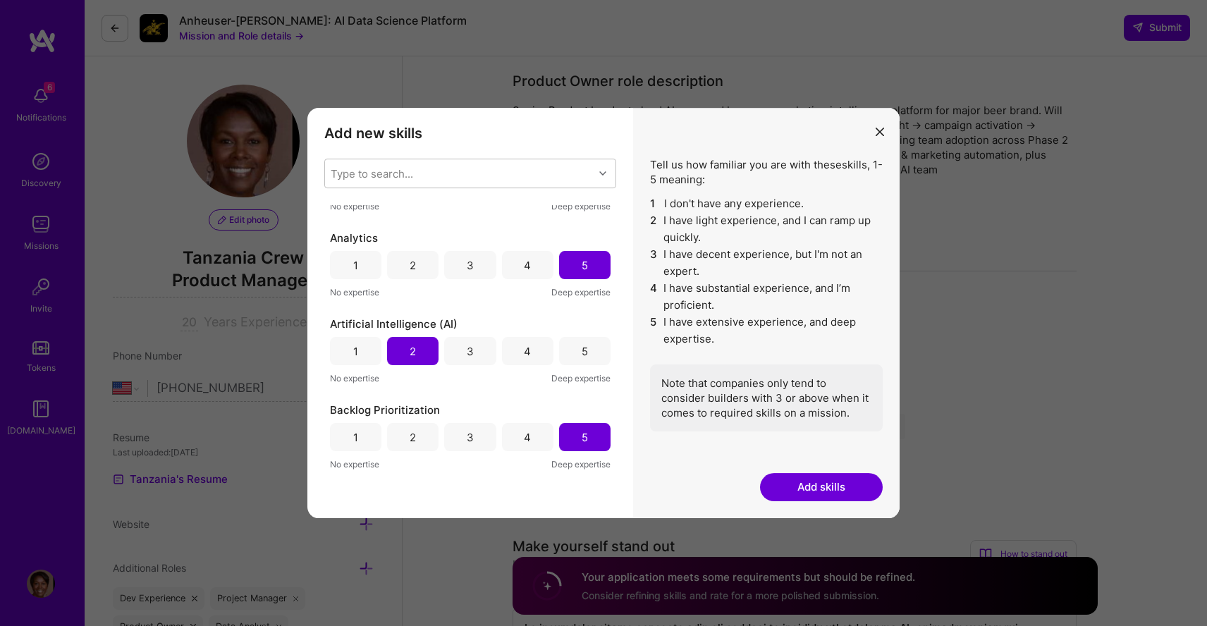
click at [512, 349] on div "4" at bounding box center [527, 351] width 51 height 28
click at [821, 488] on button "Add skills" at bounding box center [821, 487] width 123 height 28
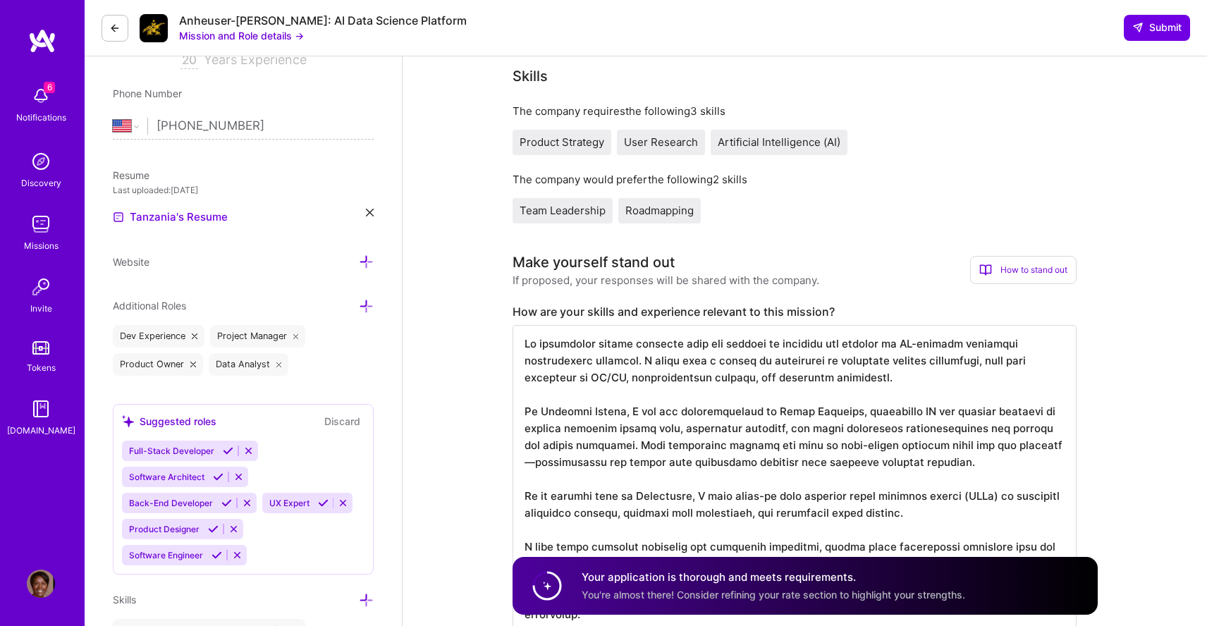
scroll to position [292, 0]
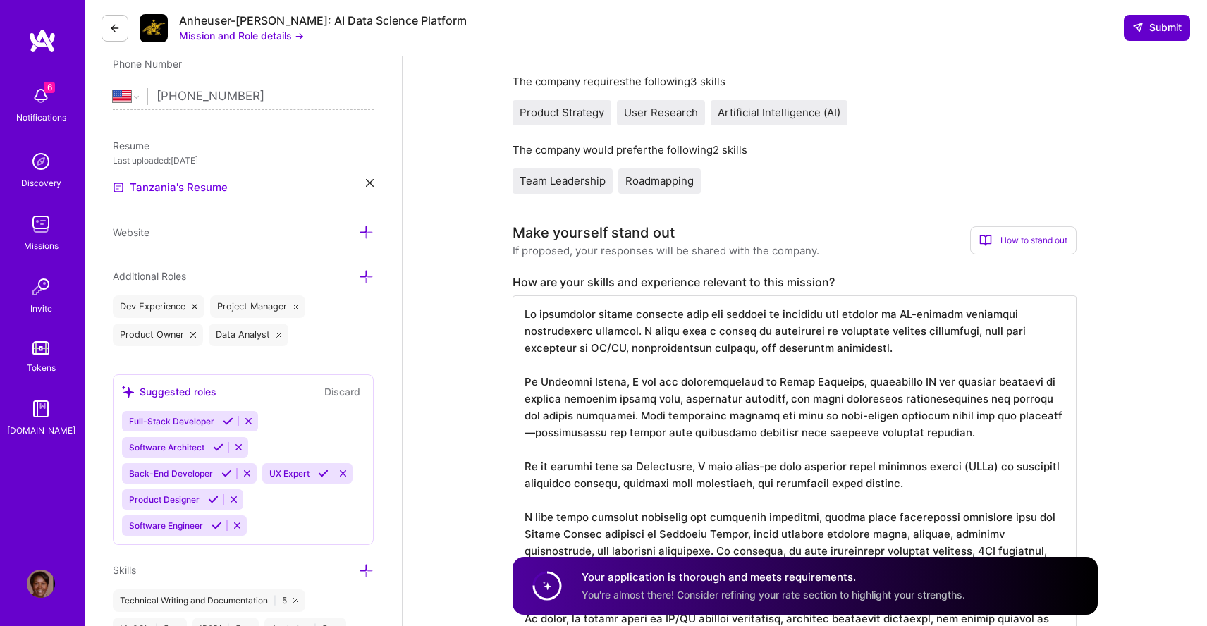
click at [1135, 26] on icon at bounding box center [1137, 27] width 11 height 11
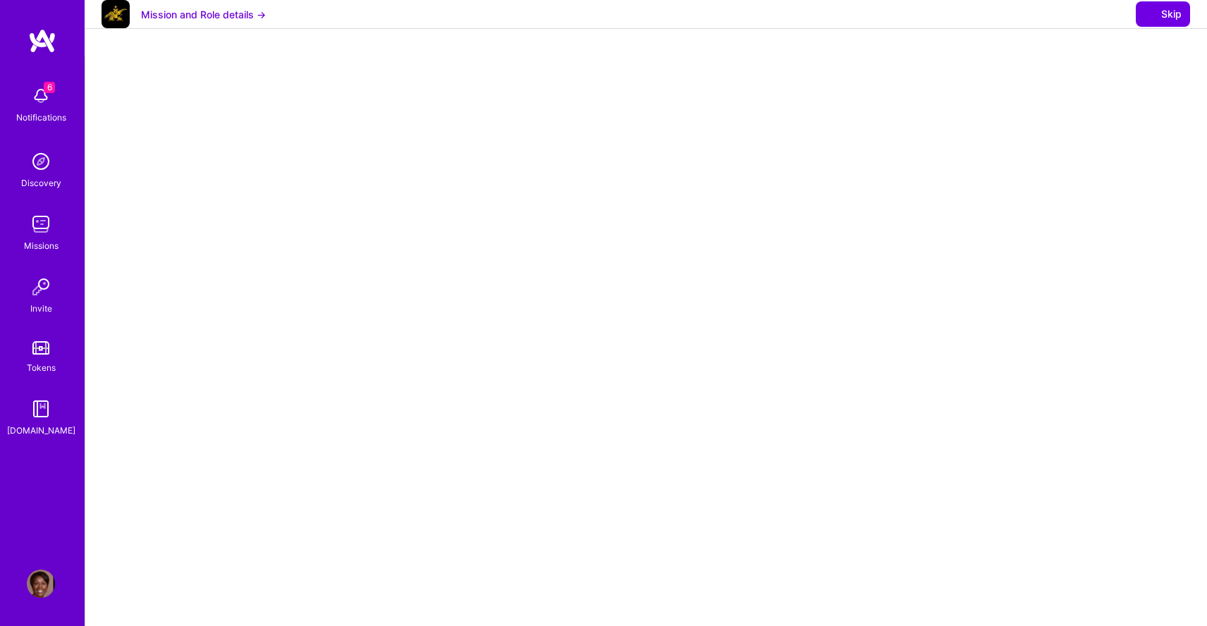
select select "US"
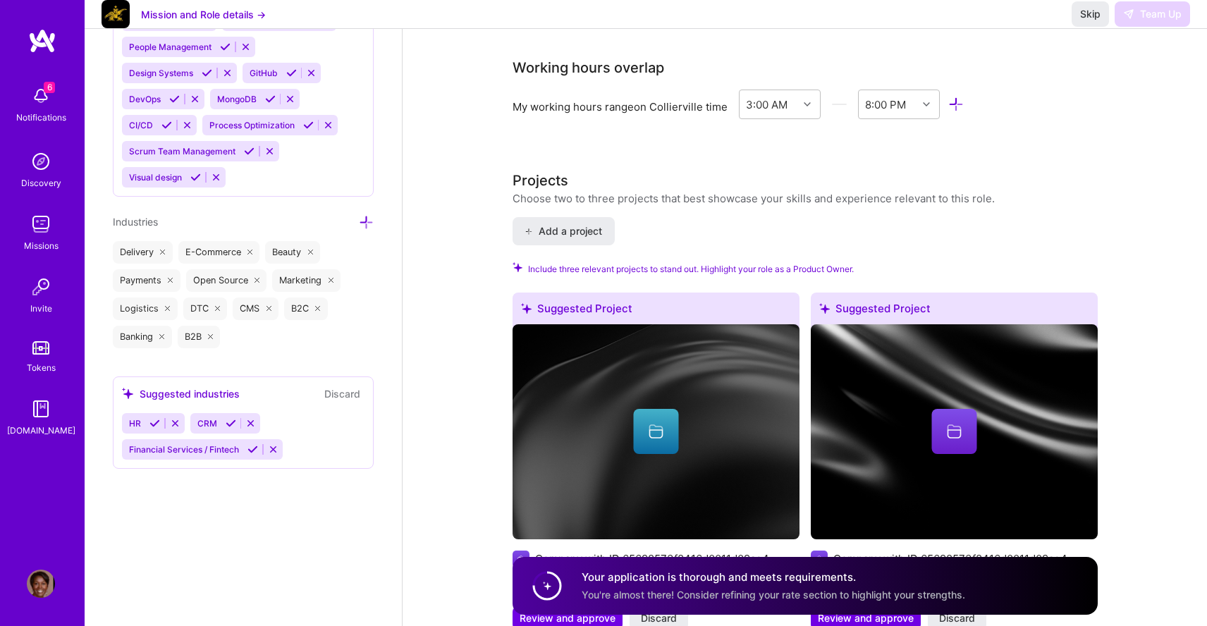
scroll to position [1377, 0]
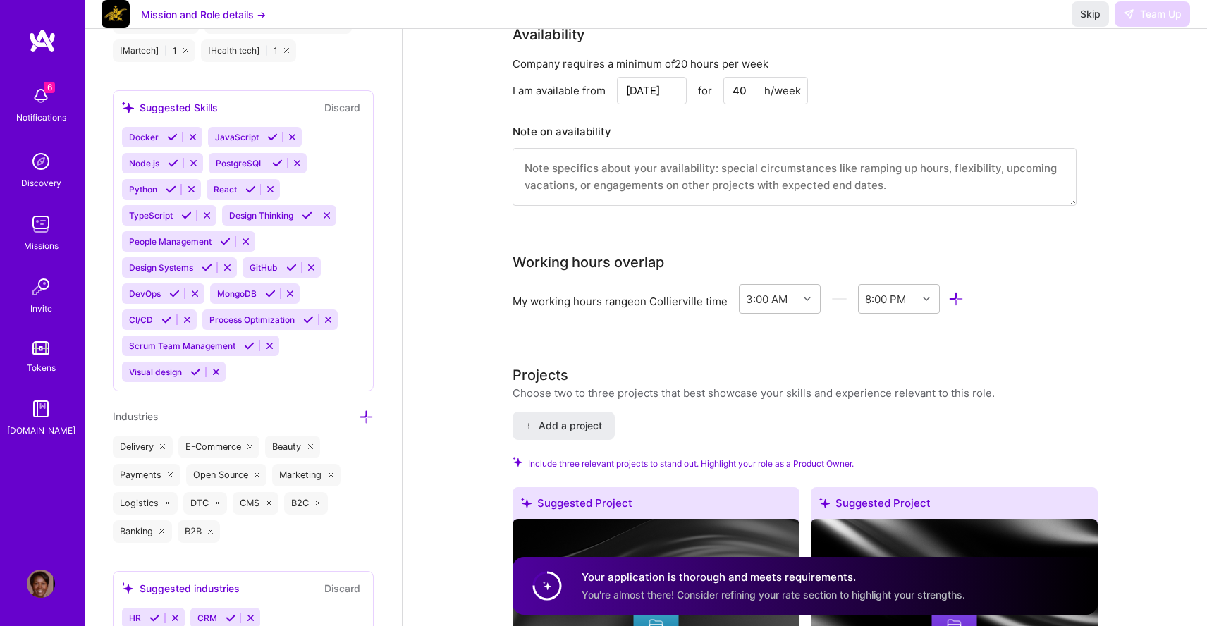
click at [956, 291] on icon at bounding box center [956, 299] width 16 height 16
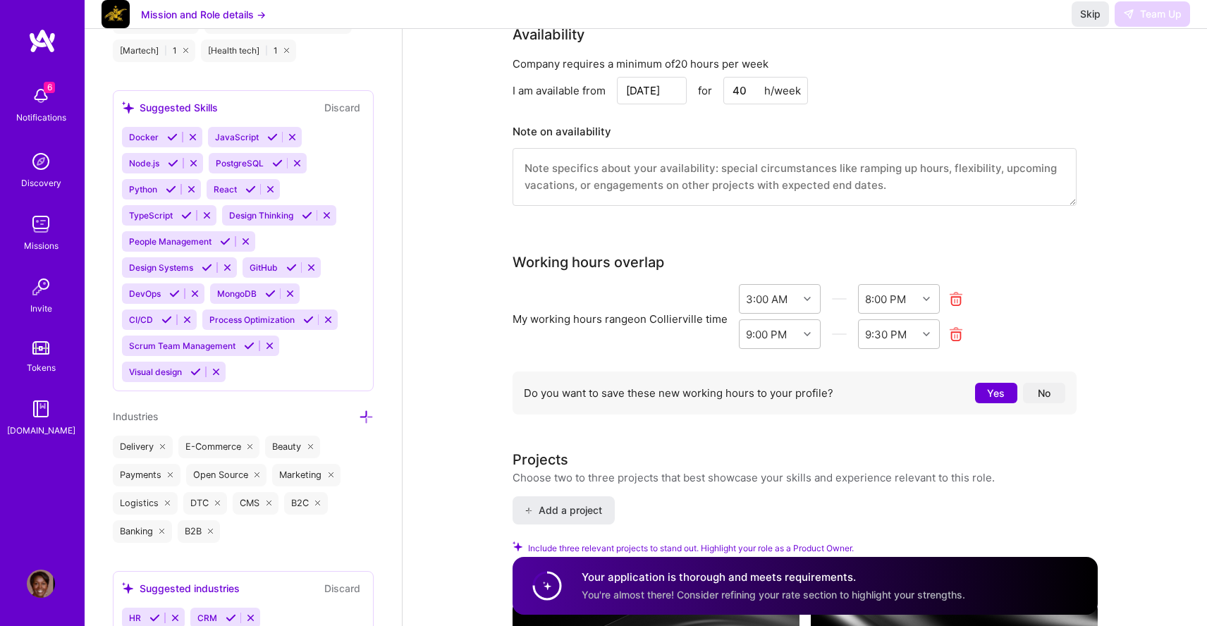
click at [955, 334] on icon at bounding box center [956, 334] width 16 height 16
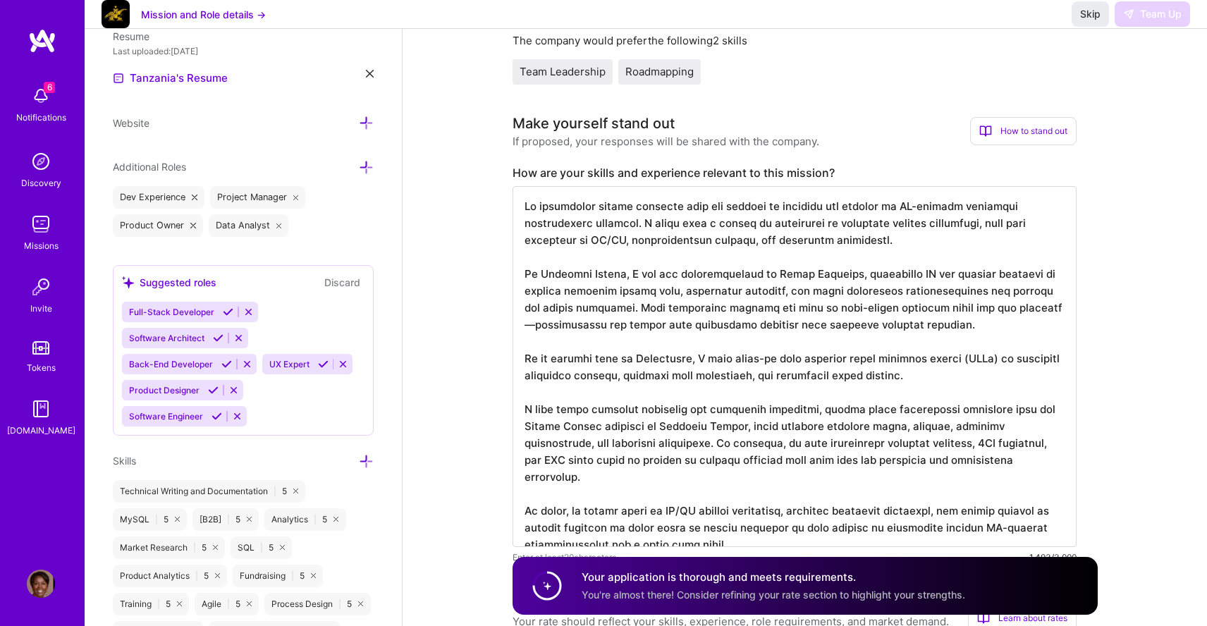
scroll to position [1, 0]
click at [1084, 21] on span "Skip" at bounding box center [1090, 14] width 20 height 14
click at [1089, 21] on span "Skip" at bounding box center [1090, 14] width 20 height 14
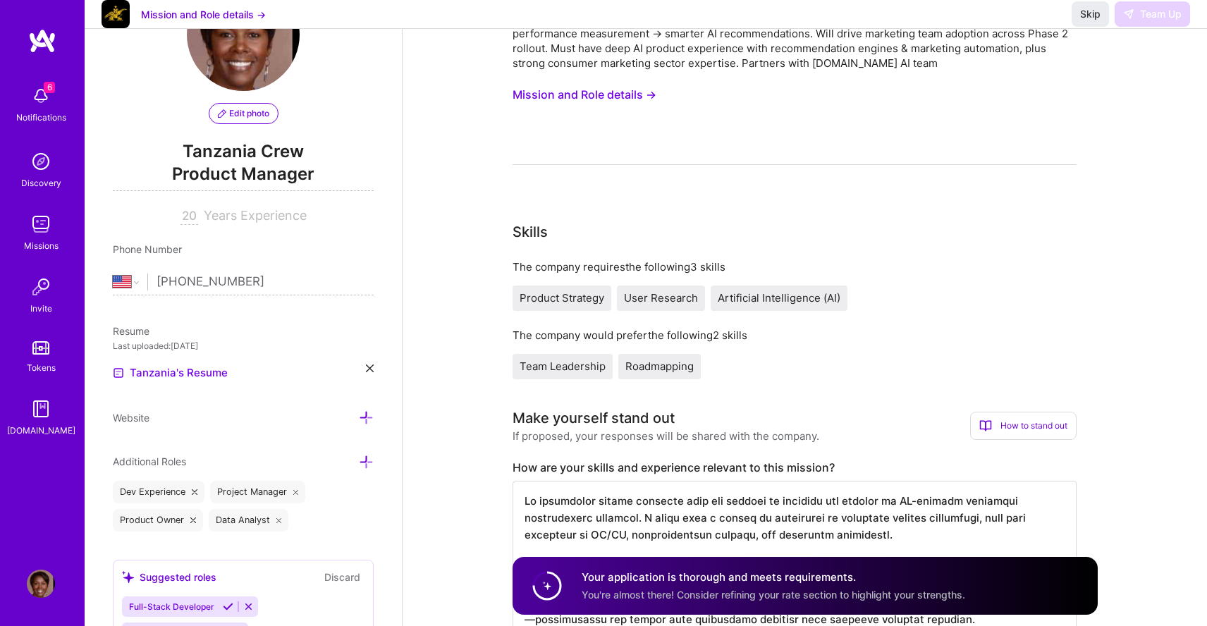
scroll to position [0, 0]
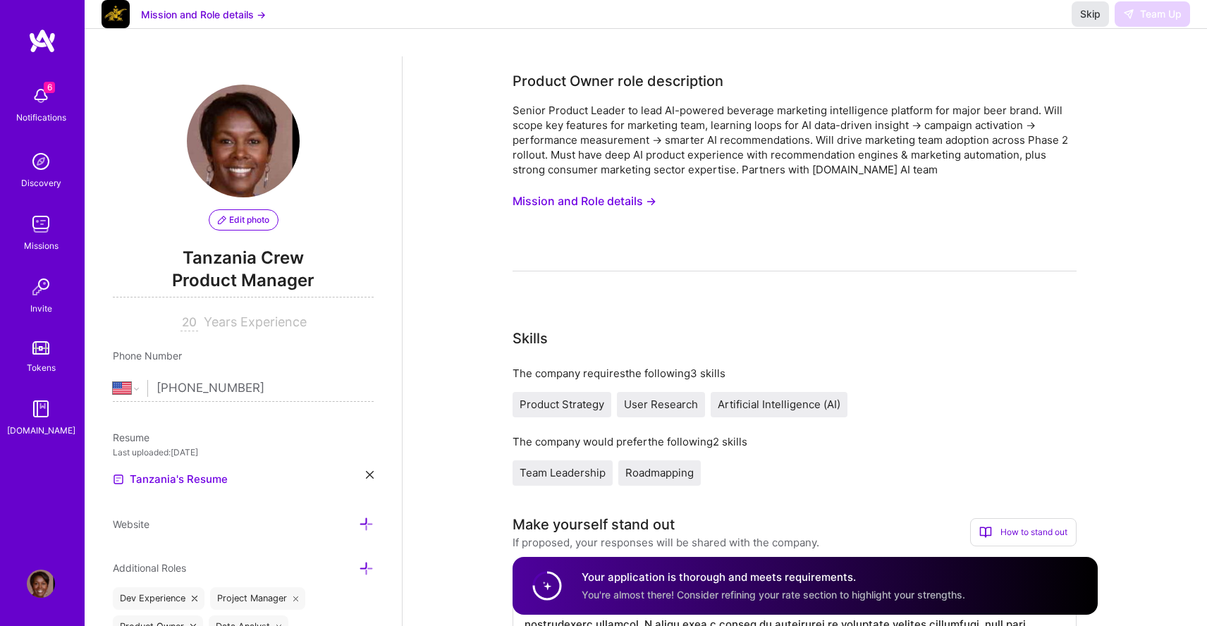
click at [1086, 21] on span "Skip" at bounding box center [1090, 14] width 20 height 14
click at [1094, 21] on span "Skip" at bounding box center [1090, 14] width 20 height 14
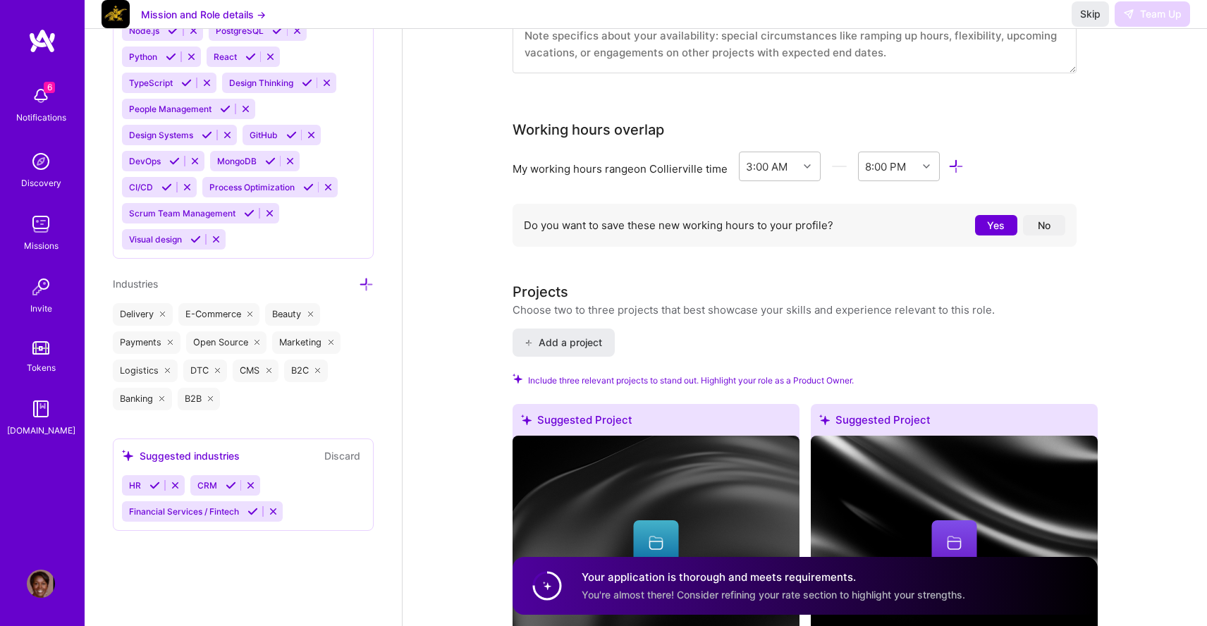
scroll to position [1517, 0]
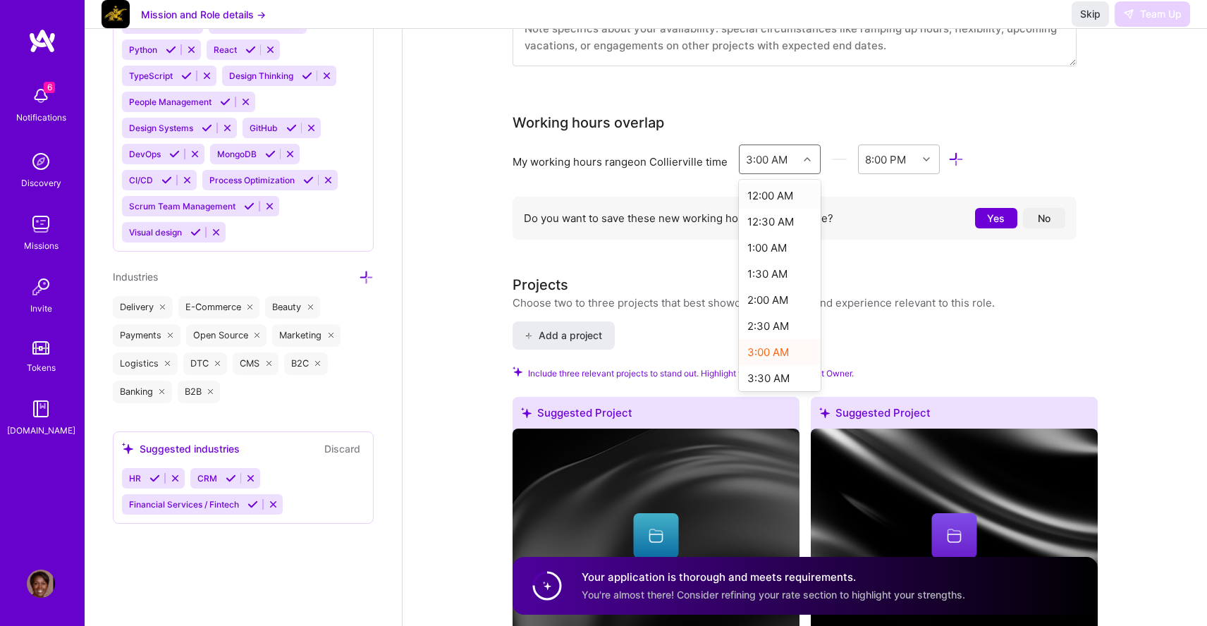
click at [808, 156] on icon at bounding box center [807, 159] width 7 height 7
click at [814, 110] on div "Product Owner role description Senior Product Leader to lead AI-powered beverag…" at bounding box center [804, 590] width 585 height 4073
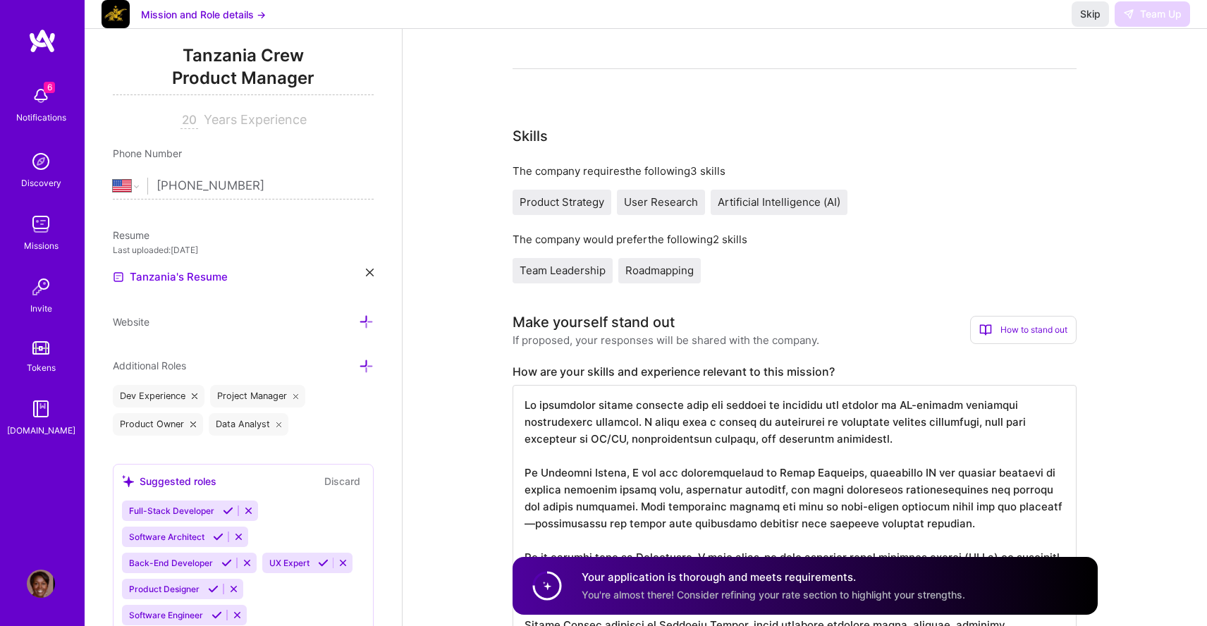
scroll to position [0, 0]
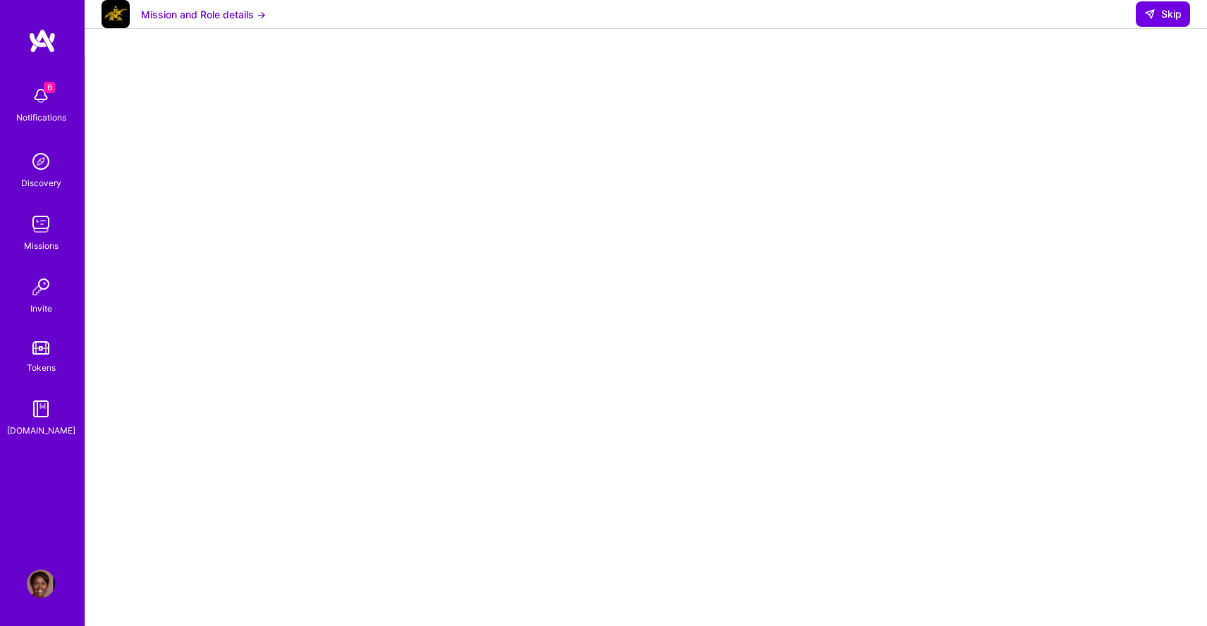
click at [1023, 390] on div at bounding box center [645, 424] width 1065 height 708
click at [1149, 20] on icon at bounding box center [1149, 13] width 11 height 11
select select "US"
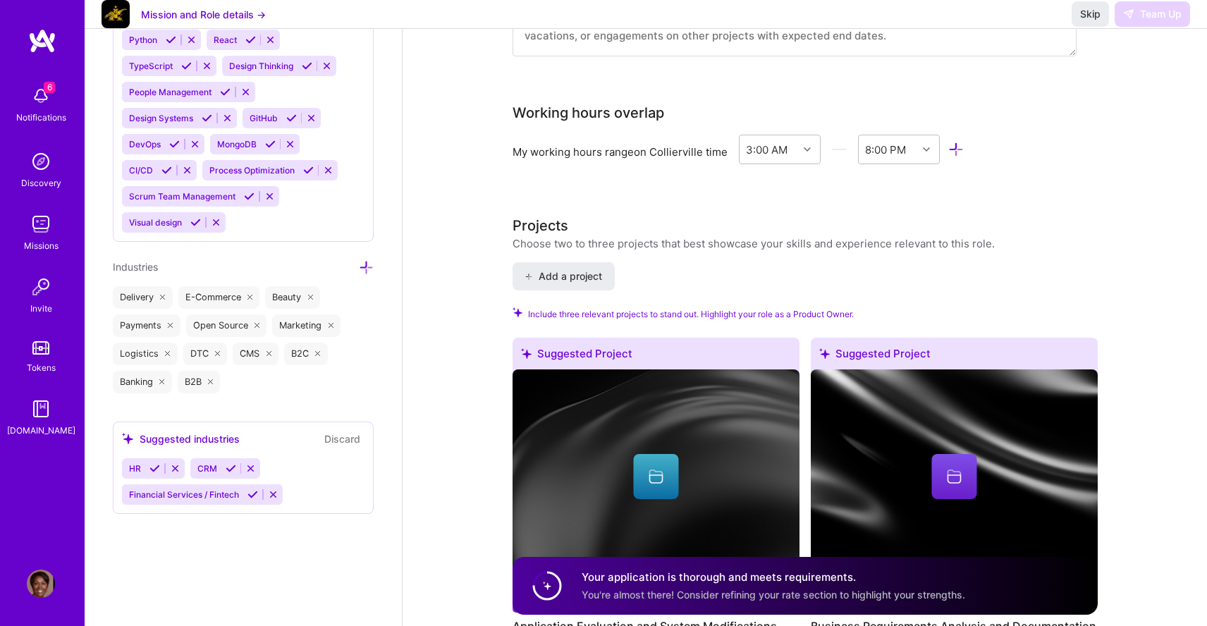
scroll to position [1558, 0]
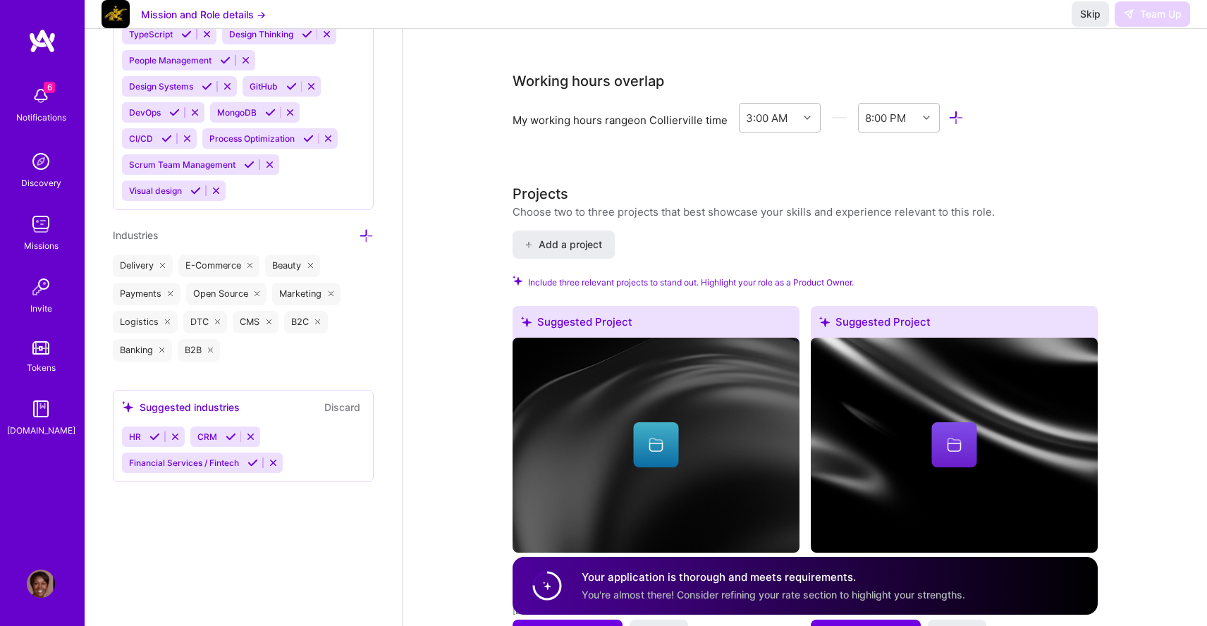
click at [42, 23] on div "6 Notifications Discovery Missions Invite Tokens [DOMAIN_NAME] Profile" at bounding box center [42, 313] width 85 height 626
click at [43, 42] on img at bounding box center [42, 40] width 28 height 25
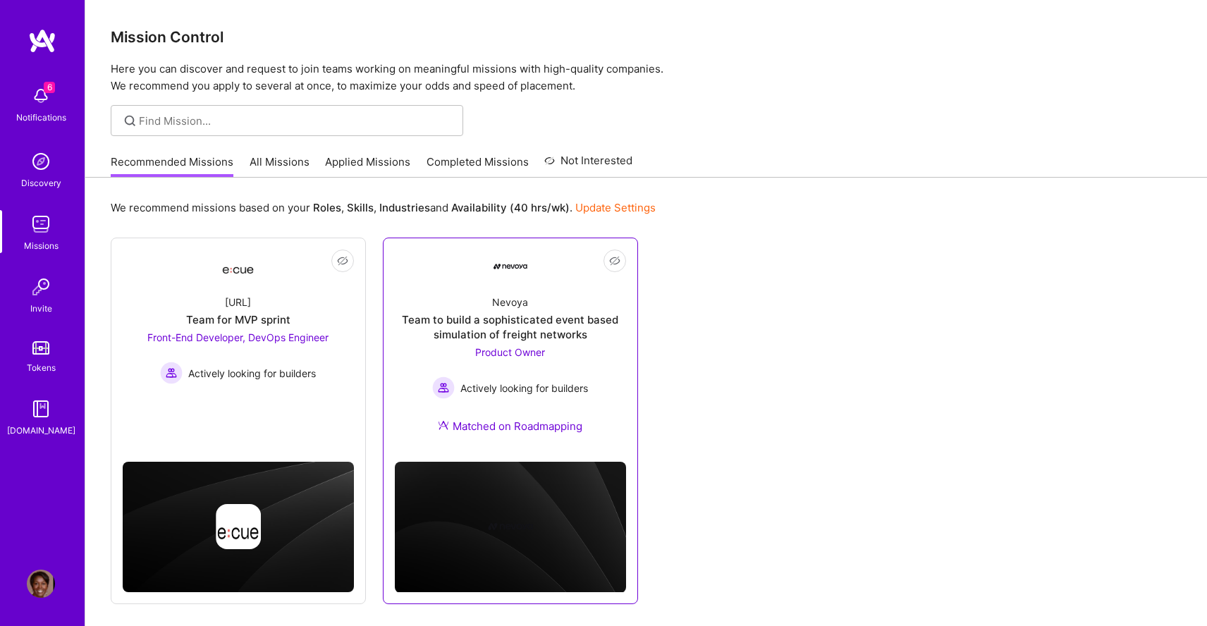
click at [517, 429] on div "Matched on Roadmapping" at bounding box center [510, 426] width 144 height 15
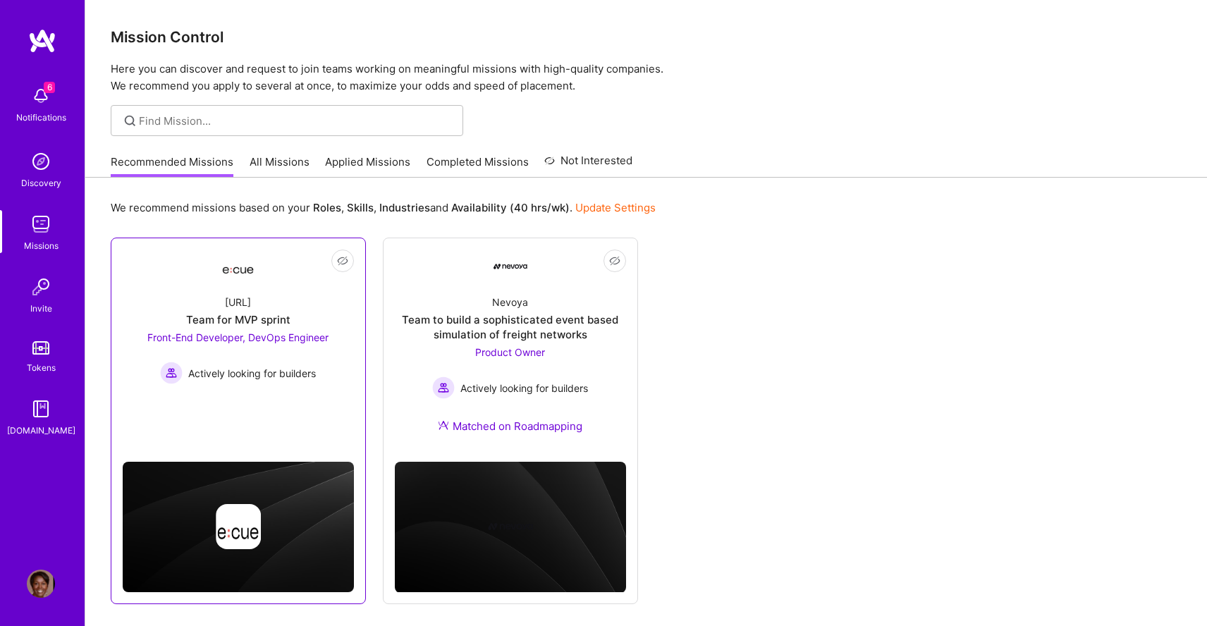
scroll to position [52, 0]
